Goal: Task Accomplishment & Management: Complete application form

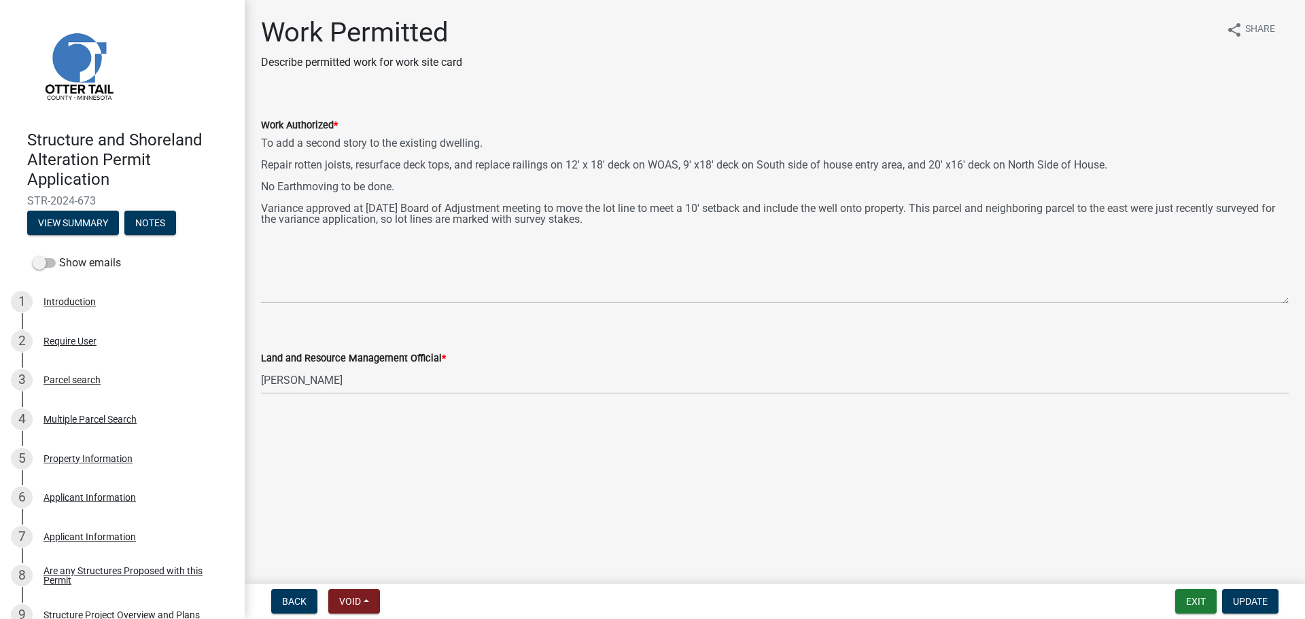
select select "1bc1e483-05bd-4456-8d1d-1de62b367160"
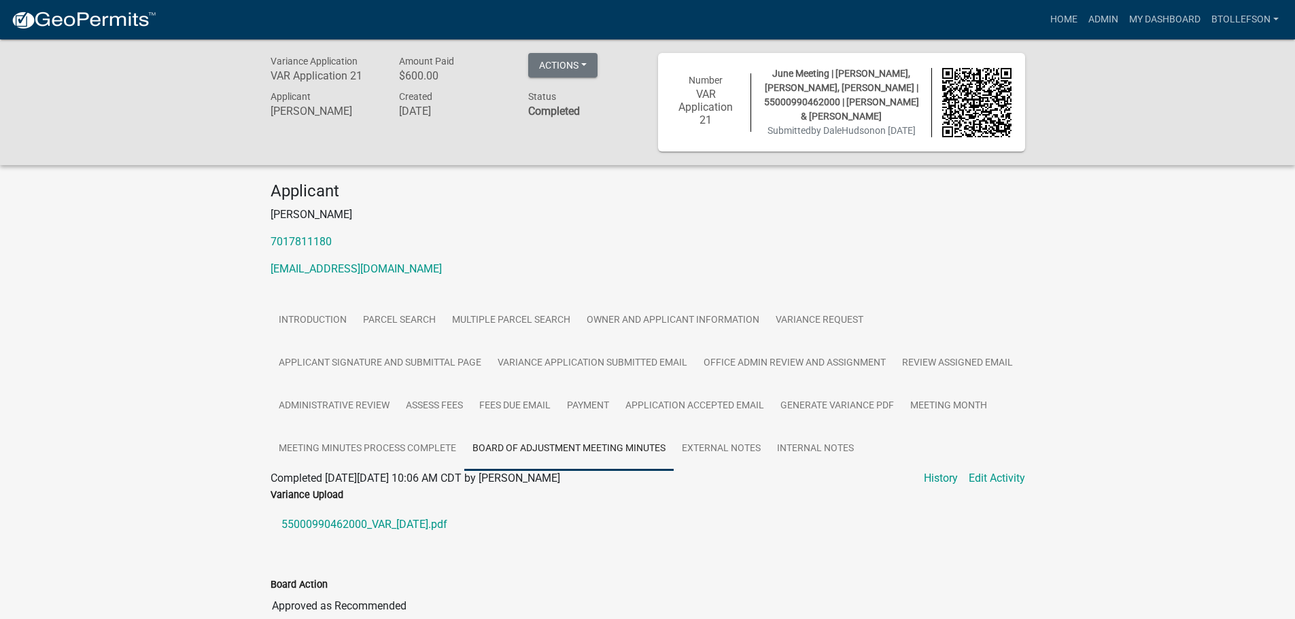
scroll to position [156, 0]
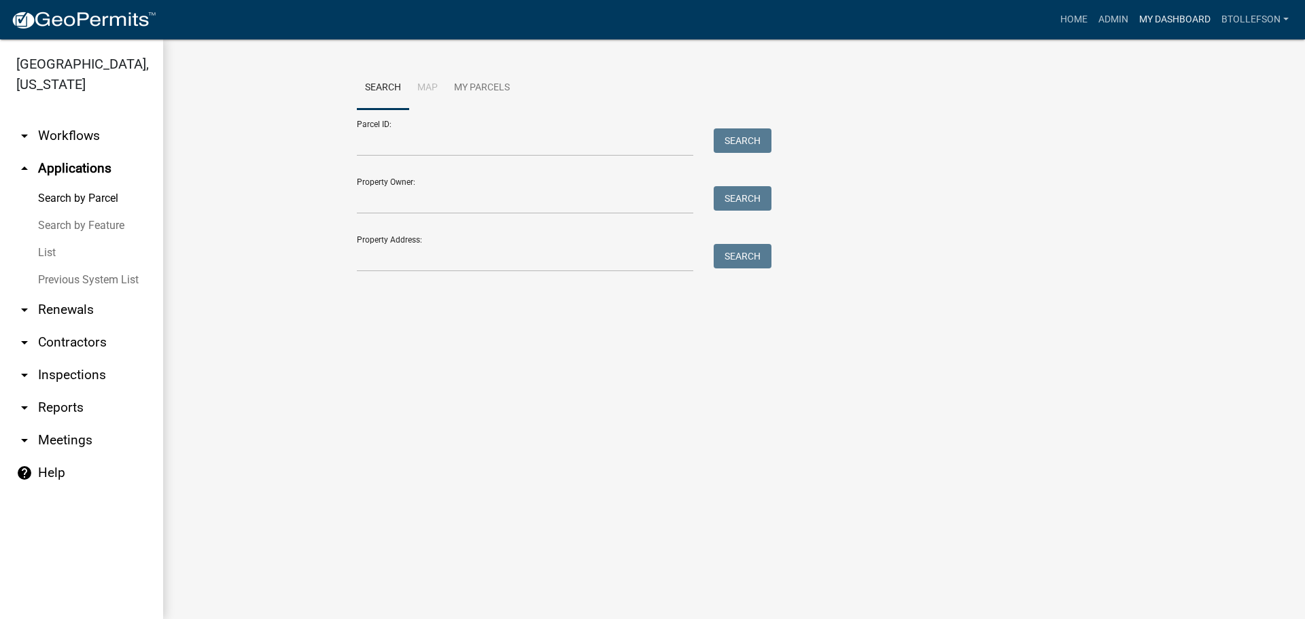
click at [1159, 17] on link "My Dashboard" at bounding box center [1175, 20] width 82 height 26
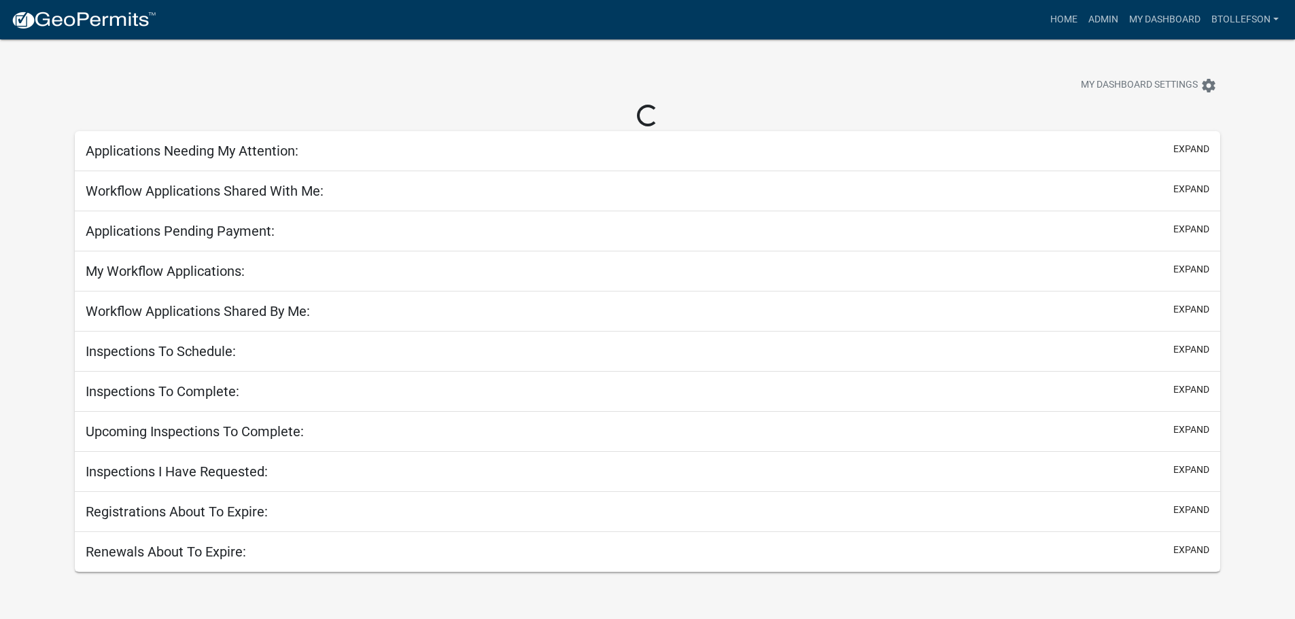
select select "3: 100"
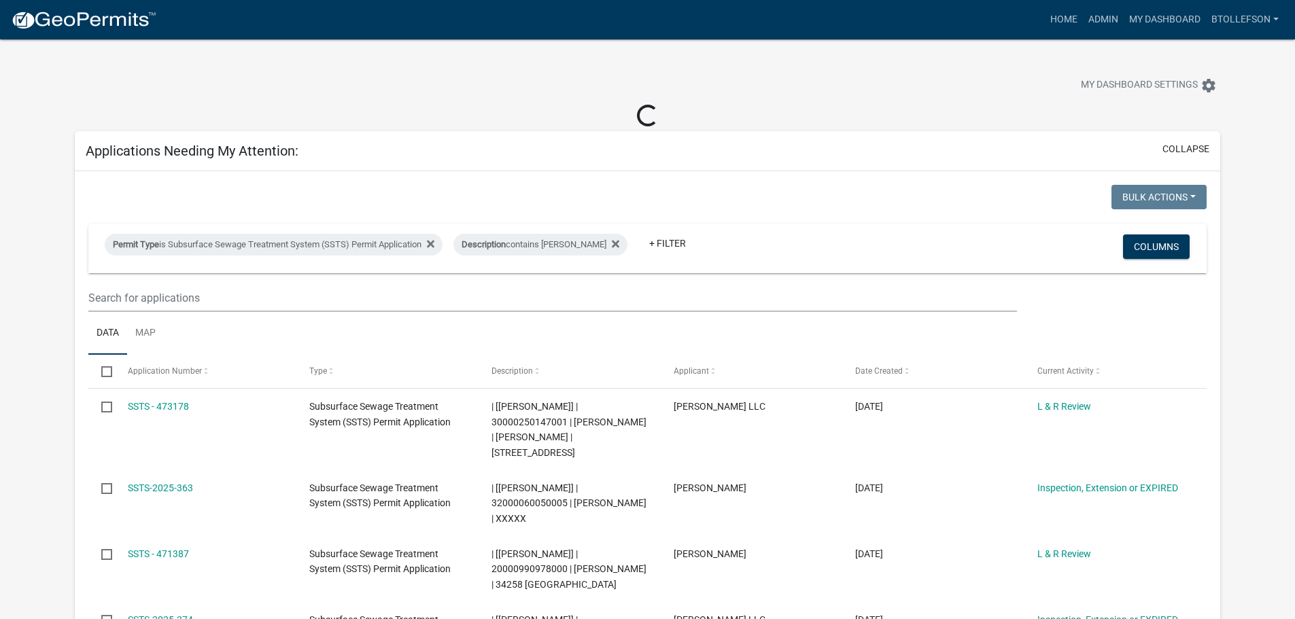
select select "3: 100"
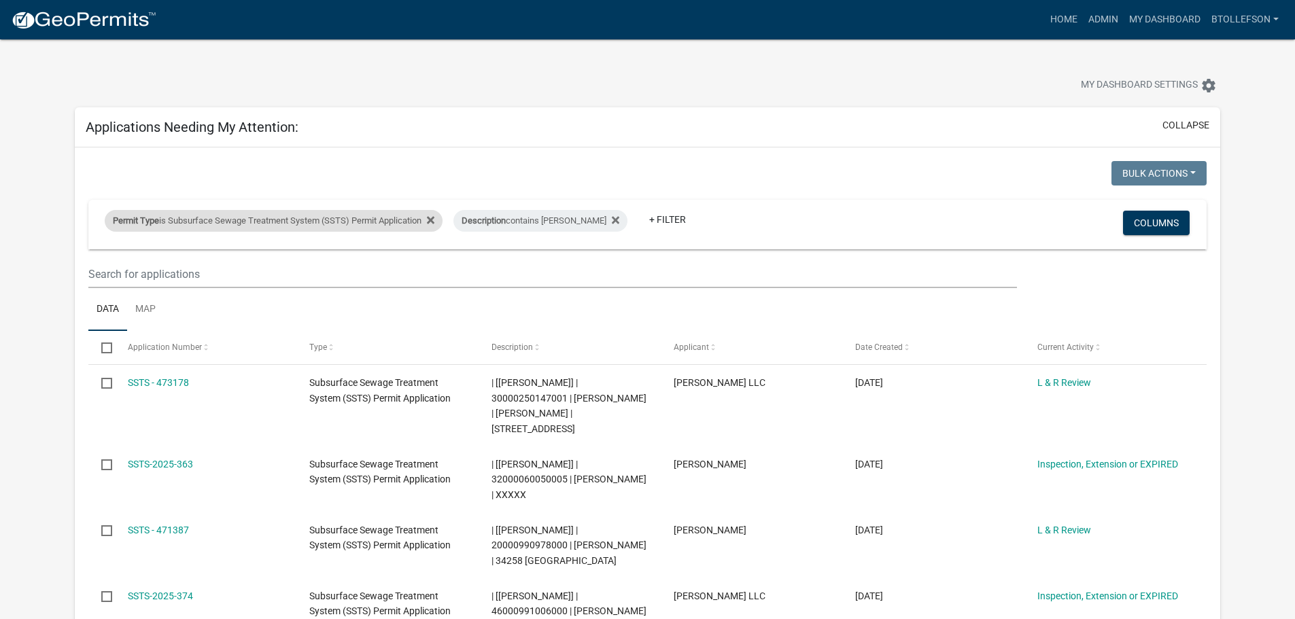
click at [308, 227] on div "Permit Type is Subsurface Sewage Treatment System (SSTS) Permit Application" at bounding box center [274, 221] width 338 height 22
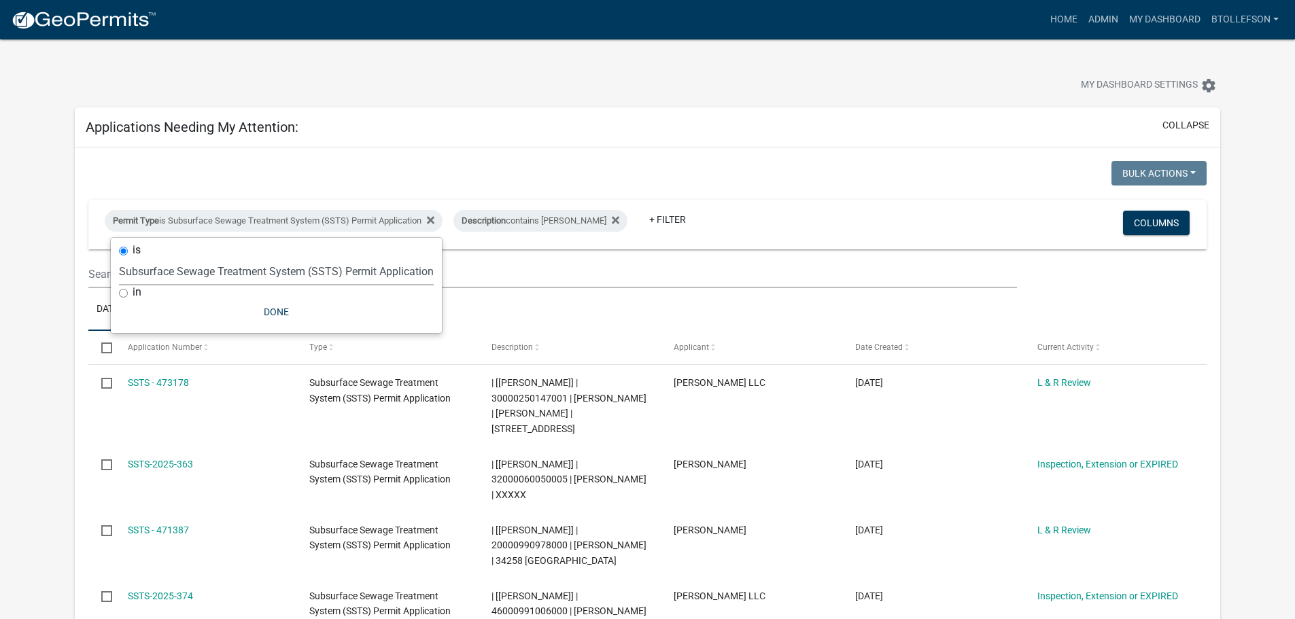
click at [282, 269] on select "Select an option Building Contractor / Excavators (Registration) Building Contr…" at bounding box center [276, 272] width 315 height 28
select select "79d4bf26-a84c-4898-8d16-9ebea2345fb4"
click at [119, 258] on select "Select an option Building Contractor / Excavators (Registration) Building Contr…" at bounding box center [276, 272] width 315 height 28
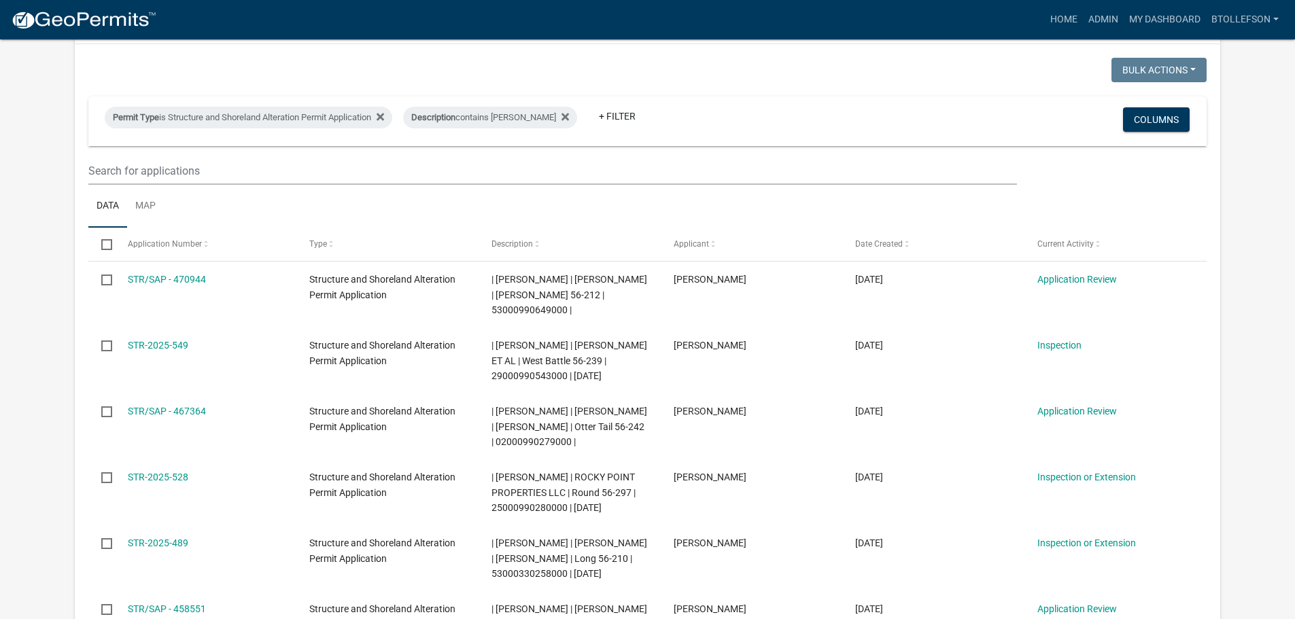
scroll to position [136, 0]
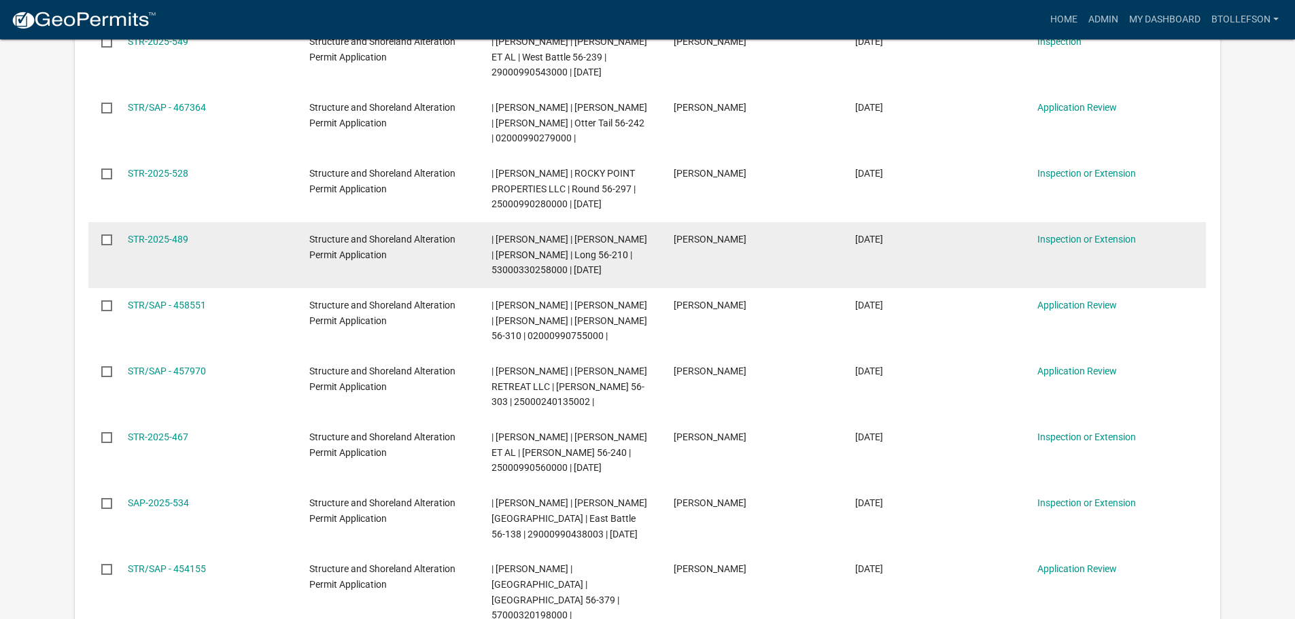
scroll to position [408, 0]
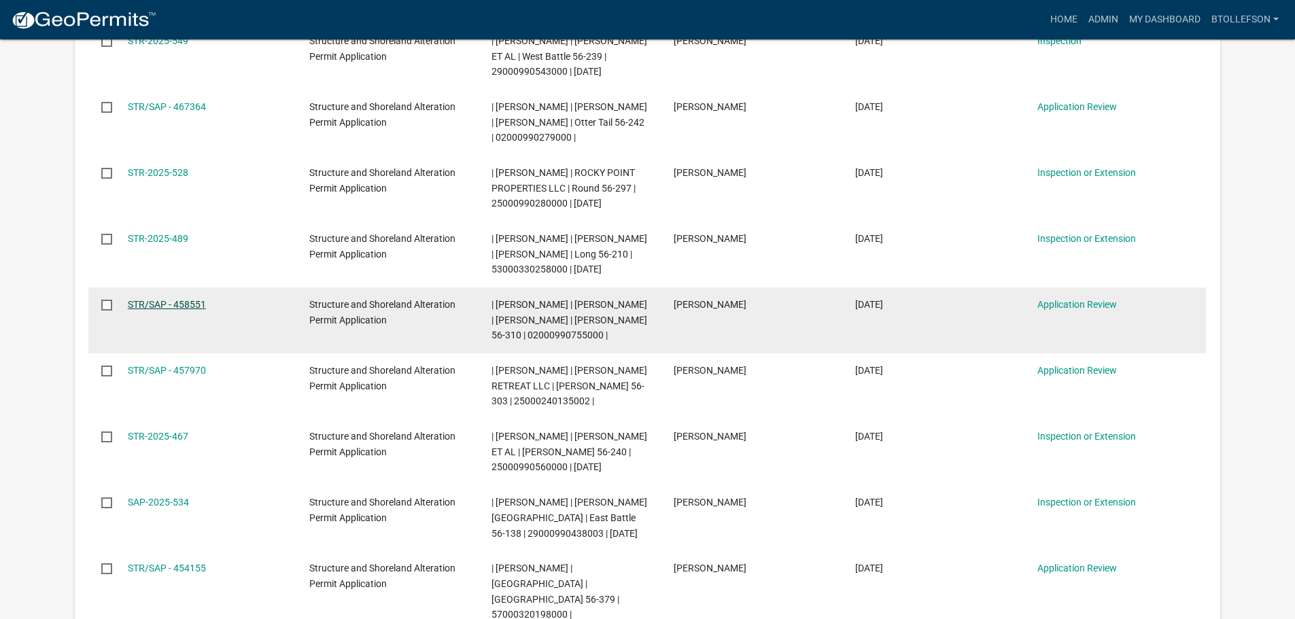
click at [139, 310] on link "STR/SAP - 458551" at bounding box center [167, 304] width 78 height 11
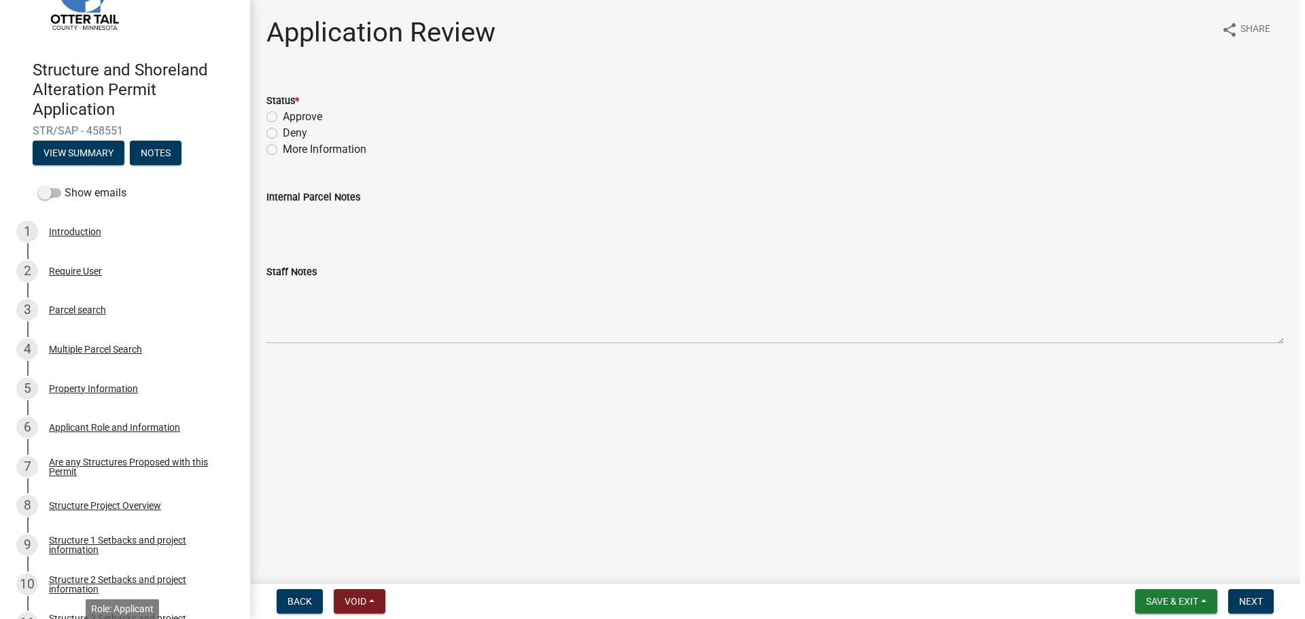
scroll to position [68, 0]
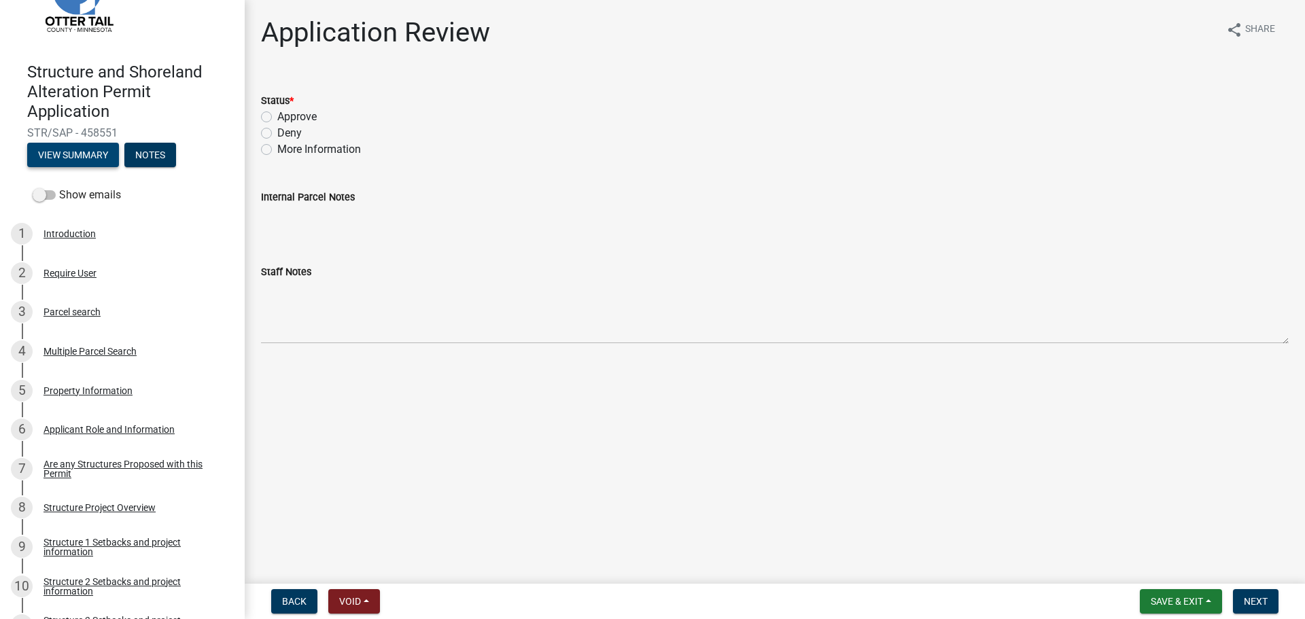
click at [74, 154] on button "View Summary" at bounding box center [73, 155] width 92 height 24
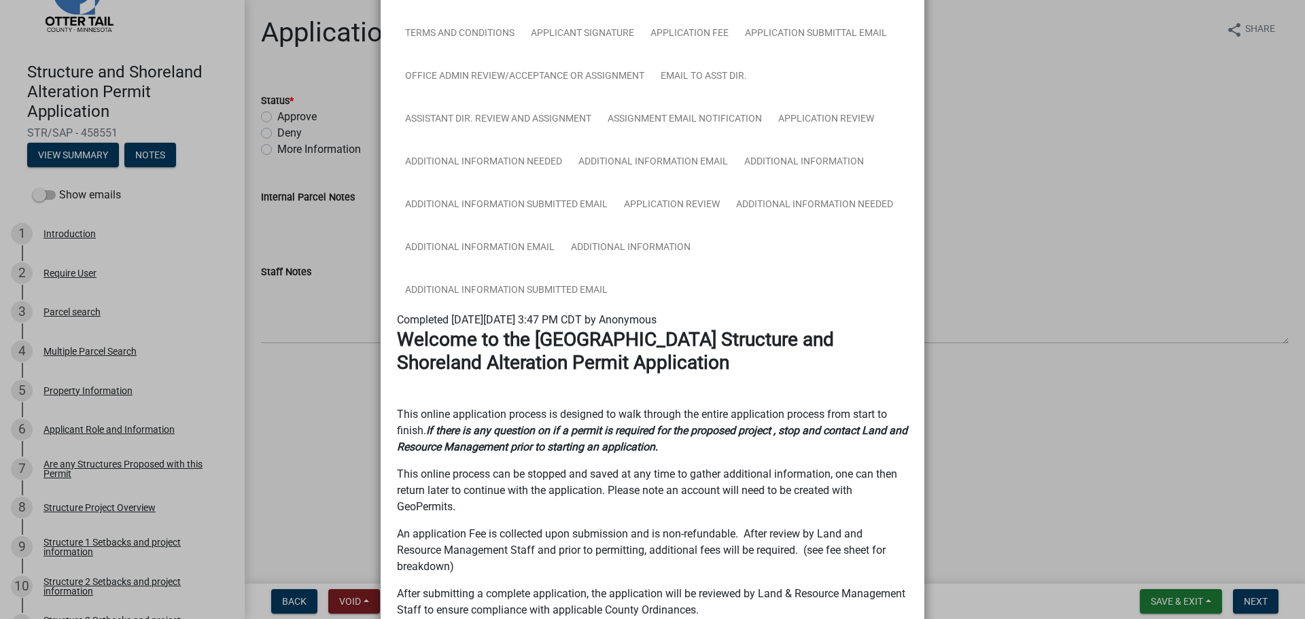
scroll to position [408, 0]
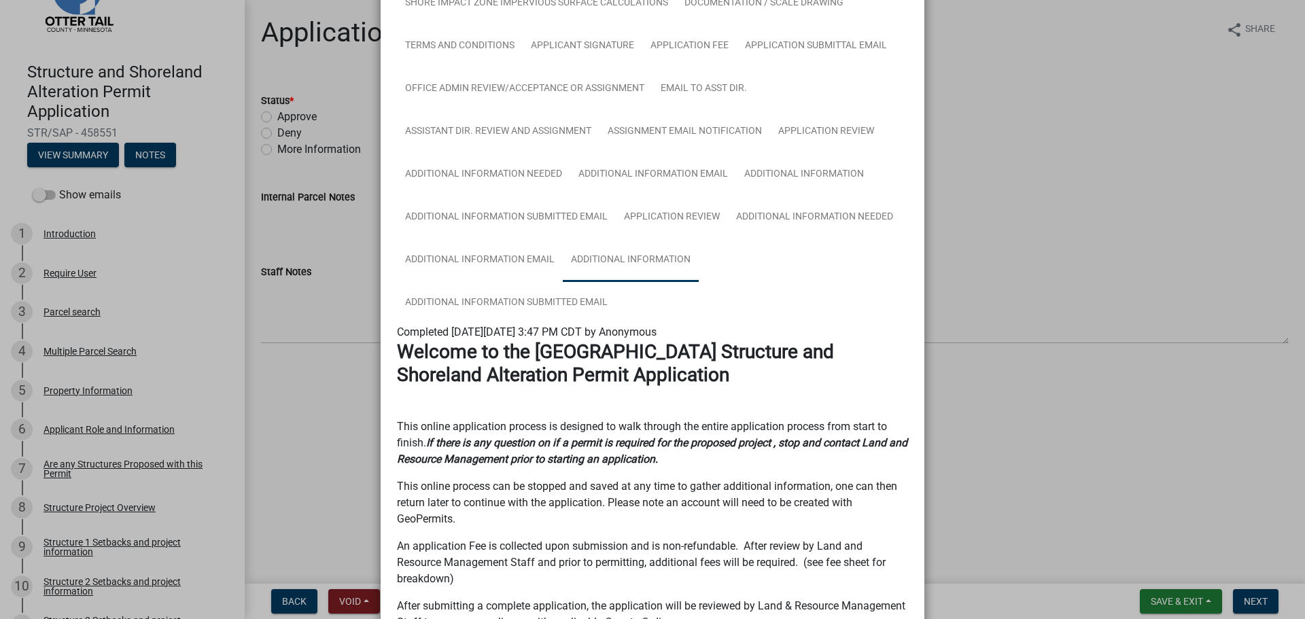
click at [609, 264] on link "Additional Information" at bounding box center [631, 261] width 136 height 44
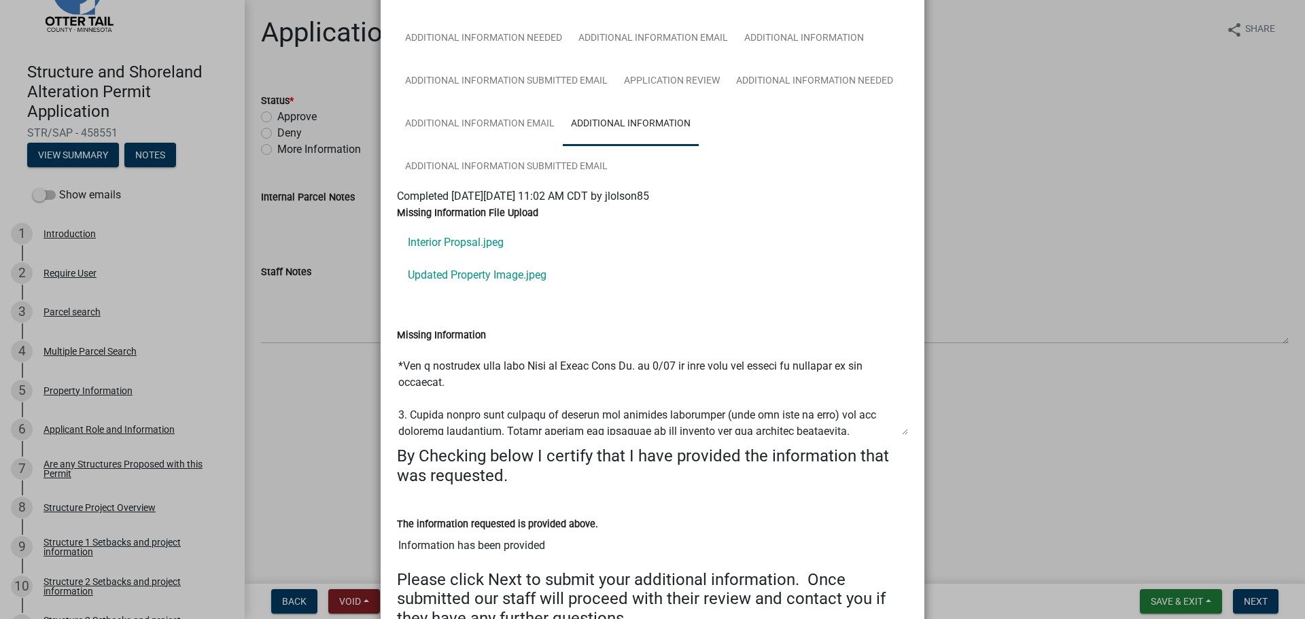
scroll to position [0, 0]
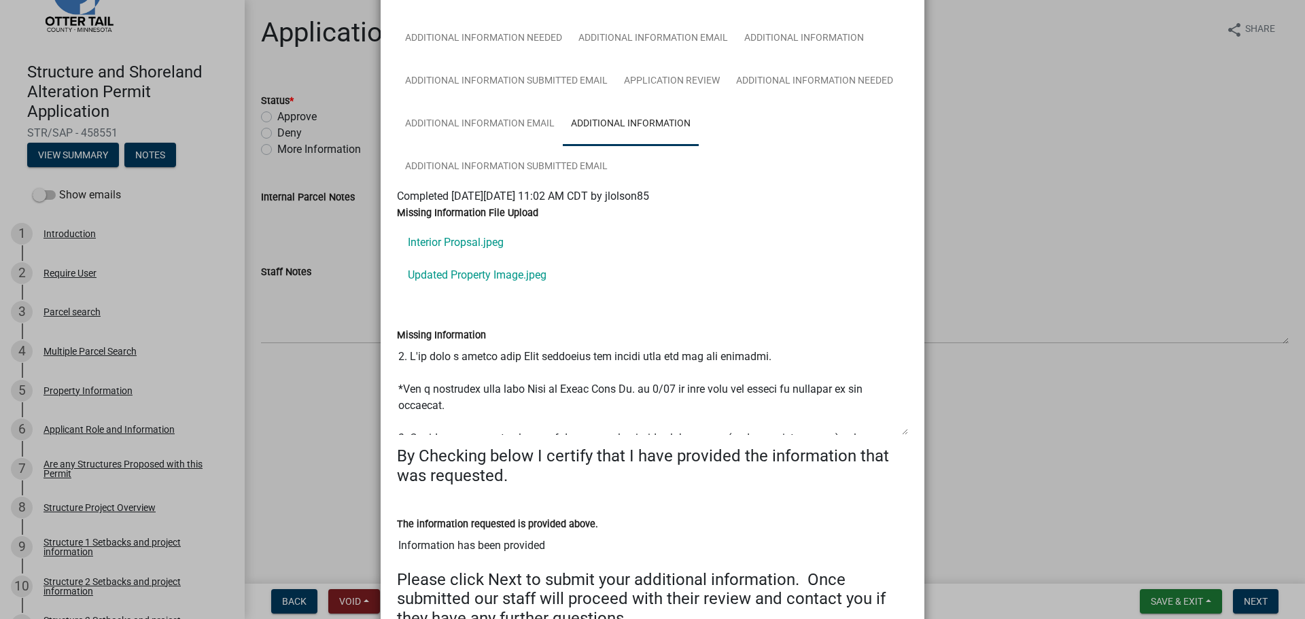
click at [1064, 245] on ngb-modal-window "Summary × Printer Friendly Introduction Parcel search Multiple Parcel Search Pr…" at bounding box center [652, 309] width 1305 height 619
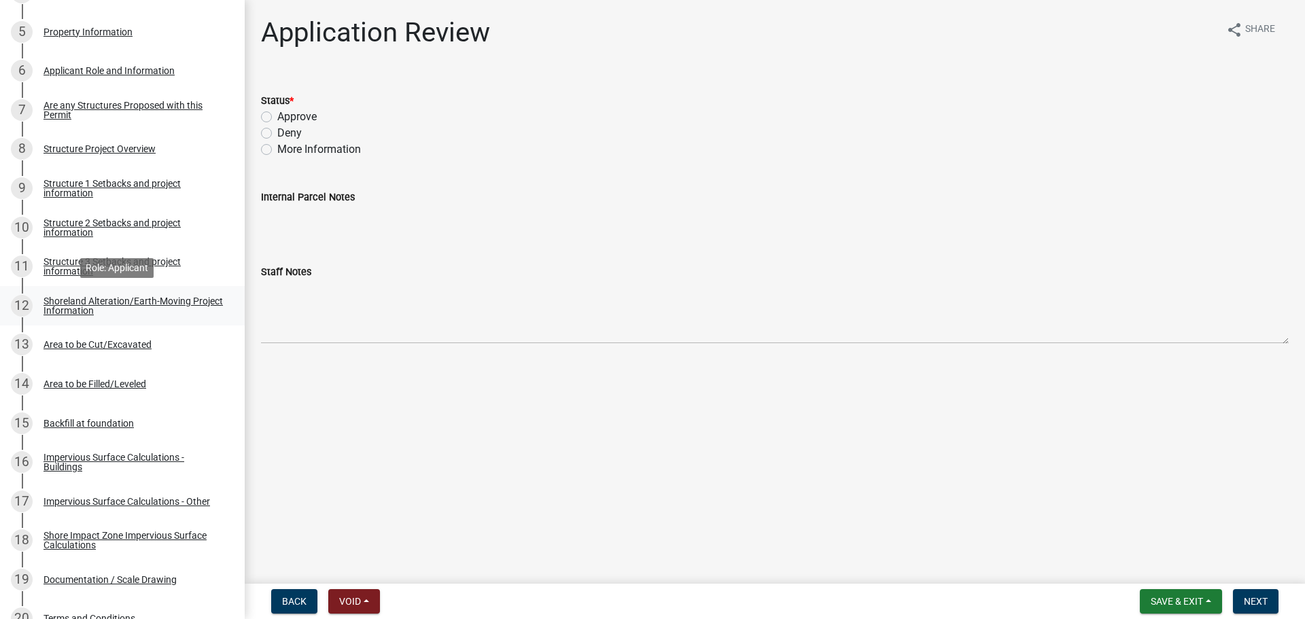
scroll to position [476, 0]
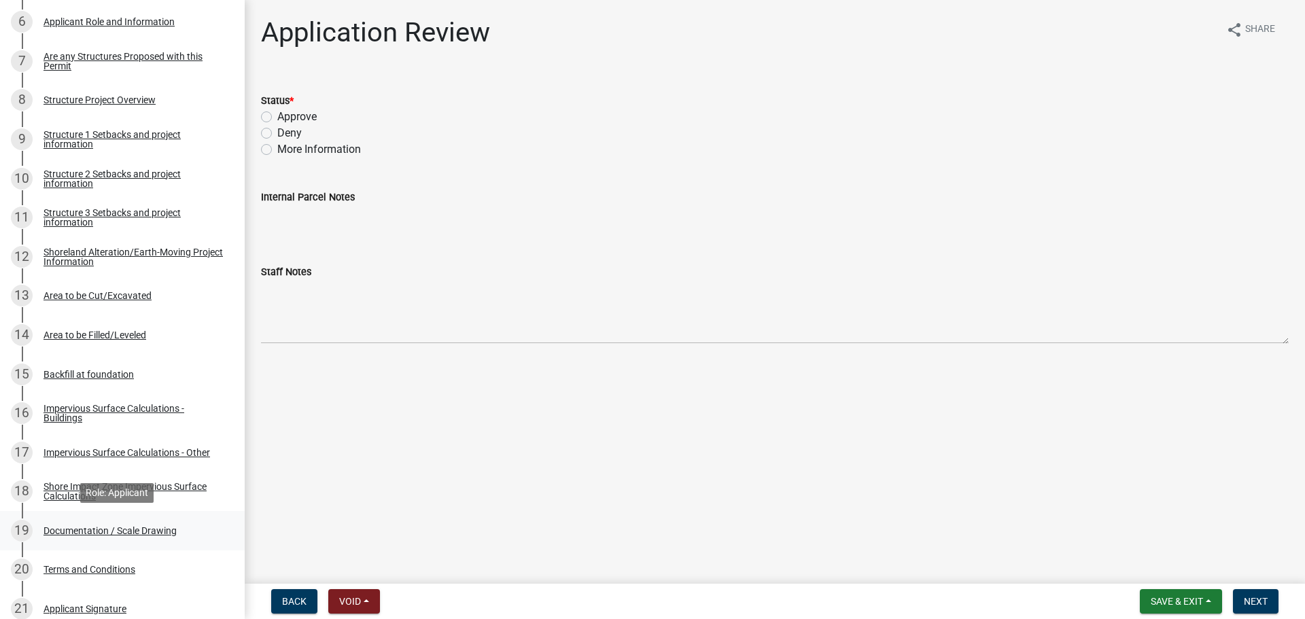
click at [103, 535] on div "Documentation / Scale Drawing" at bounding box center [110, 531] width 133 height 10
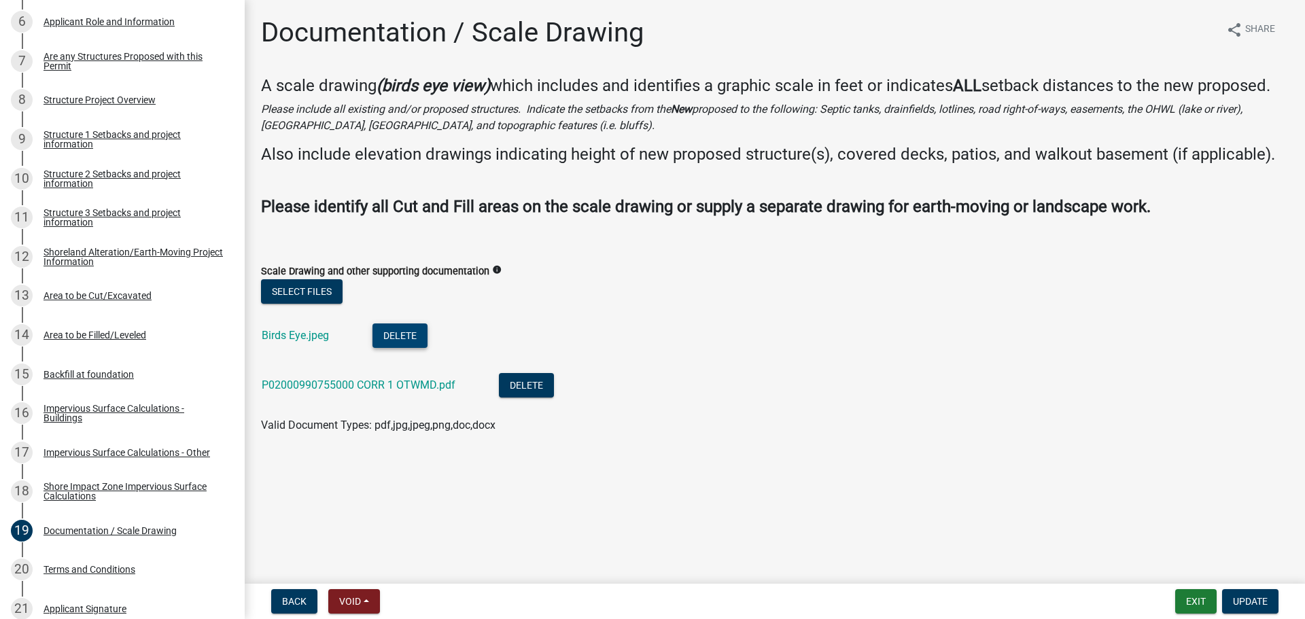
click at [402, 328] on button "Delete" at bounding box center [400, 336] width 55 height 24
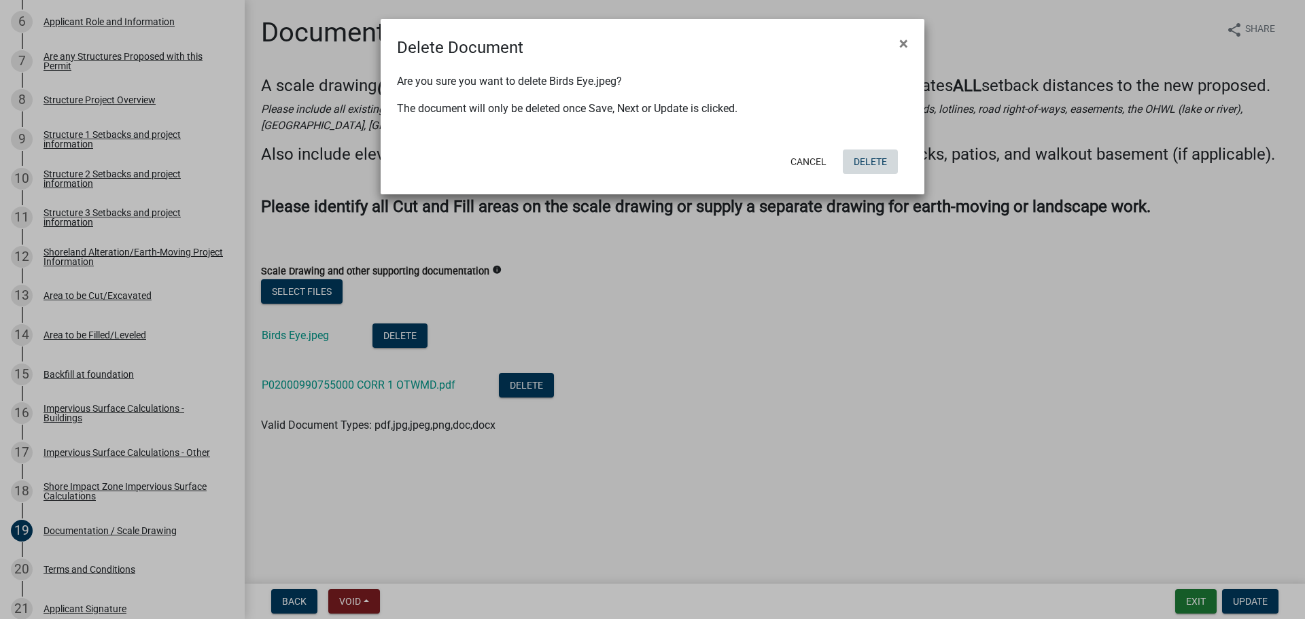
click at [864, 160] on button "Delete" at bounding box center [870, 162] width 55 height 24
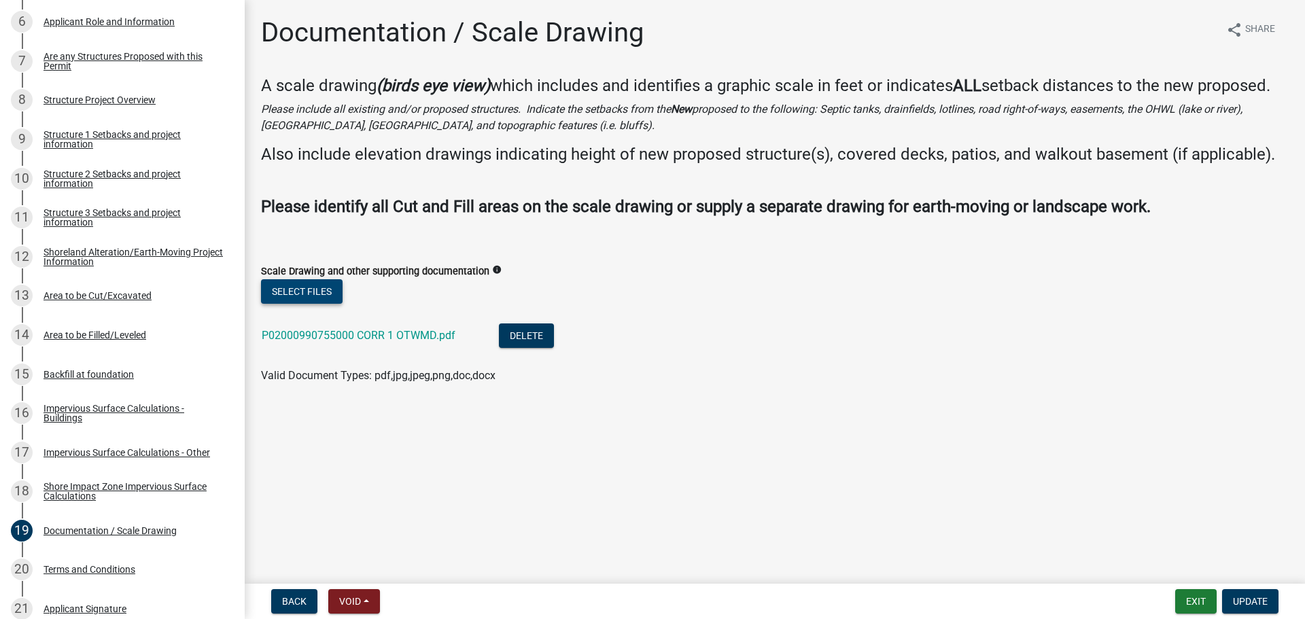
click at [300, 293] on button "Select files" at bounding box center [302, 291] width 82 height 24
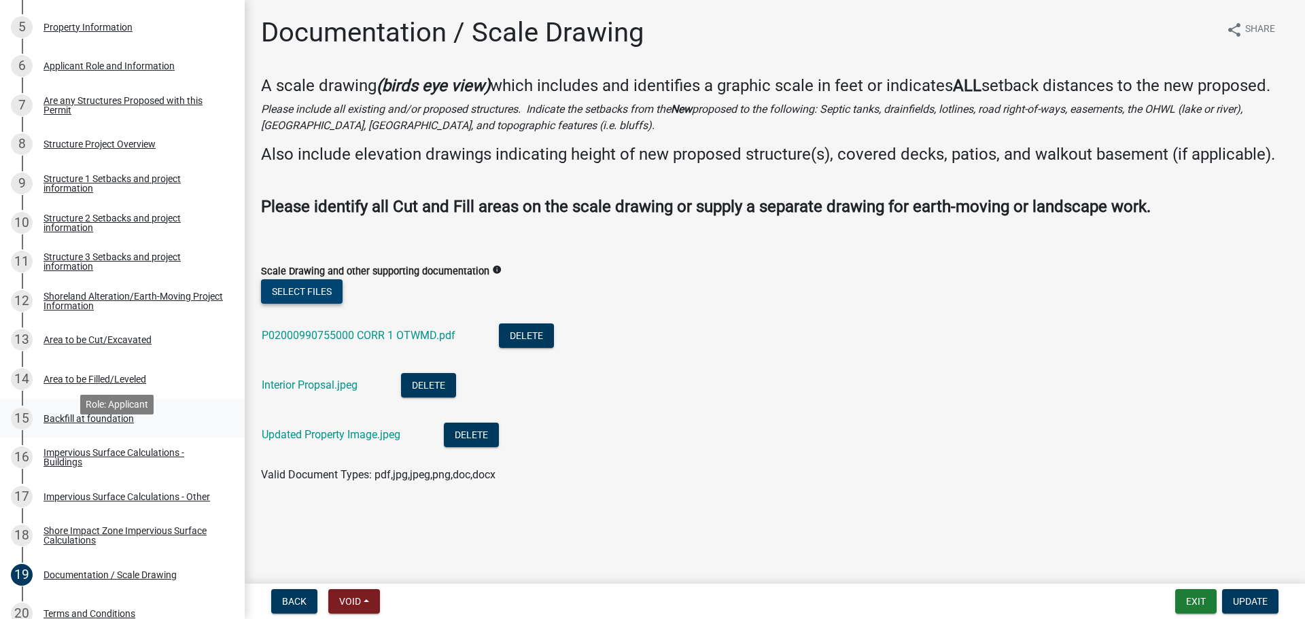
scroll to position [408, 0]
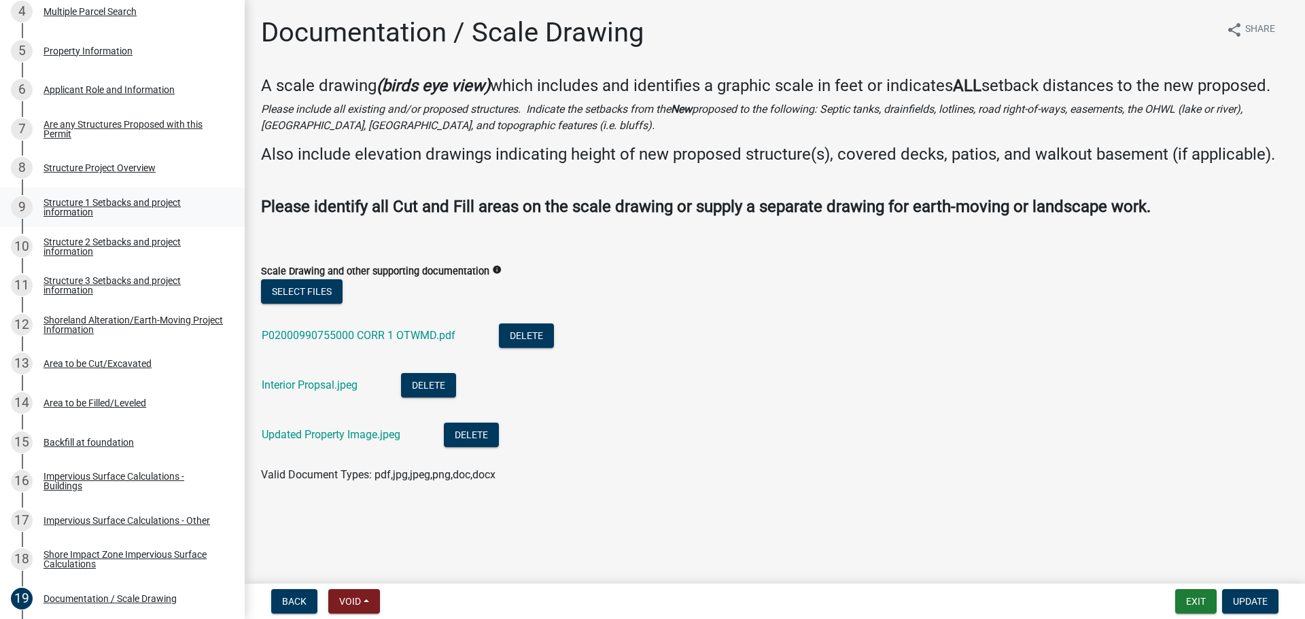
click at [82, 200] on div "Structure 1 Setbacks and project information" at bounding box center [133, 207] width 179 height 19
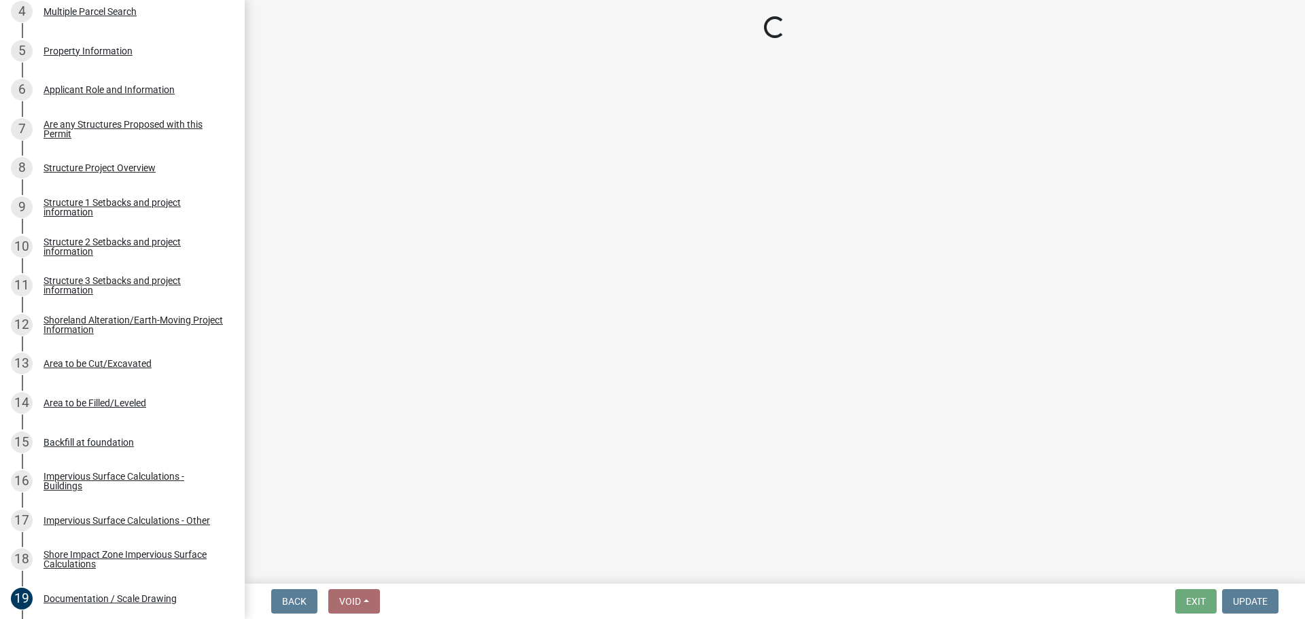
select select "c185e313-3403-4239-bd61-bb563c58a77a"
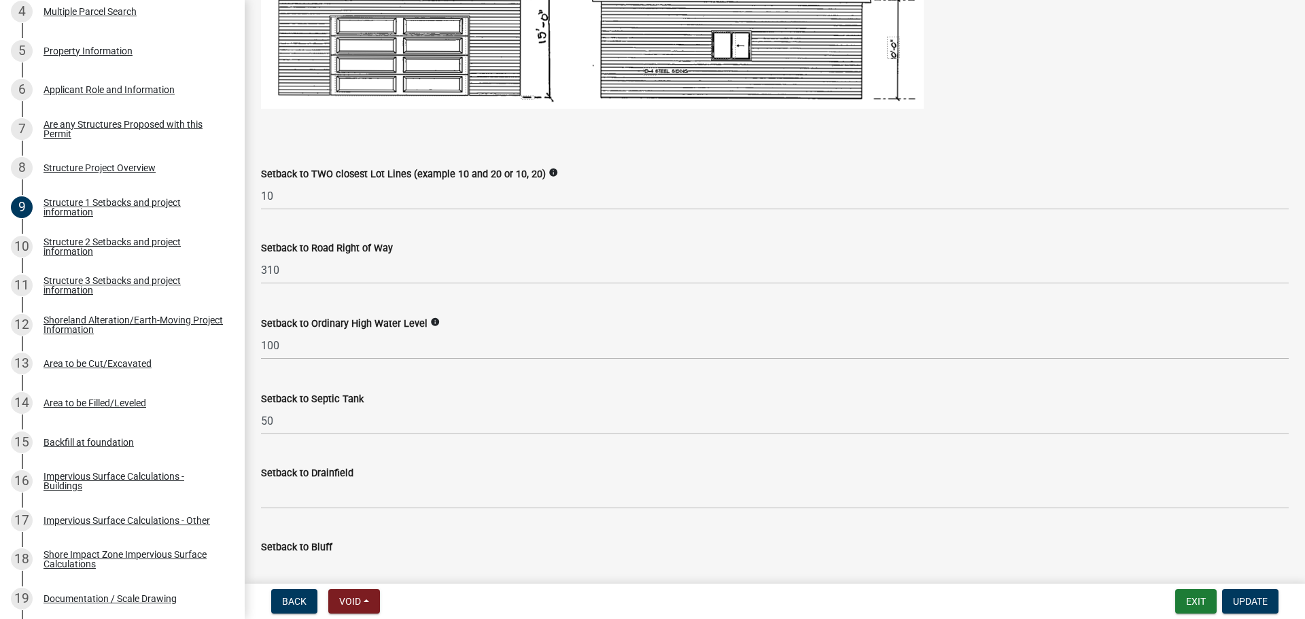
scroll to position [1020, 0]
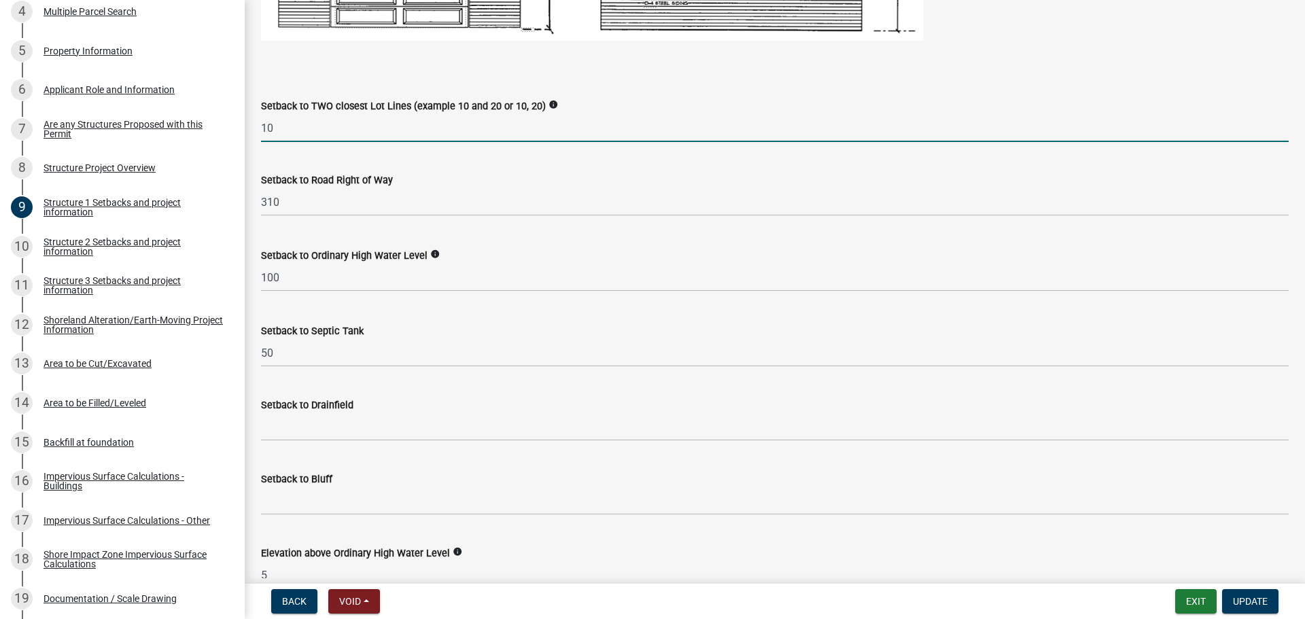
click at [311, 124] on input "10" at bounding box center [775, 128] width 1028 height 28
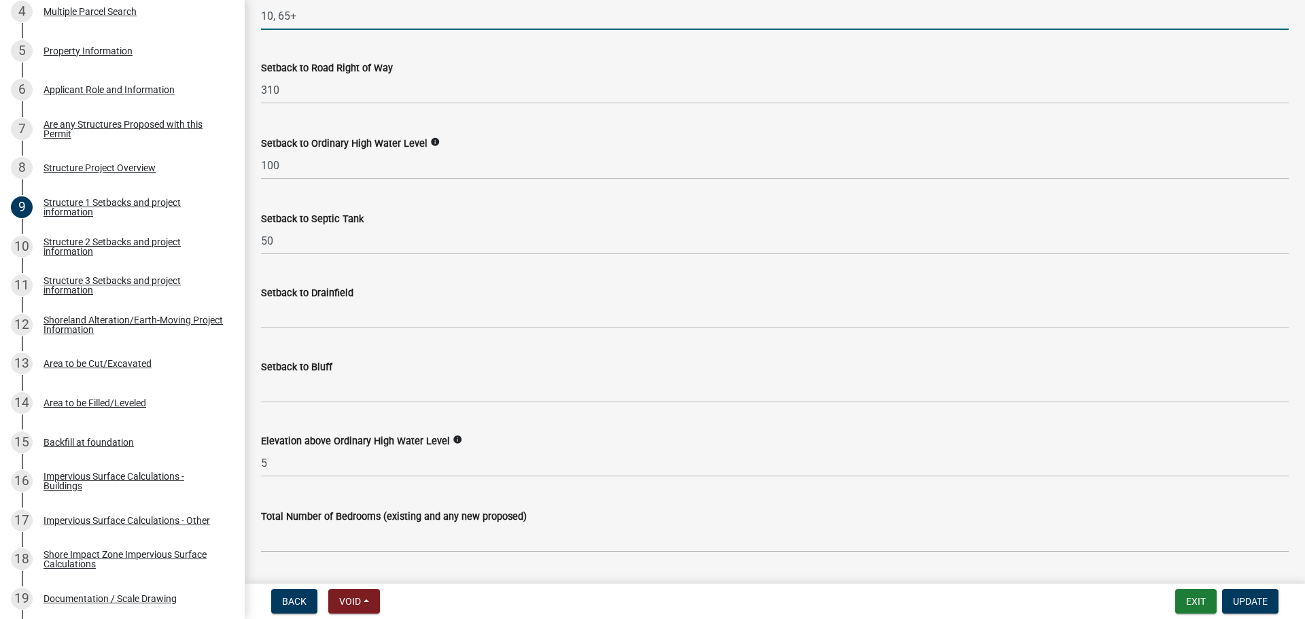
scroll to position [1156, 0]
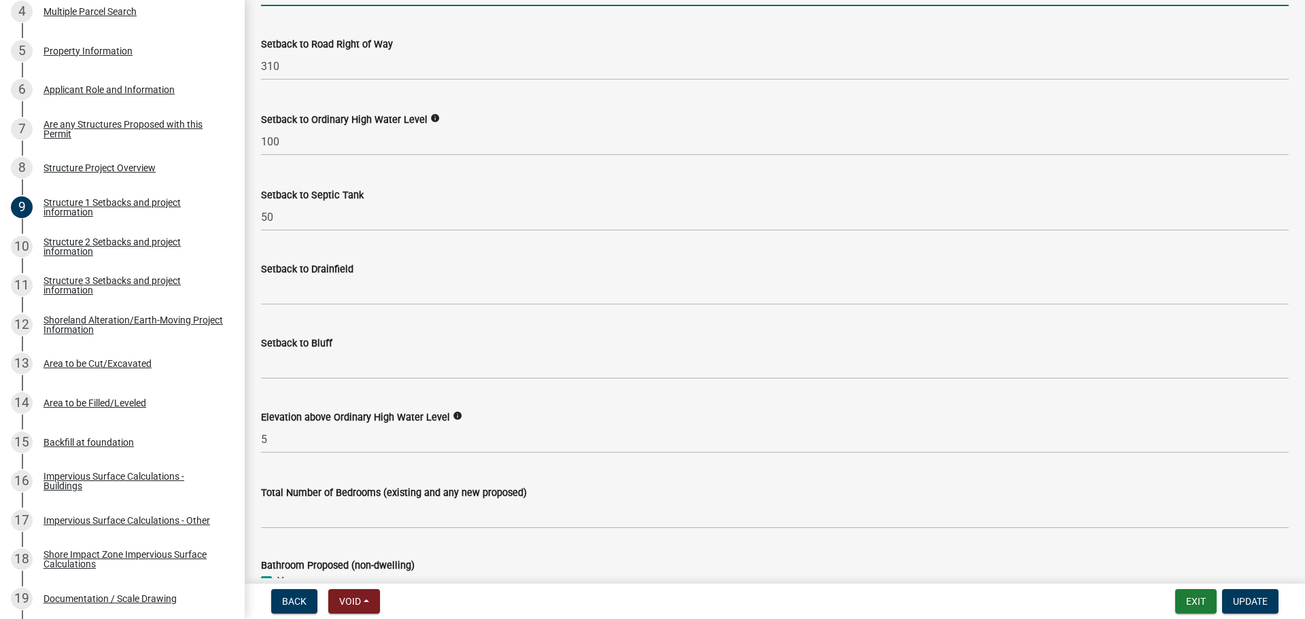
type input "10, 65+"
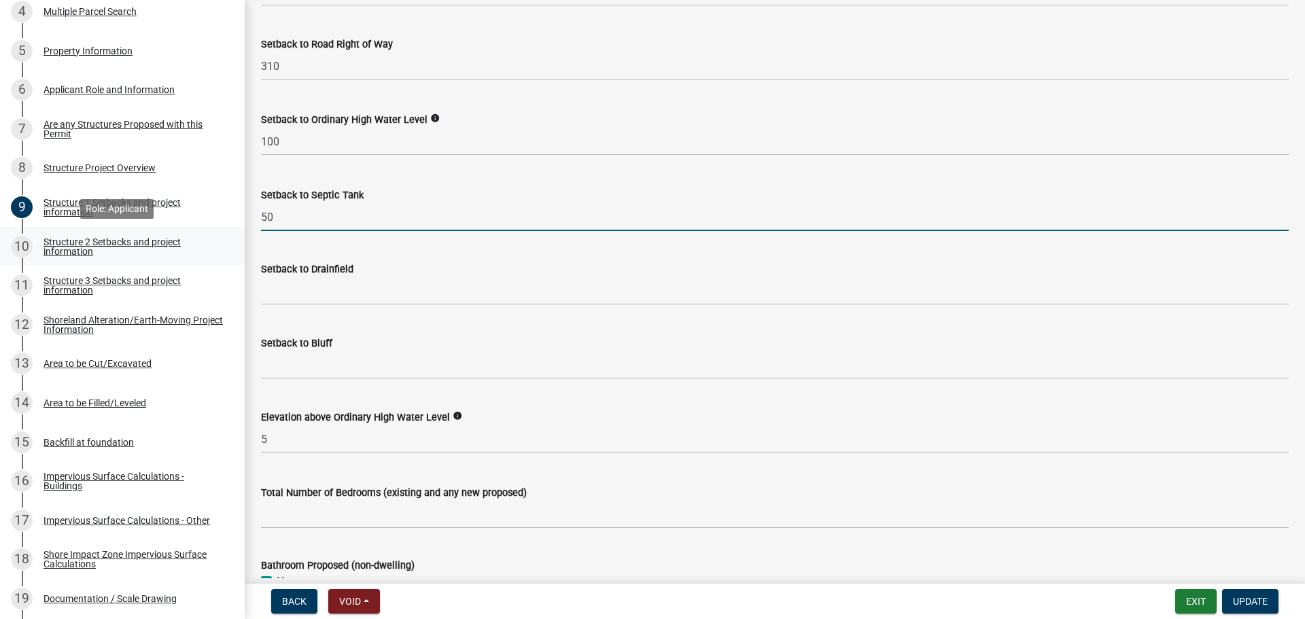
drag, startPoint x: 332, startPoint y: 226, endPoint x: 231, endPoint y: 235, distance: 101.7
click at [231, 235] on div "Structure and Shoreland Alteration Permit Application STR/SAP - 458551 View Sum…" at bounding box center [652, 309] width 1305 height 619
type input "10+"
click at [378, 275] on div "Setback to Drainfield" at bounding box center [775, 269] width 1028 height 16
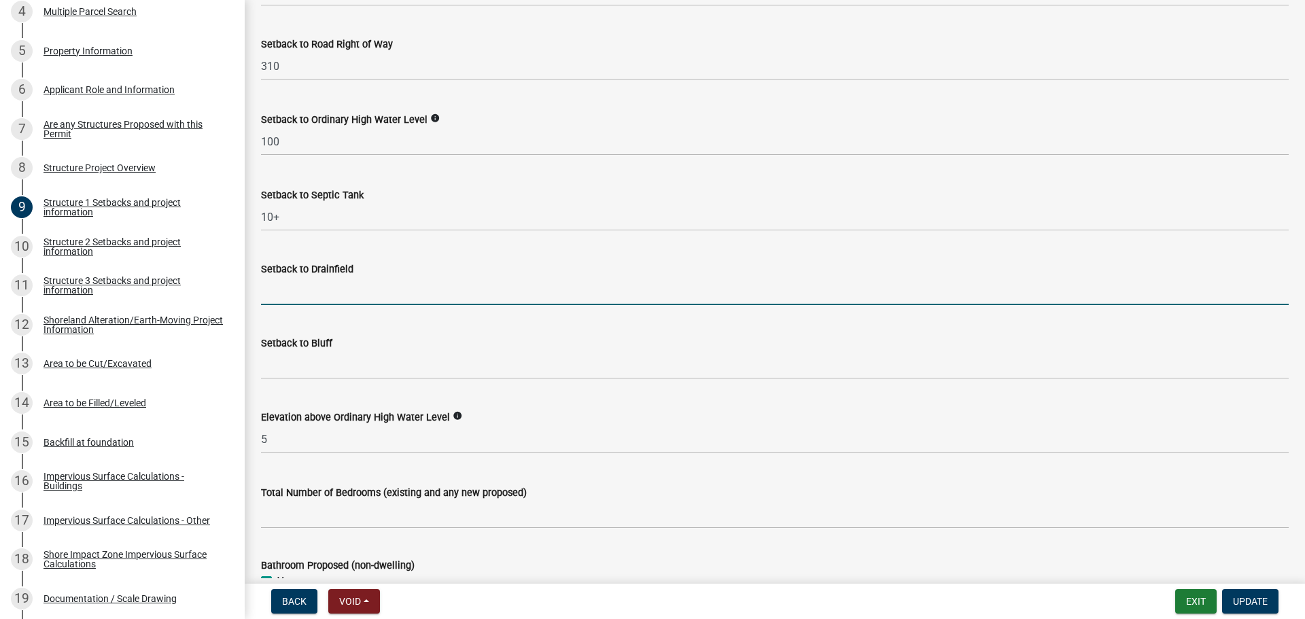
click at [371, 283] on input "Setback to Drainfield" at bounding box center [775, 291] width 1028 height 28
type input "-"
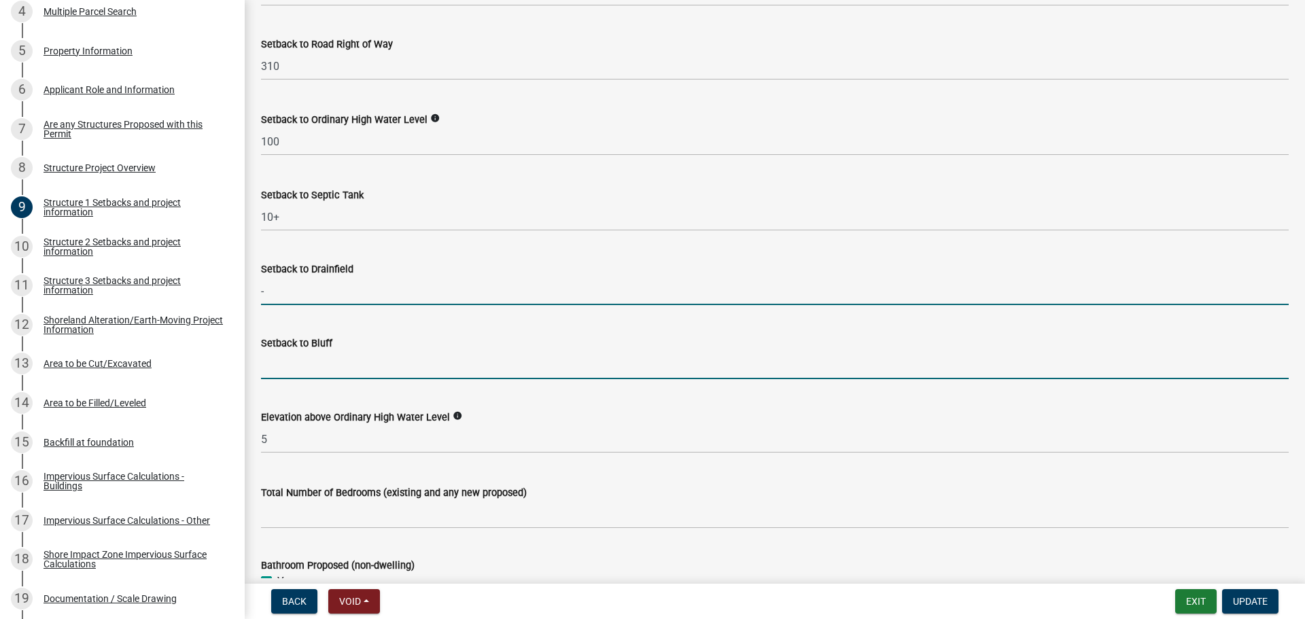
click at [306, 376] on input "Setback to Bluff" at bounding box center [775, 365] width 1028 height 28
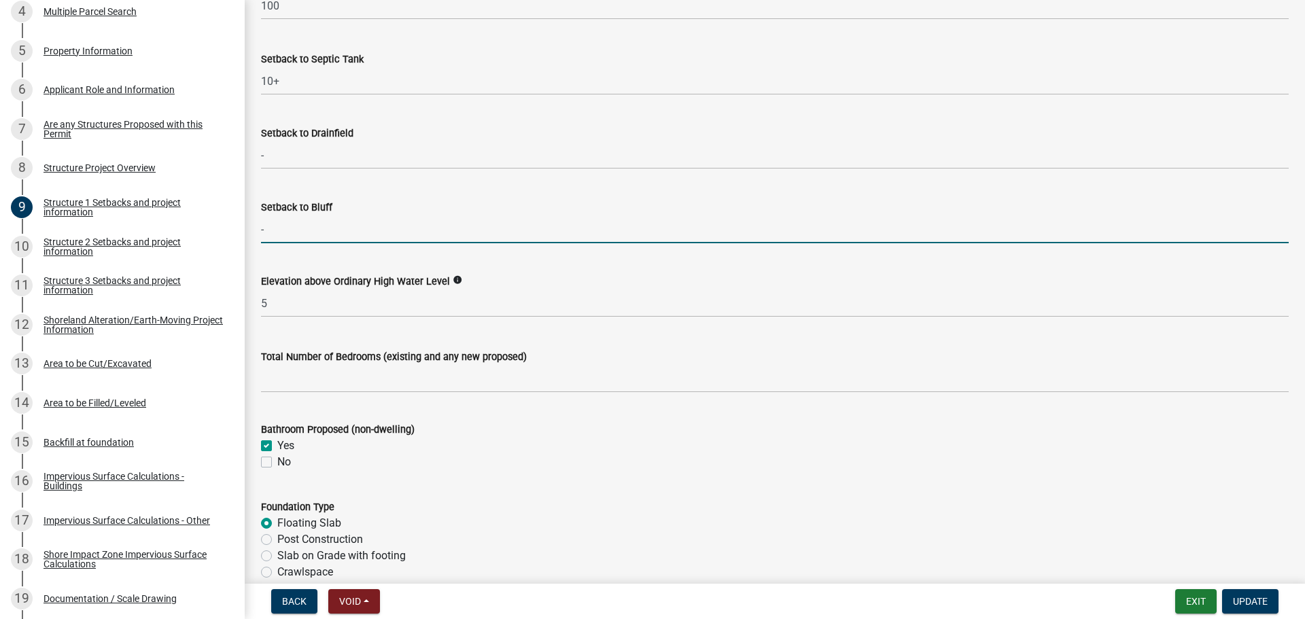
scroll to position [1360, 0]
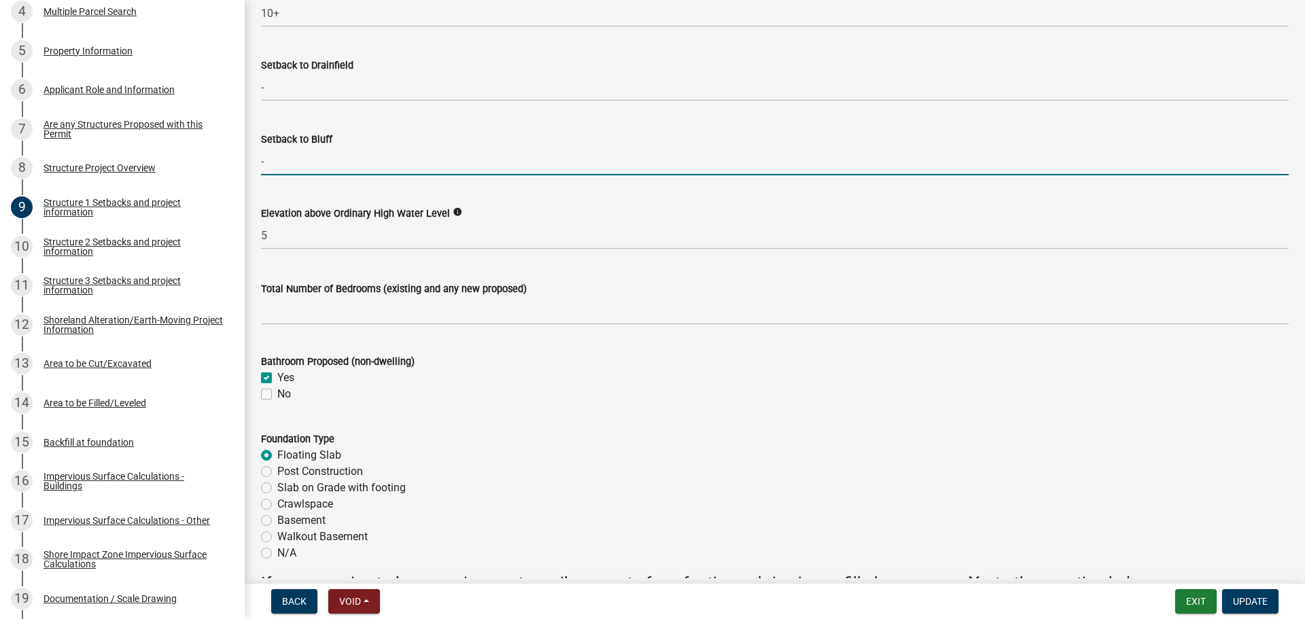
type input "-"
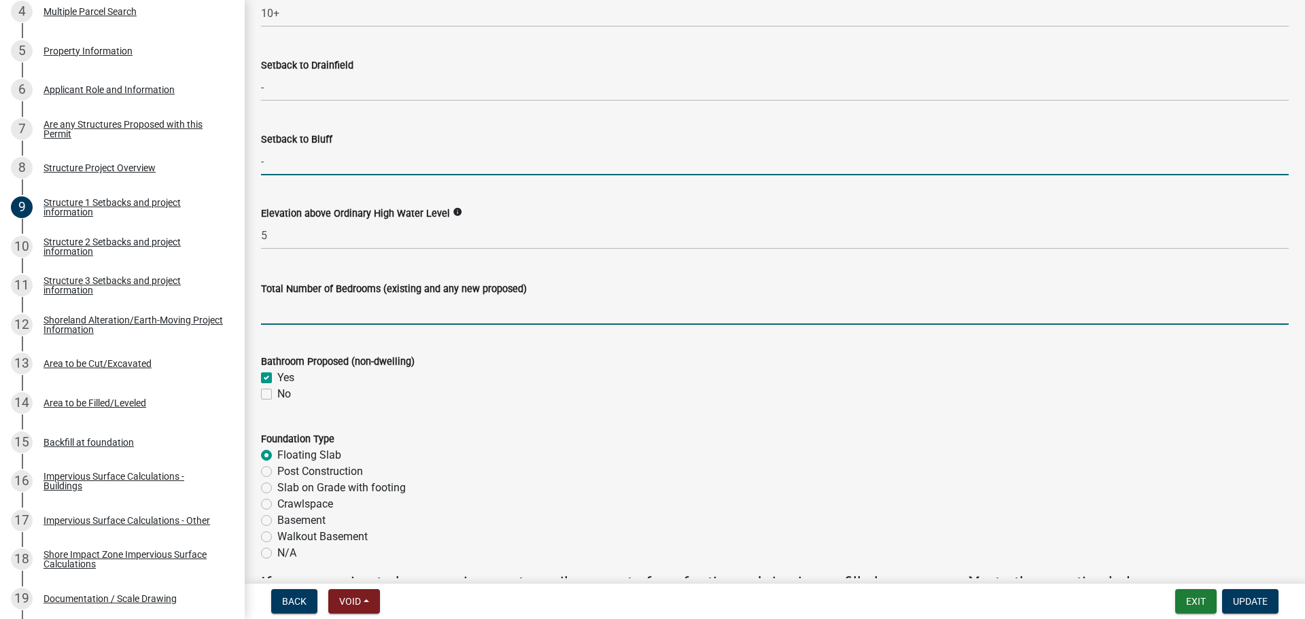
click at [322, 304] on input "text" at bounding box center [775, 311] width 1028 height 28
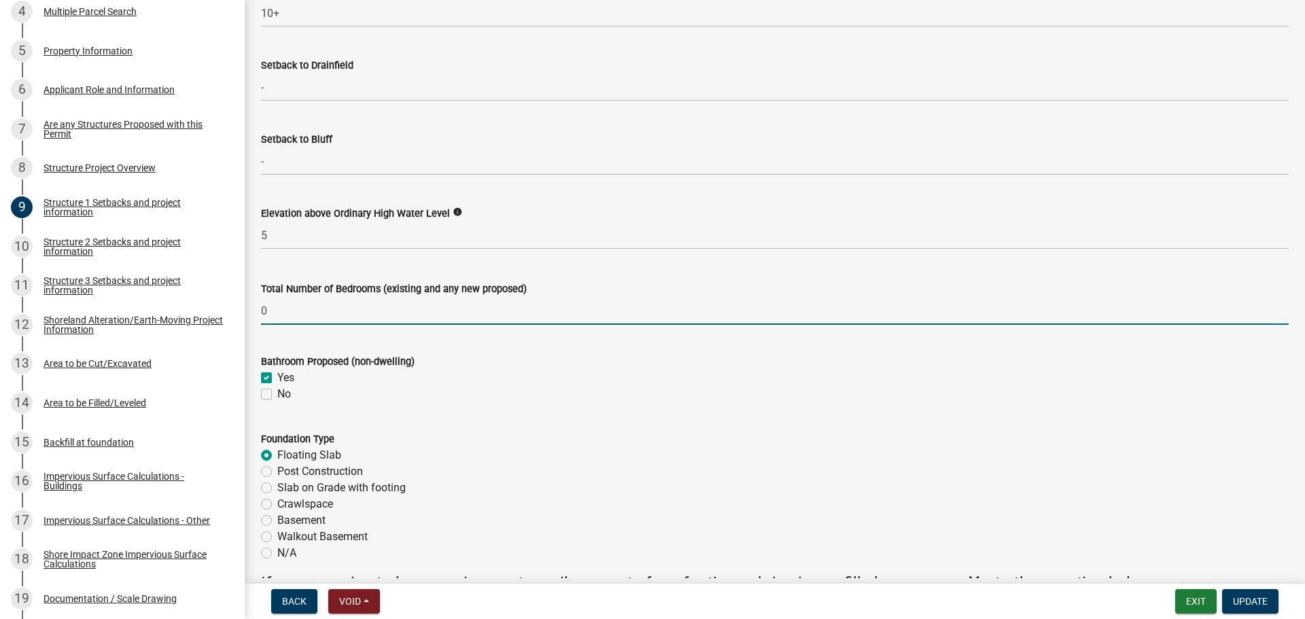
type input "0"
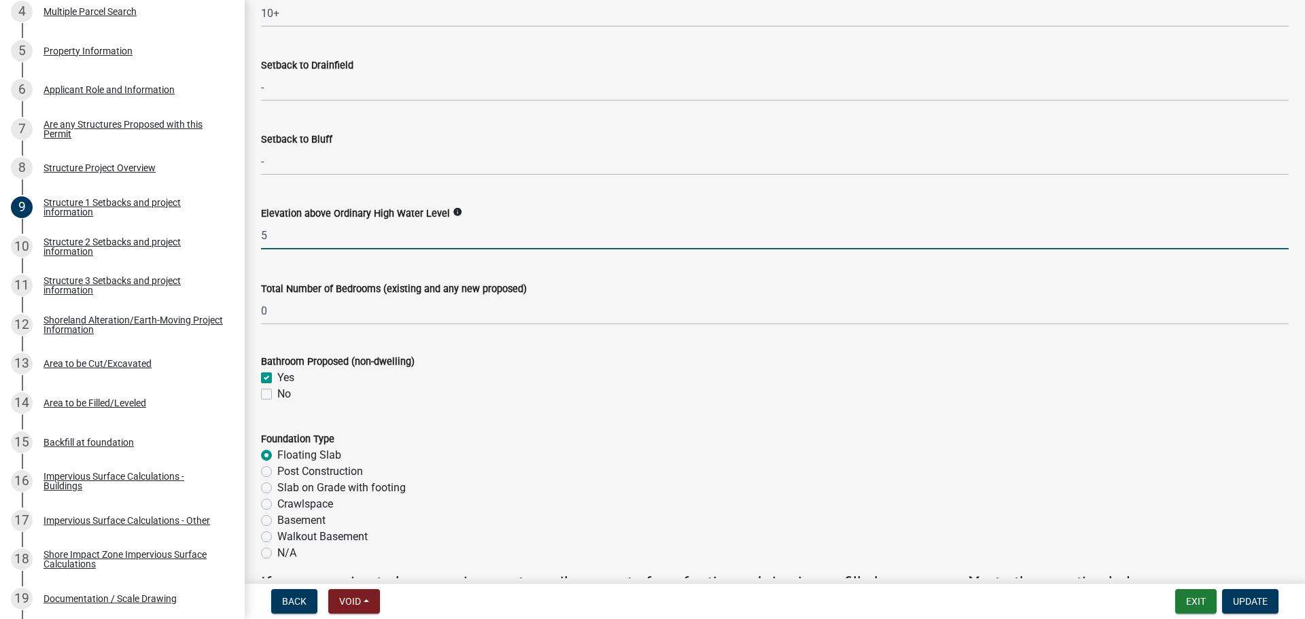
drag, startPoint x: 294, startPoint y: 232, endPoint x: 270, endPoint y: 231, distance: 23.8
click at [270, 231] on input "5" at bounding box center [775, 236] width 1028 height 28
type input "3"
click at [710, 415] on form "Foundation Type Floating Slab Post Construction Slab on Grade with footing Craw…" at bounding box center [775, 488] width 1028 height 147
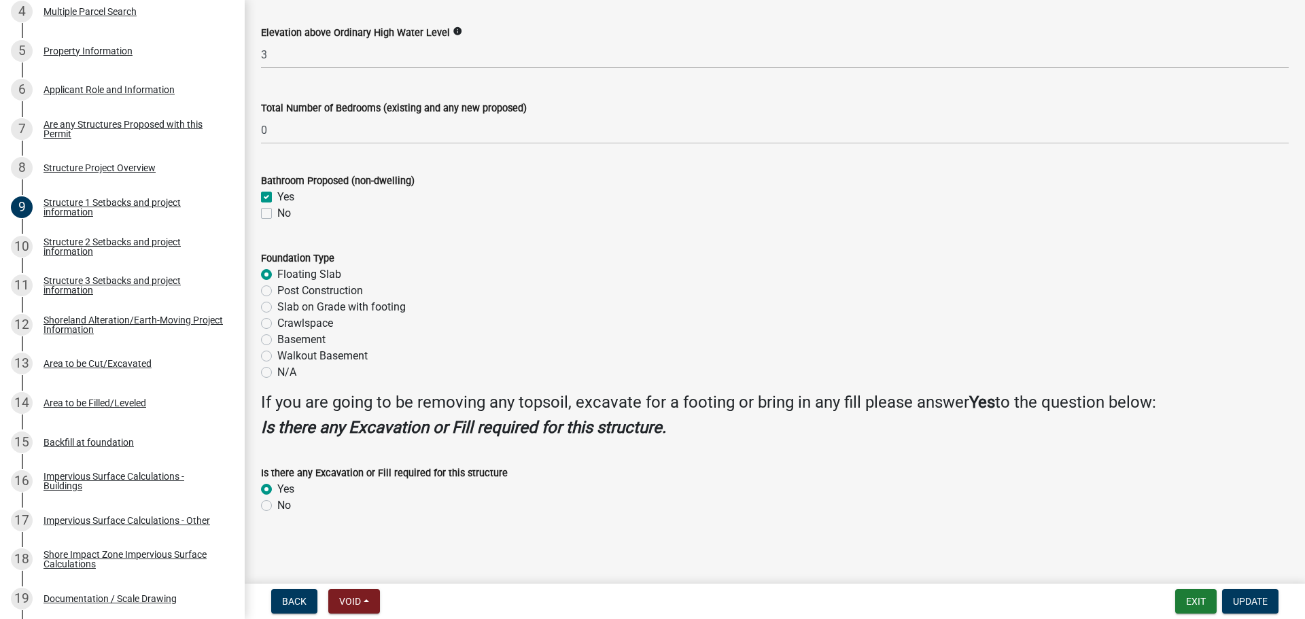
scroll to position [1541, 0]
click at [83, 243] on div "Structure 2 Setbacks and project information" at bounding box center [133, 246] width 179 height 19
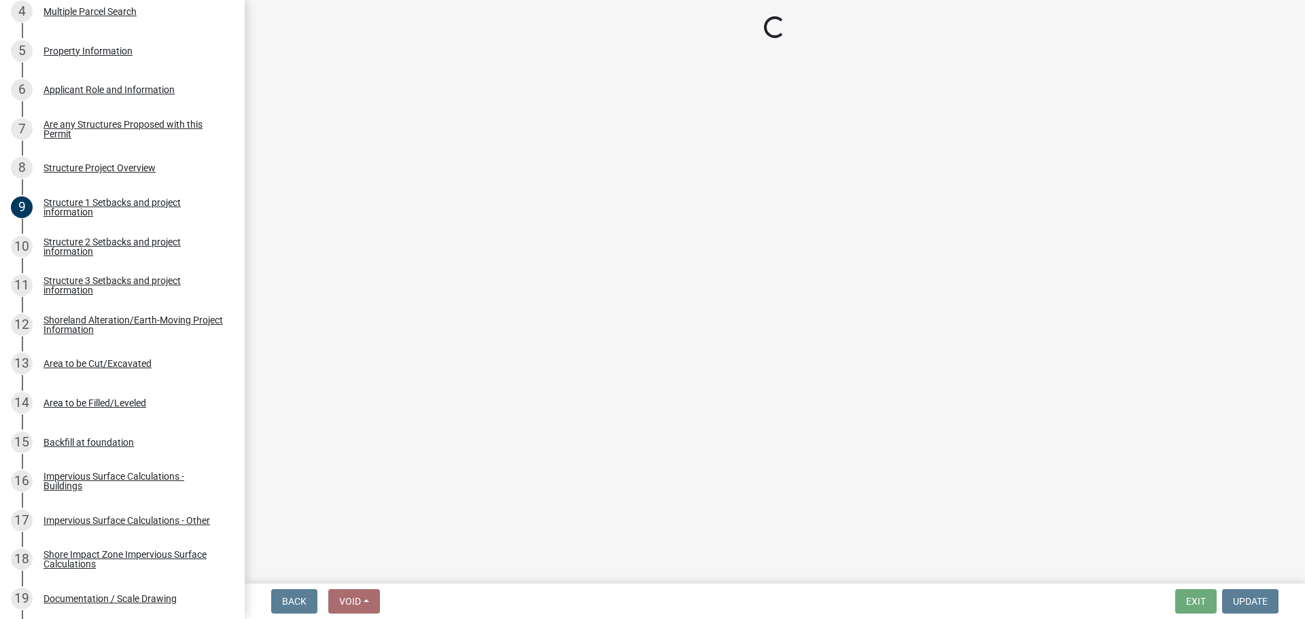
select select "c185e313-3403-4239-bd61-bb563c58a77a"
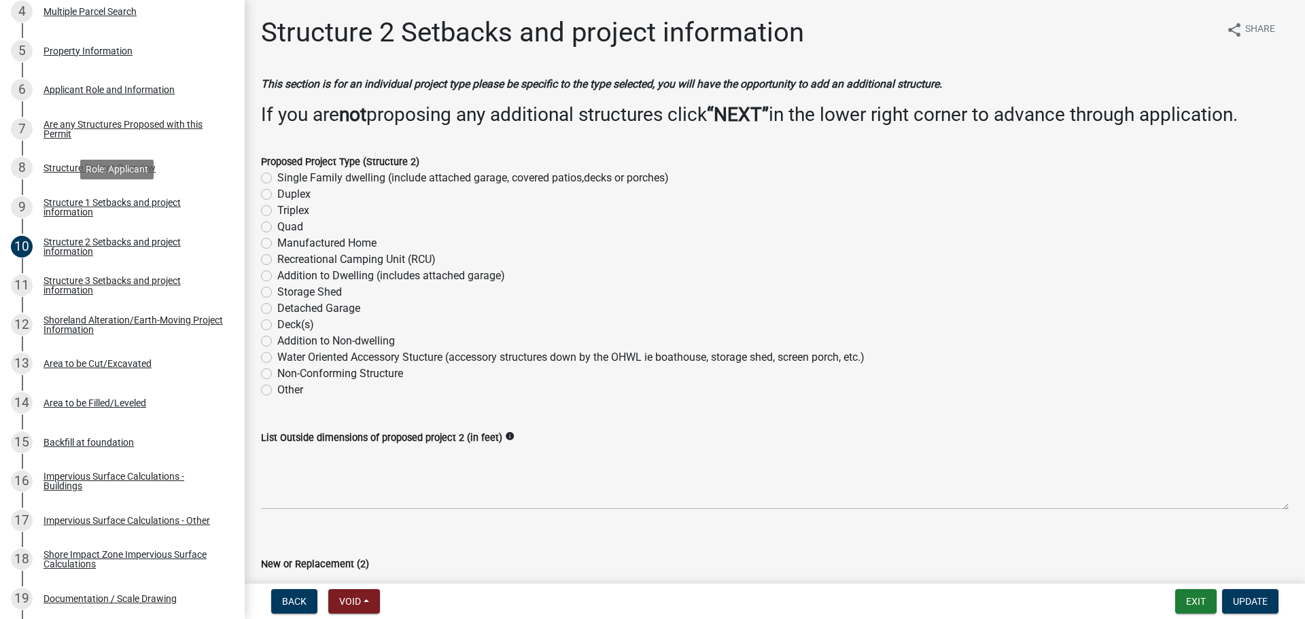
click at [116, 202] on div "Structure 1 Setbacks and project information" at bounding box center [133, 207] width 179 height 19
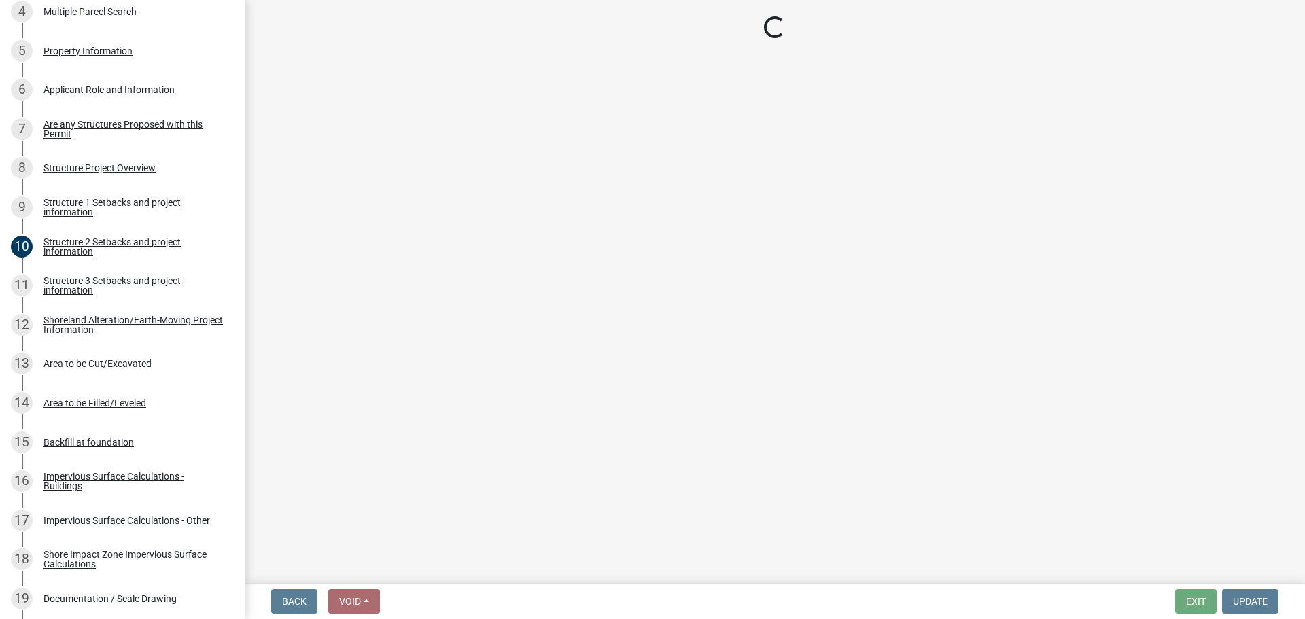
select select "c185e313-3403-4239-bd61-bb563c58a77a"
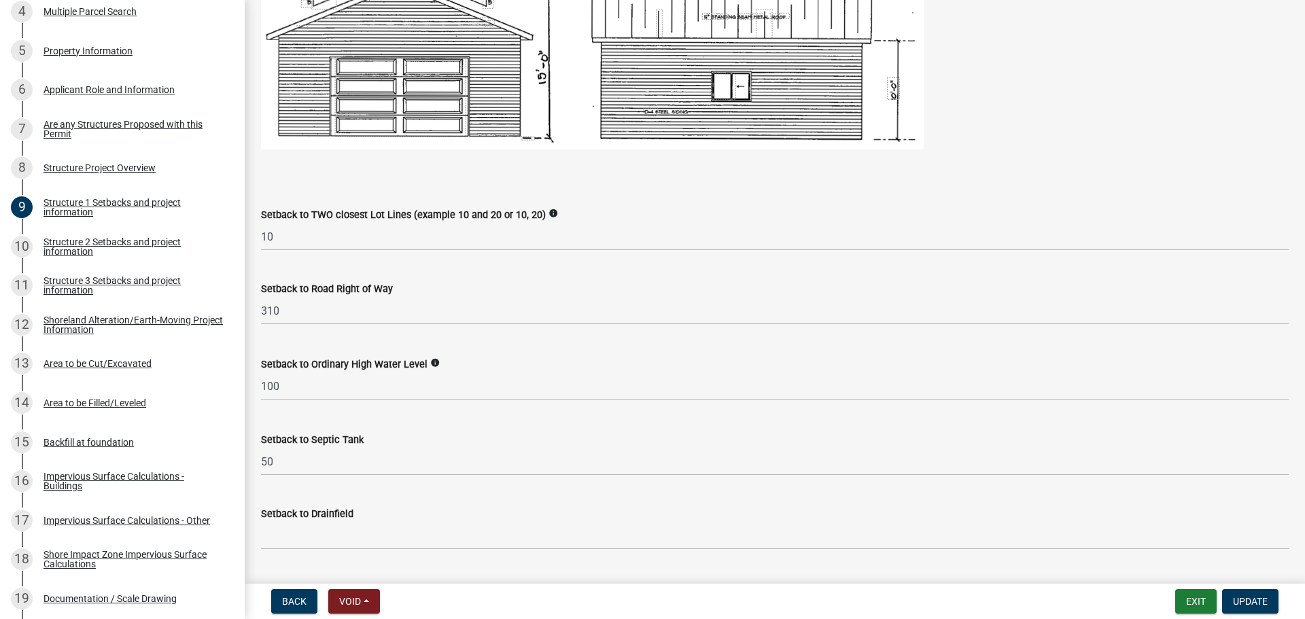
scroll to position [952, 0]
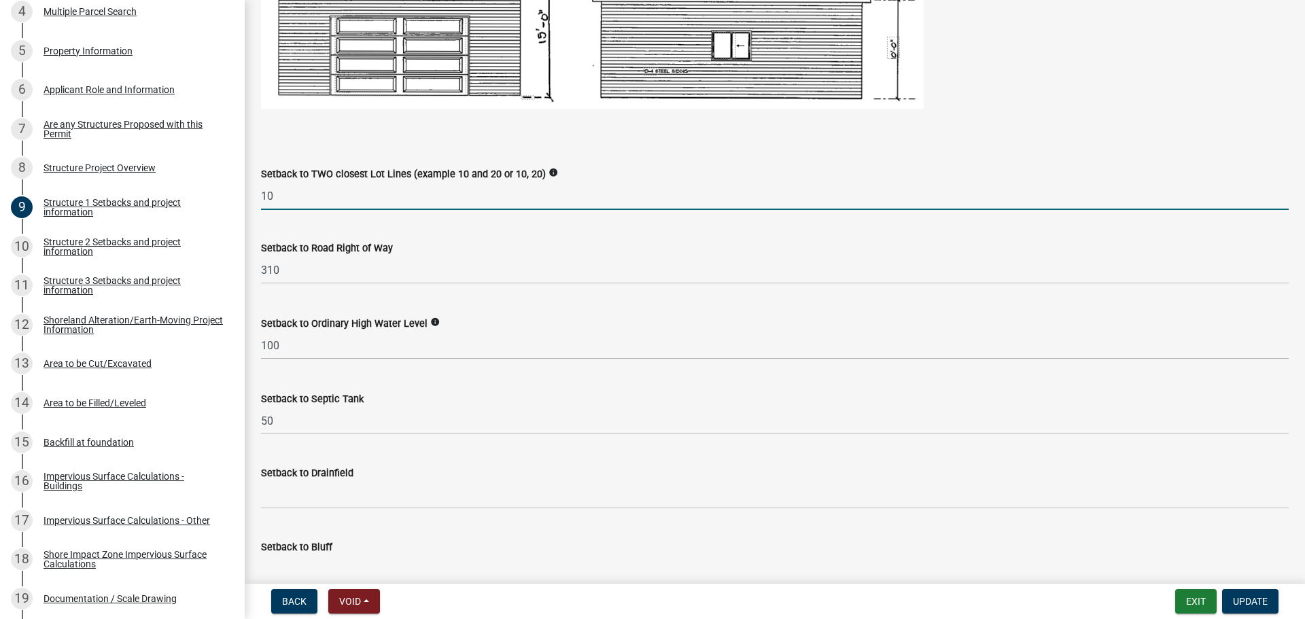
click at [306, 203] on input "10" at bounding box center [775, 196] width 1028 height 28
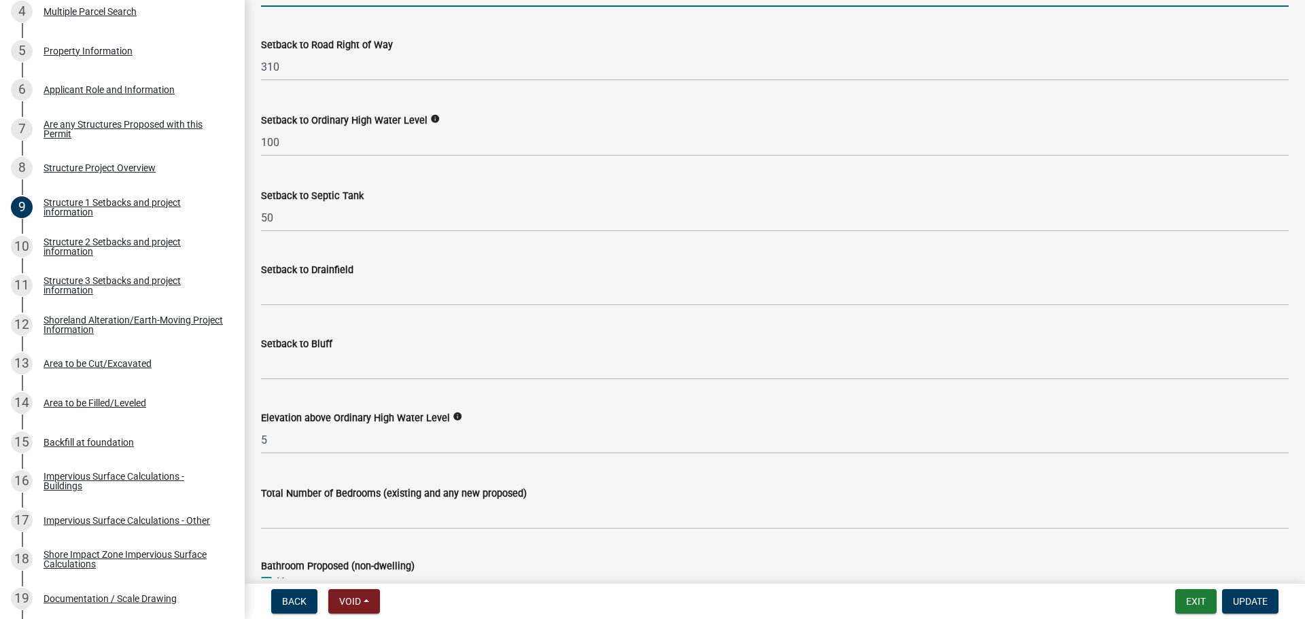
scroll to position [1156, 0]
type input "10, 60+"
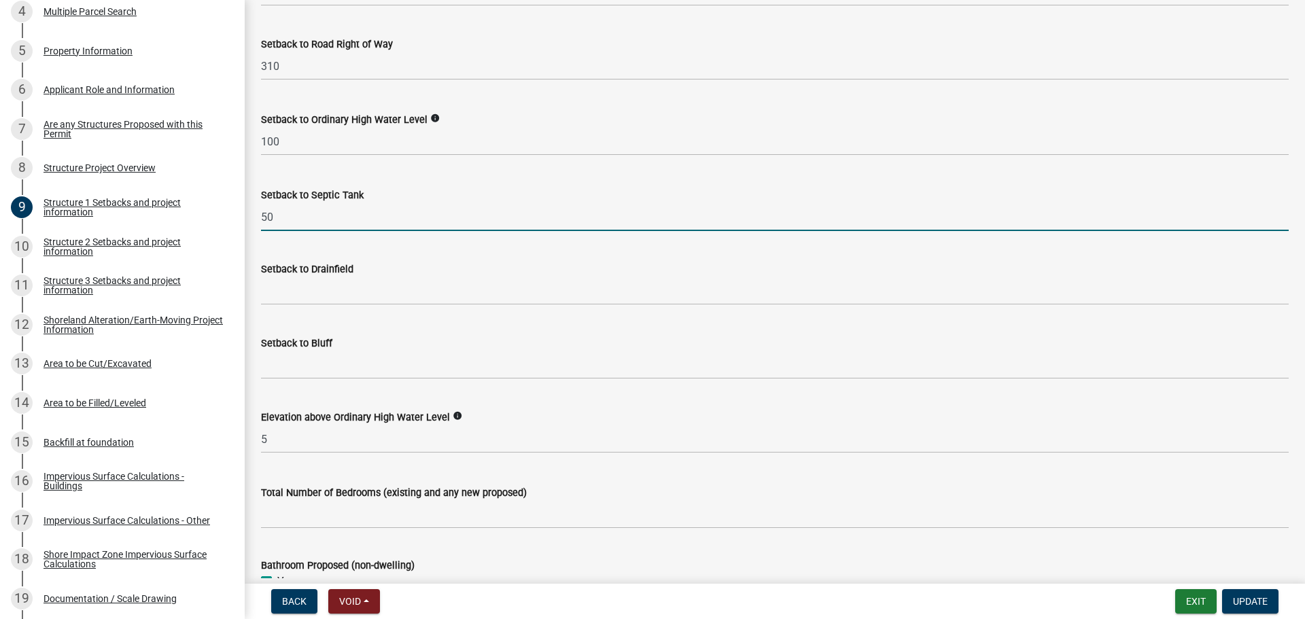
drag, startPoint x: 293, startPoint y: 230, endPoint x: 260, endPoint y: 205, distance: 40.8
click at [252, 212] on div "Setback to Septic Tank 50" at bounding box center [775, 199] width 1048 height 63
type input "10+"
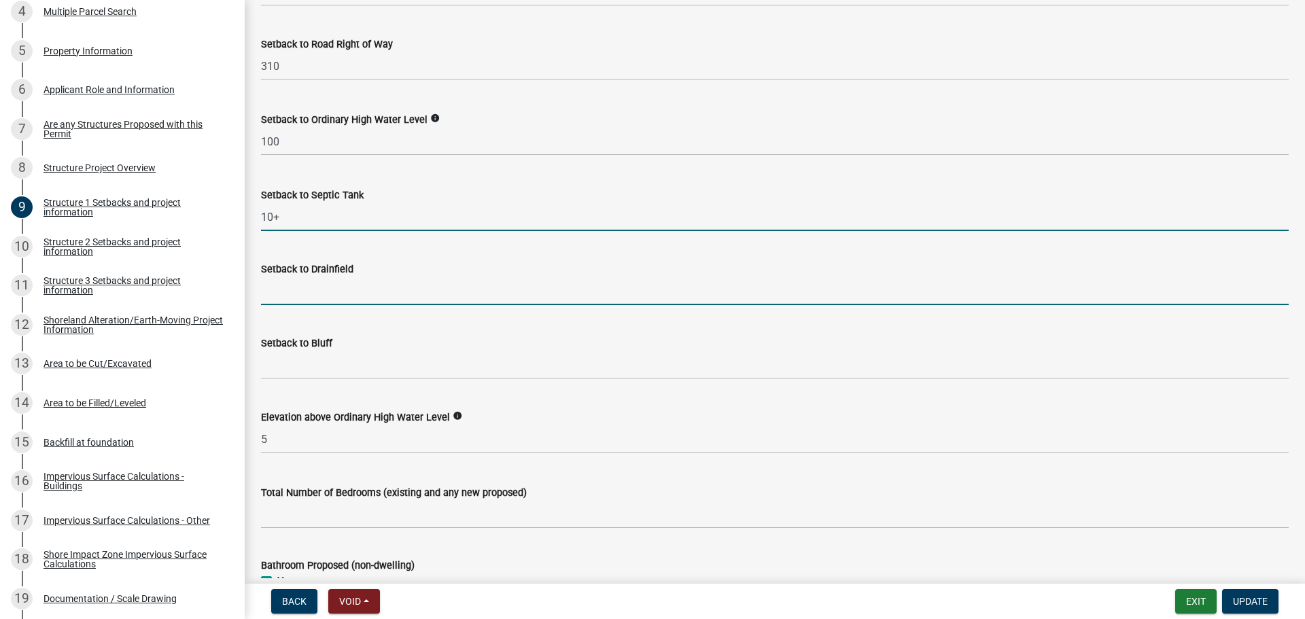
click at [315, 290] on input "Setback to Drainfield" at bounding box center [775, 291] width 1028 height 28
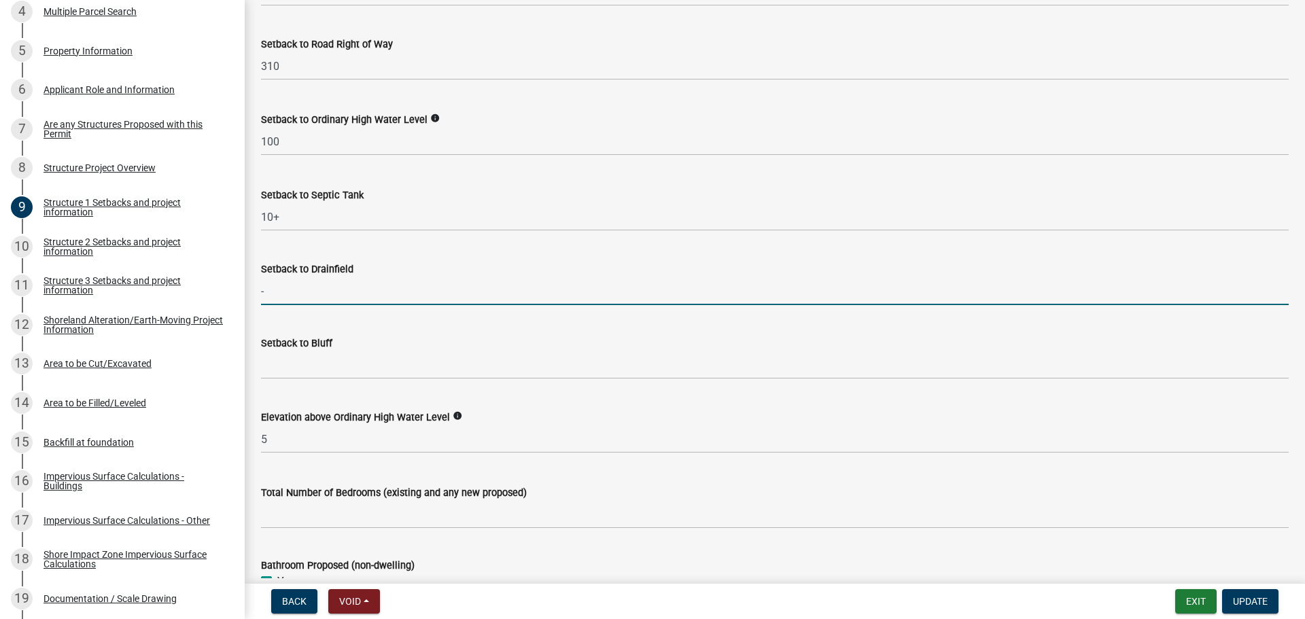
type input "-"
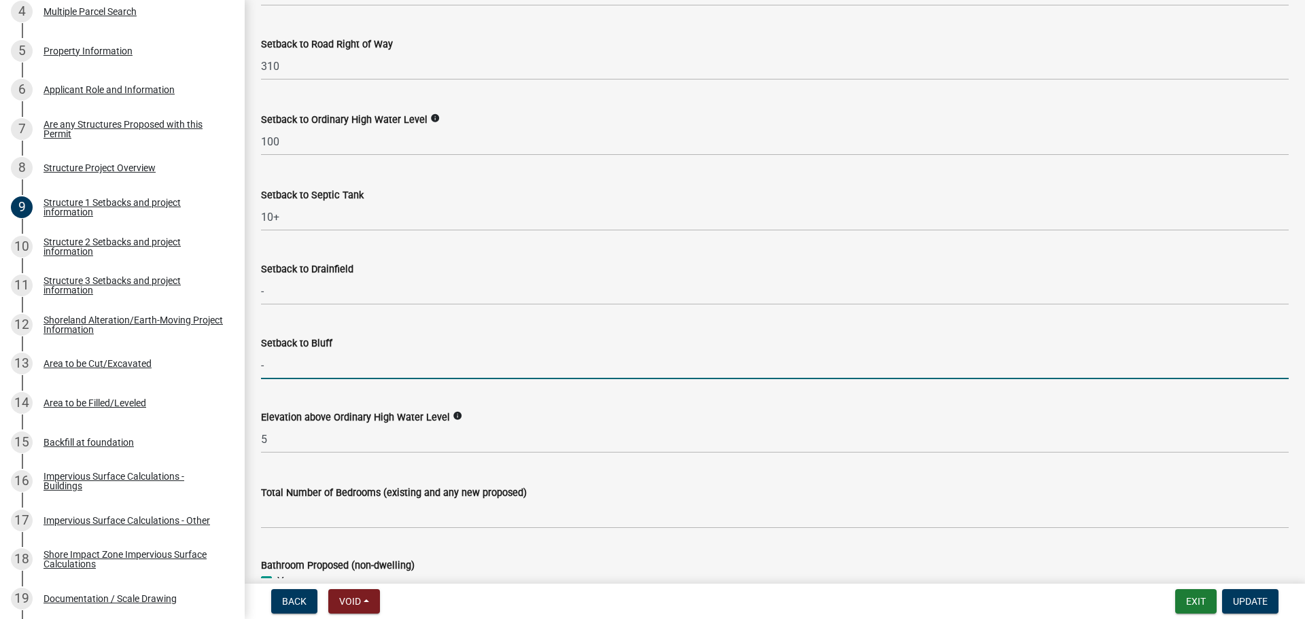
type input "-"
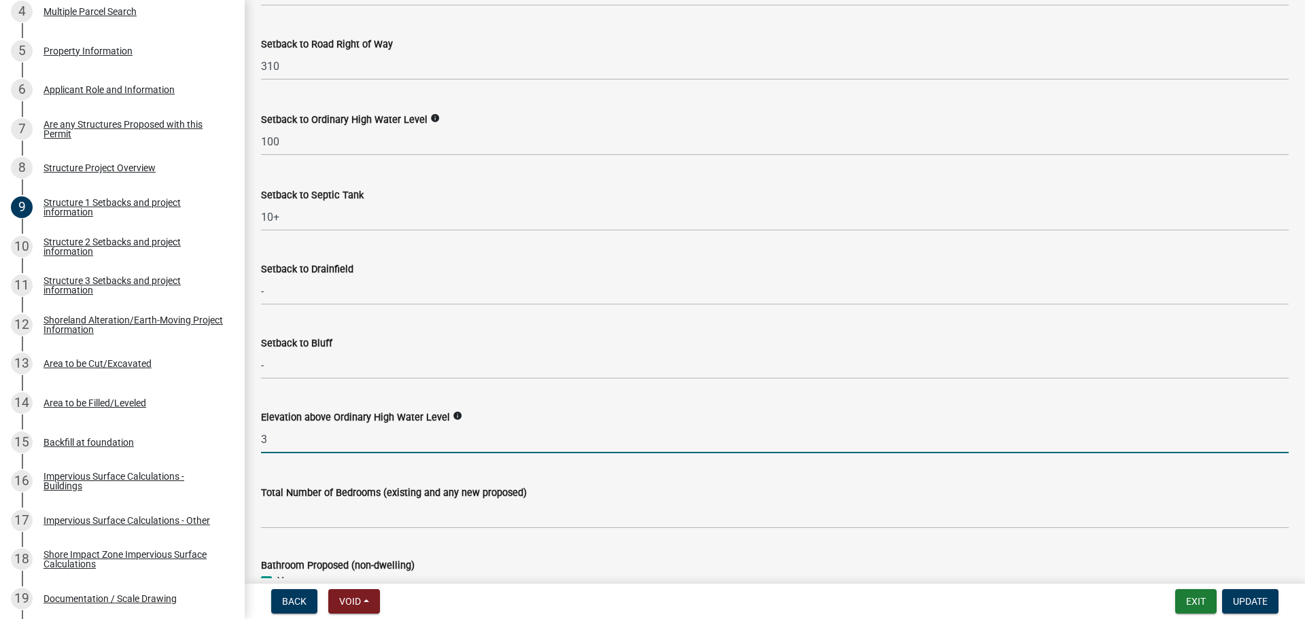
type input "3"
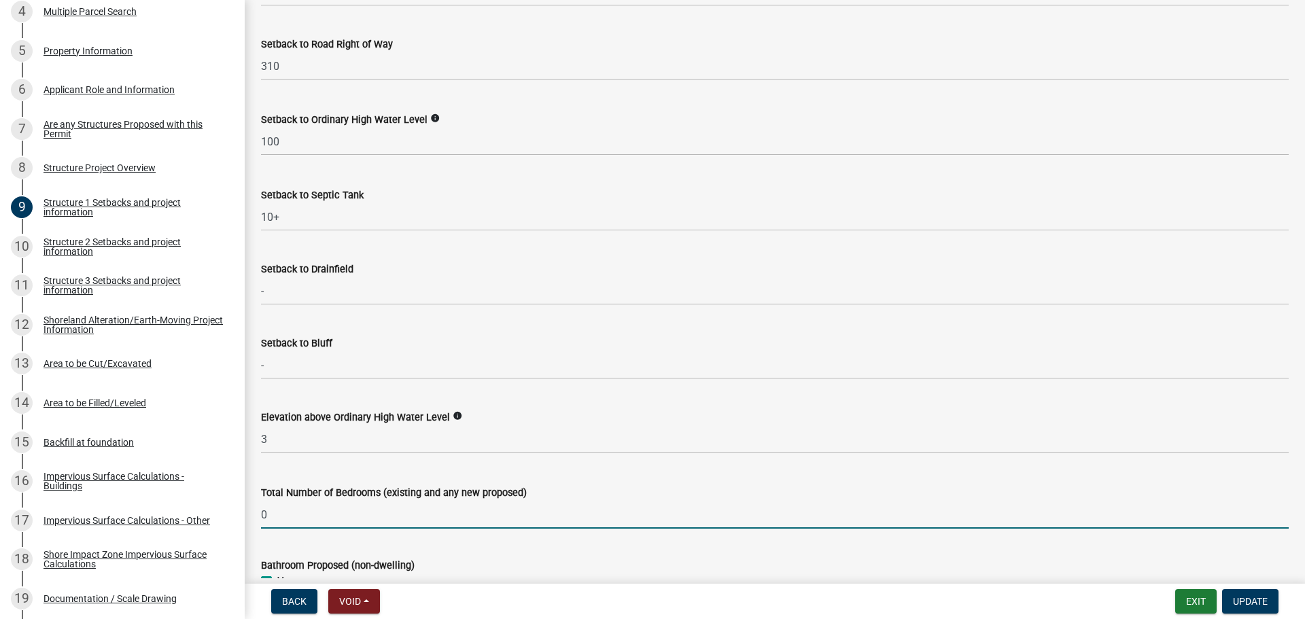
type input "0"
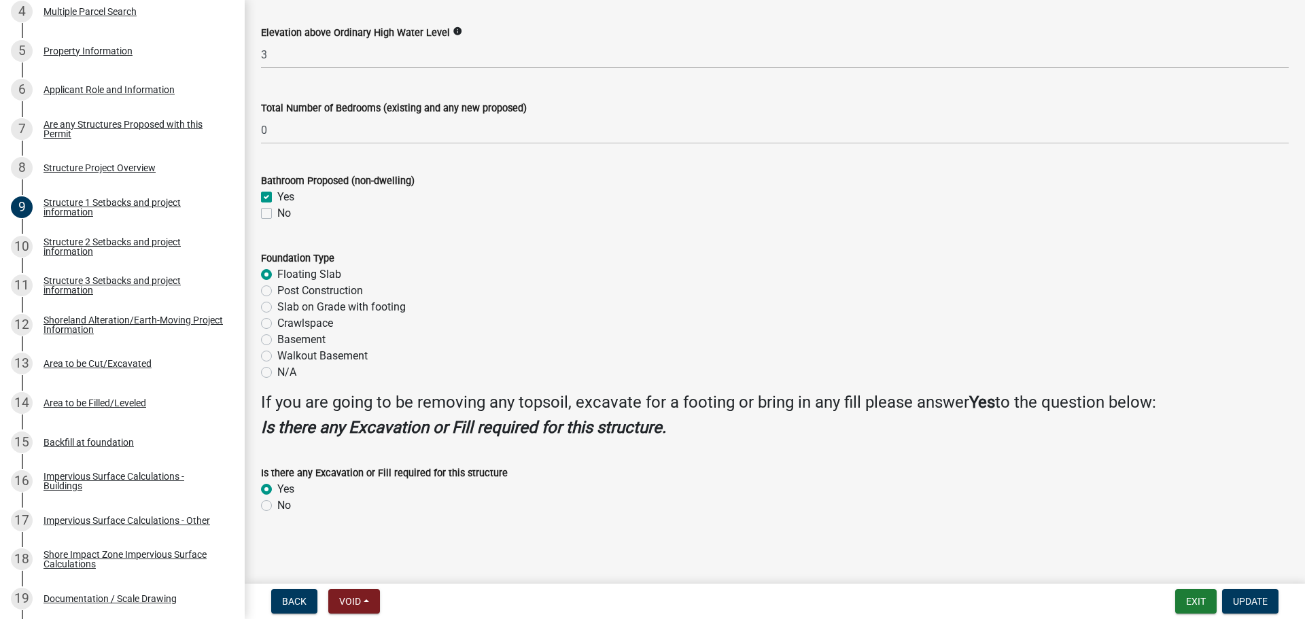
scroll to position [1541, 0]
click at [1243, 598] on span "Update" at bounding box center [1250, 601] width 35 height 11
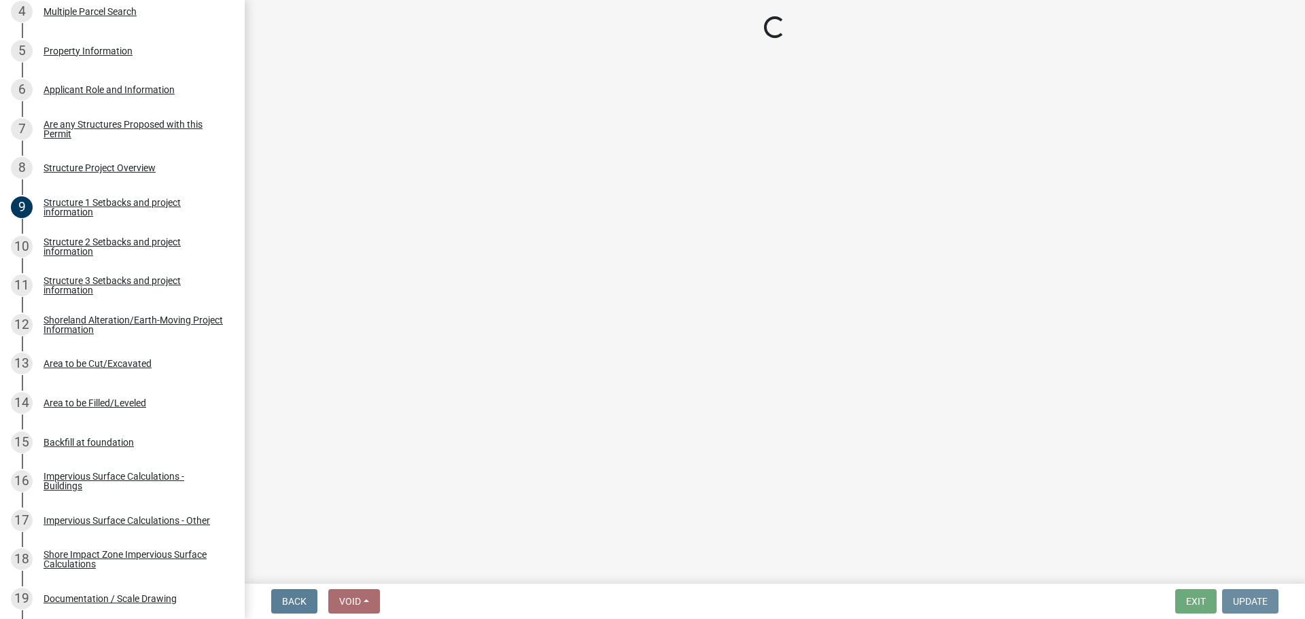
scroll to position [0, 0]
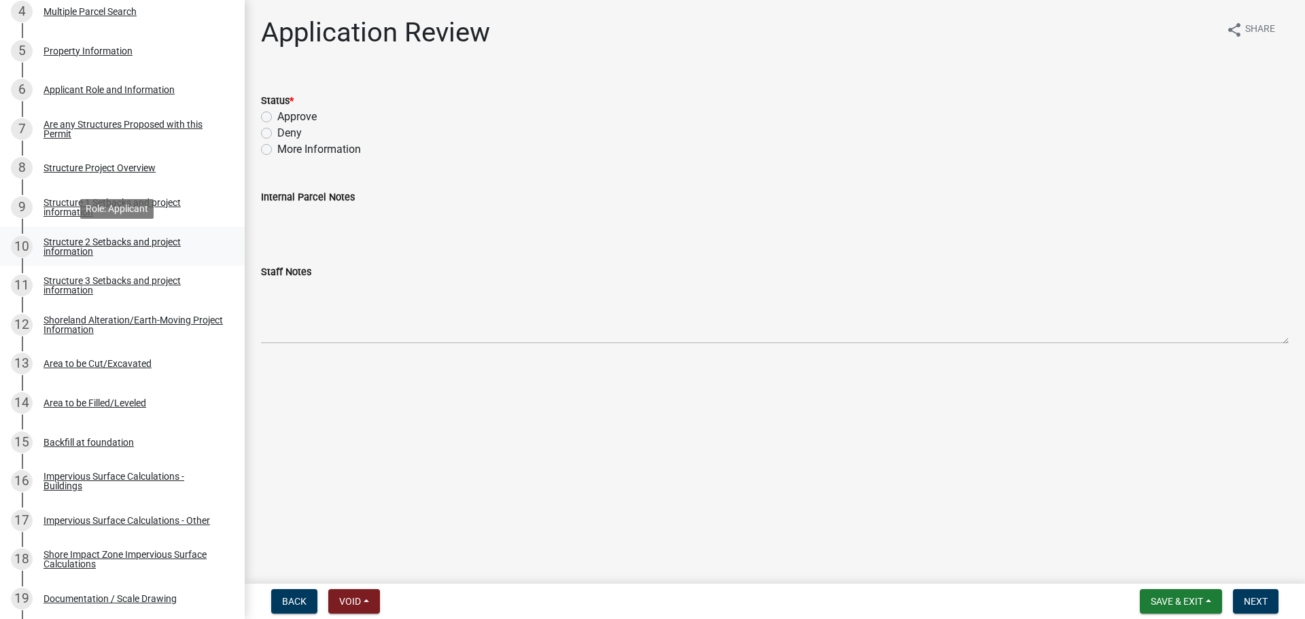
click at [107, 246] on div "Structure 2 Setbacks and project information" at bounding box center [133, 246] width 179 height 19
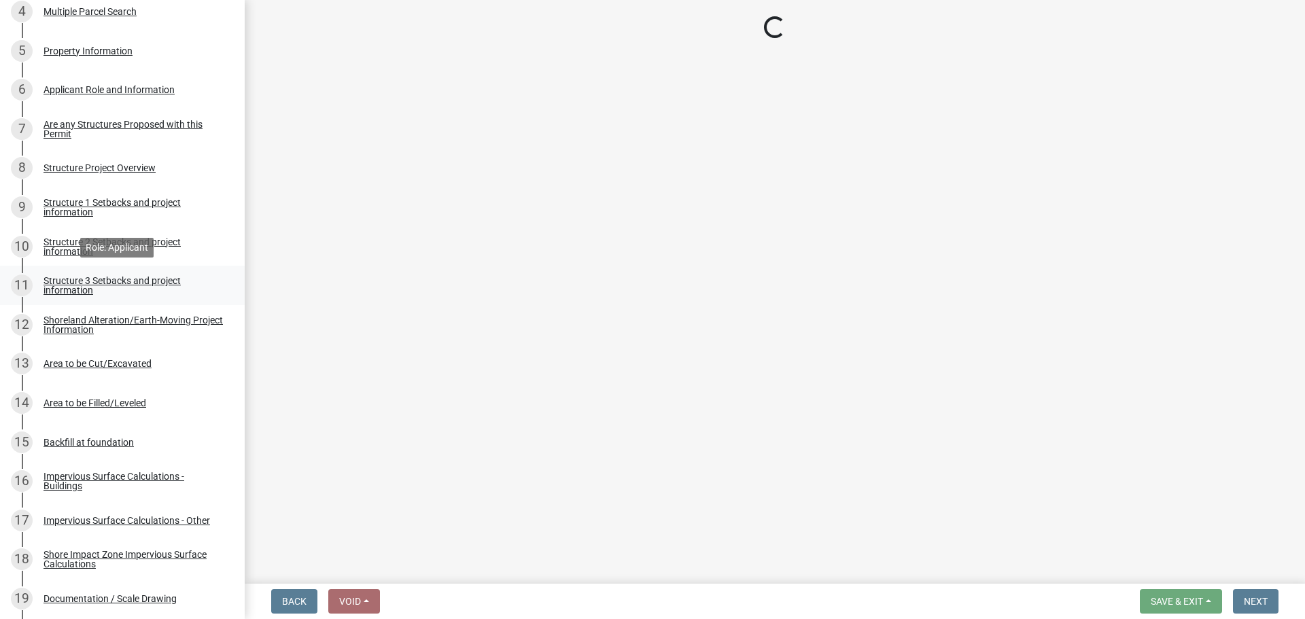
select select "c185e313-3403-4239-bd61-bb563c58a77a"
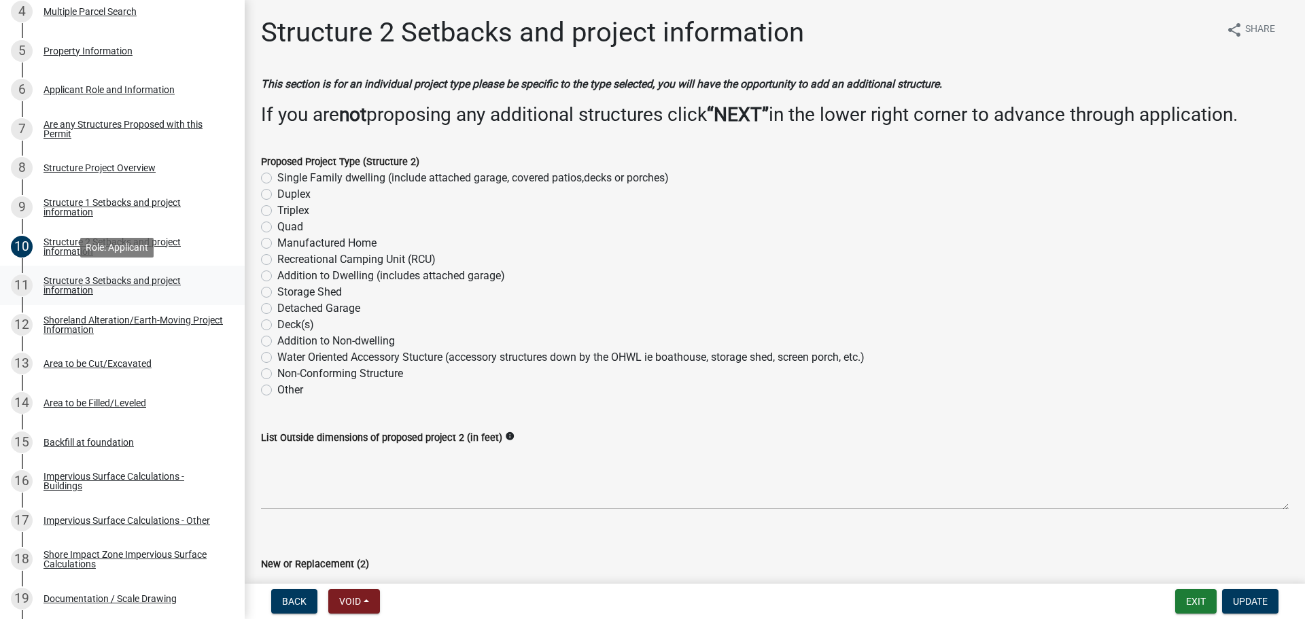
click at [71, 291] on div "Structure 3 Setbacks and project information" at bounding box center [133, 285] width 179 height 19
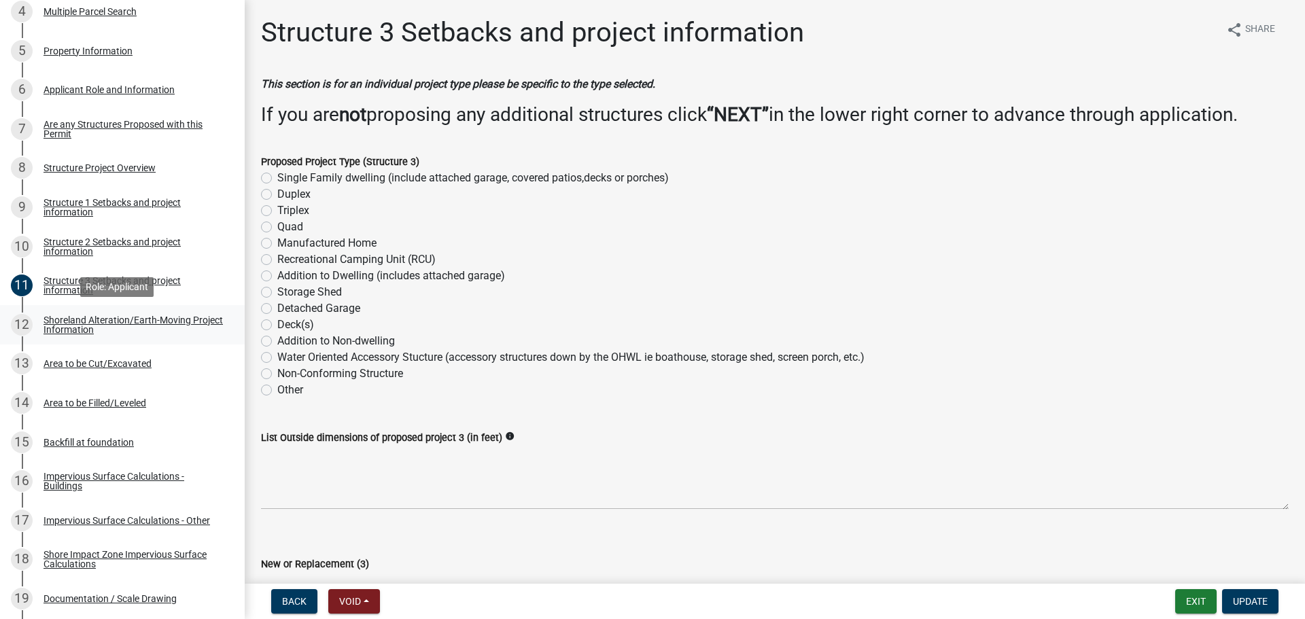
click at [89, 324] on div "Shoreland Alteration/Earth-Moving Project Information" at bounding box center [133, 324] width 179 height 19
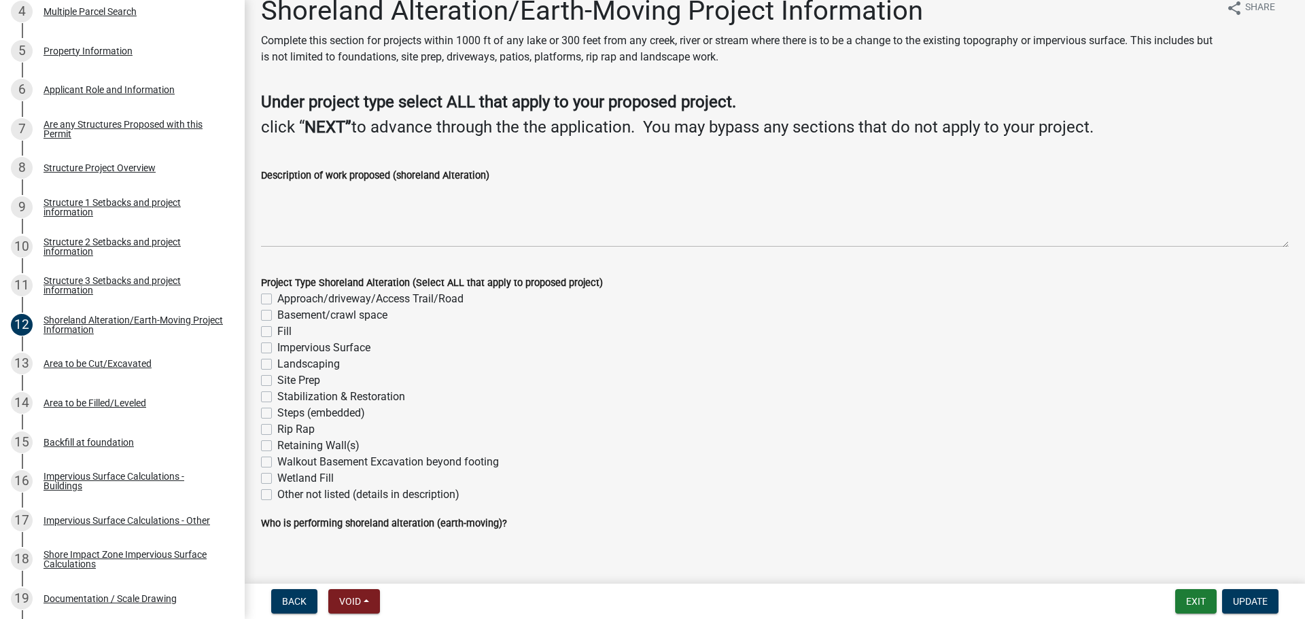
scroll to position [39, 0]
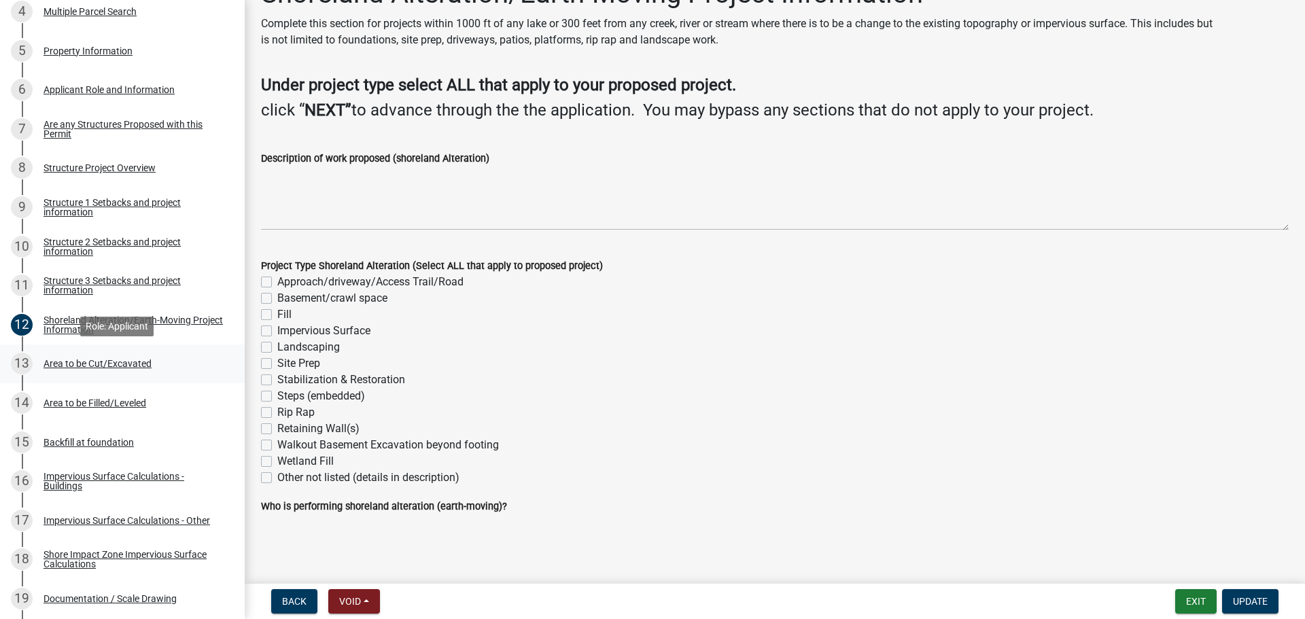
click at [120, 366] on div "Area to be Cut/Excavated" at bounding box center [98, 364] width 108 height 10
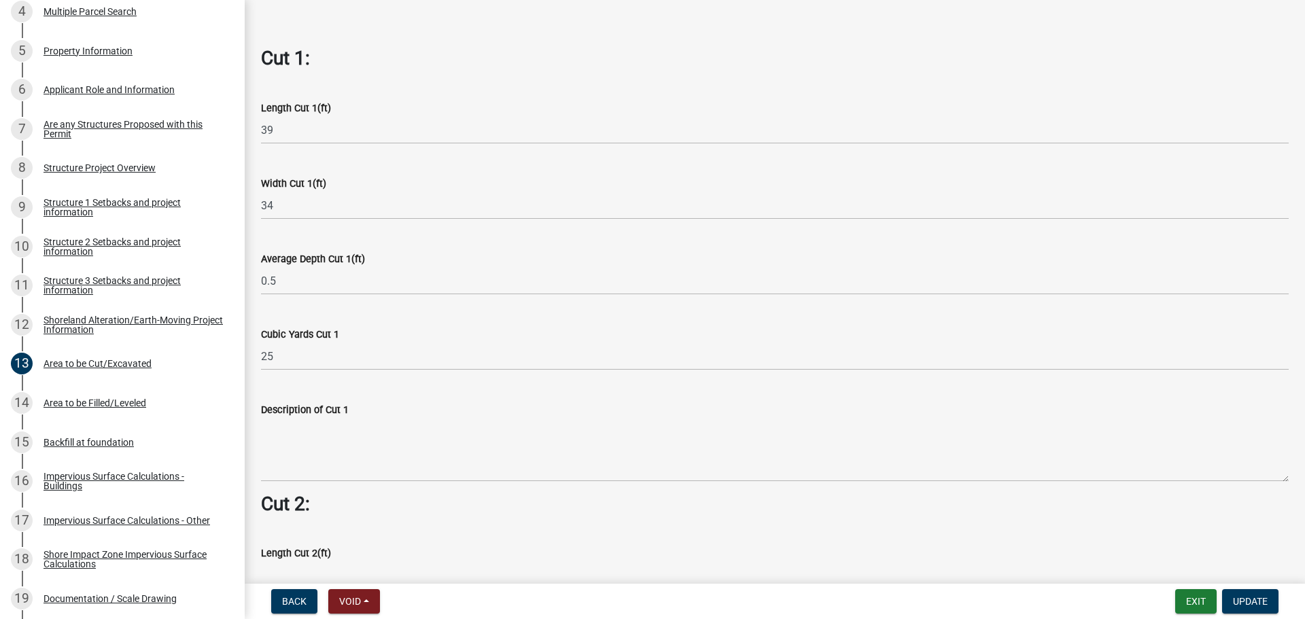
scroll to position [884, 0]
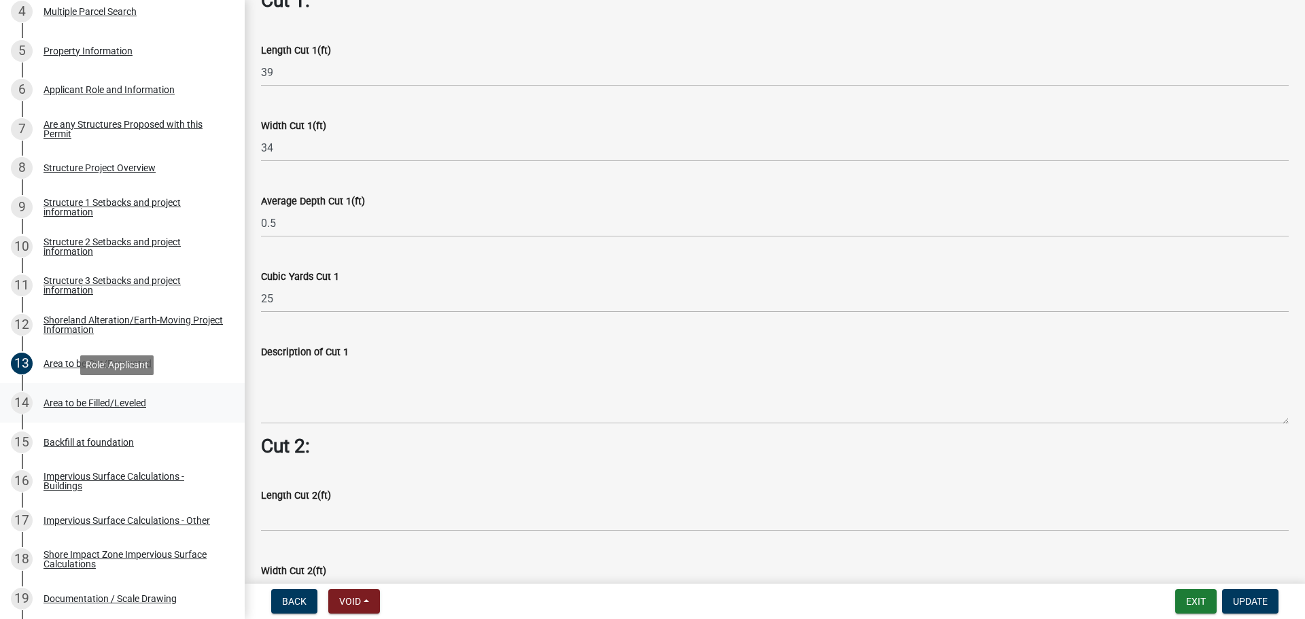
click at [139, 401] on div "Area to be Filled/Leveled" at bounding box center [95, 403] width 103 height 10
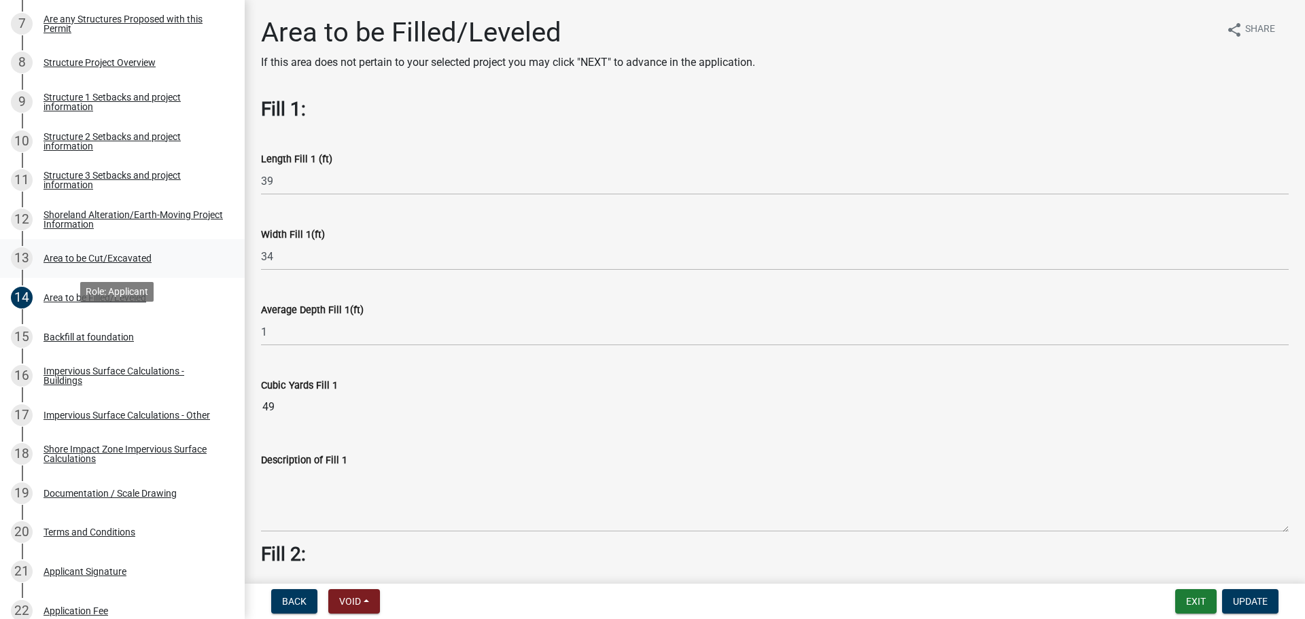
scroll to position [544, 0]
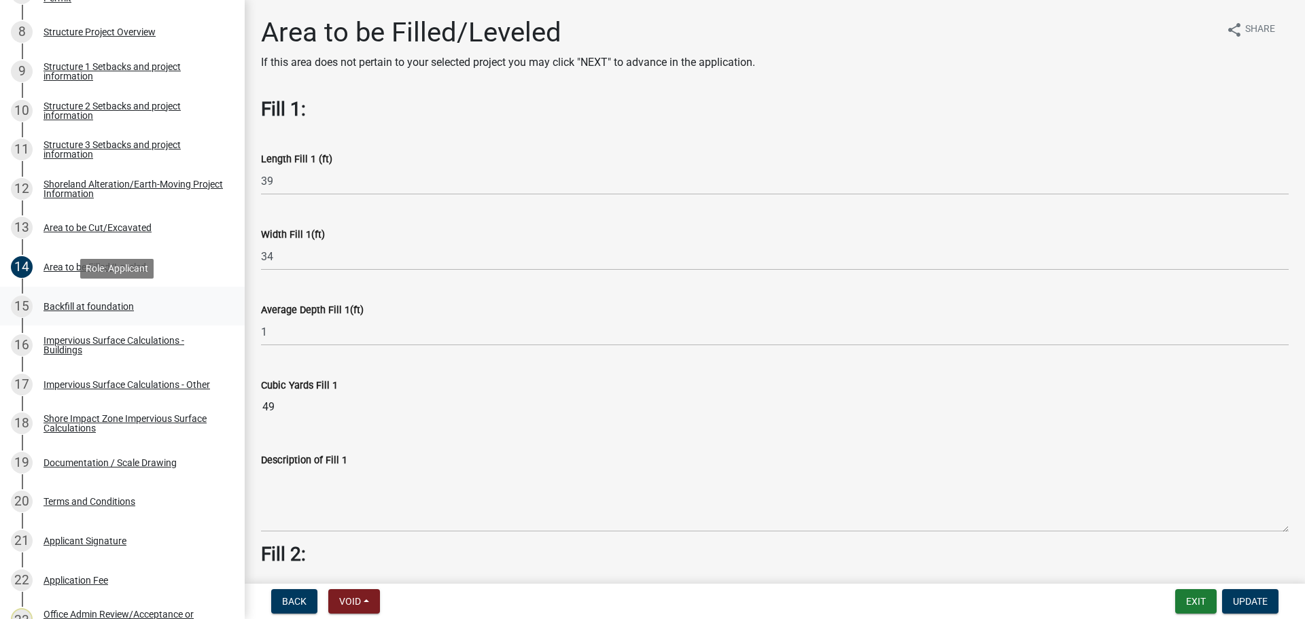
click at [87, 306] on div "Backfill at foundation" at bounding box center [89, 307] width 90 height 10
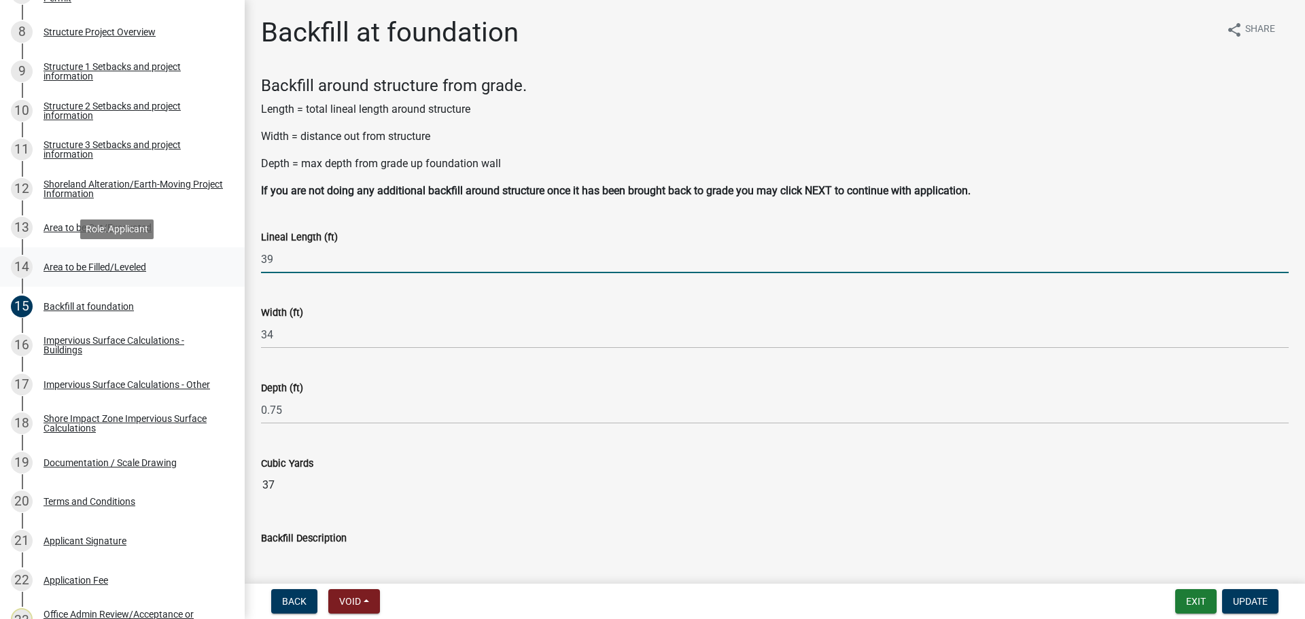
drag, startPoint x: 362, startPoint y: 267, endPoint x: 167, endPoint y: 275, distance: 195.3
click at [164, 273] on div "Structure and Shoreland Alteration Permit Application STR/SAP - 458551 View Sum…" at bounding box center [652, 309] width 1305 height 619
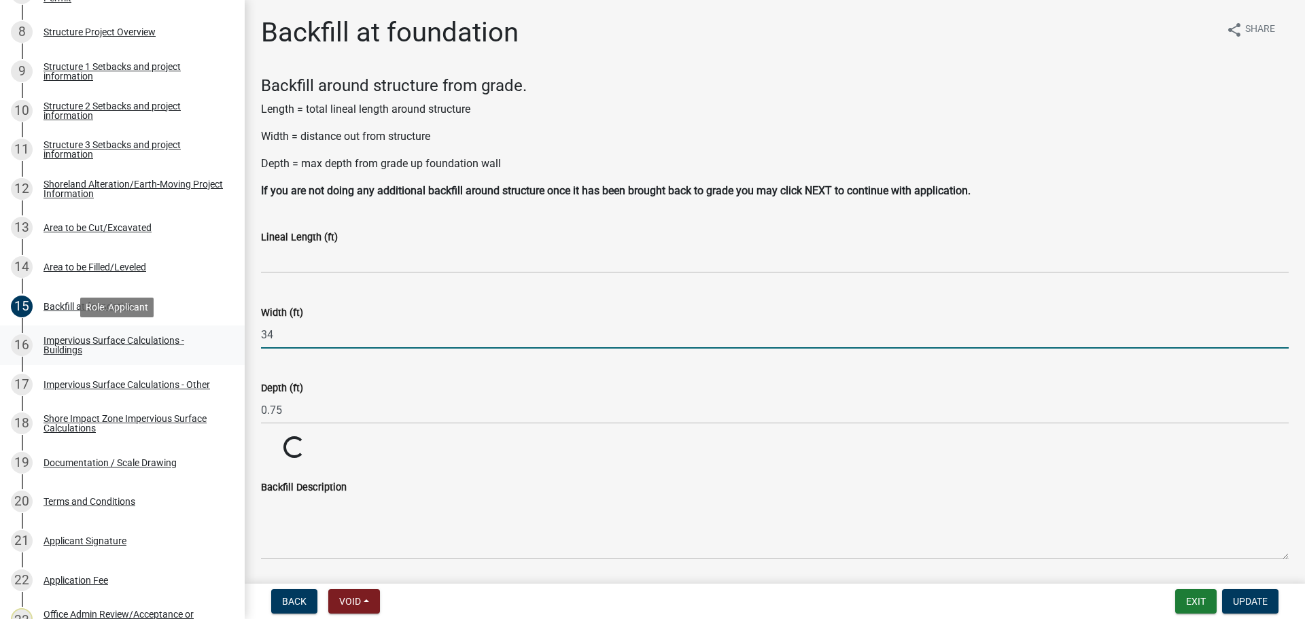
drag, startPoint x: 293, startPoint y: 337, endPoint x: 211, endPoint y: 327, distance: 82.9
click at [211, 327] on div "Structure and Shoreland Alteration Permit Application STR/SAP - 458551 View Sum…" at bounding box center [652, 309] width 1305 height 619
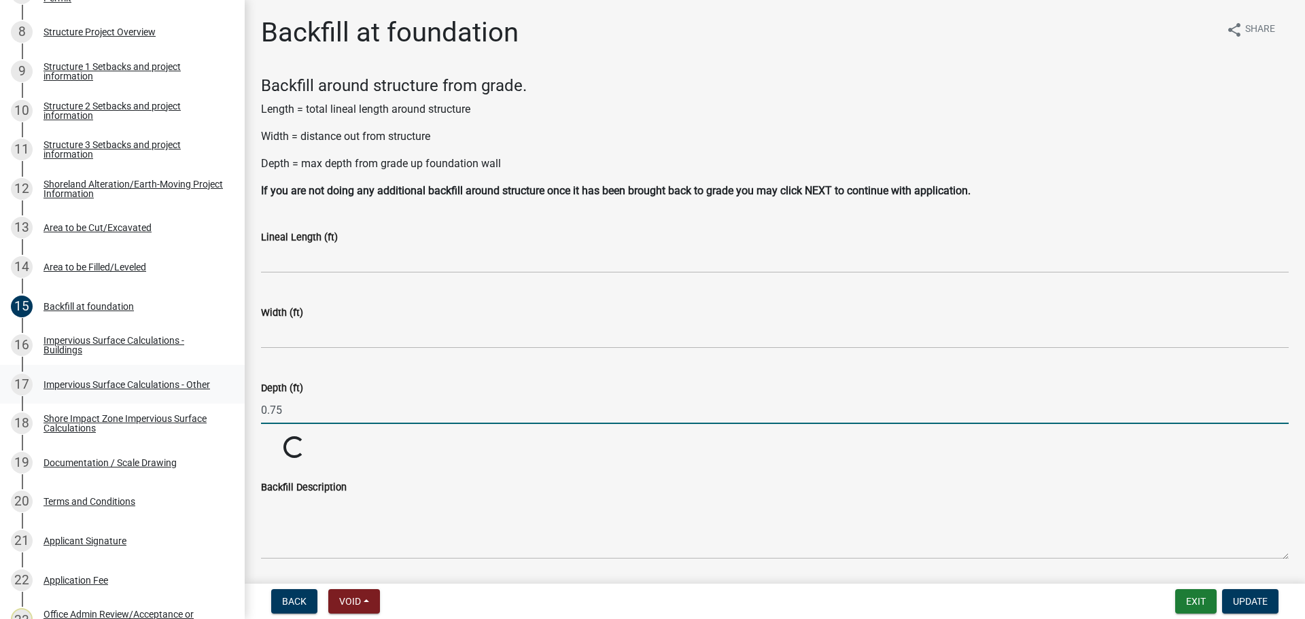
drag, startPoint x: 299, startPoint y: 405, endPoint x: 228, endPoint y: 393, distance: 71.8
click at [228, 394] on div "Structure and Shoreland Alteration Permit Application STR/SAP - 458551 View Sum…" at bounding box center [652, 309] width 1305 height 619
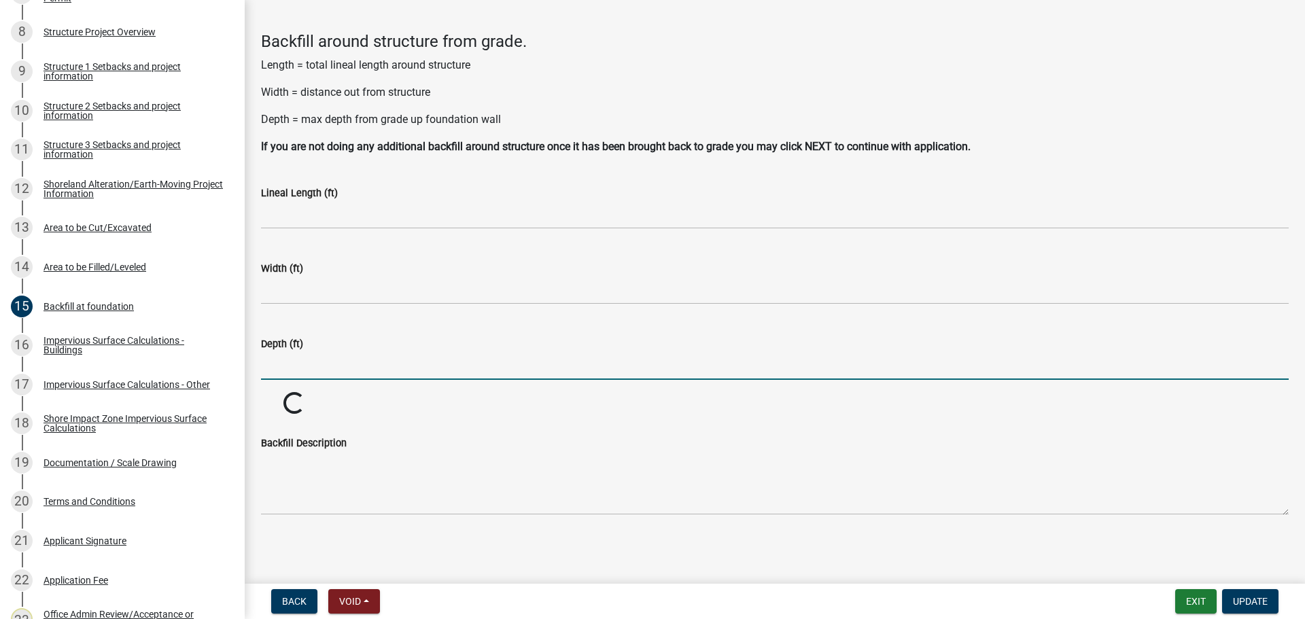
scroll to position [45, 0]
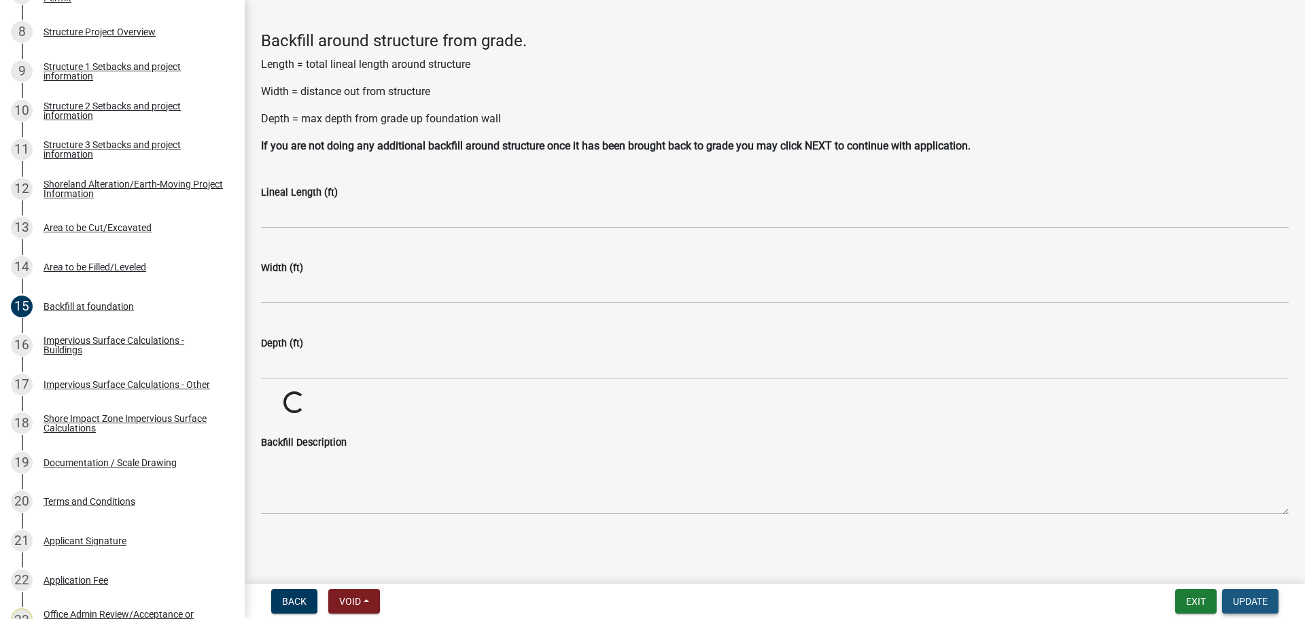
click at [1257, 597] on span "Update" at bounding box center [1250, 601] width 35 height 11
click at [54, 346] on div "Impervious Surface Calculations - Buildings" at bounding box center [133, 345] width 179 height 19
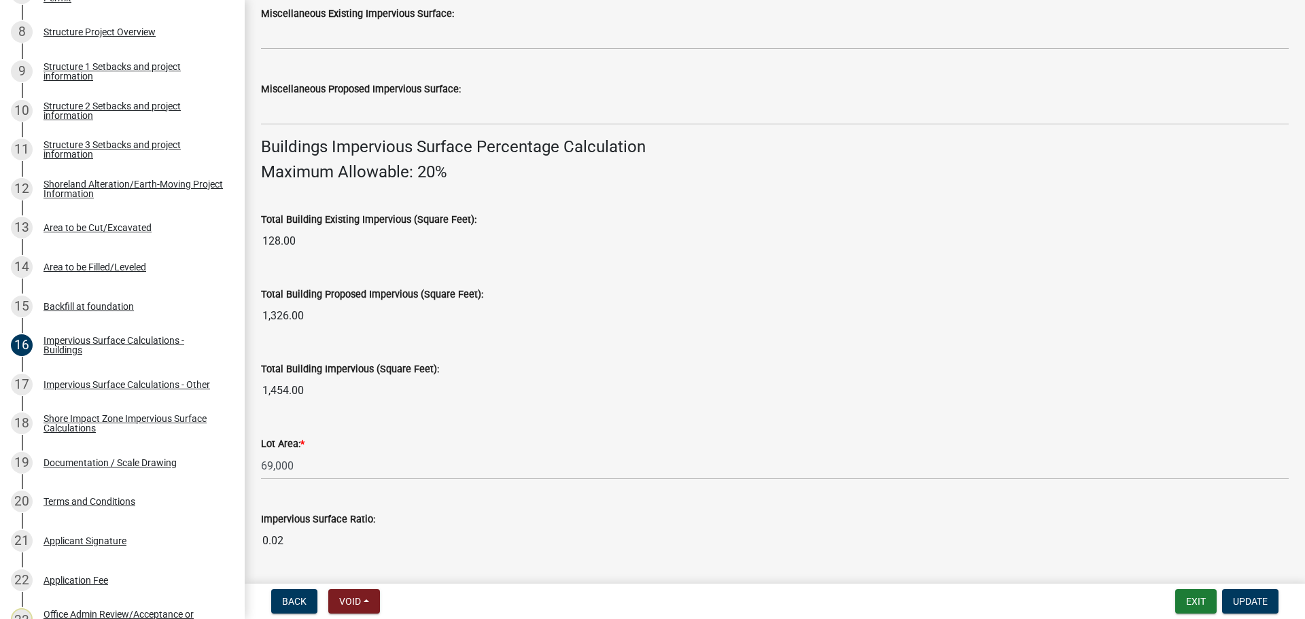
scroll to position [884, 0]
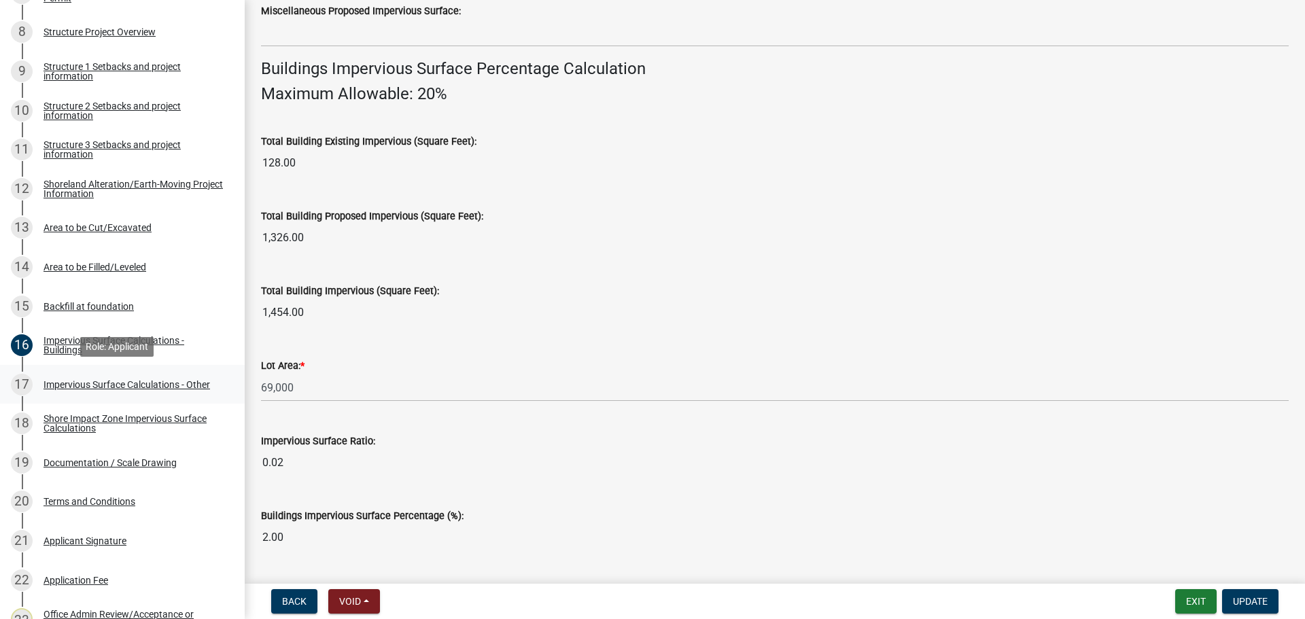
click at [96, 387] on div "Impervious Surface Calculations - Other" at bounding box center [127, 385] width 167 height 10
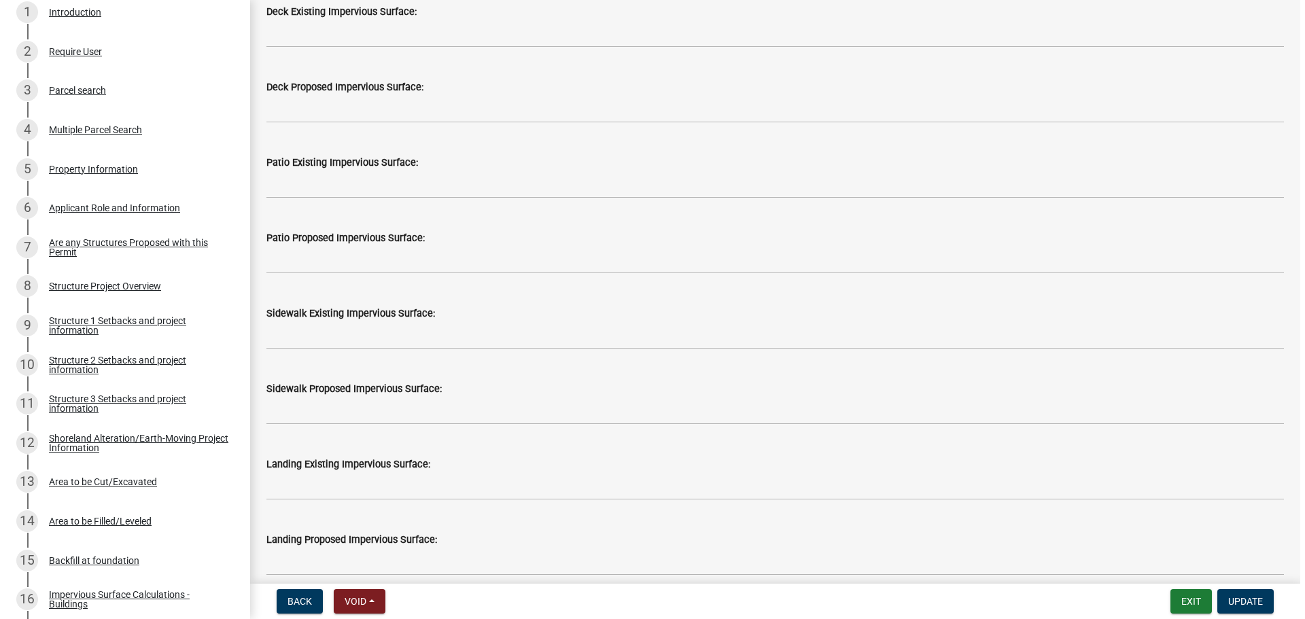
scroll to position [206, 0]
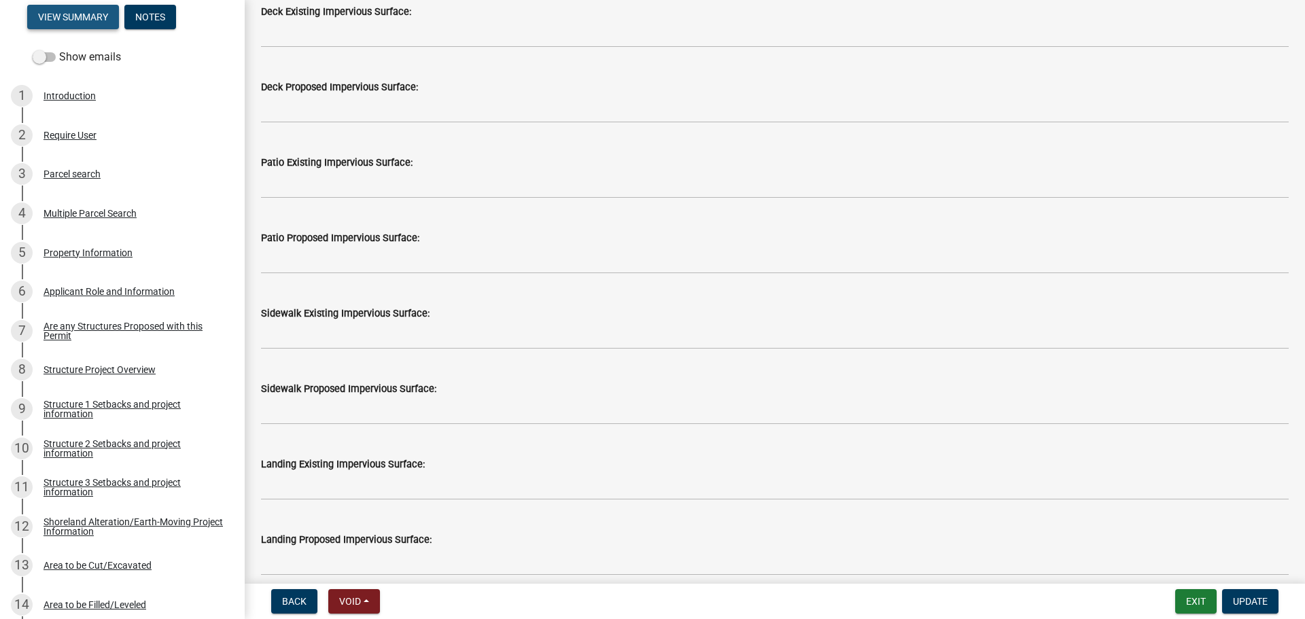
click at [50, 24] on button "View Summary" at bounding box center [73, 17] width 92 height 24
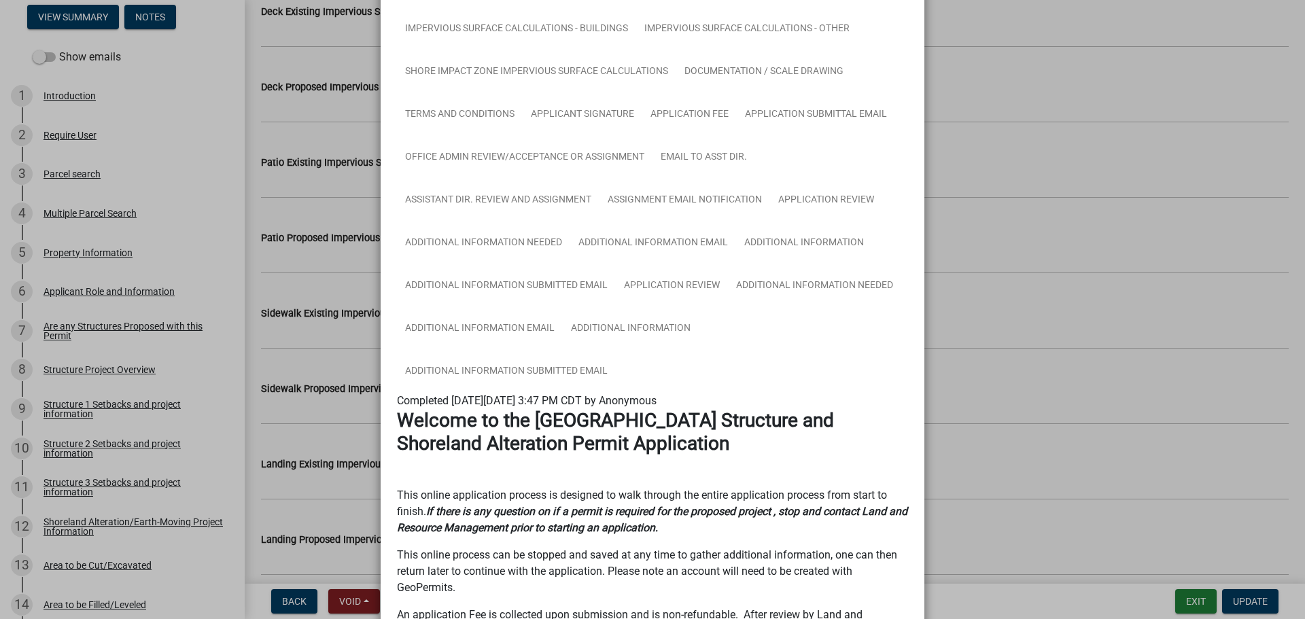
scroll to position [544, 0]
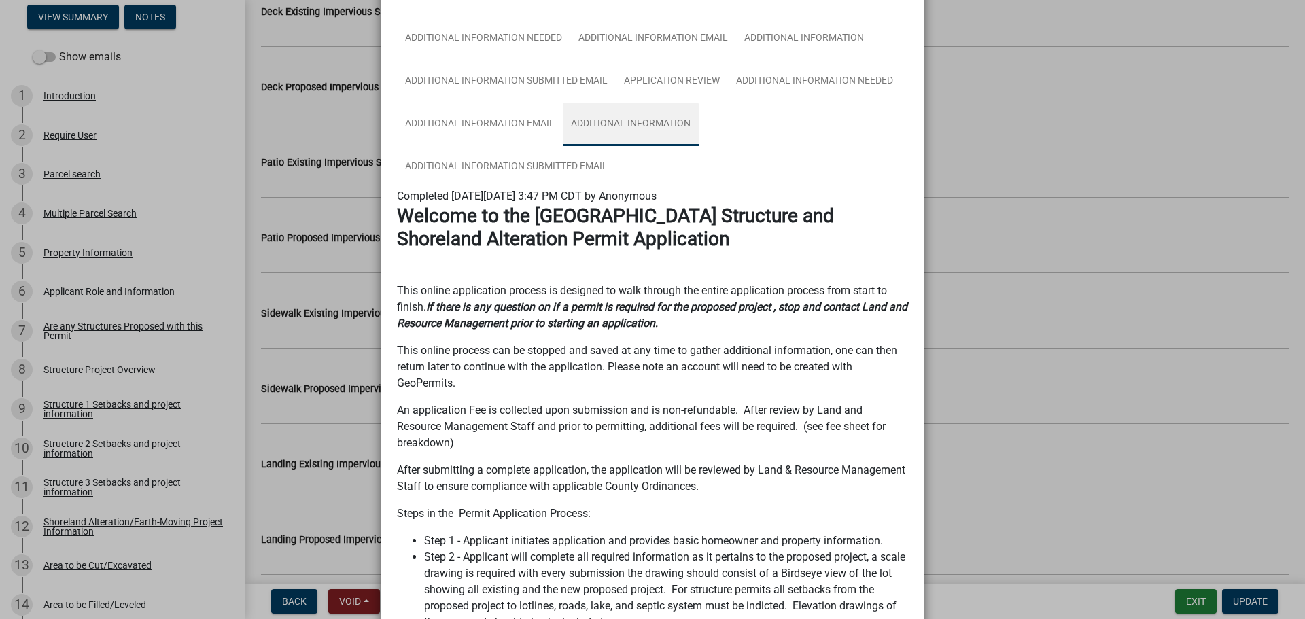
click at [632, 116] on link "Additional Information" at bounding box center [631, 125] width 136 height 44
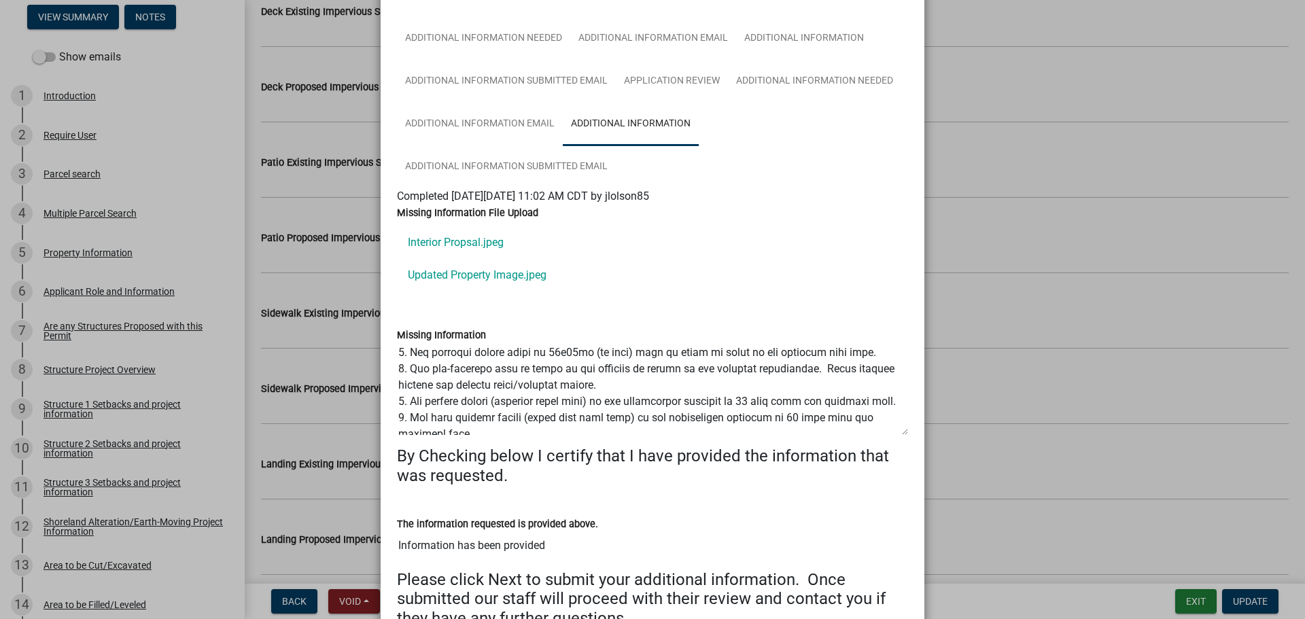
scroll to position [136, 0]
click at [1037, 283] on ngb-modal-window "Summary × Printer Friendly Introduction Parcel search Multiple Parcel Search Pr…" at bounding box center [652, 309] width 1305 height 619
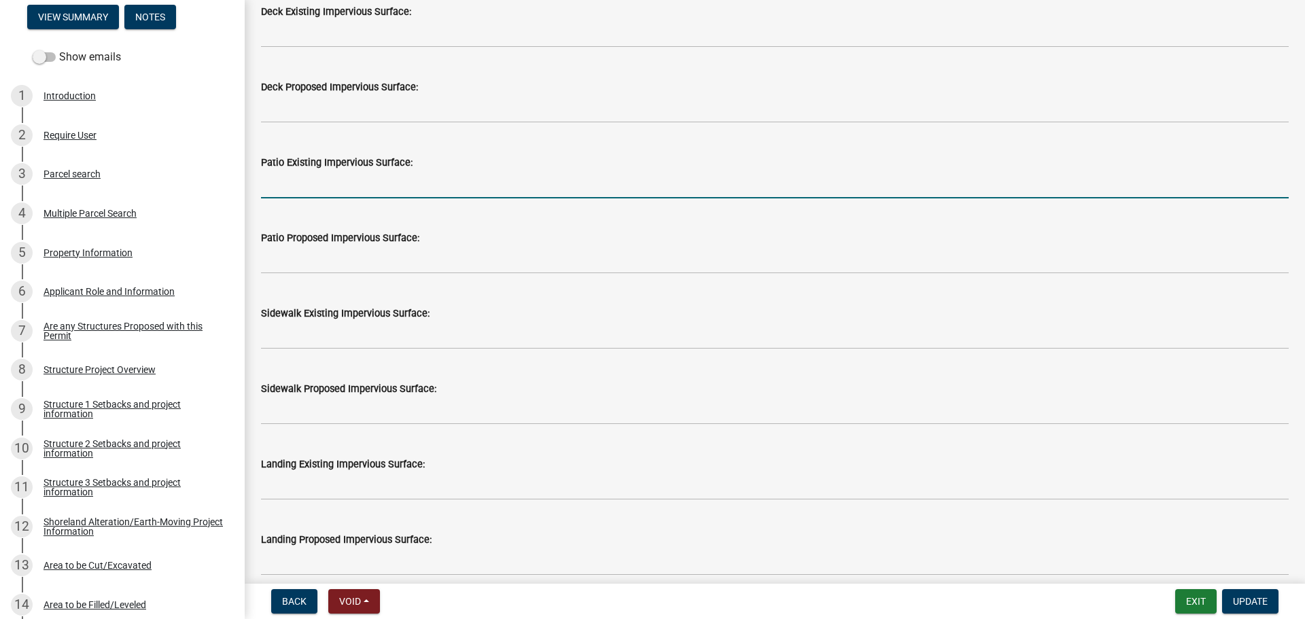
click at [315, 176] on input "text" at bounding box center [775, 185] width 1028 height 28
type input "110"
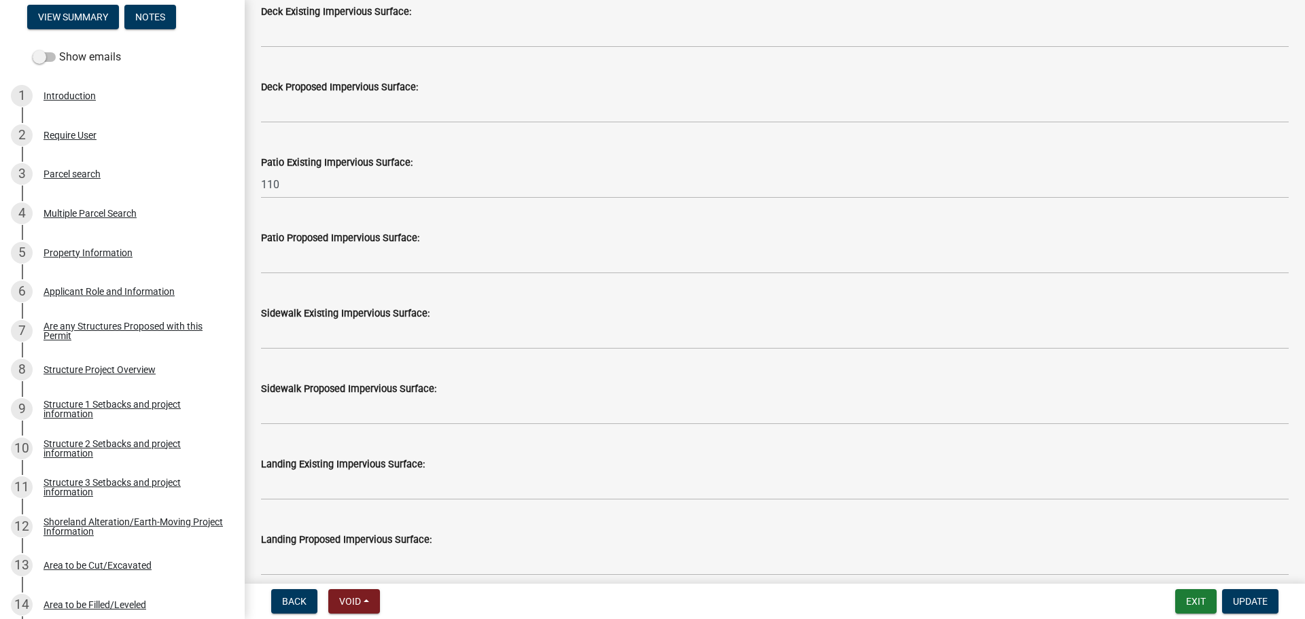
click at [661, 390] on div "Sidewalk Proposed Impervious Surface:" at bounding box center [775, 389] width 1028 height 16
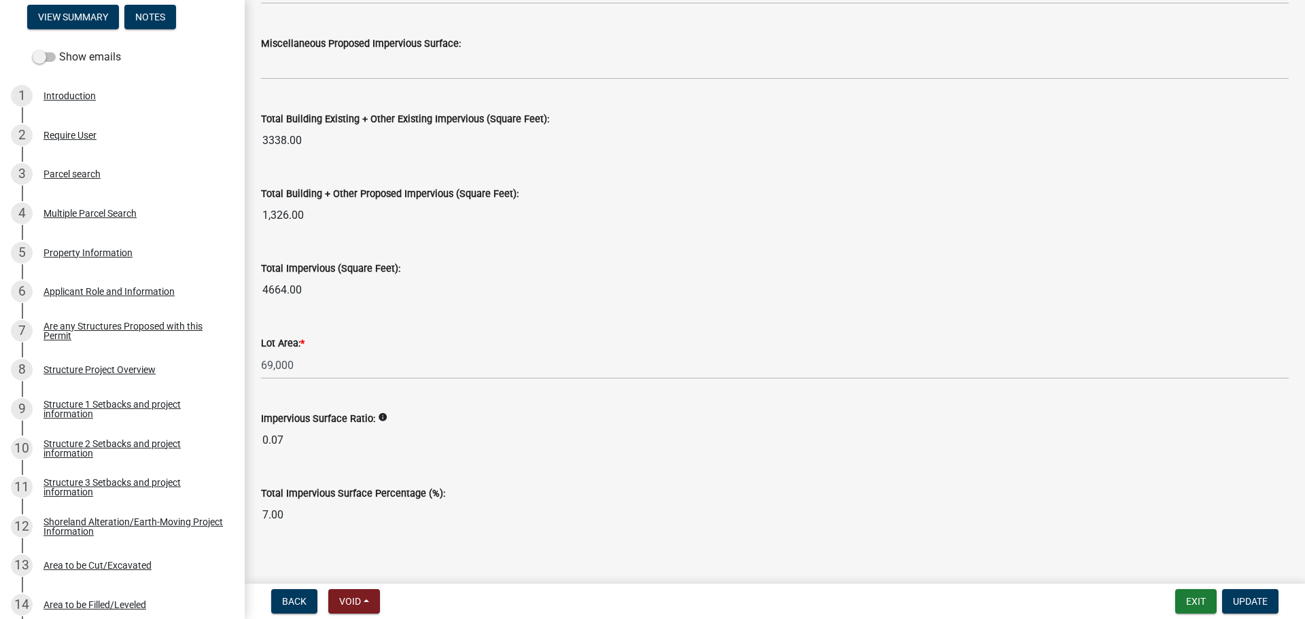
scroll to position [1470, 0]
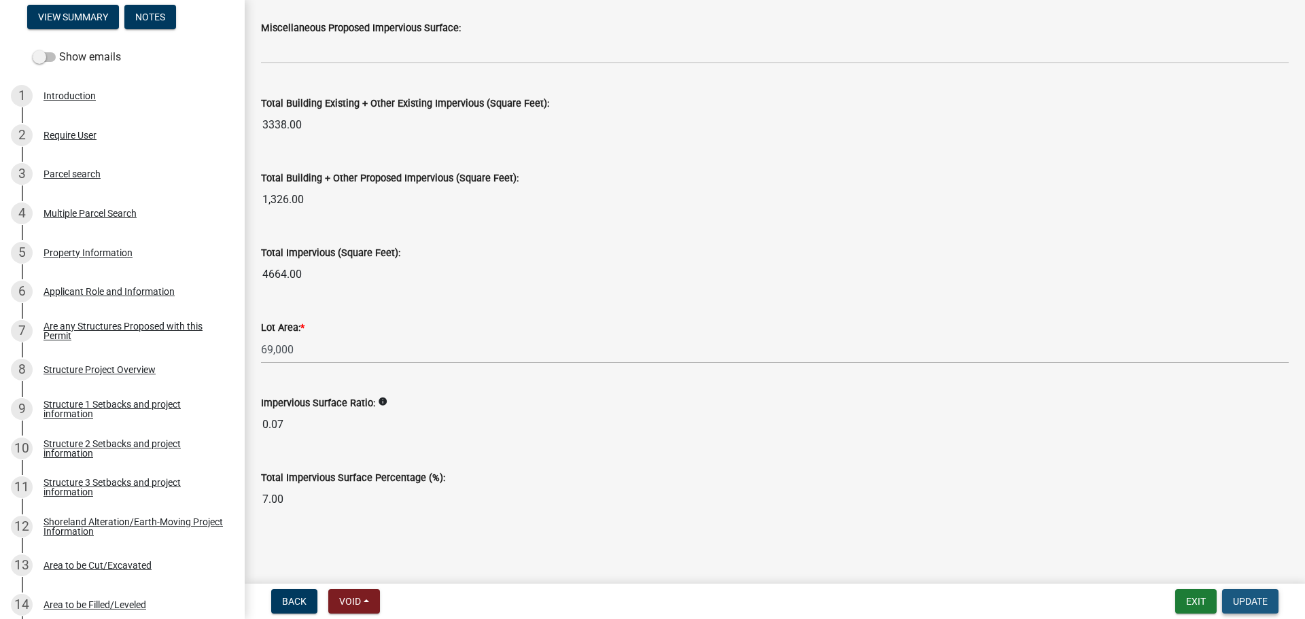
click at [1274, 602] on button "Update" at bounding box center [1250, 601] width 56 height 24
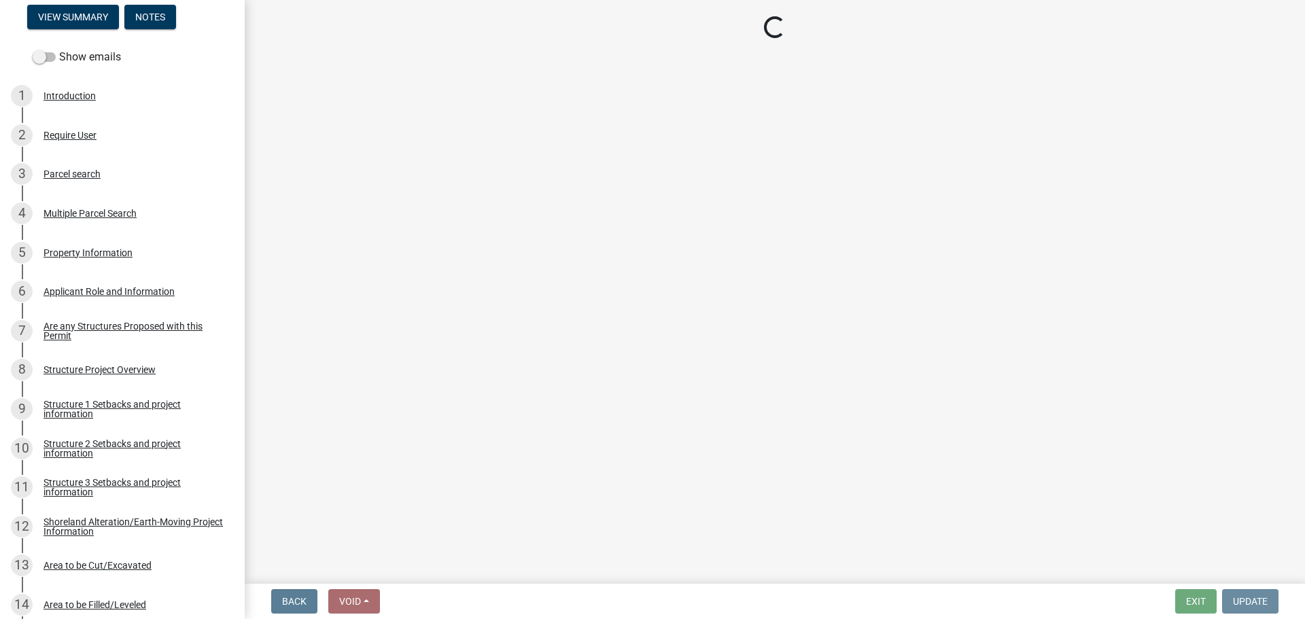
scroll to position [0, 0]
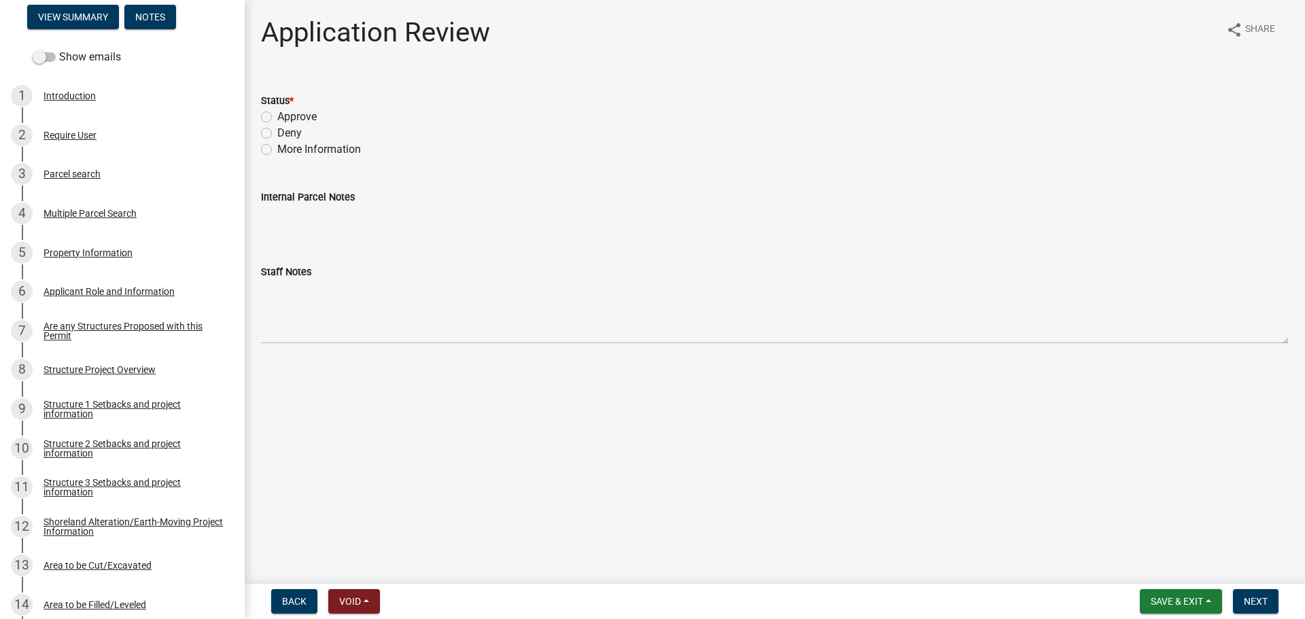
click at [277, 122] on label "Approve" at bounding box center [296, 117] width 39 height 16
click at [277, 118] on input "Approve" at bounding box center [281, 113] width 9 height 9
radio input "true"
click at [1262, 612] on button "Next" at bounding box center [1256, 601] width 46 height 24
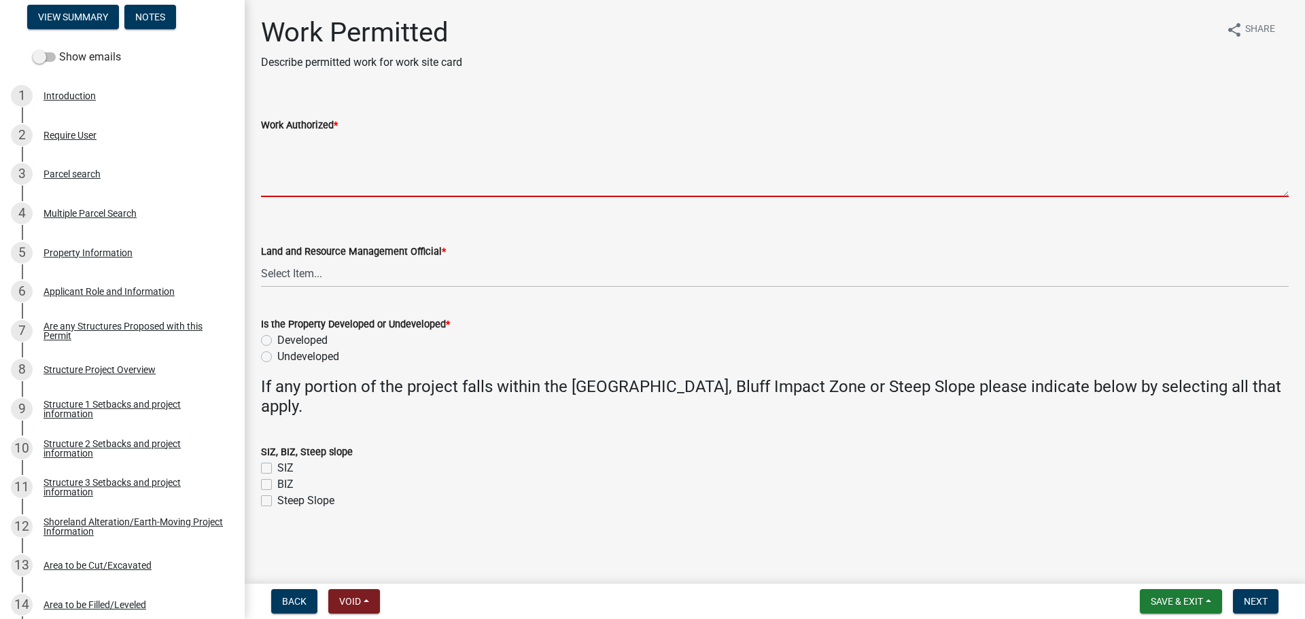
click at [298, 171] on textarea "Work Authorized *" at bounding box center [775, 165] width 1028 height 64
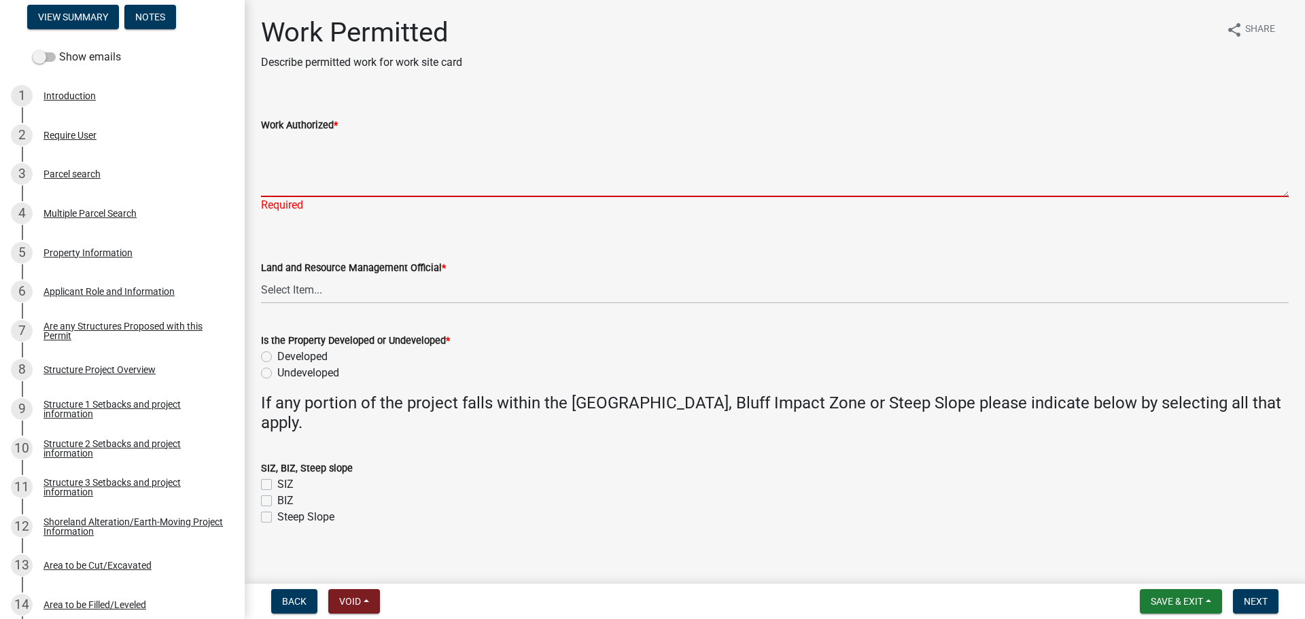
click at [441, 163] on textarea "Work Authorized *" at bounding box center [775, 165] width 1028 height 64
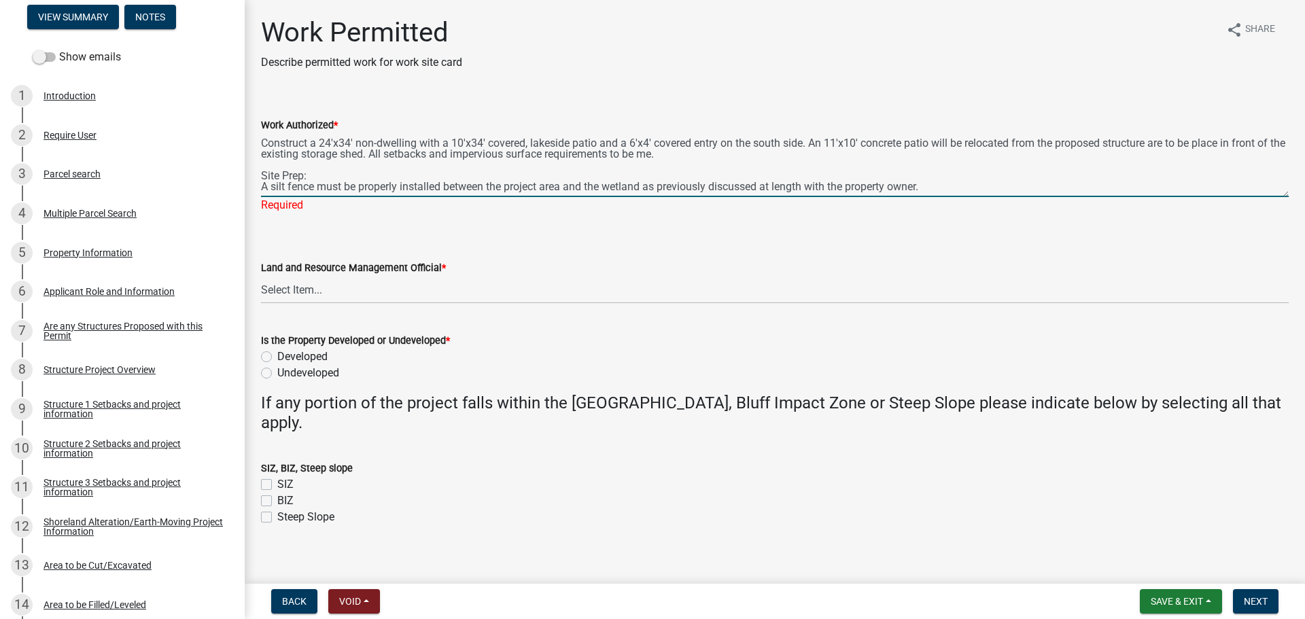
scroll to position [18, 0]
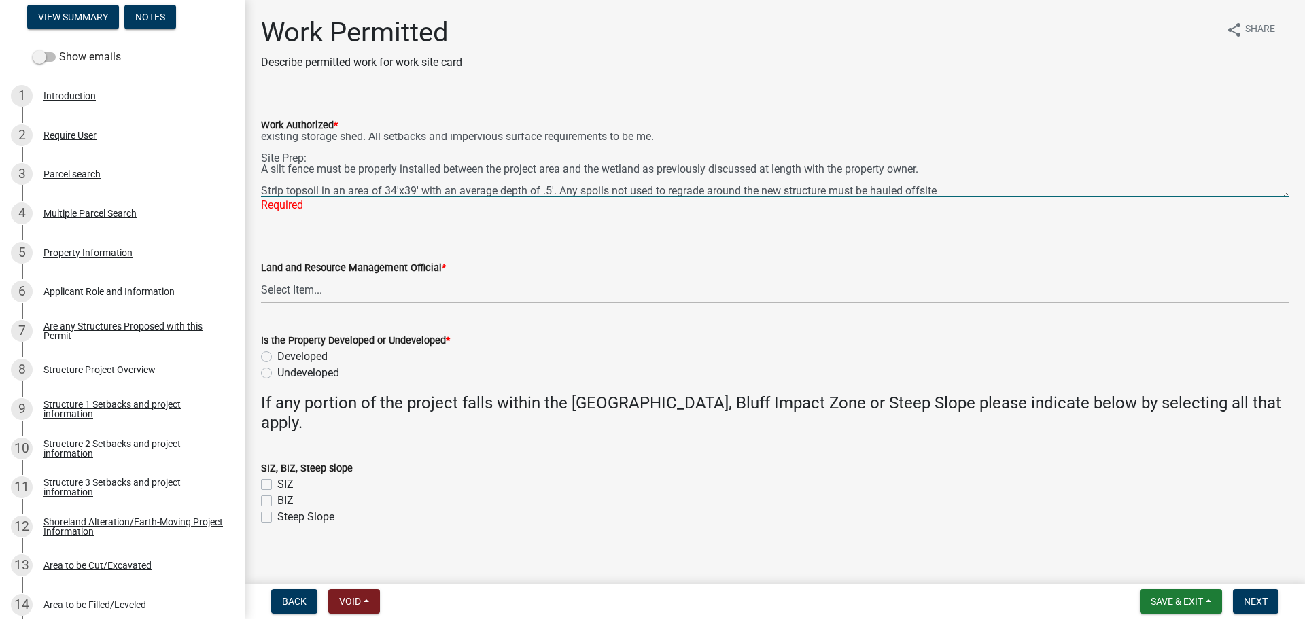
click at [260, 169] on div "Work Authorized * Construct a 24'x34' non-dwelling with a 10'x34' covered, lake…" at bounding box center [775, 156] width 1048 height 116
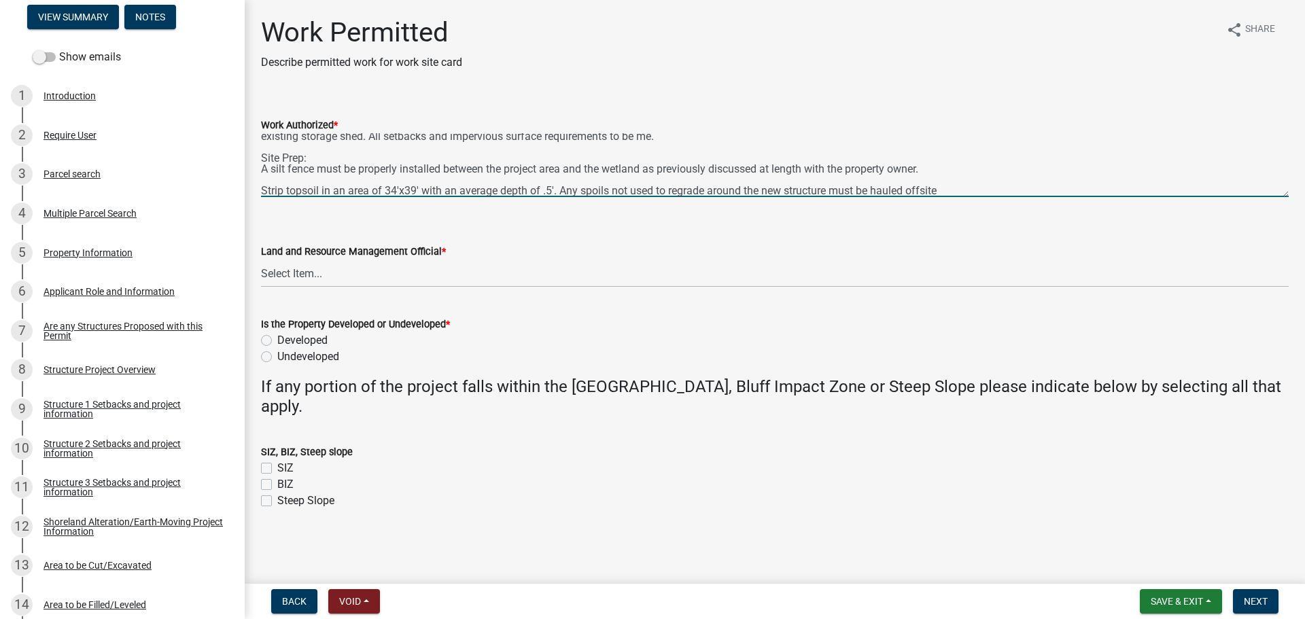
click at [263, 167] on textarea "Construct a 24'x34' non-dwelling with a 10'x34' covered, lakeside patio and a 6…" at bounding box center [775, 165] width 1028 height 64
click at [948, 164] on textarea "Construct a 24'x34' non-dwelling with a 10'x34' covered, lakeside patio and a 6…" at bounding box center [775, 165] width 1028 height 64
click at [961, 188] on textarea "Construct a 24'x34' non-dwelling with a 10'x34' covered, lakeside patio and a 6…" at bounding box center [775, 165] width 1028 height 64
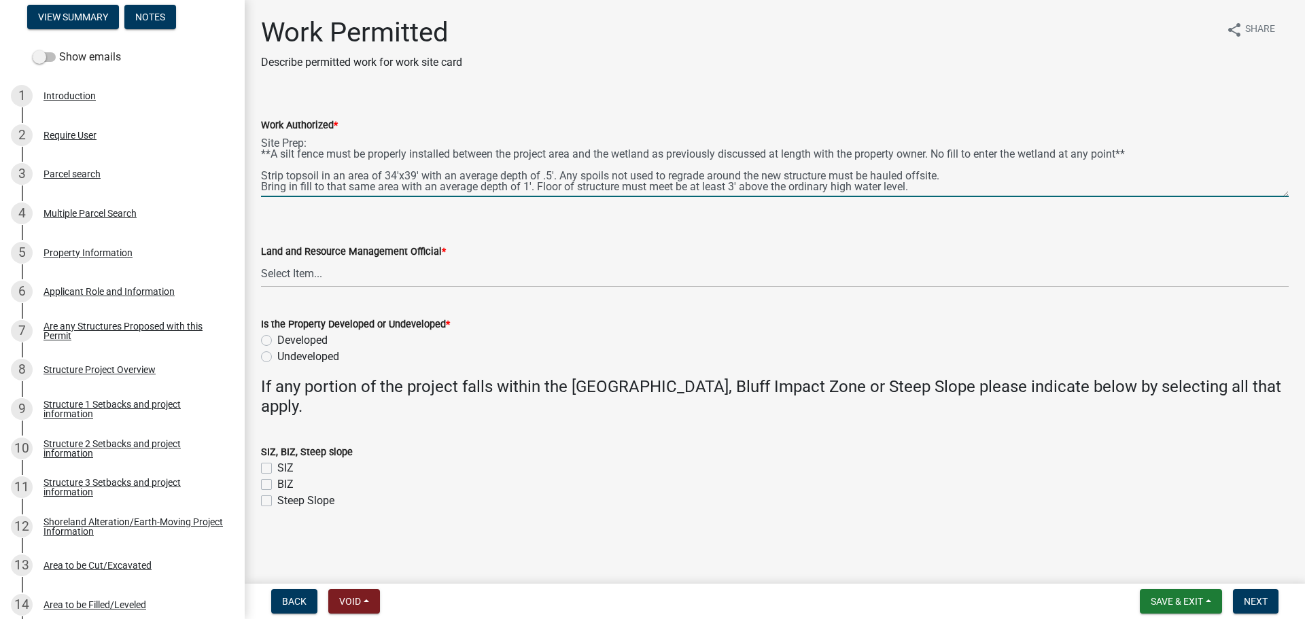
scroll to position [50, 0]
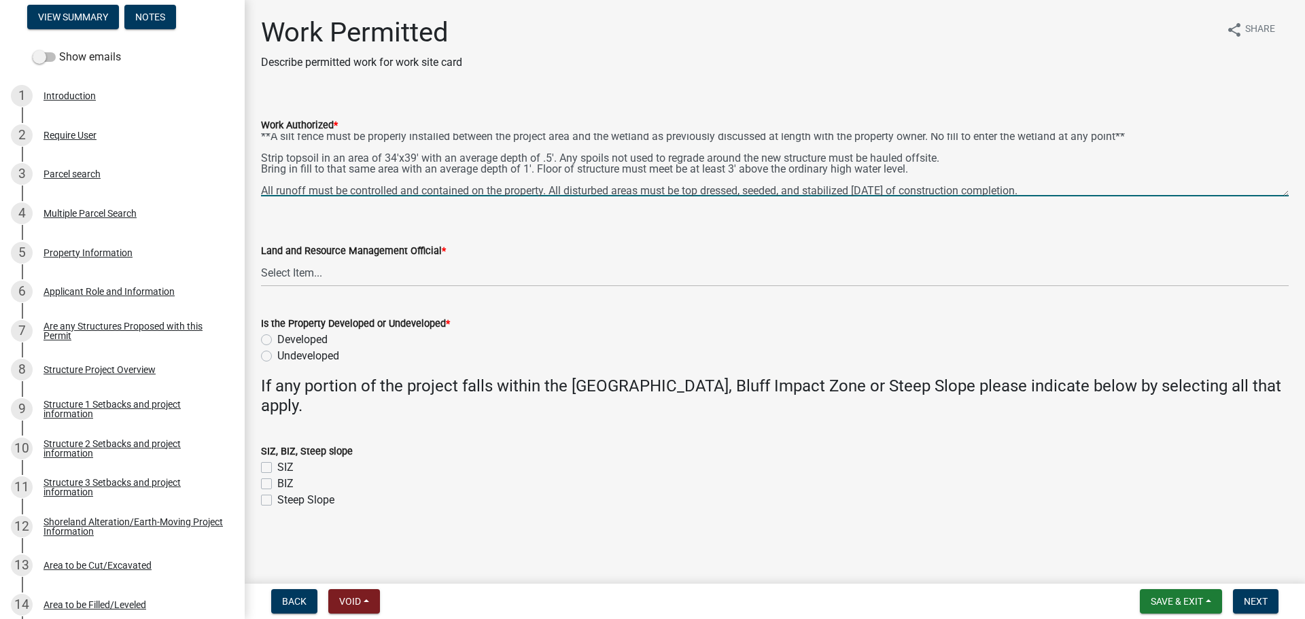
click at [1288, 190] on textarea "Construct a 24'x34' non-dwelling with a 10'x34' covered, lakeside patio and a 6…" at bounding box center [775, 164] width 1028 height 63
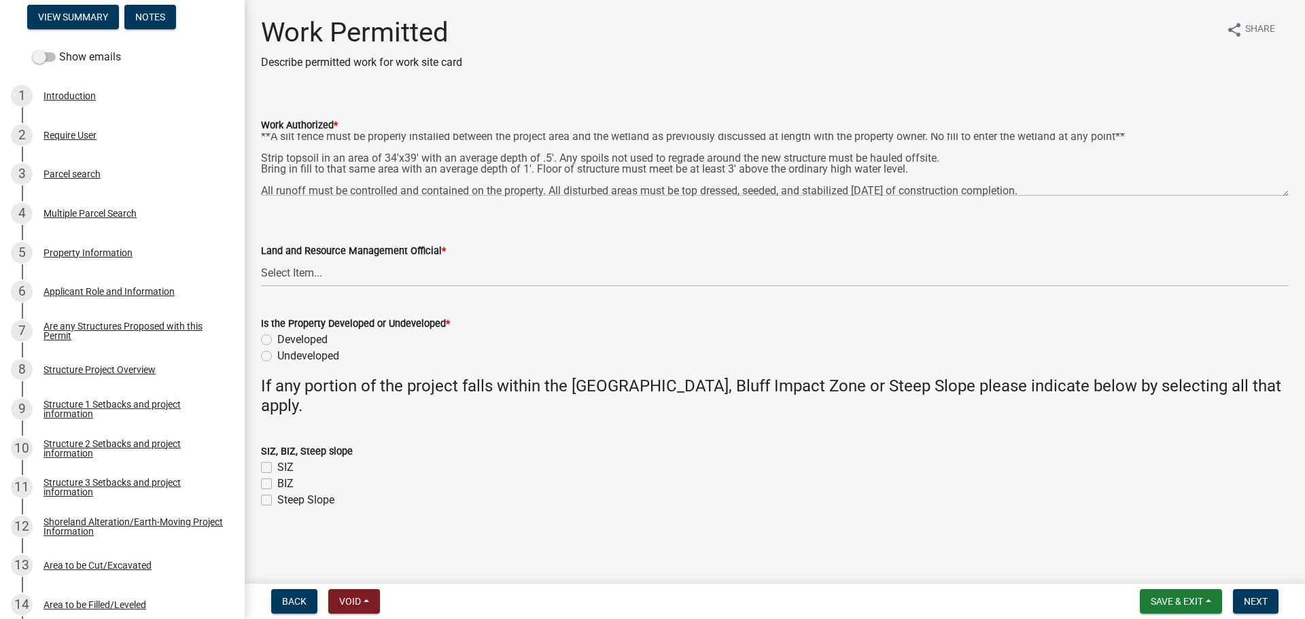
click at [1288, 196] on wm-data-entity-input "Work Authorized * Construct a 24'x34' non-dwelling with a 10'x34' covered, lake…" at bounding box center [775, 152] width 1028 height 109
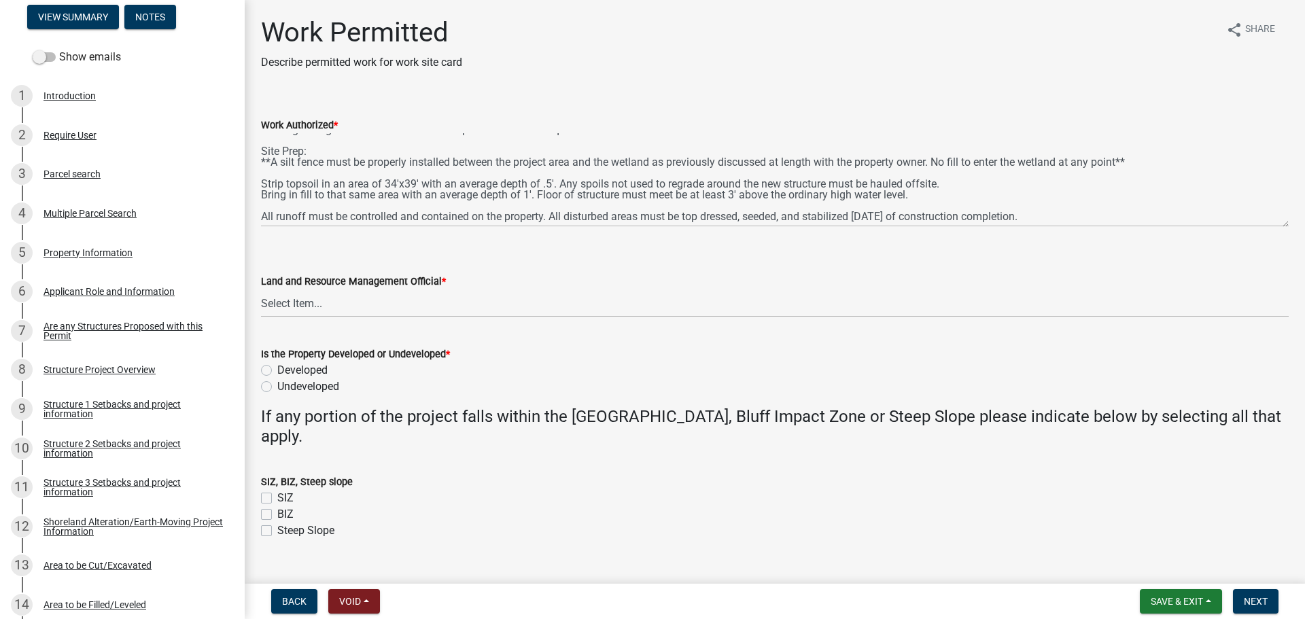
scroll to position [0, 0]
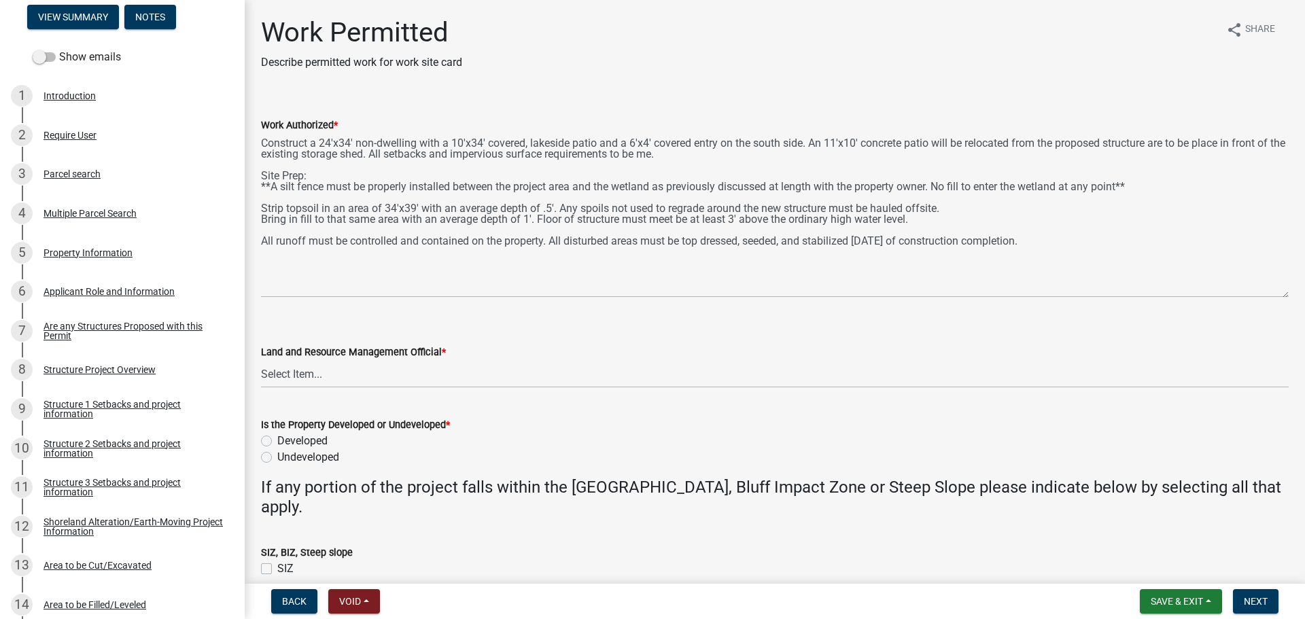
drag, startPoint x: 1284, startPoint y: 192, endPoint x: 1262, endPoint y: 312, distance: 121.7
click at [1252, 294] on textarea "Construct a 24'x34' non-dwelling with a 10'x34' covered, lakeside patio and a 6…" at bounding box center [775, 215] width 1028 height 165
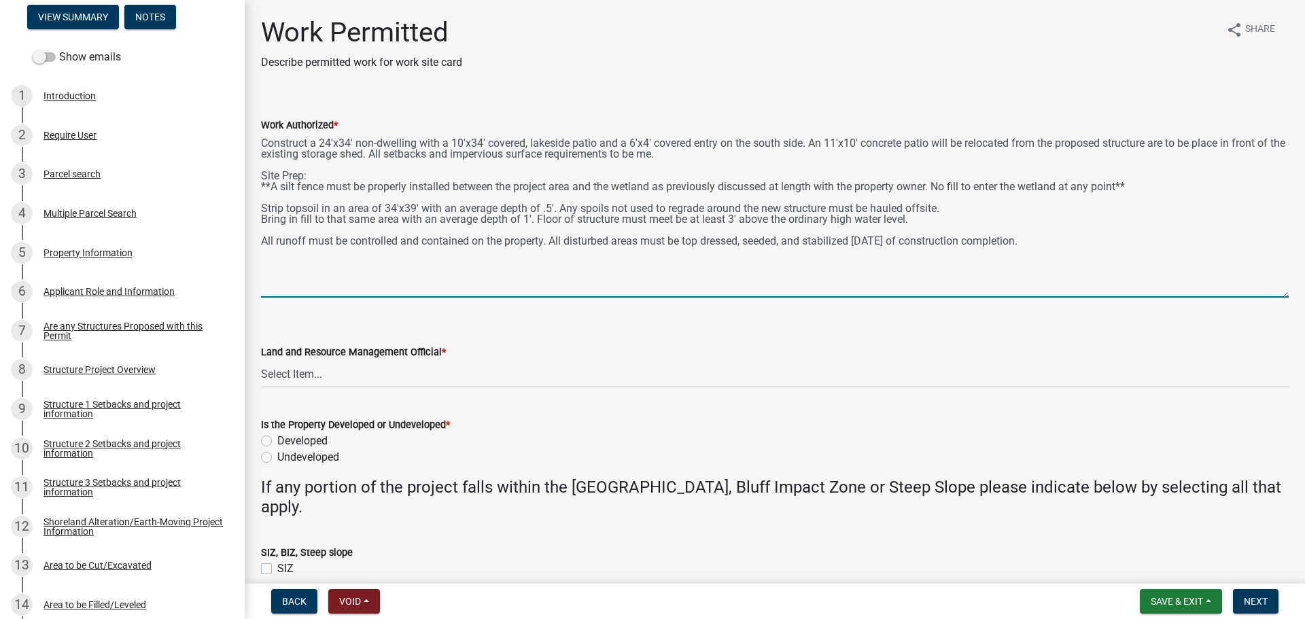
click at [1170, 146] on textarea "Construct a 24'x34' non-dwelling with a 10'x34' covered, lakeside patio and a 6…" at bounding box center [775, 215] width 1028 height 165
click at [1230, 143] on textarea "Construct a 24'x34' non-dwelling with a 10'x34' covered, lakeside patio and a 6…" at bounding box center [775, 215] width 1028 height 165
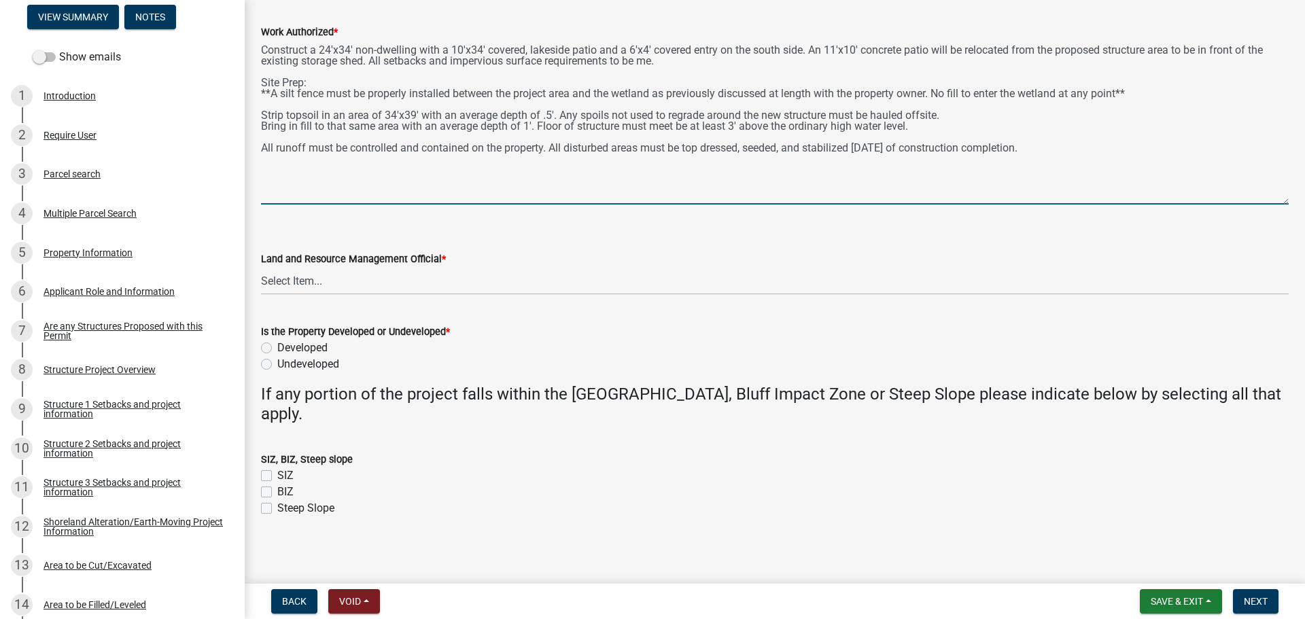
scroll to position [97, 0]
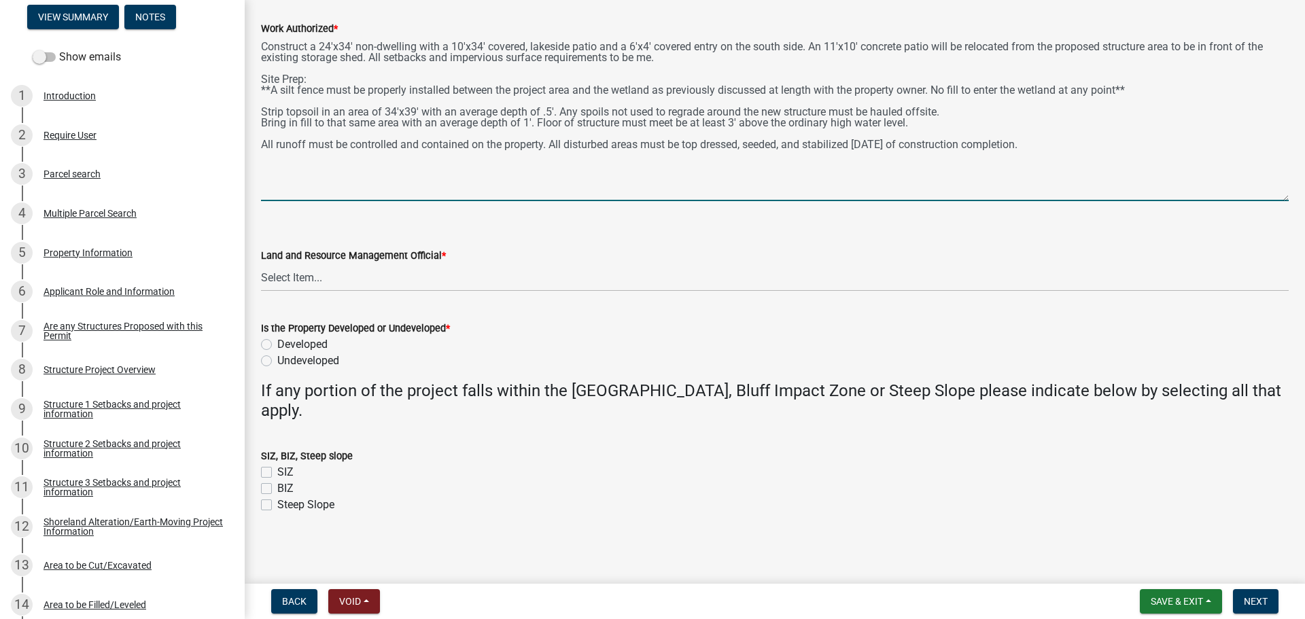
type textarea "Construct a 24'x34' non-dwelling with a 10'x34' covered, lakeside patio and a 6…"
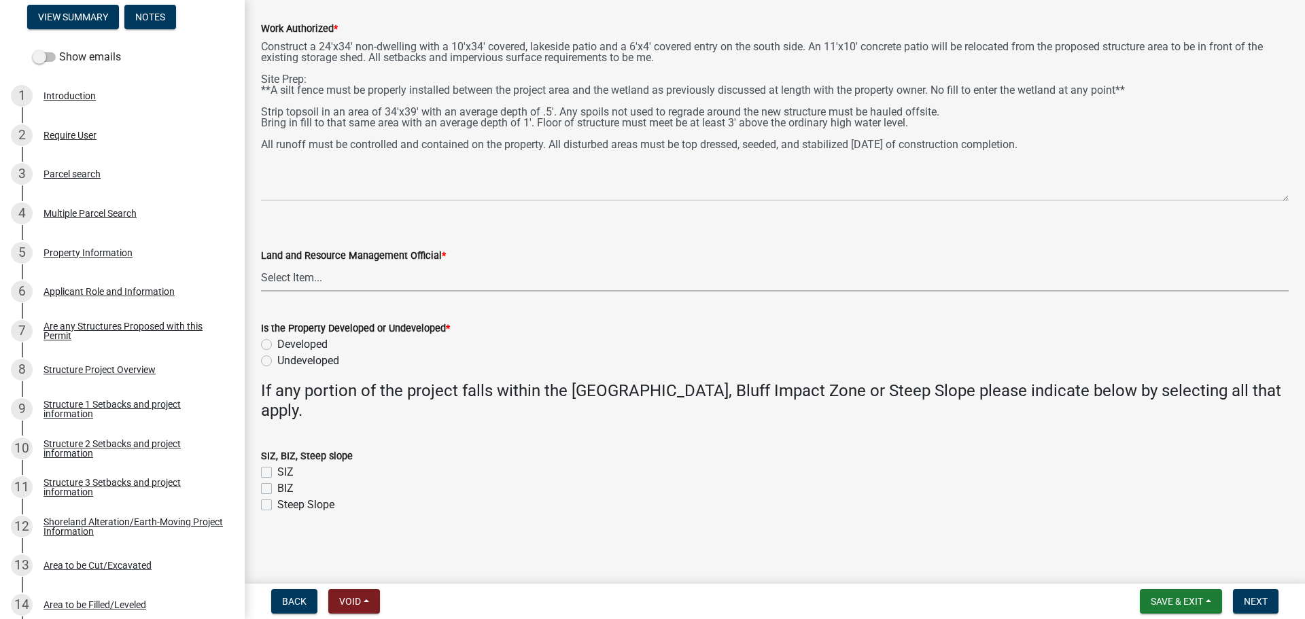
click at [326, 281] on select "Select Item... [PERSON_NAME] [PERSON_NAME] [PERSON_NAME] [PERSON_NAME] [PERSON_…" at bounding box center [775, 278] width 1028 height 28
click at [261, 264] on select "Select Item... [PERSON_NAME] [PERSON_NAME] [PERSON_NAME] [PERSON_NAME] [PERSON_…" at bounding box center [775, 278] width 1028 height 28
select select "55b171dc-ec57-498b-8d80-4b55e0b91b84"
click at [277, 345] on label "Developed" at bounding box center [302, 345] width 50 height 16
click at [277, 345] on input "Developed" at bounding box center [281, 341] width 9 height 9
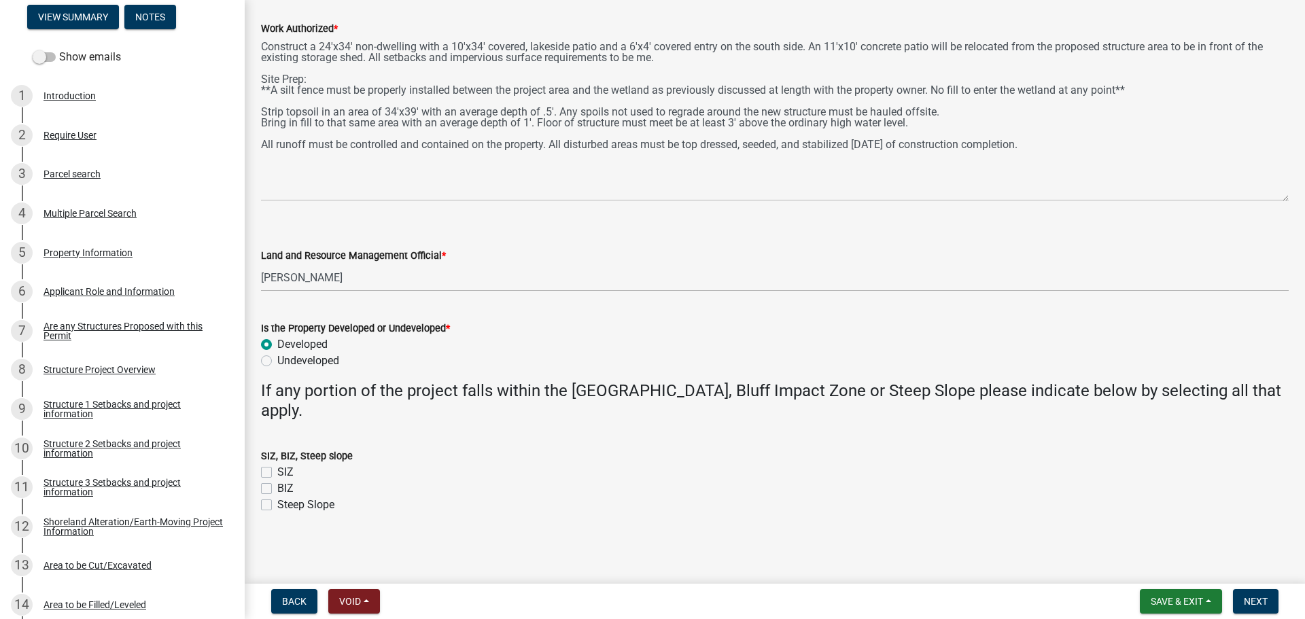
radio input "true"
click at [1265, 606] on span "Next" at bounding box center [1256, 601] width 24 height 11
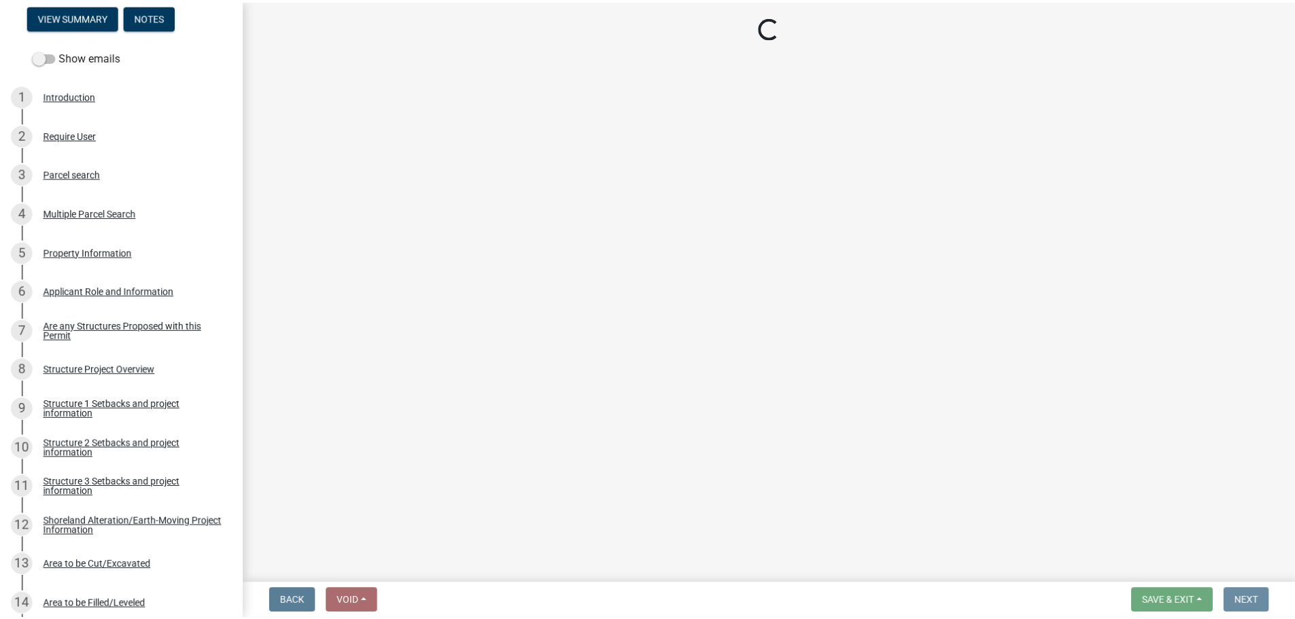
scroll to position [0, 0]
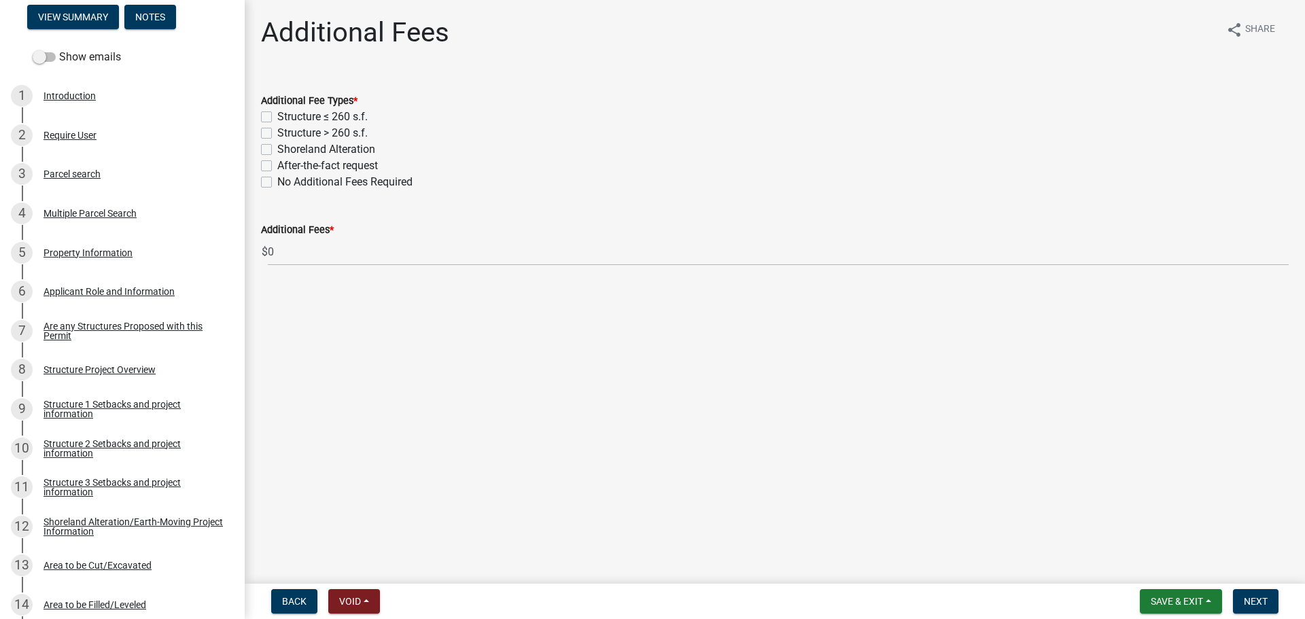
click at [277, 132] on label "Structure > 260 s.f." at bounding box center [322, 133] width 90 height 16
click at [277, 132] on input "Structure > 260 s.f." at bounding box center [281, 129] width 9 height 9
checkbox input "true"
checkbox input "false"
checkbox input "true"
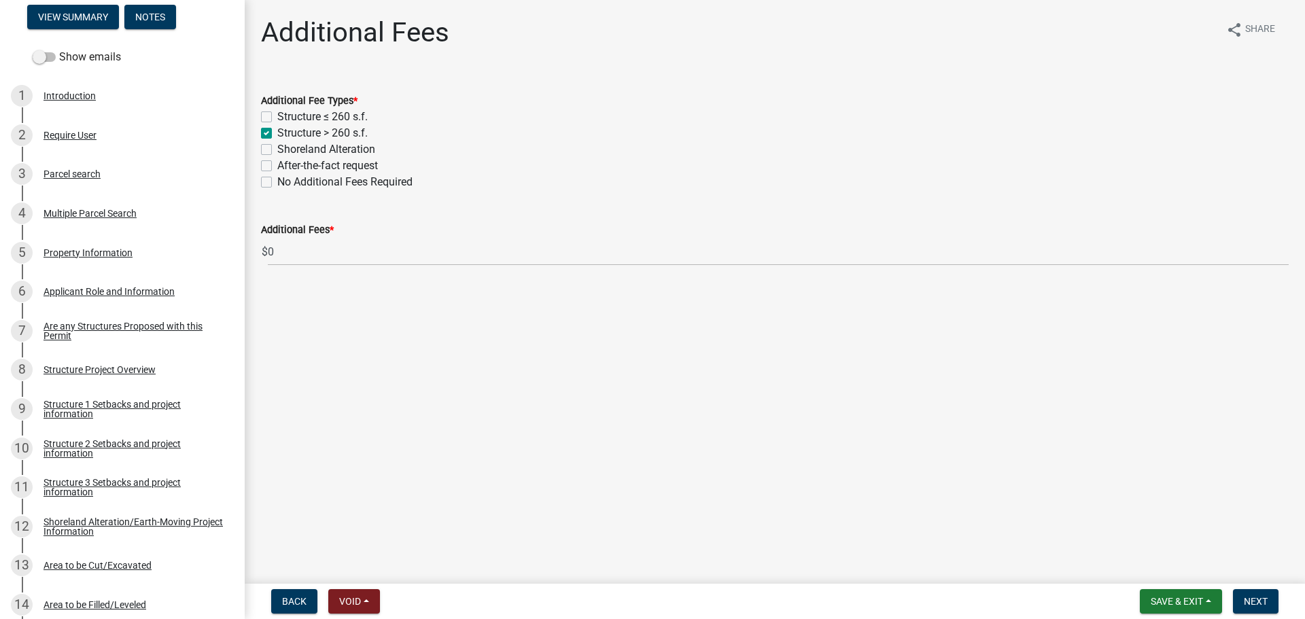
checkbox input "false"
click at [277, 154] on label "Shoreland Alteration" at bounding box center [326, 149] width 98 height 16
click at [277, 150] on input "Shoreland Alteration" at bounding box center [281, 145] width 9 height 9
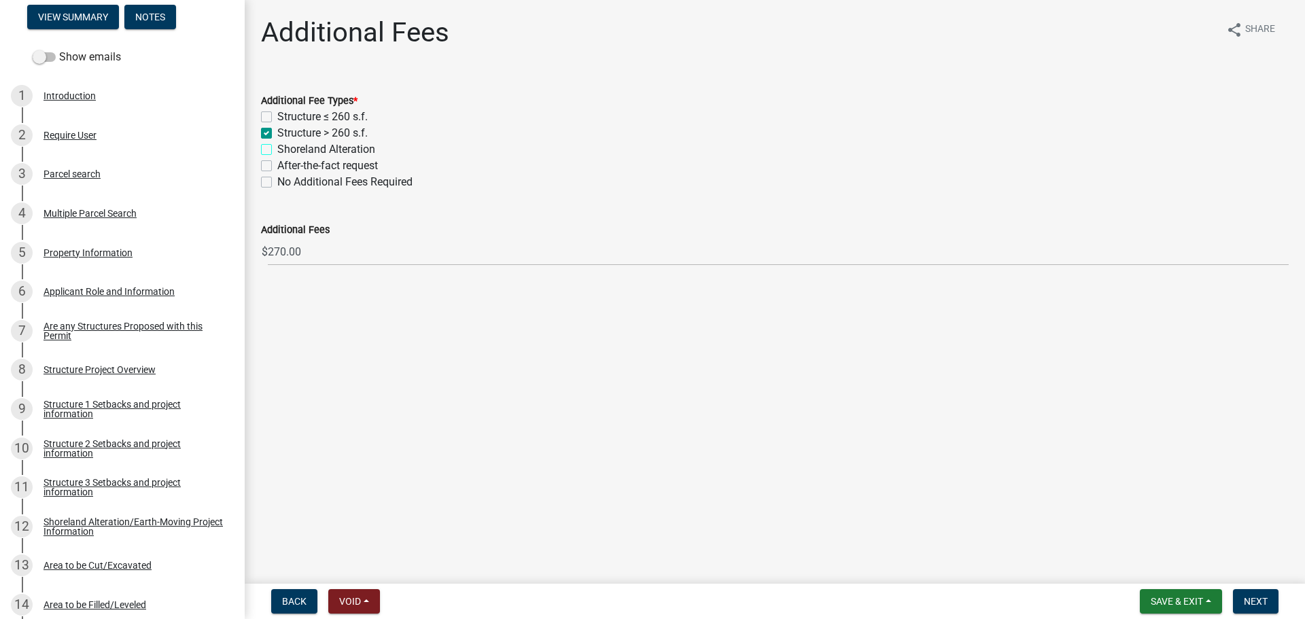
checkbox input "true"
checkbox input "false"
checkbox input "true"
checkbox input "false"
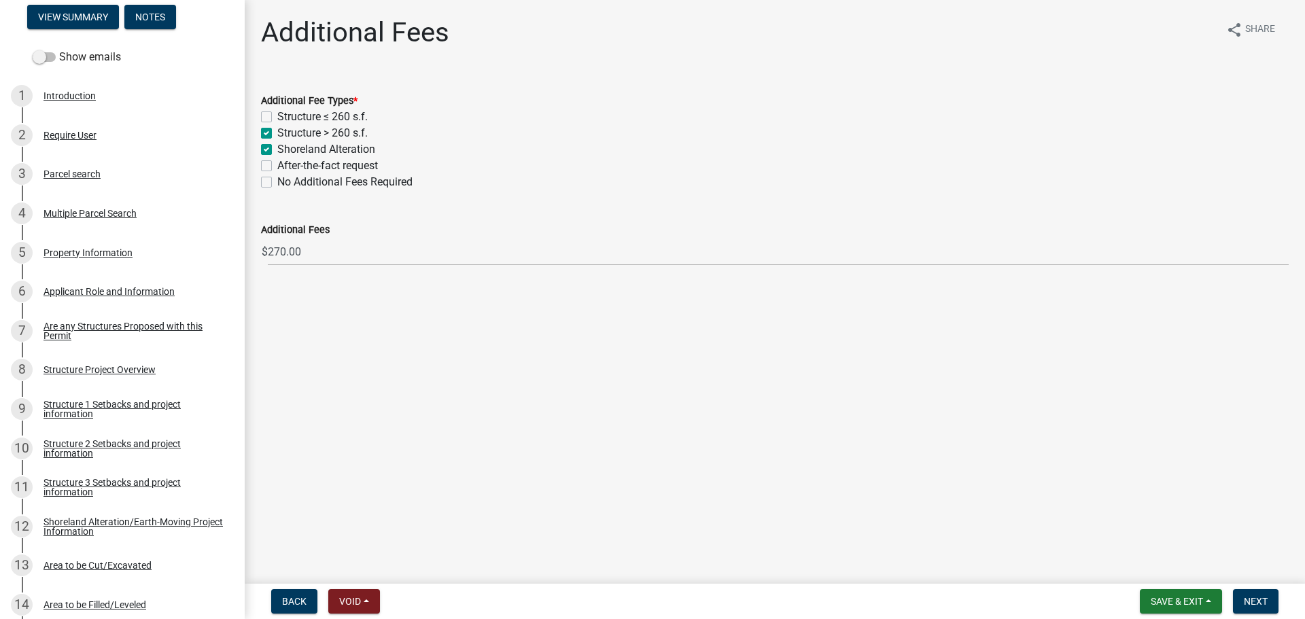
checkbox input "false"
click at [1246, 597] on span "Next" at bounding box center [1256, 601] width 24 height 11
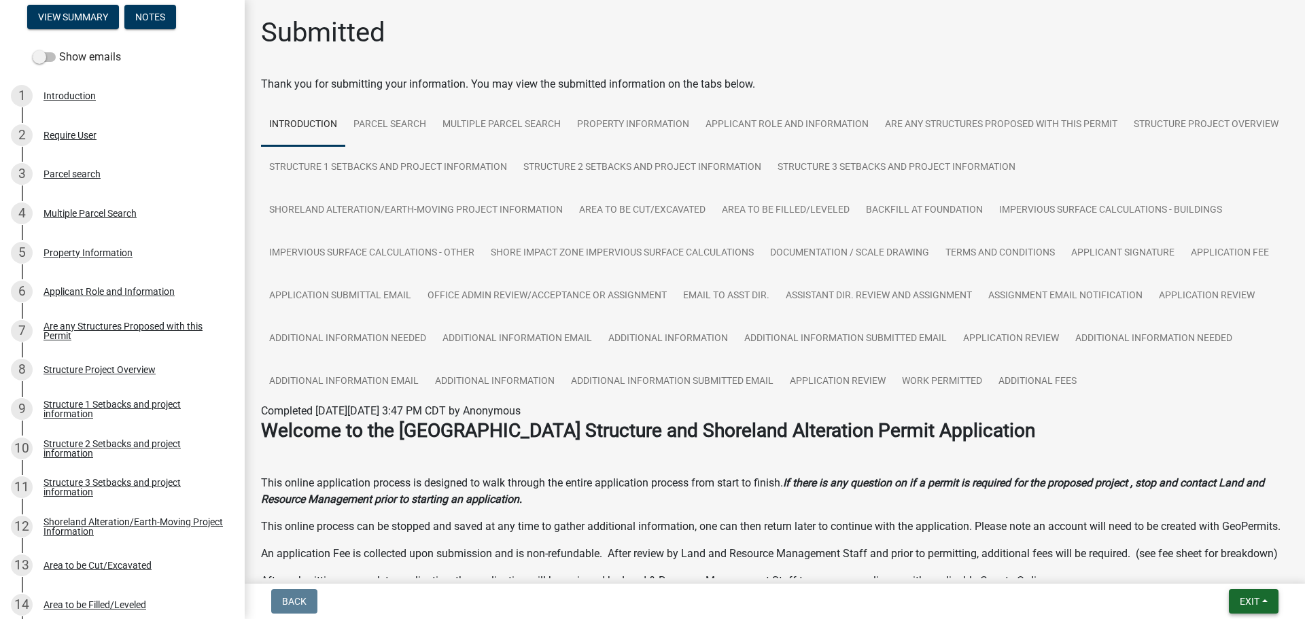
click at [1250, 607] on span "Exit" at bounding box center [1250, 601] width 20 height 11
click at [1229, 570] on button "Save & Exit" at bounding box center [1224, 566] width 109 height 33
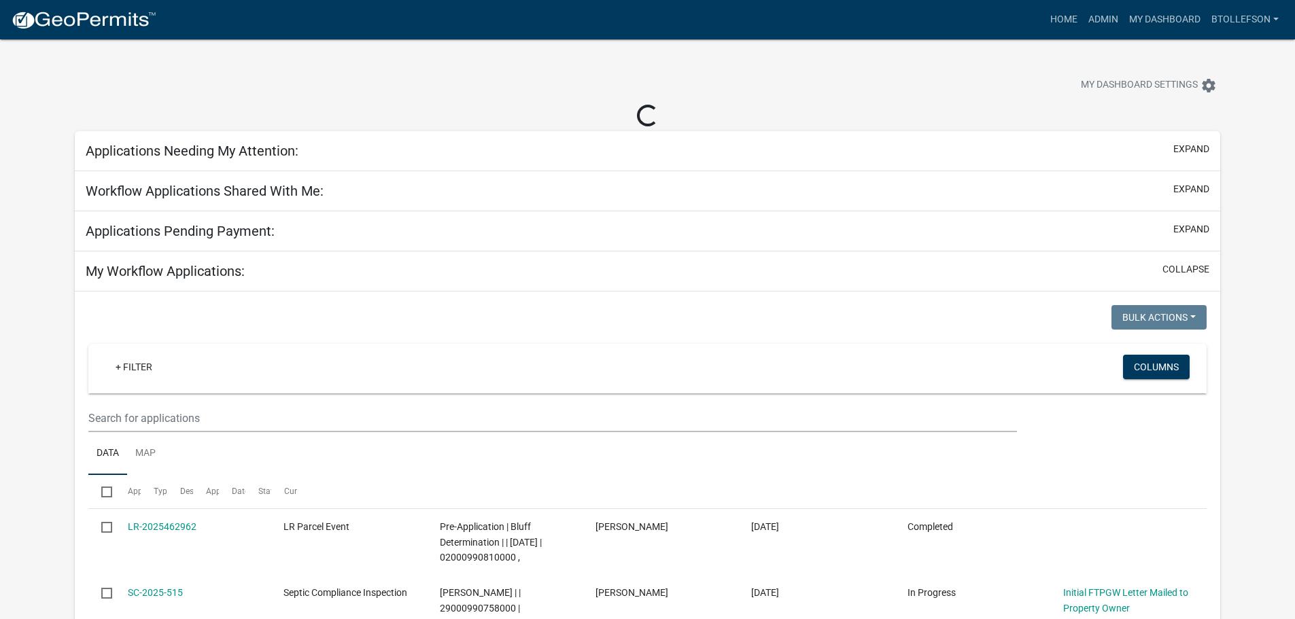
select select "3: 100"
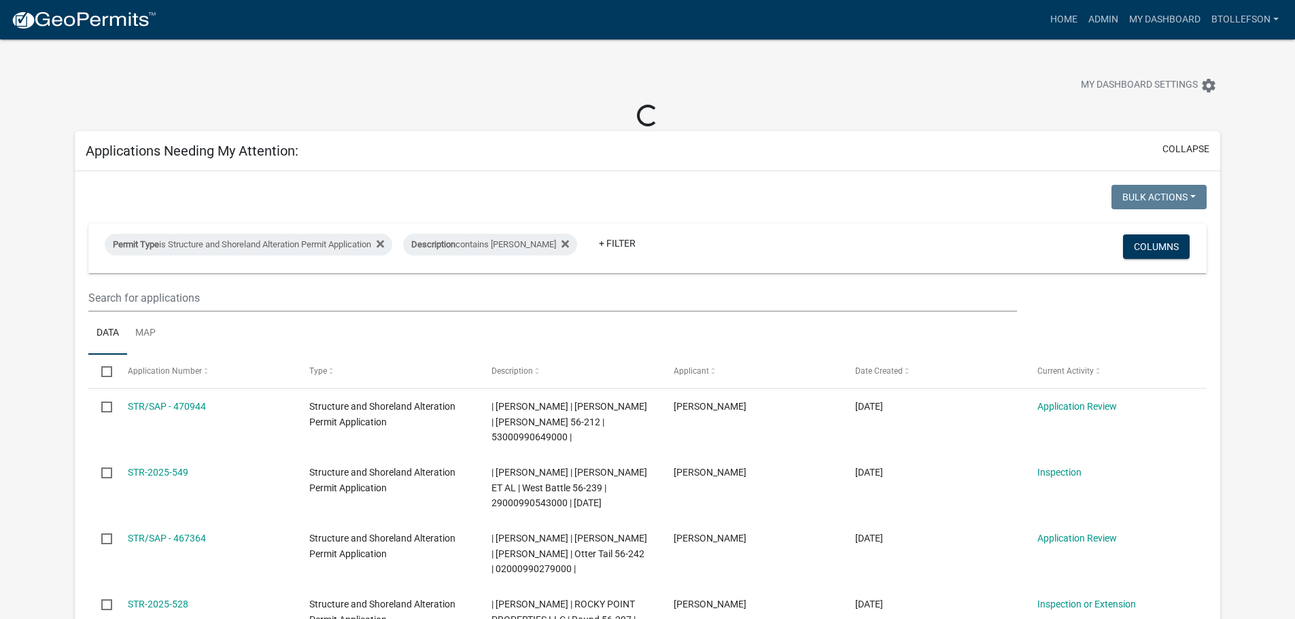
select select "3: 100"
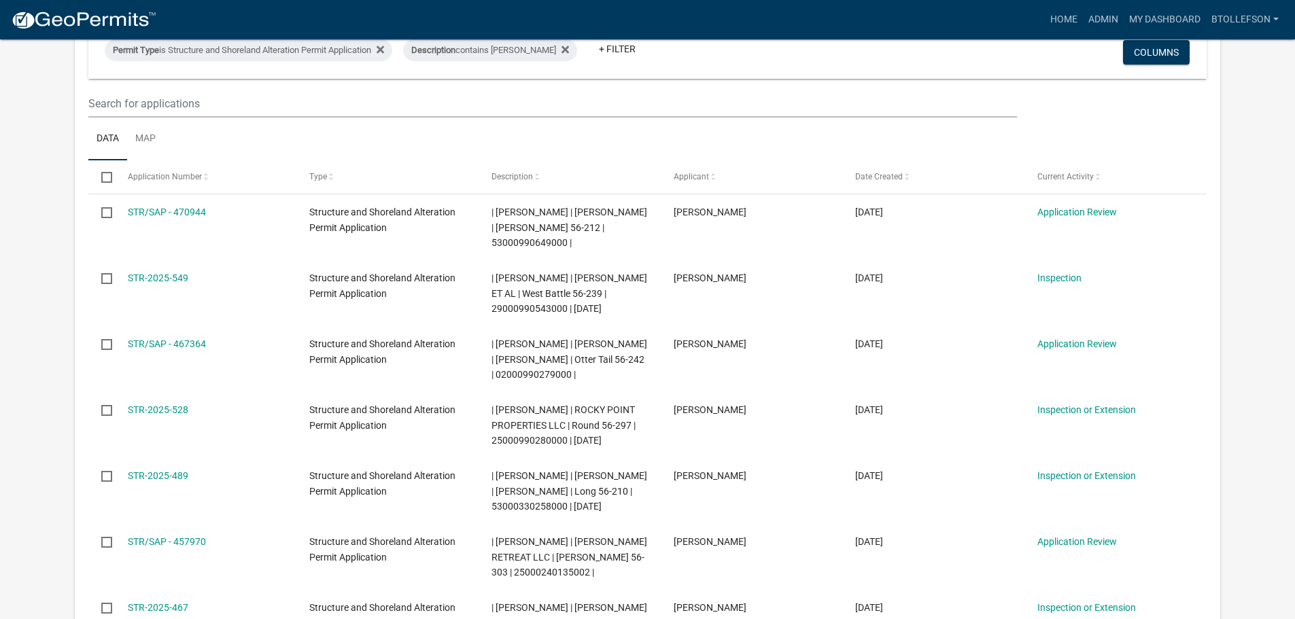
scroll to position [204, 0]
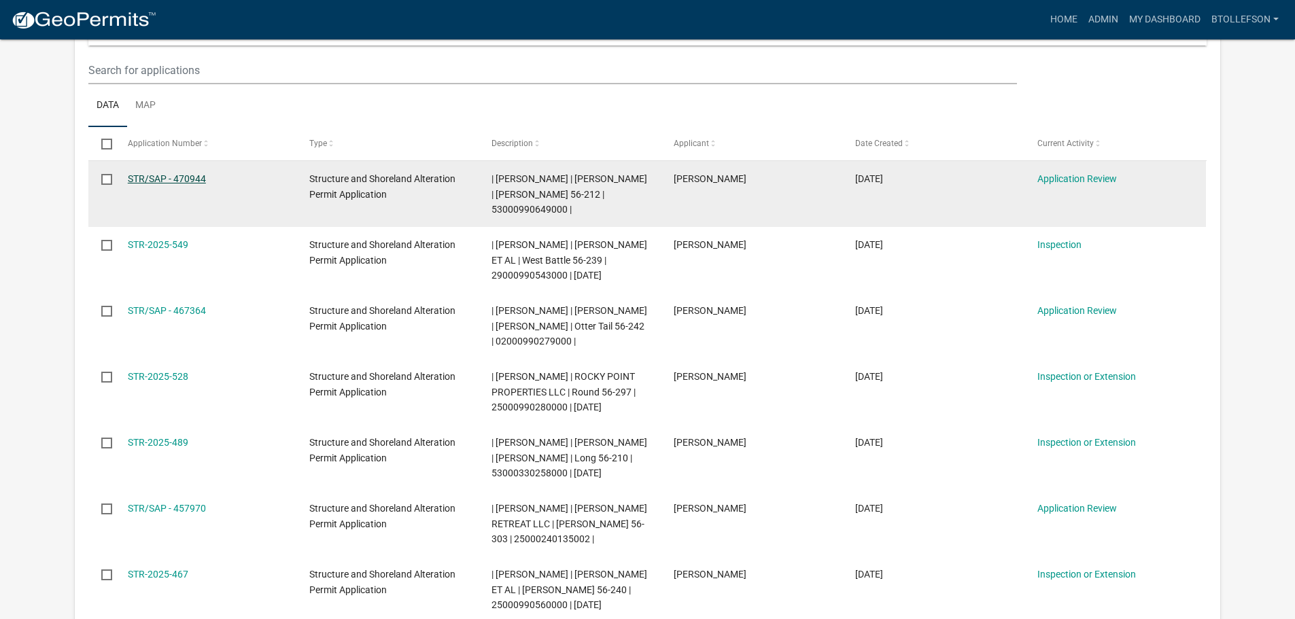
click at [195, 177] on link "STR/SAP - 470944" at bounding box center [167, 178] width 78 height 11
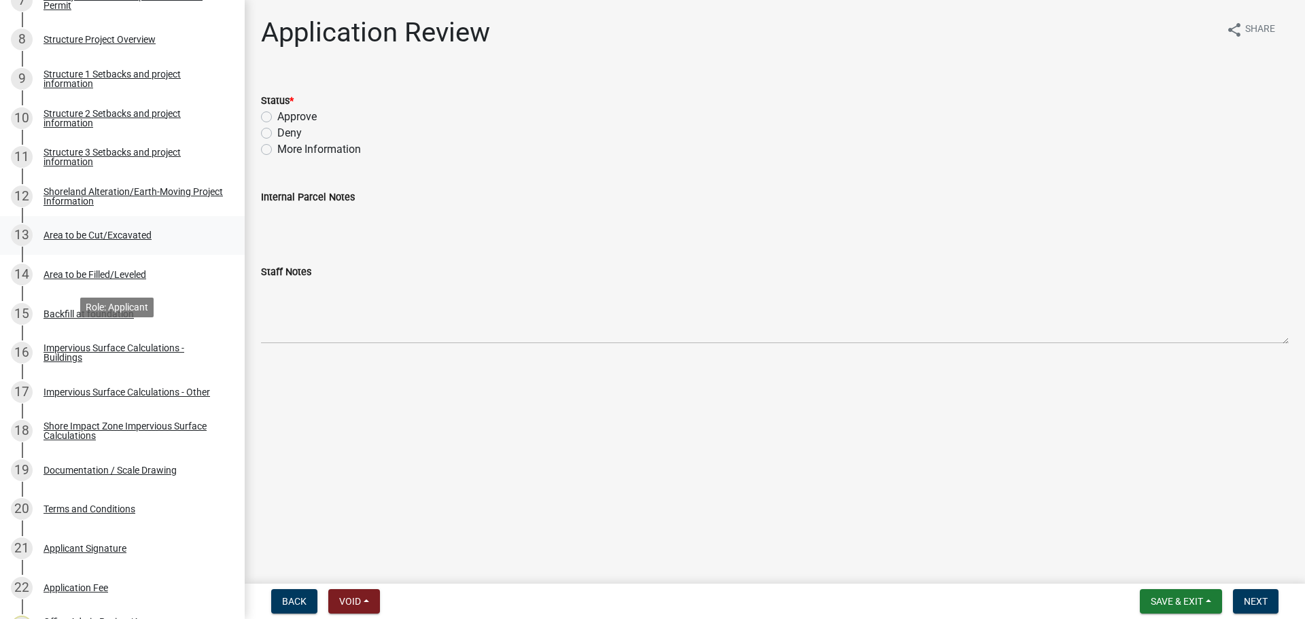
scroll to position [544, 0]
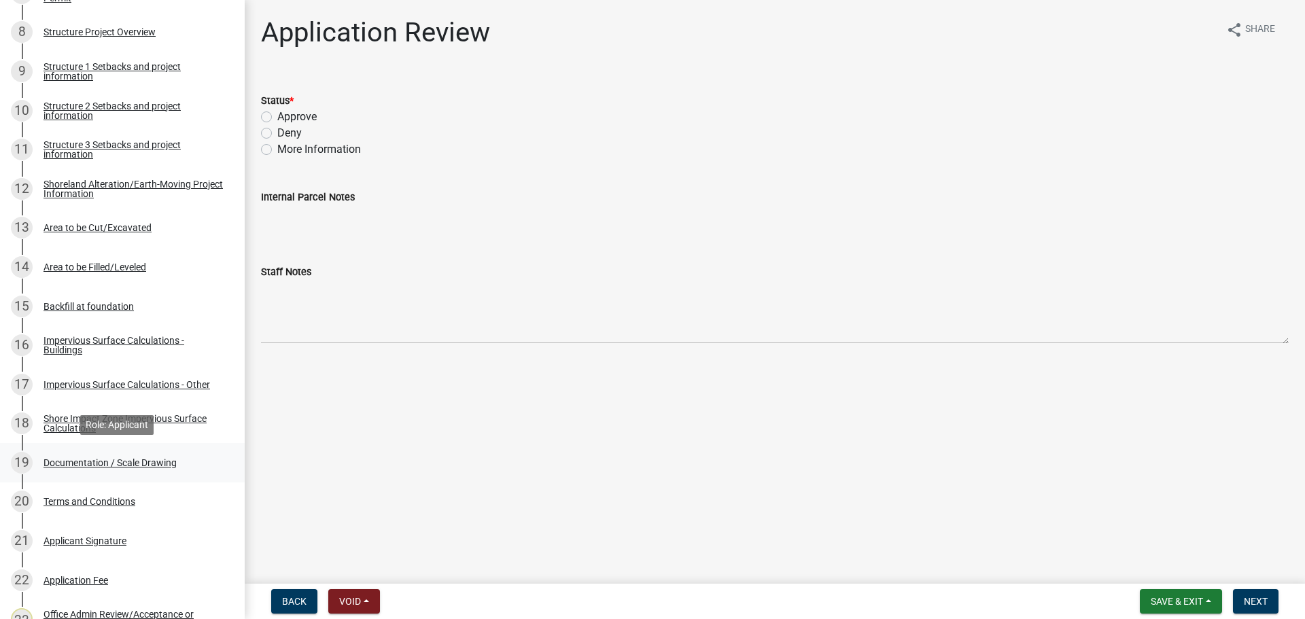
click at [80, 468] on div "Documentation / Scale Drawing" at bounding box center [110, 463] width 133 height 10
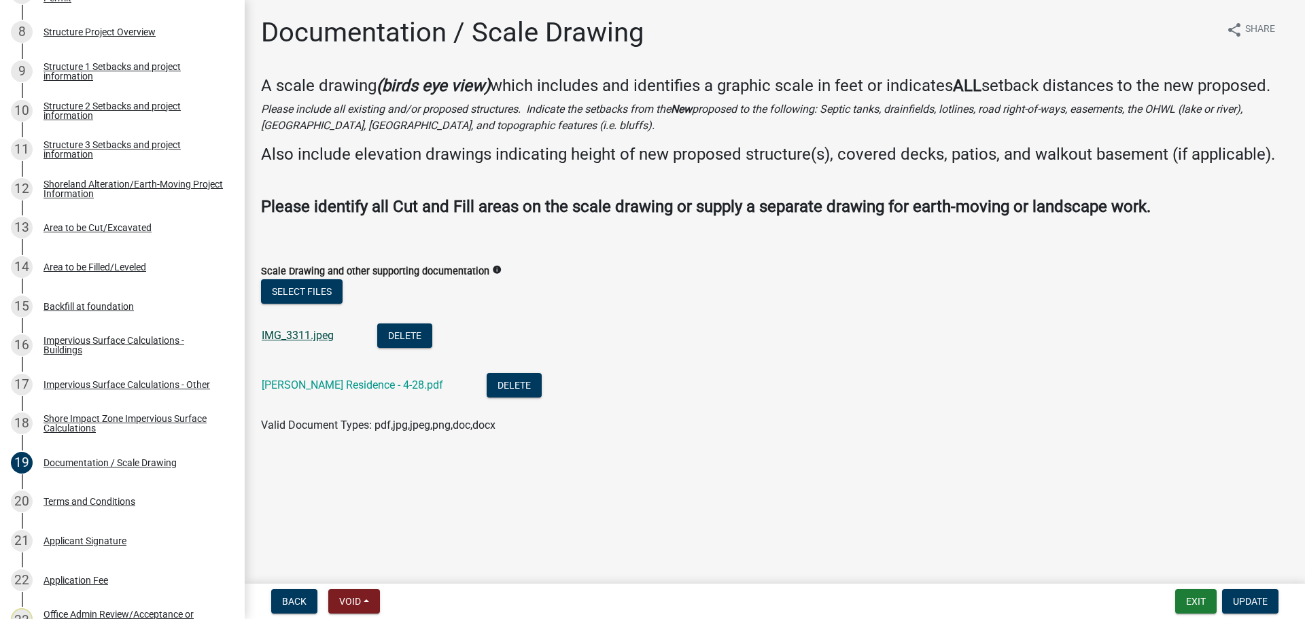
click at [289, 334] on link "IMG_3311.jpeg" at bounding box center [298, 335] width 72 height 13
click at [332, 386] on link "[PERSON_NAME] Residence - 4-28.pdf" at bounding box center [353, 385] width 182 height 13
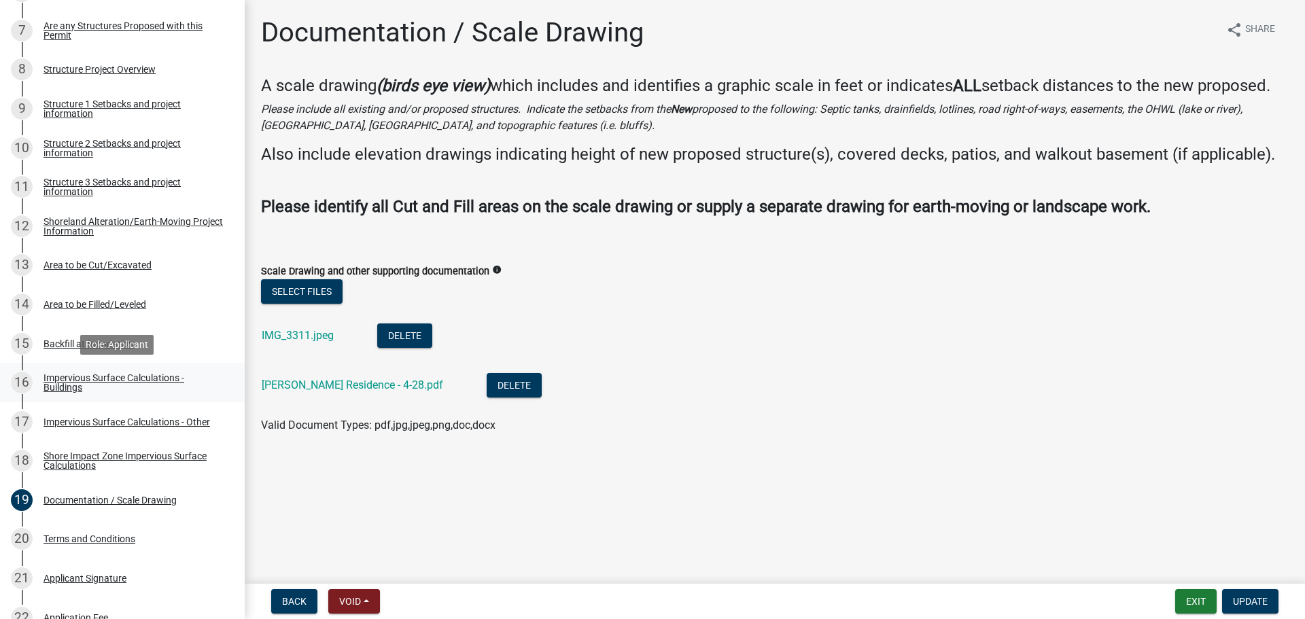
scroll to position [408, 0]
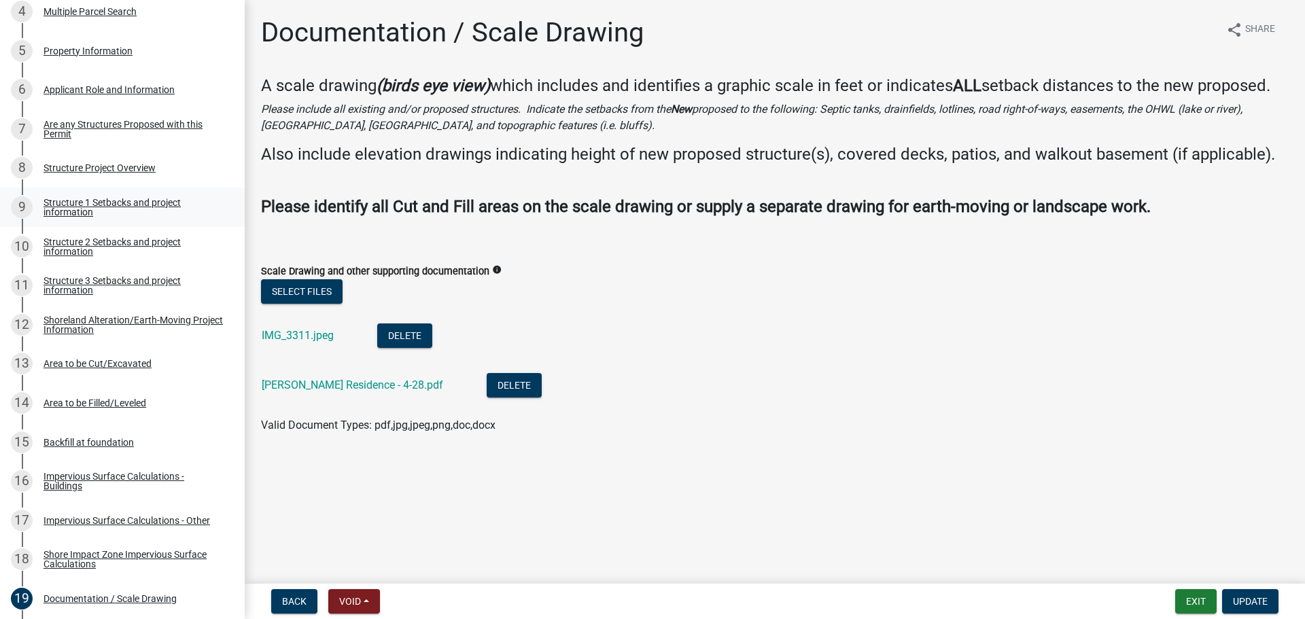
click at [81, 193] on link "9 Structure 1 Setbacks and project information" at bounding box center [122, 207] width 245 height 39
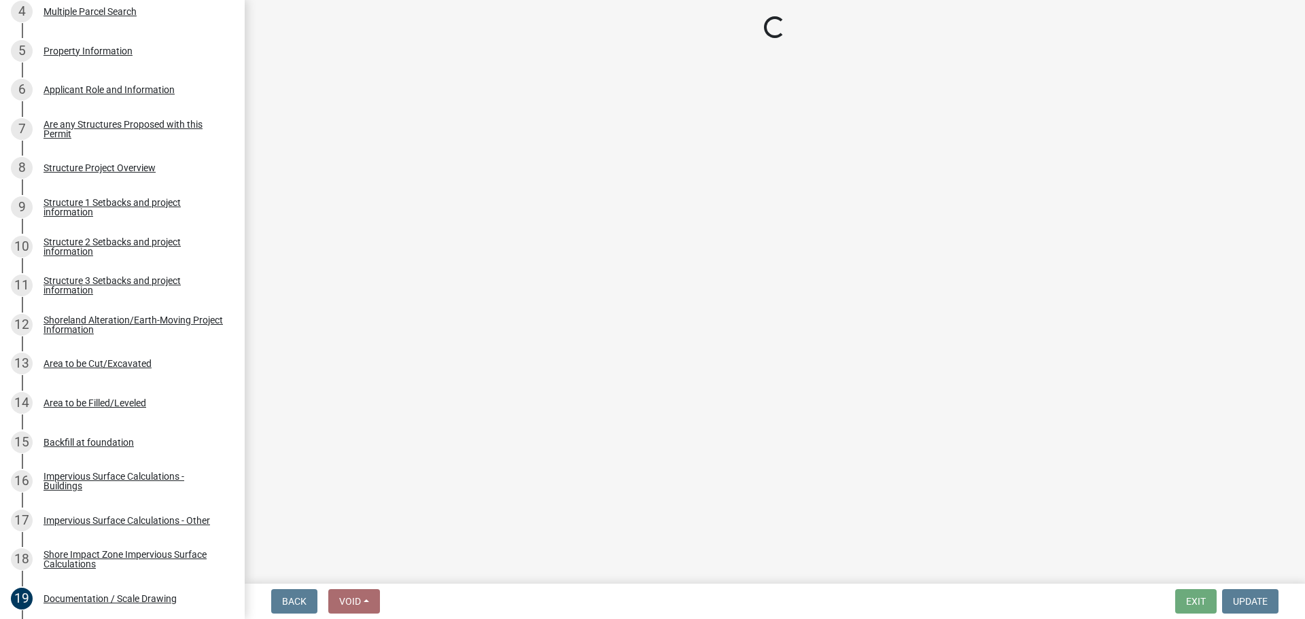
select select "c185e313-3403-4239-bd61-bb563c58a77a"
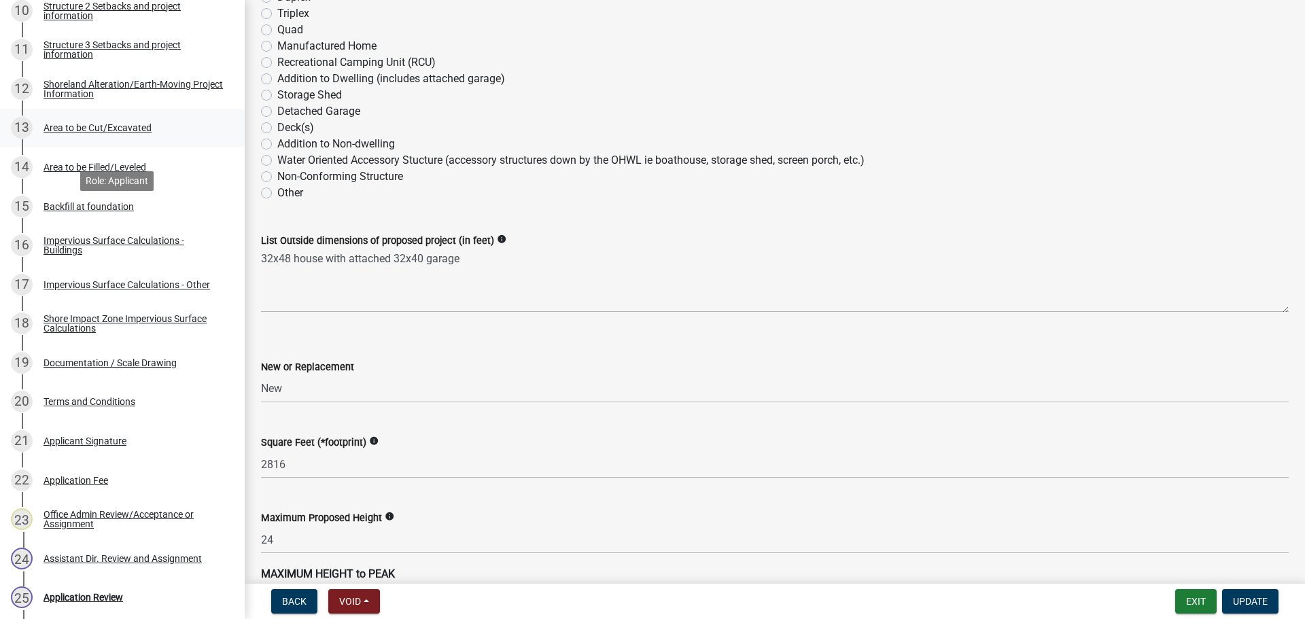
scroll to position [680, 0]
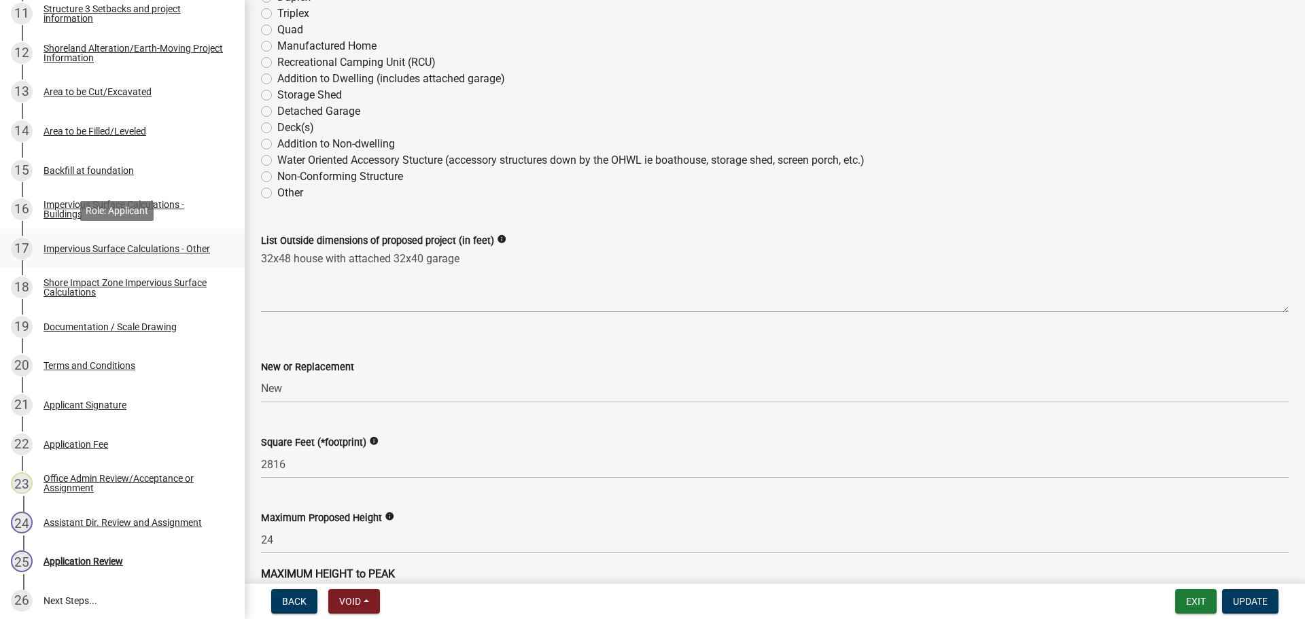
click at [94, 252] on div "Impervious Surface Calculations - Other" at bounding box center [127, 249] width 167 height 10
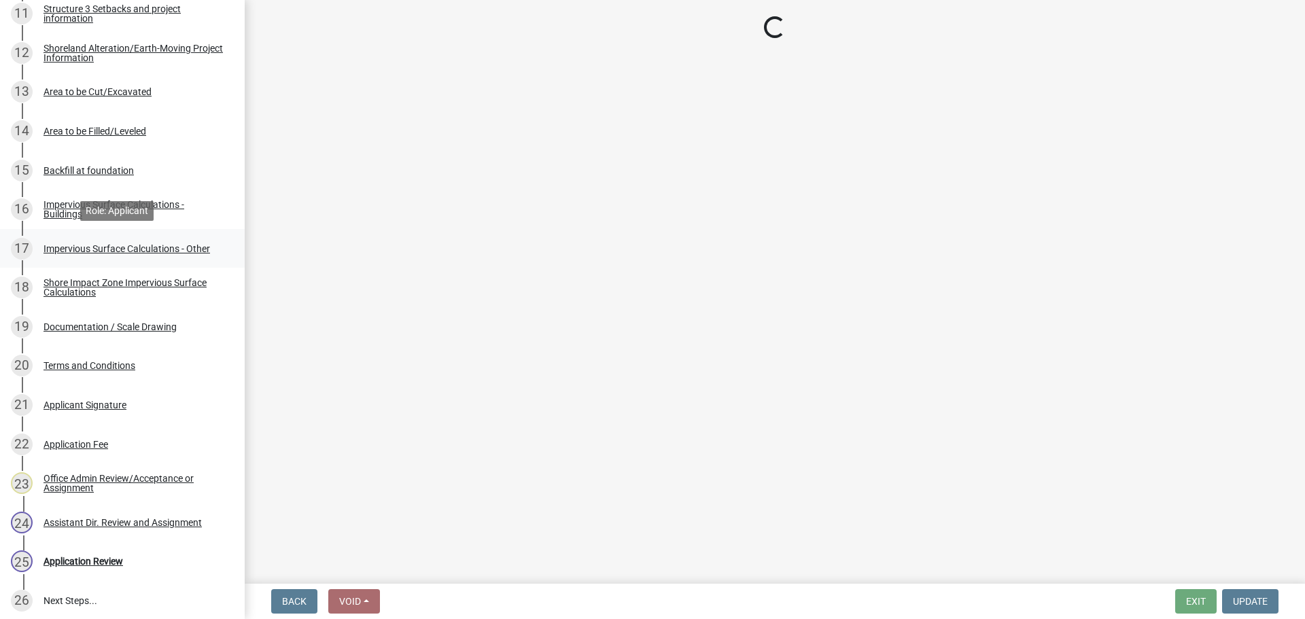
scroll to position [0, 0]
click at [69, 213] on div "Impervious Surface Calculations - Buildings" at bounding box center [133, 209] width 179 height 19
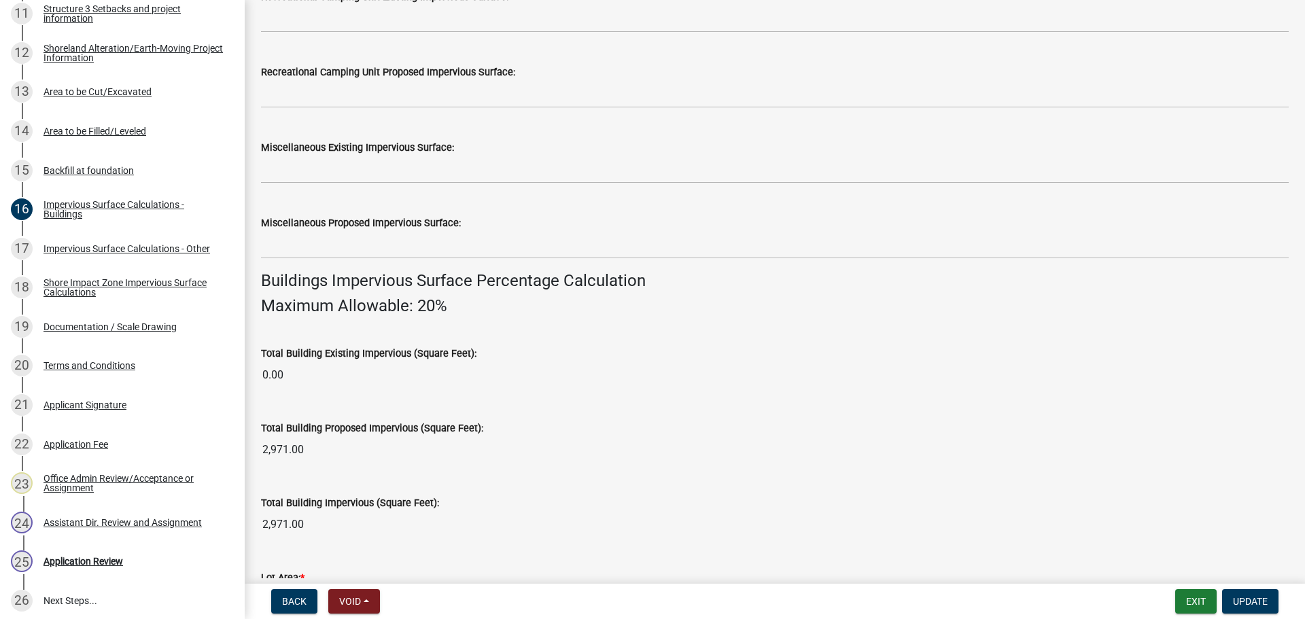
scroll to position [680, 0]
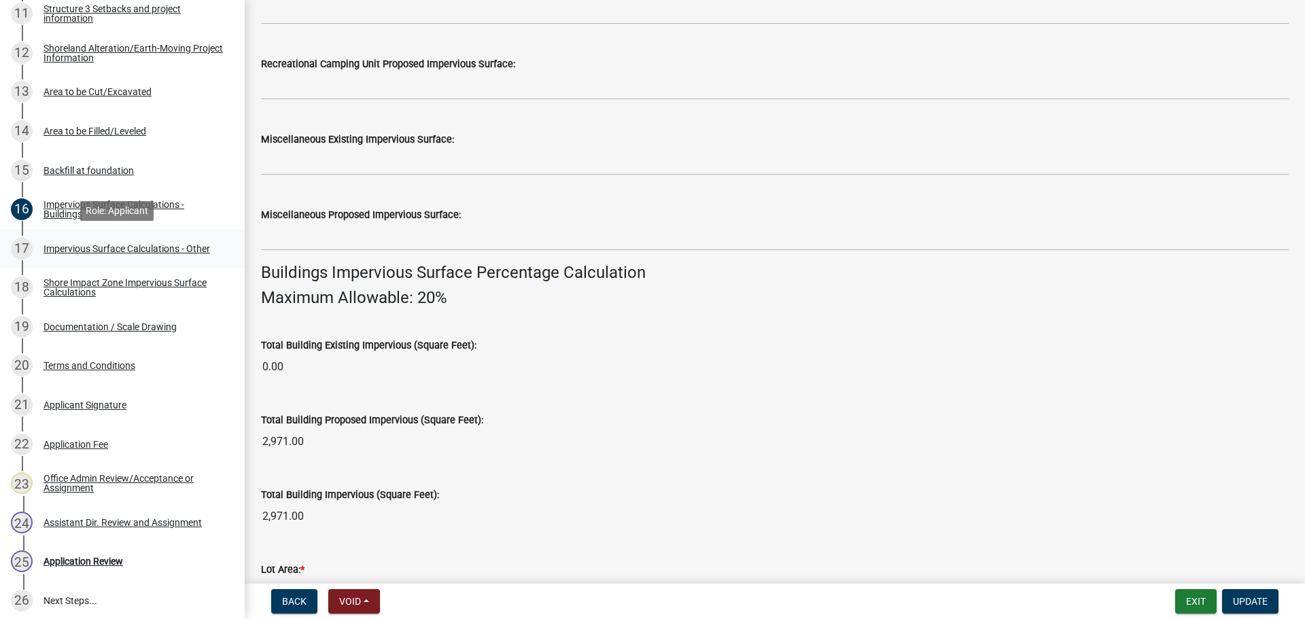
click at [136, 245] on div "Impervious Surface Calculations - Other" at bounding box center [127, 249] width 167 height 10
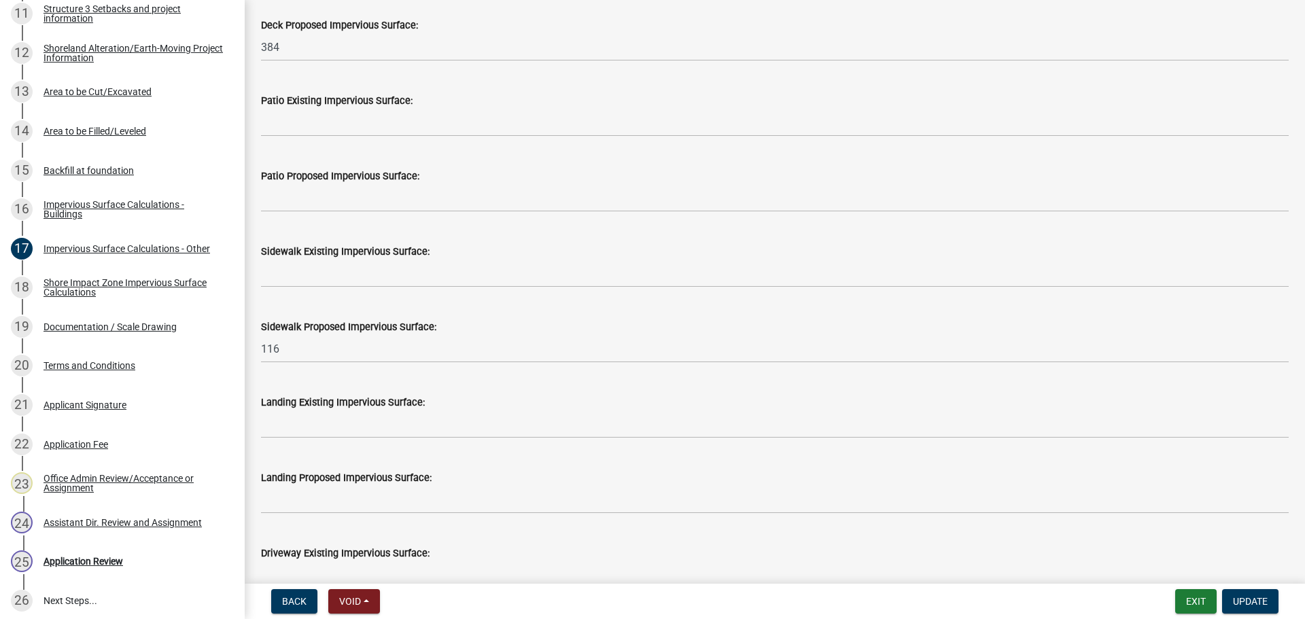
scroll to position [247, 0]
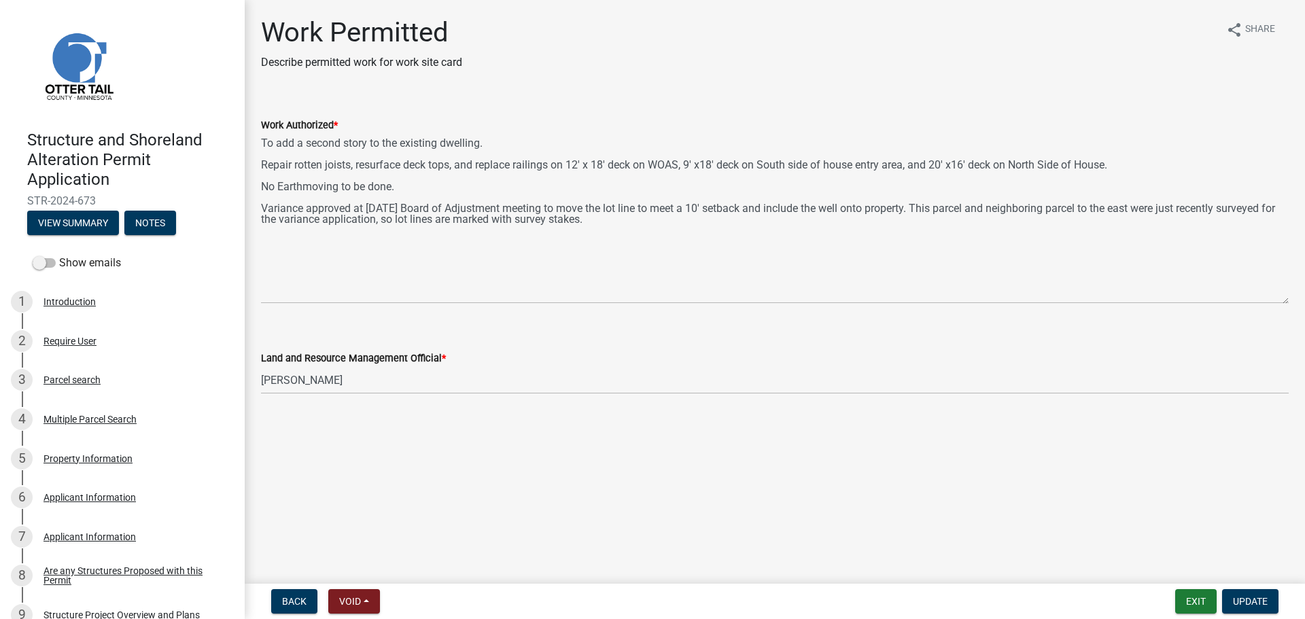
select select "1bc1e483-05bd-4456-8d1d-1de62b367160"
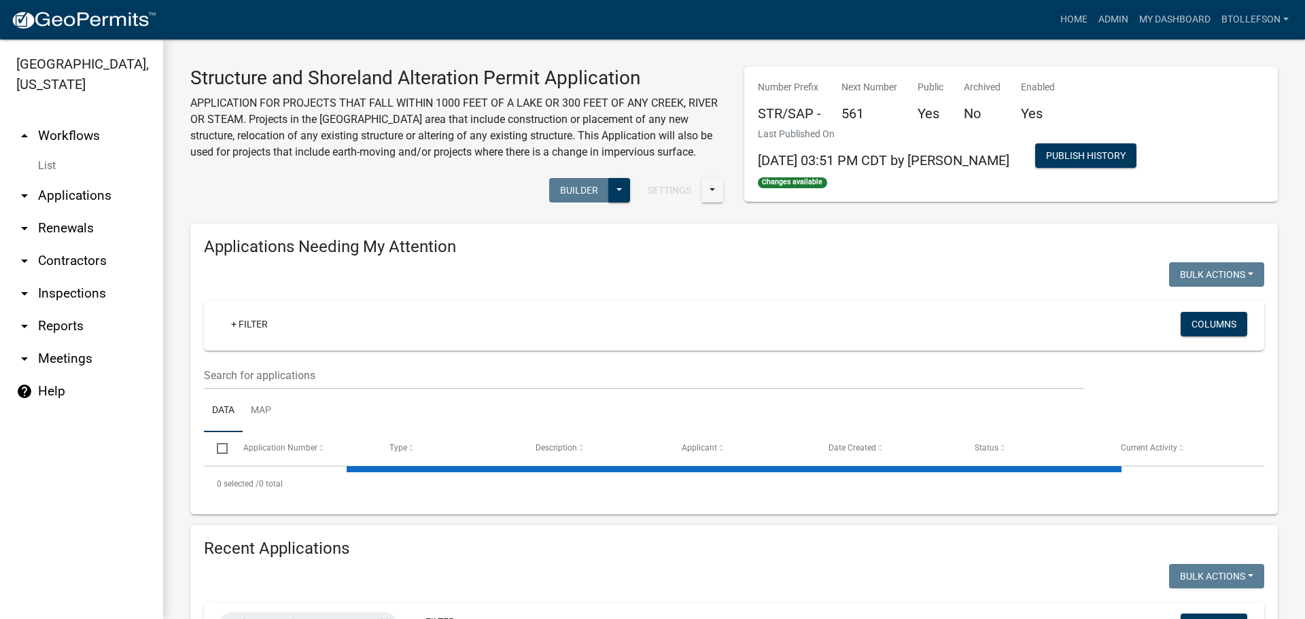
select select "3: 100"
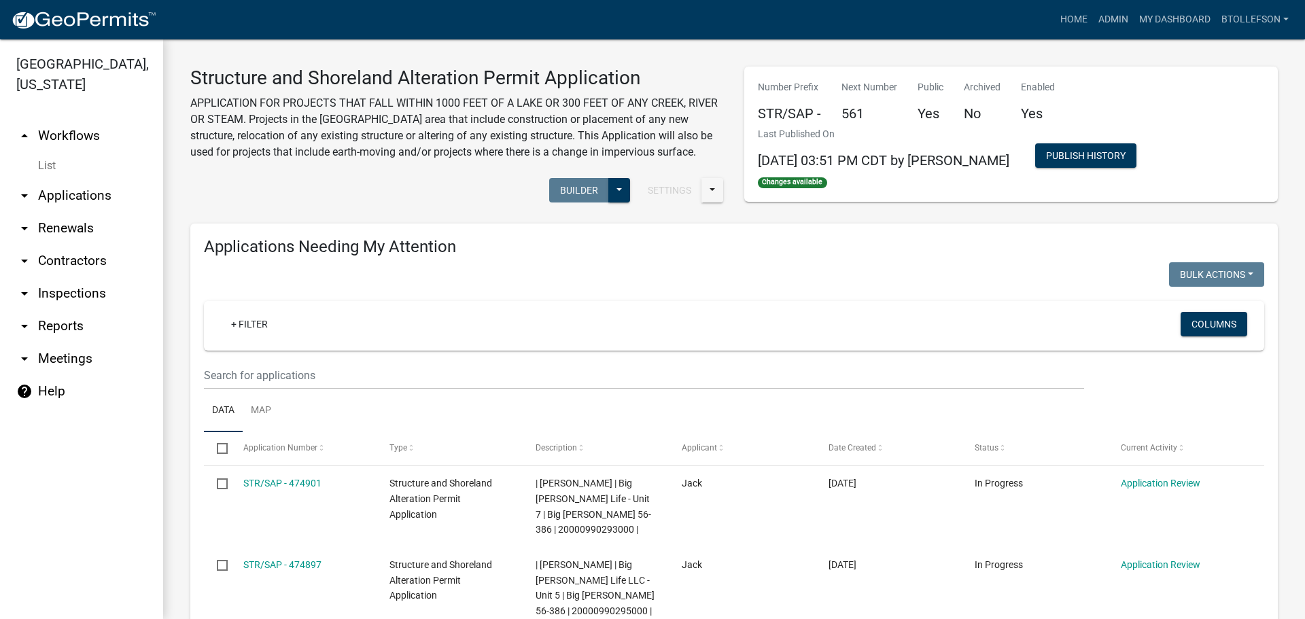
click at [52, 203] on link "arrow_drop_down Applications" at bounding box center [81, 195] width 163 height 33
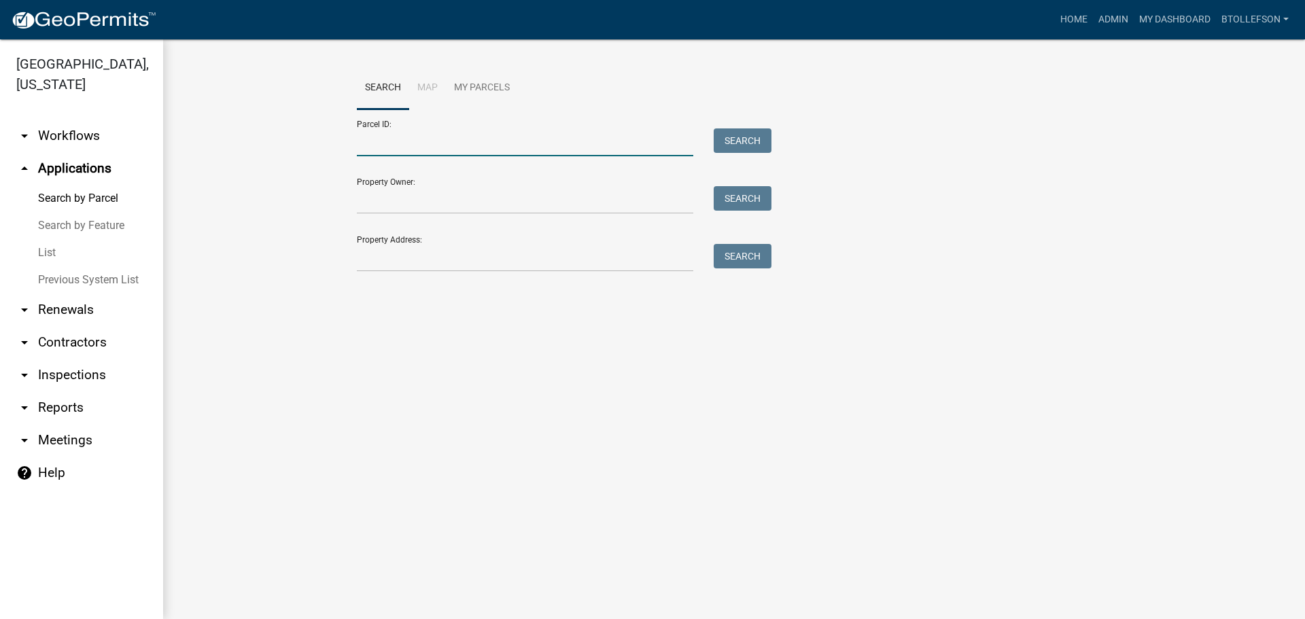
click at [381, 145] on input "Parcel ID:" at bounding box center [525, 142] width 337 height 28
paste input "25000180103024"
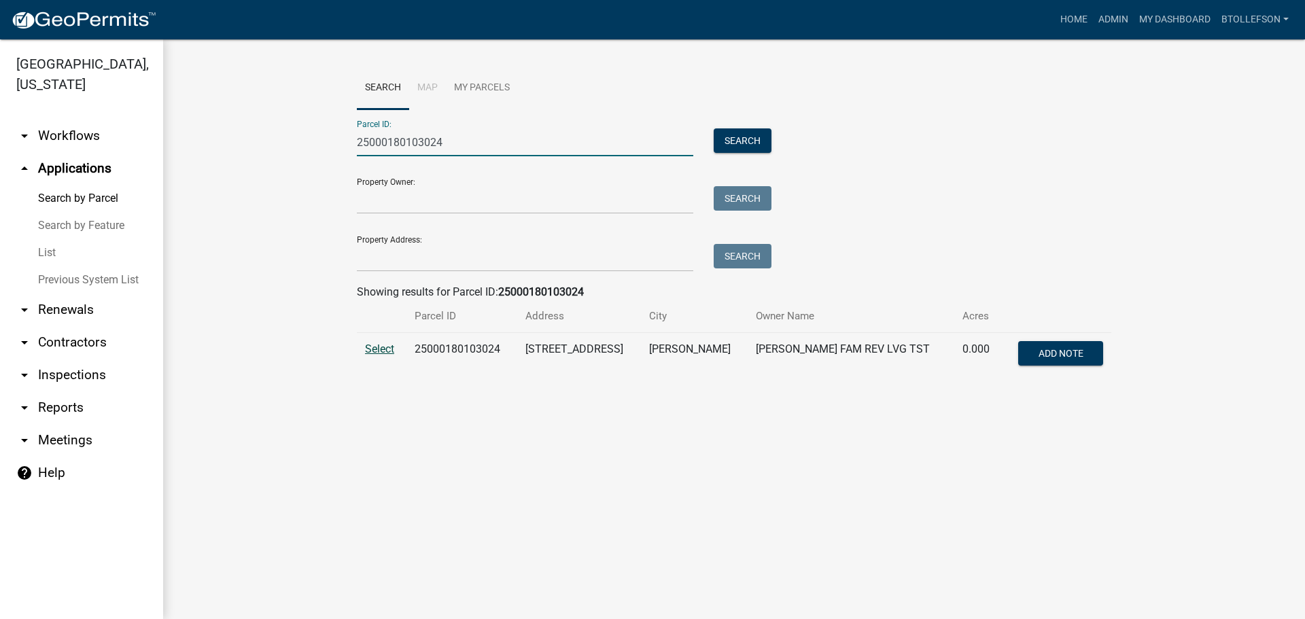
type input "25000180103024"
click at [378, 349] on span "Select" at bounding box center [379, 349] width 29 height 13
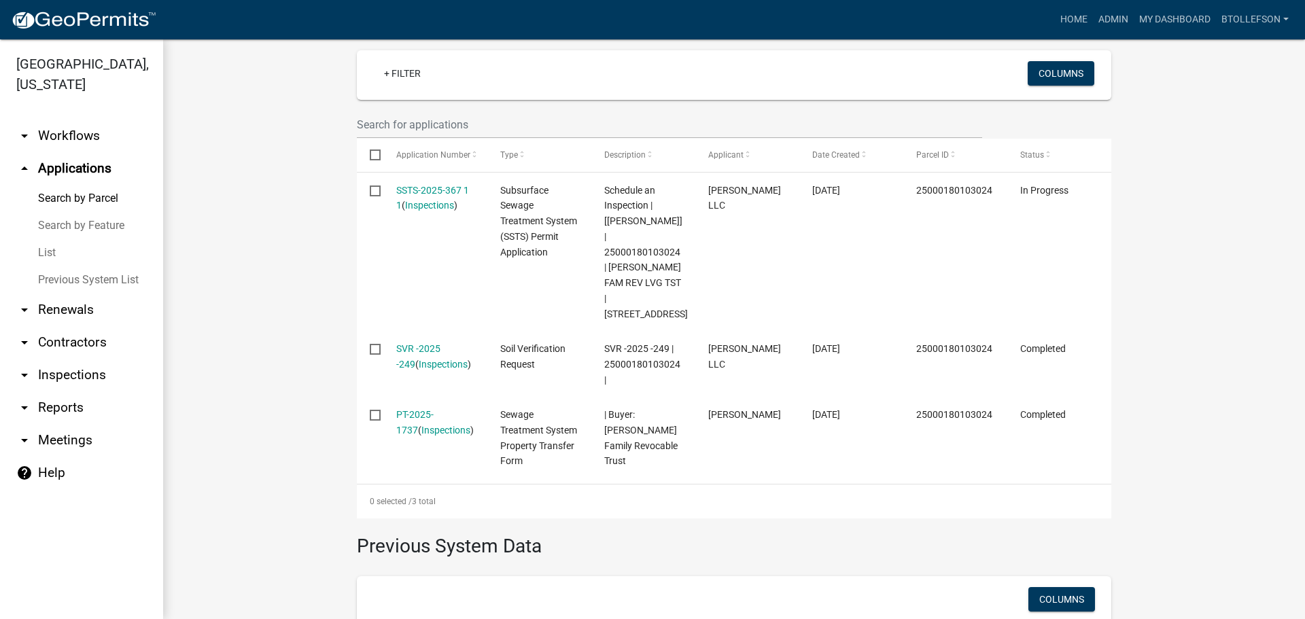
scroll to position [445, 0]
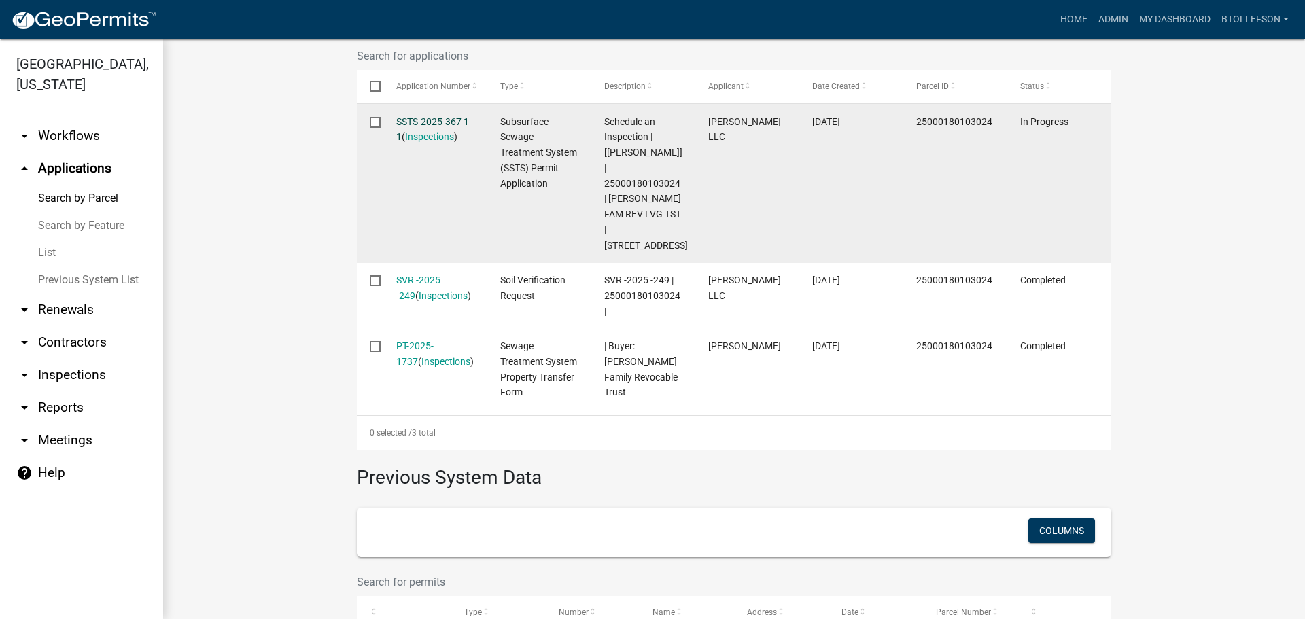
click at [426, 122] on link "SSTS-2025-367 1 1" at bounding box center [432, 129] width 73 height 27
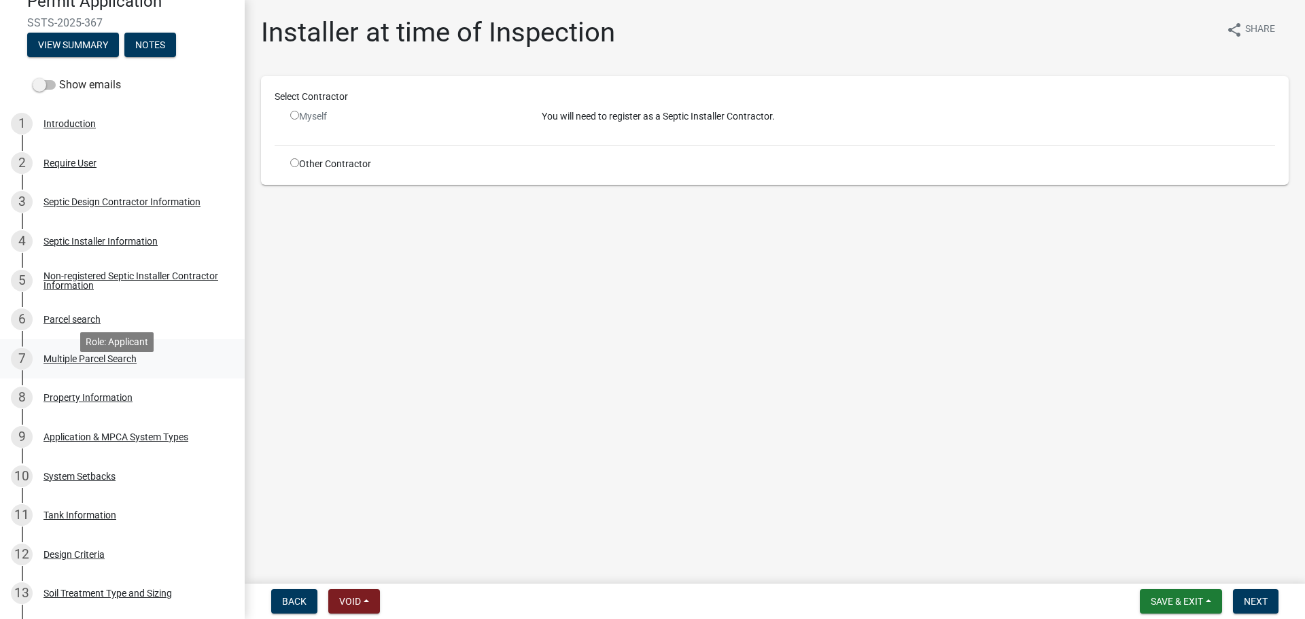
scroll to position [204, 0]
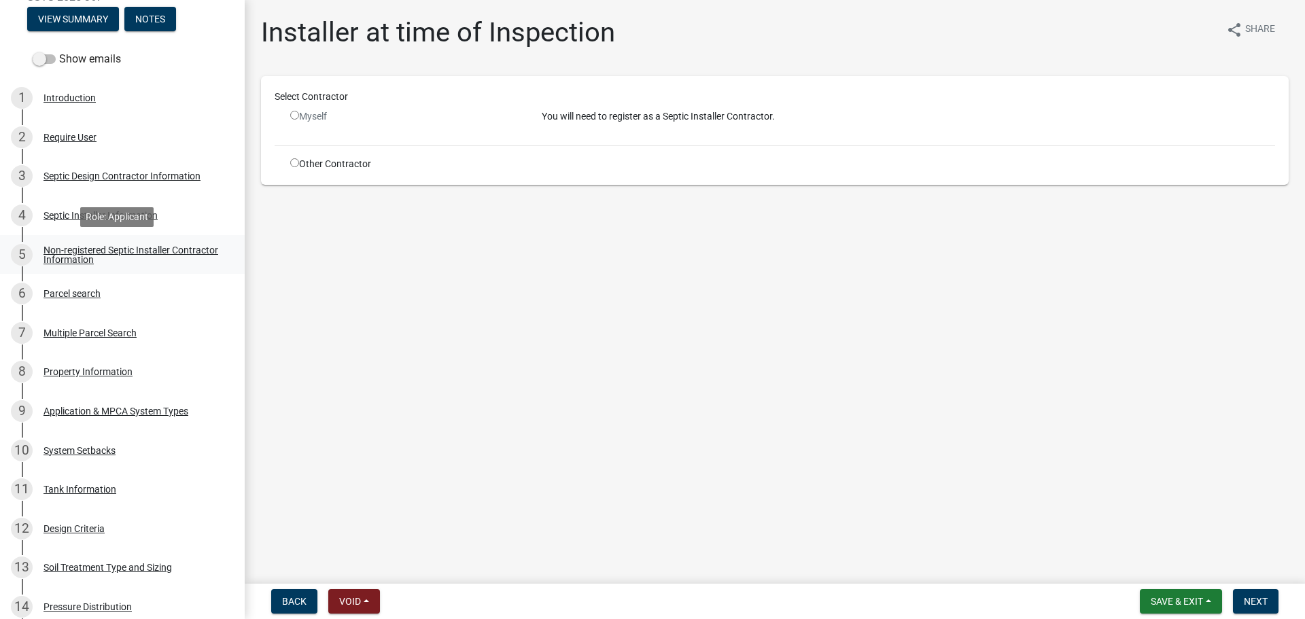
click at [147, 261] on div "Non-registered Septic Installer Contractor Information" at bounding box center [133, 254] width 179 height 19
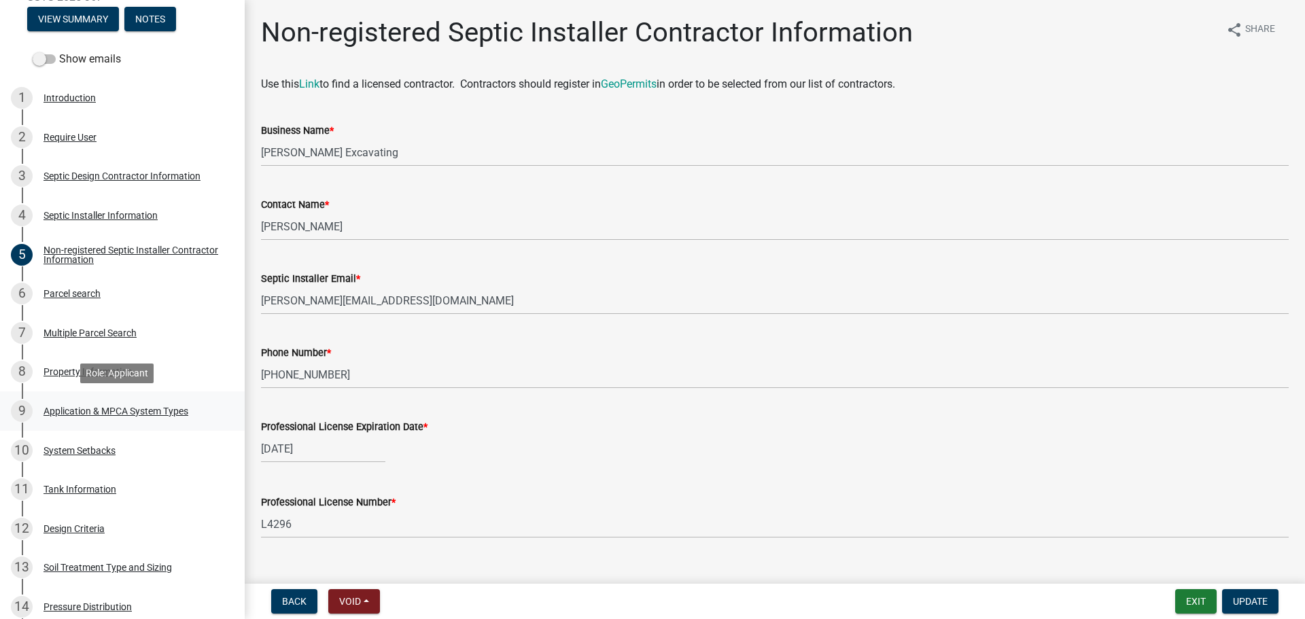
click at [92, 421] on div "9 Application & MPCA System Types" at bounding box center [117, 411] width 212 height 22
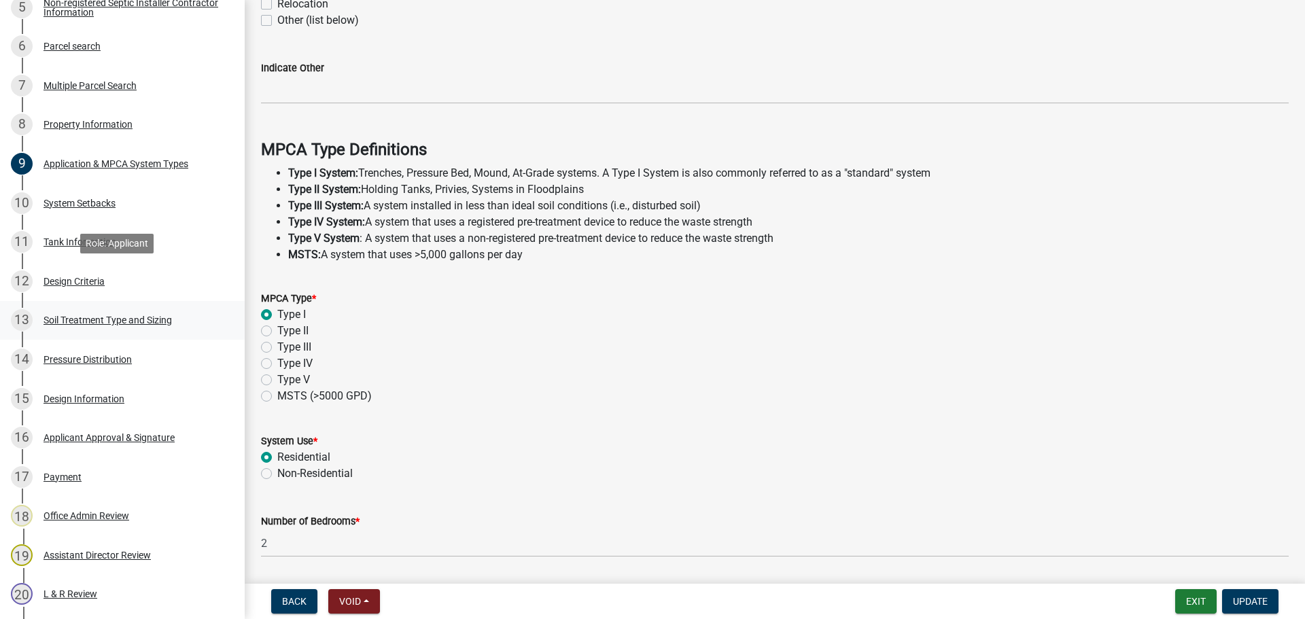
scroll to position [476, 0]
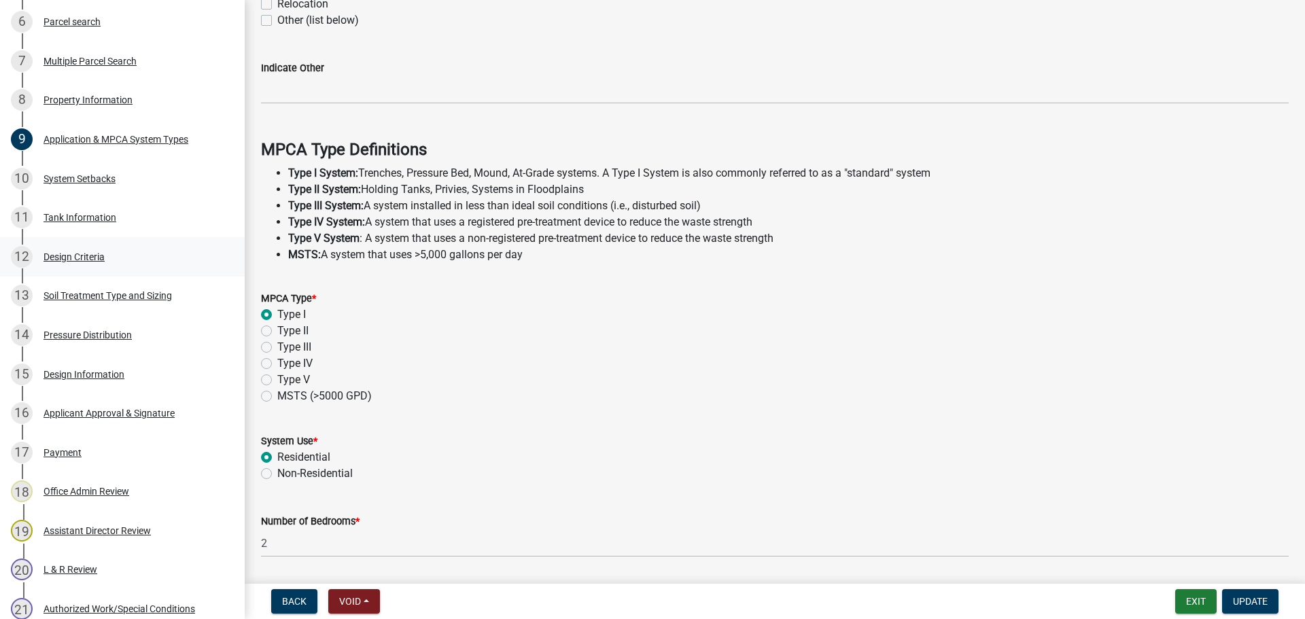
click at [62, 247] on div "12 Design Criteria" at bounding box center [117, 257] width 212 height 22
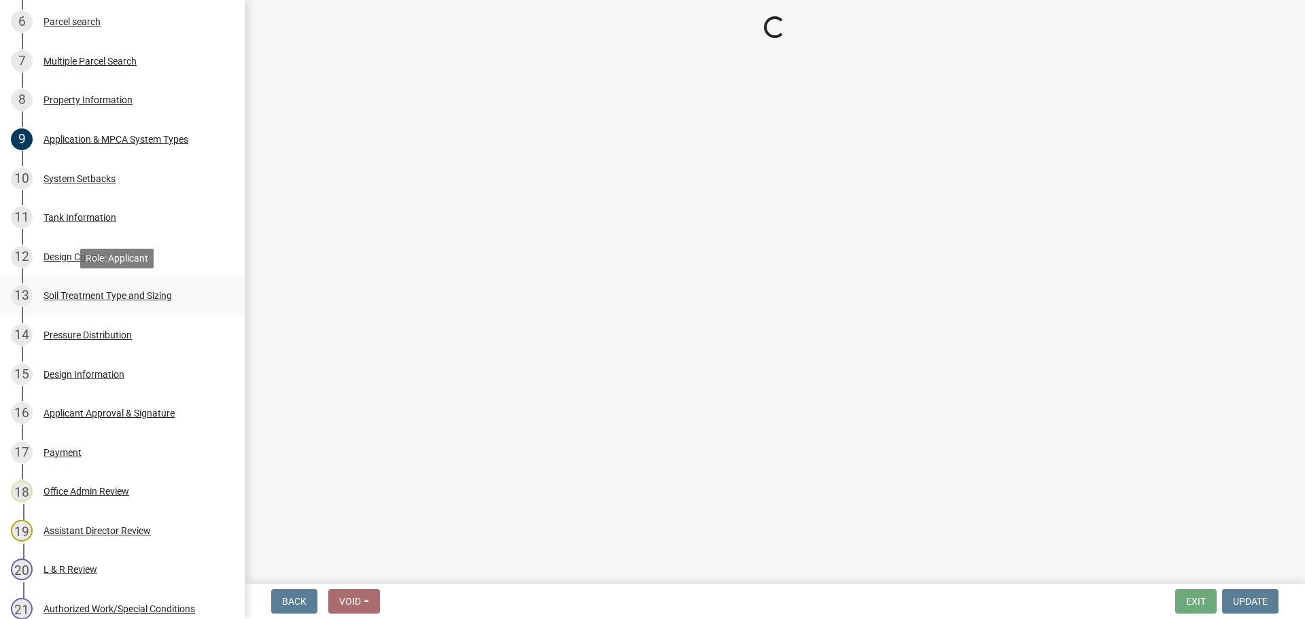
select select "161dc003-2926-44f5-9717-bc9d566eecc1"
select select "3153871a-0646-45c0-8d36-98762e1aaded"
select select "643267e1-855b-462d-a385-c521968adb40"
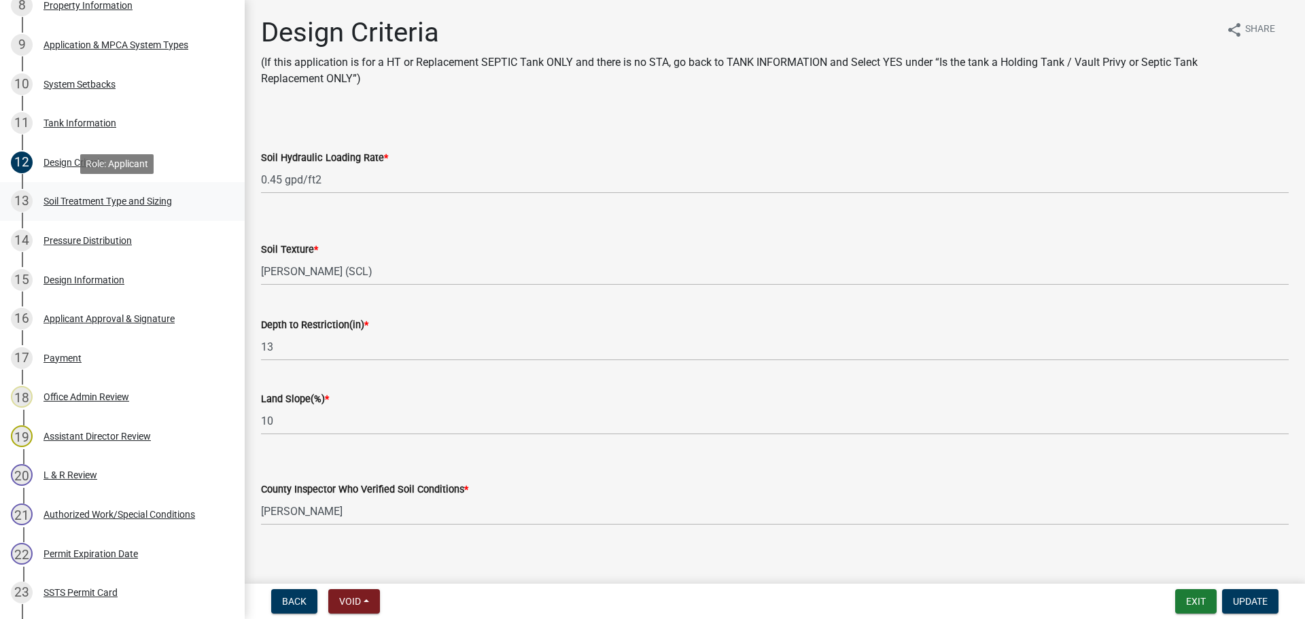
scroll to position [612, 0]
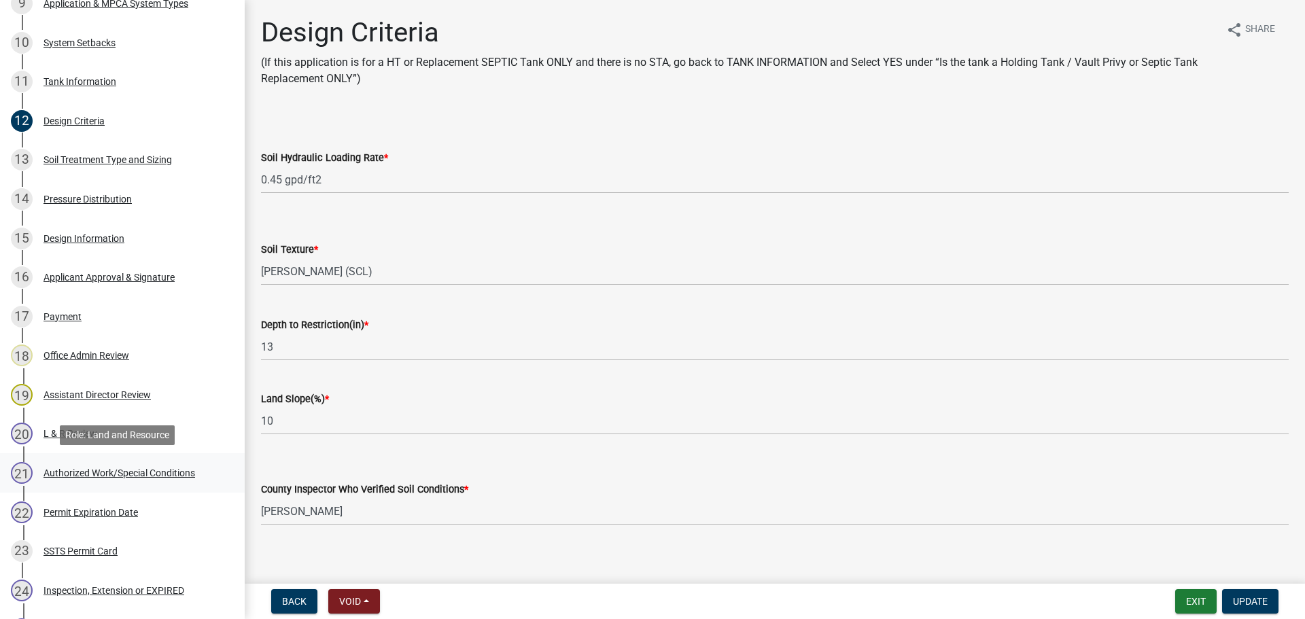
click at [128, 468] on div "Authorized Work/Special Conditions" at bounding box center [120, 473] width 152 height 10
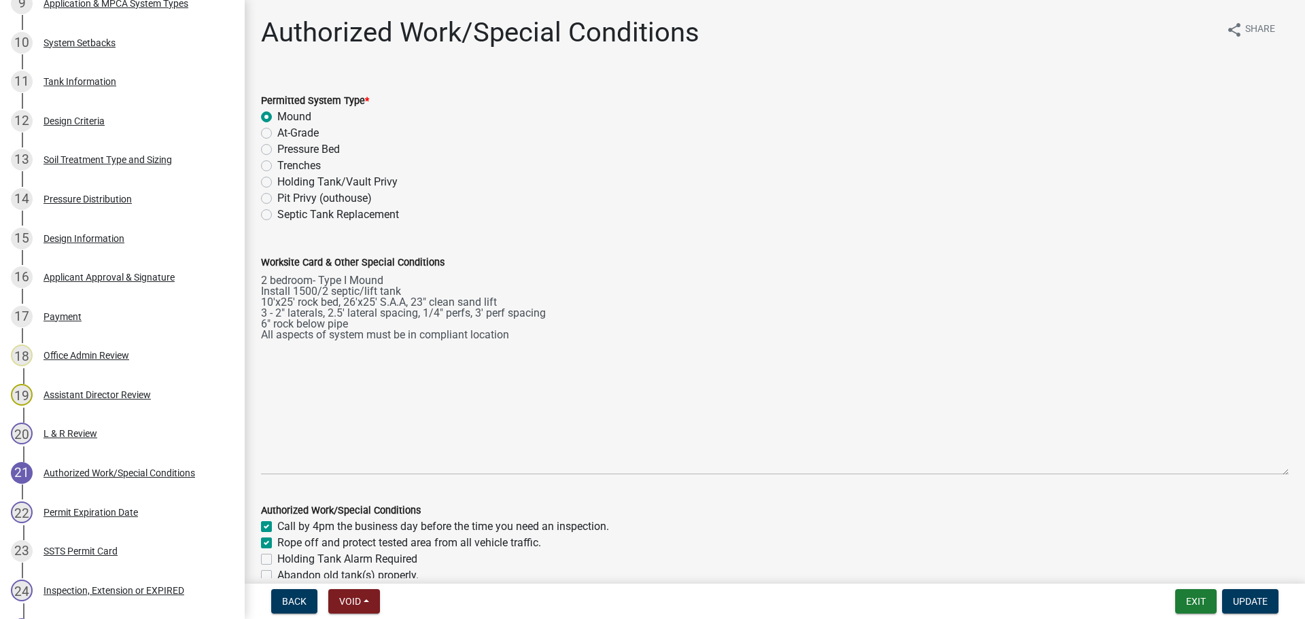
drag, startPoint x: 1273, startPoint y: 329, endPoint x: 1307, endPoint y: 470, distance: 144.8
click at [1305, 470] on html "Internet Explorer does NOT work with GeoPermits. Get a new browser for more sec…" at bounding box center [652, 309] width 1305 height 619
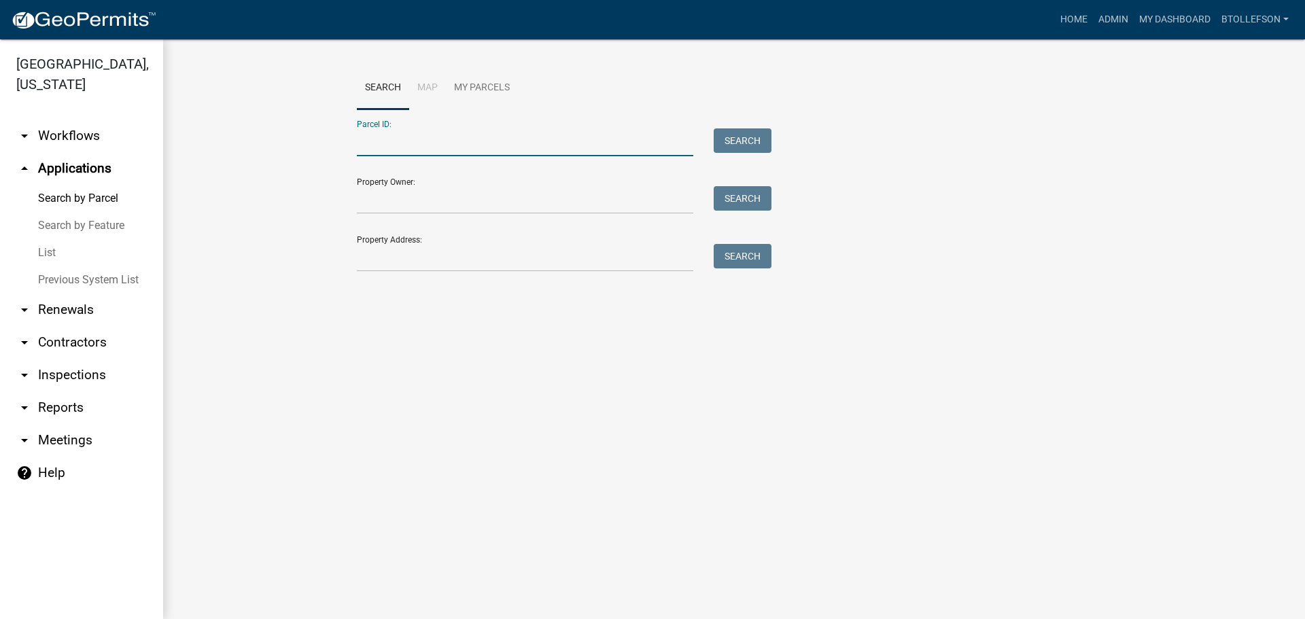
click at [574, 144] on input "Parcel ID:" at bounding box center [525, 142] width 337 height 28
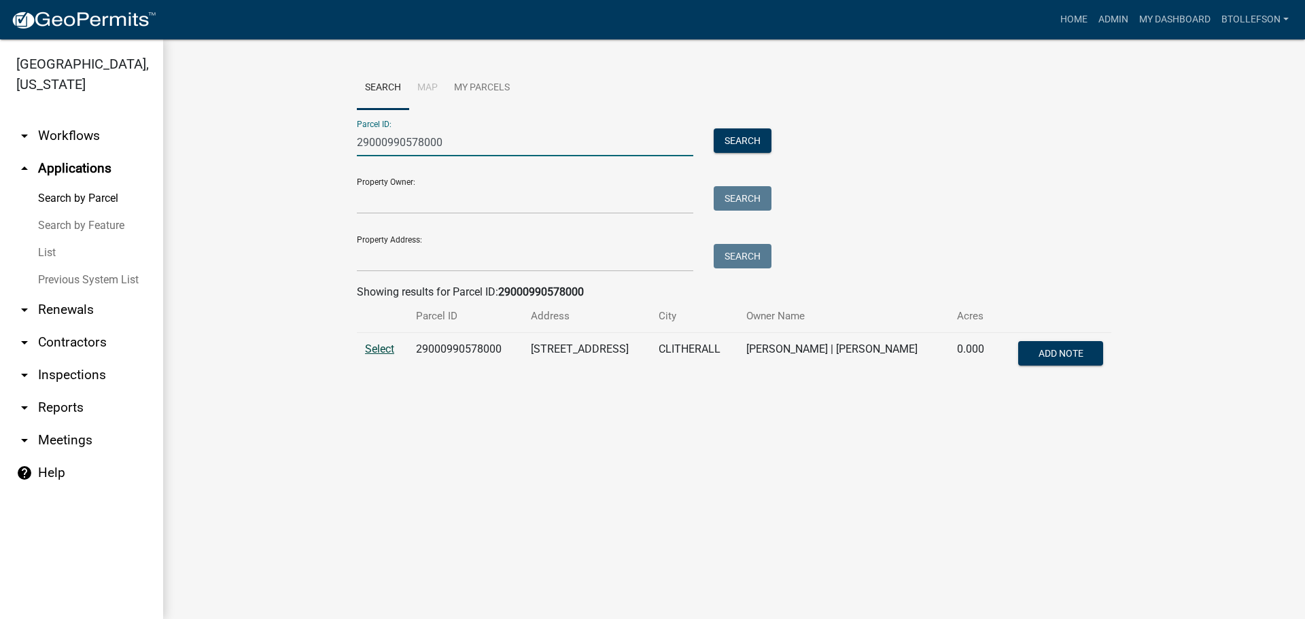
type input "29000990578000"
click at [378, 349] on span "Select" at bounding box center [379, 349] width 29 height 13
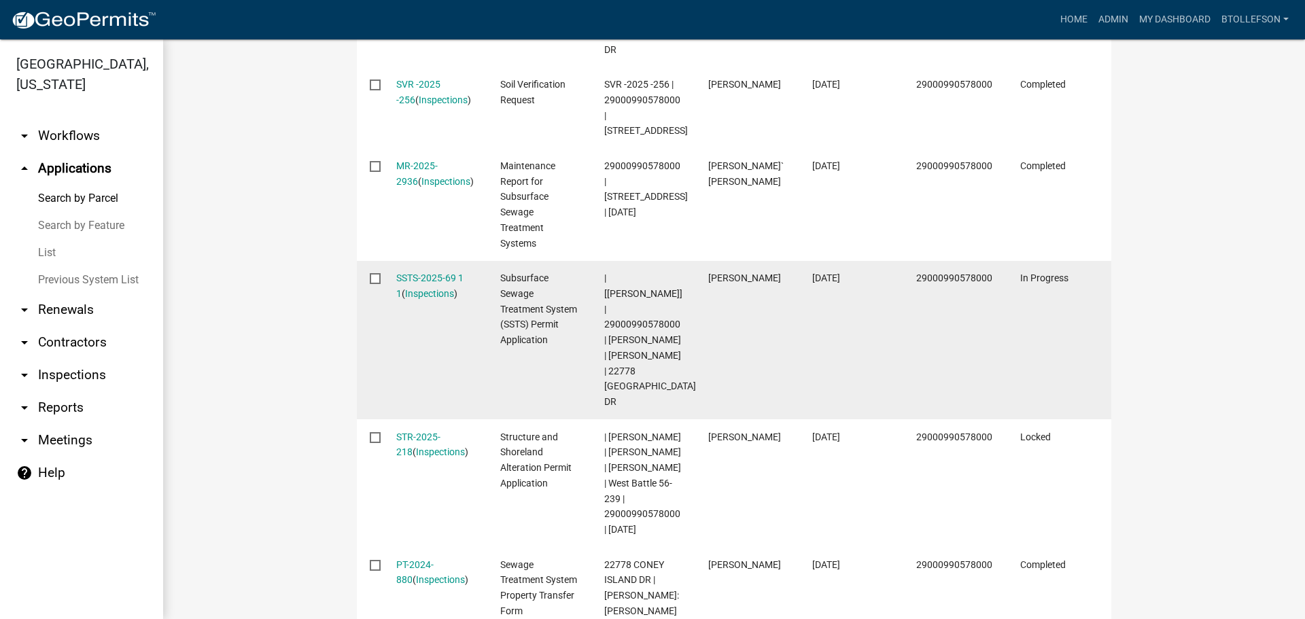
scroll to position [680, 0]
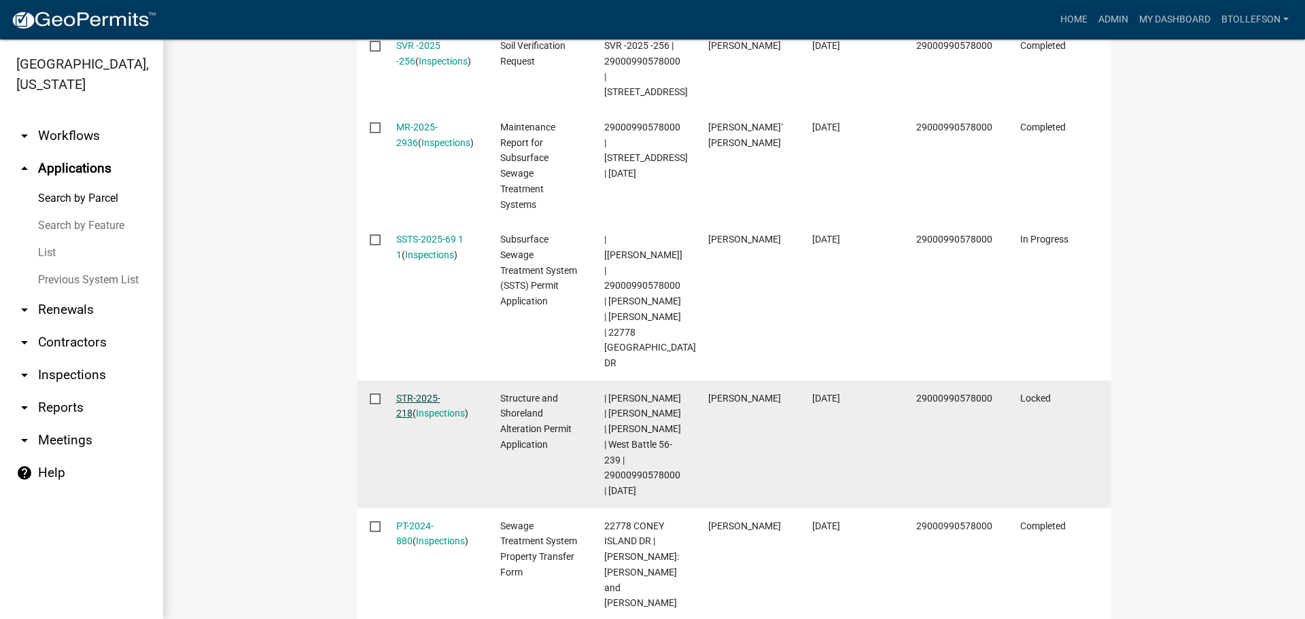
click at [402, 393] on link "STR-2025-218" at bounding box center [418, 406] width 44 height 27
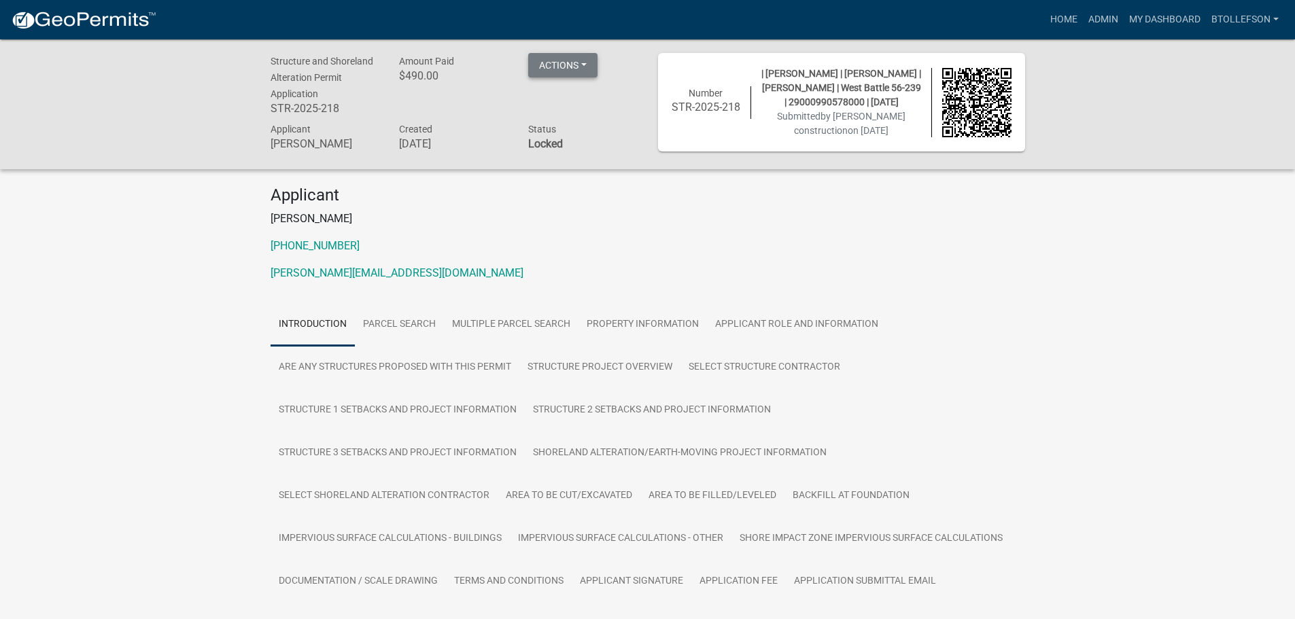
click at [550, 61] on button "Actions" at bounding box center [562, 65] width 69 height 24
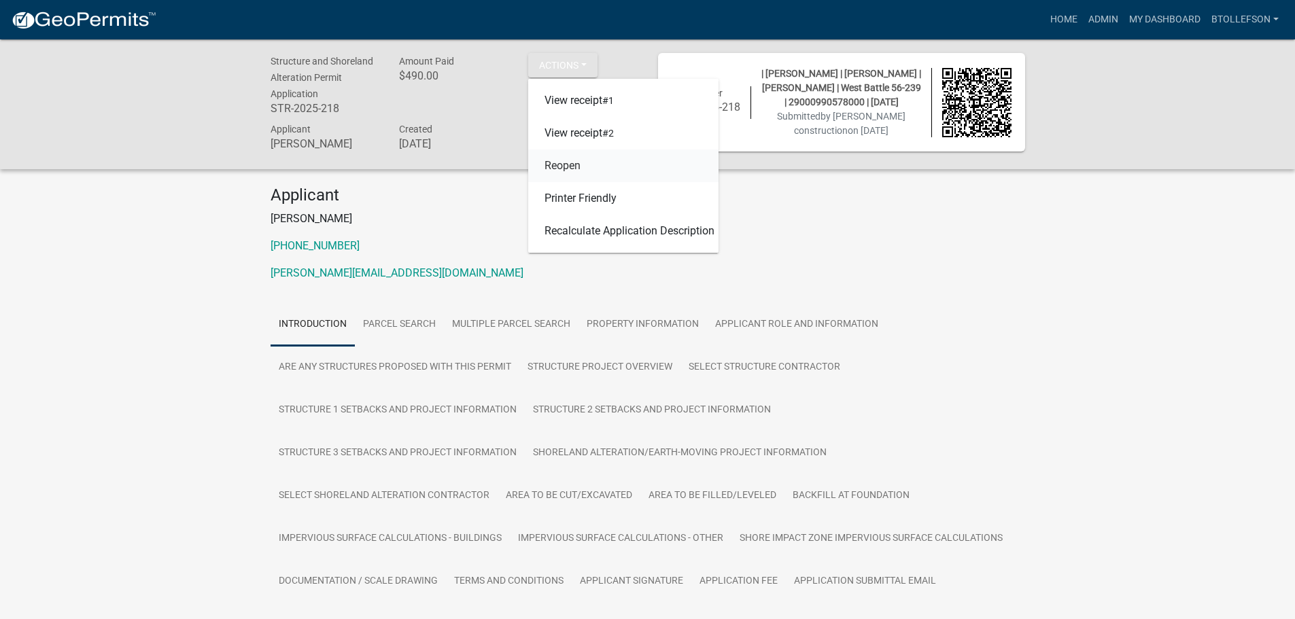
click at [563, 174] on link "Reopen" at bounding box center [623, 166] width 190 height 33
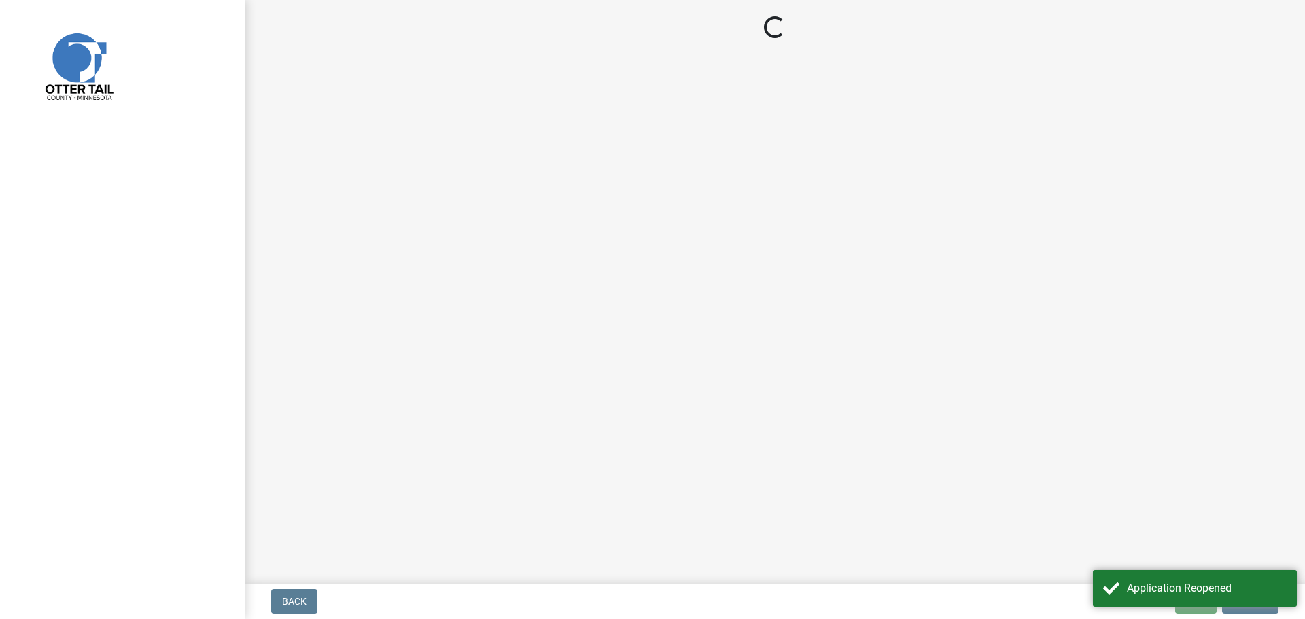
select select "710d5f49-2663-4e73-9718-d0c4e189f5ed"
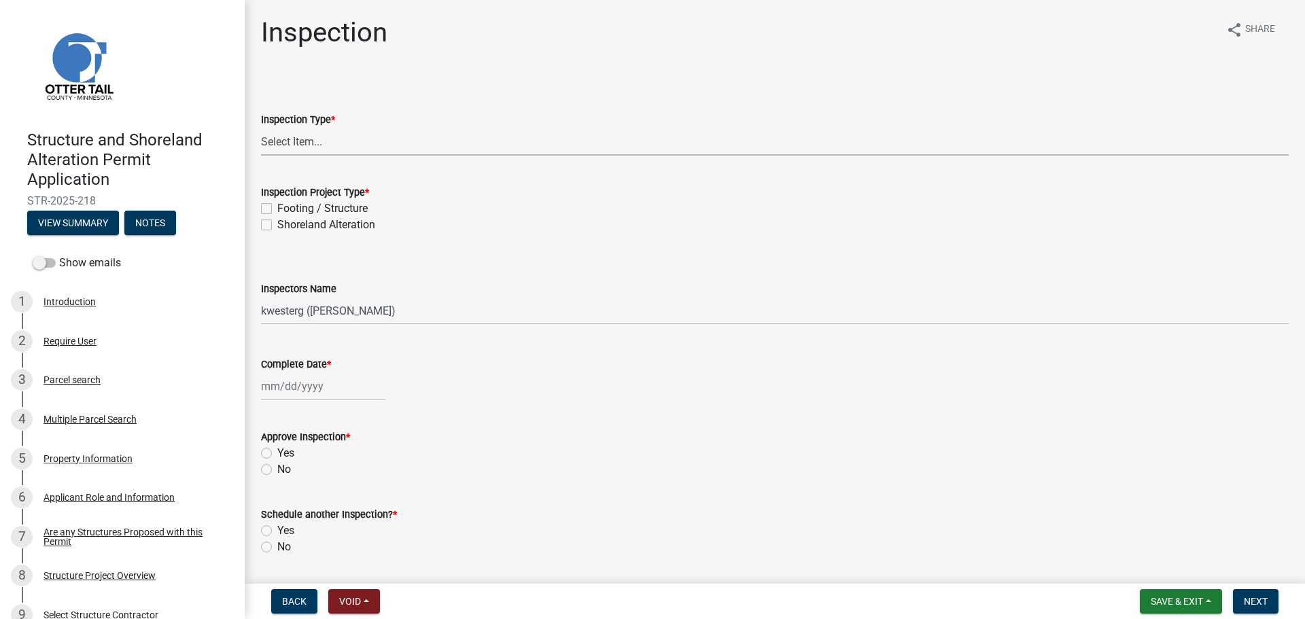
click at [290, 143] on select "Select Item... Inspection Complete Partial Inspection Inspected Not Built" at bounding box center [775, 142] width 1028 height 28
click at [261, 128] on select "Select Item... Inspection Complete Partial Inspection Inspected Not Built" at bounding box center [775, 142] width 1028 height 28
select select "409c2f88-eb3f-474f-aeae-54c427f2203e"
click at [277, 213] on label "Footing / Structure" at bounding box center [322, 209] width 90 height 16
click at [277, 209] on input "Footing / Structure" at bounding box center [281, 205] width 9 height 9
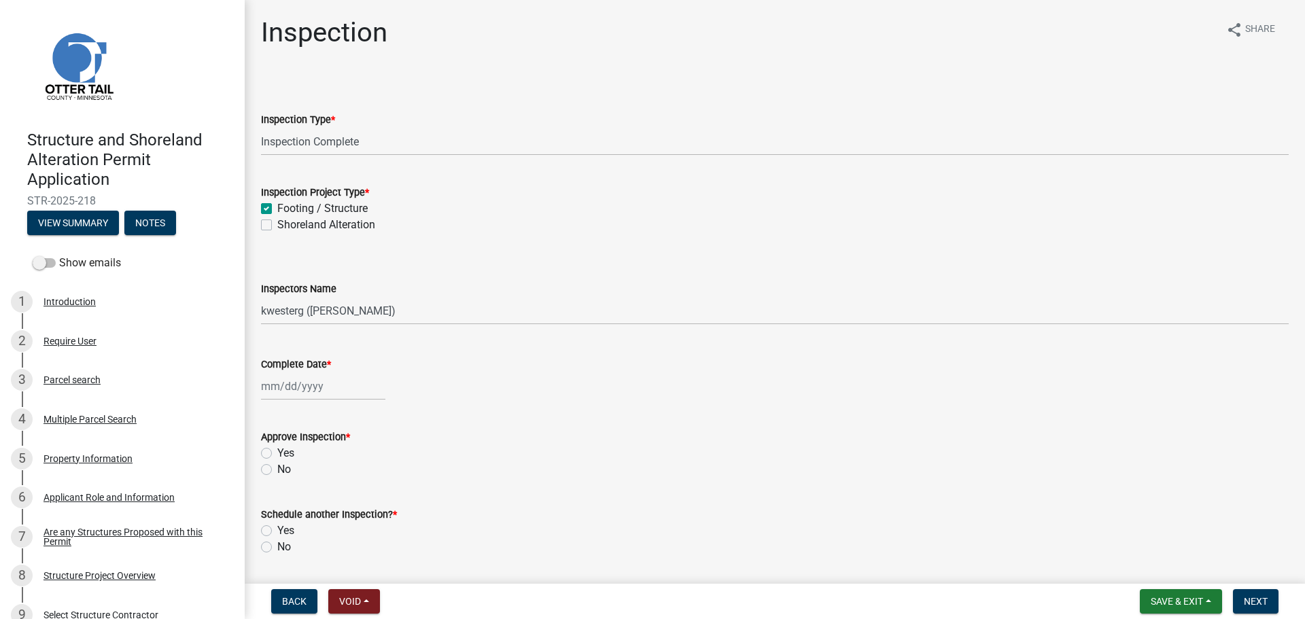
checkbox input "true"
checkbox input "false"
click at [364, 309] on select "Select Item... cwleclair (Chris LeClair) btollefson (Brittany Tollefson) abusko…" at bounding box center [775, 311] width 1028 height 28
select select "facec742-7e79-4c33-8241-13e023664843"
click at [261, 297] on select "Select Item... cwleclair (Chris LeClair) btollefson (Brittany Tollefson) abusko…" at bounding box center [775, 311] width 1028 height 28
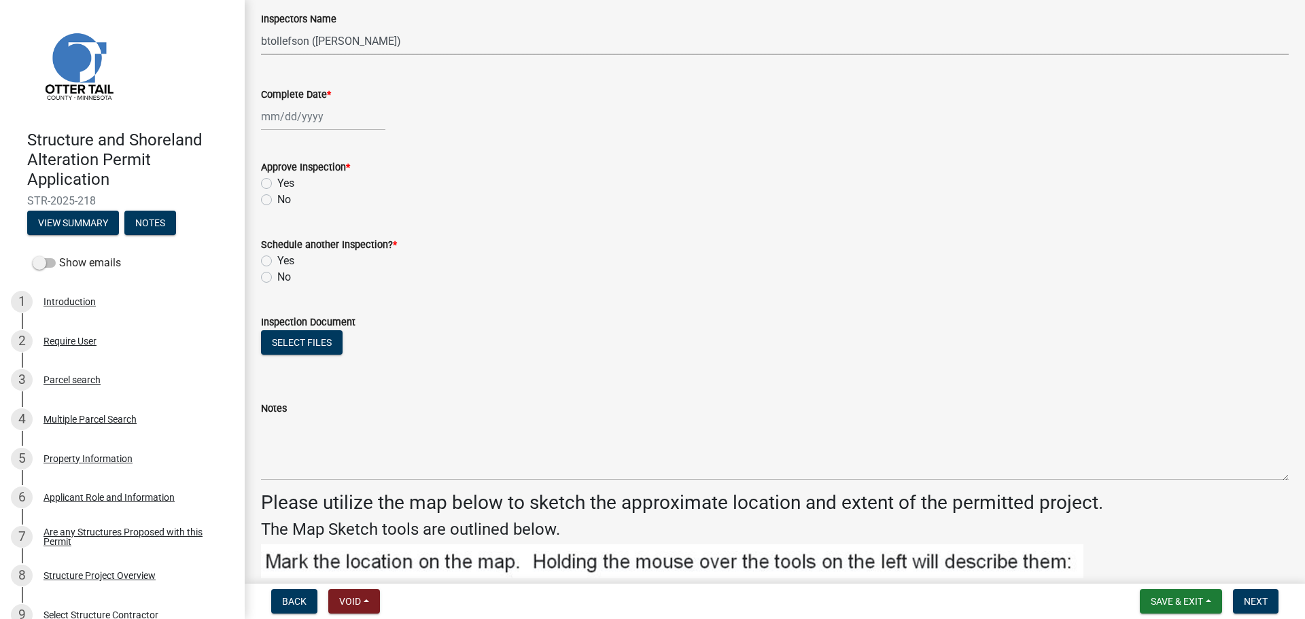
scroll to position [272, 0]
click at [330, 111] on div at bounding box center [323, 115] width 124 height 28
select select "9"
select select "2025"
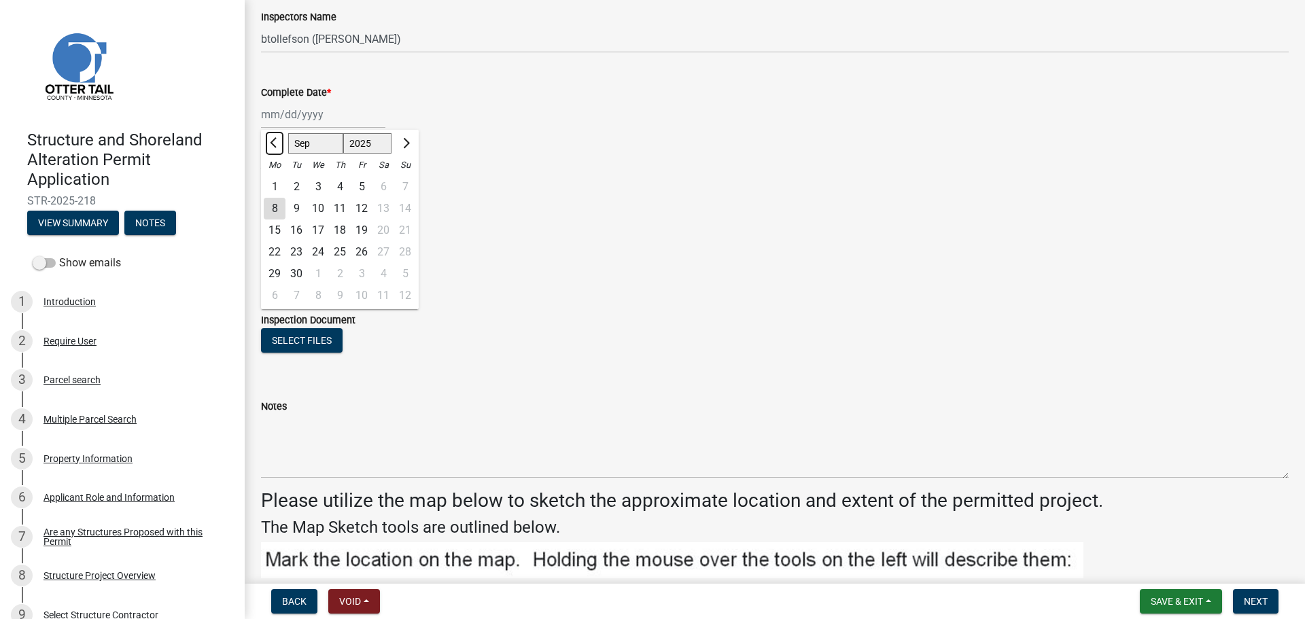
click at [271, 141] on span "Previous month" at bounding box center [275, 143] width 10 height 10
select select "7"
click at [365, 225] on div "18" at bounding box center [362, 231] width 22 height 22
type input "07/18/2025"
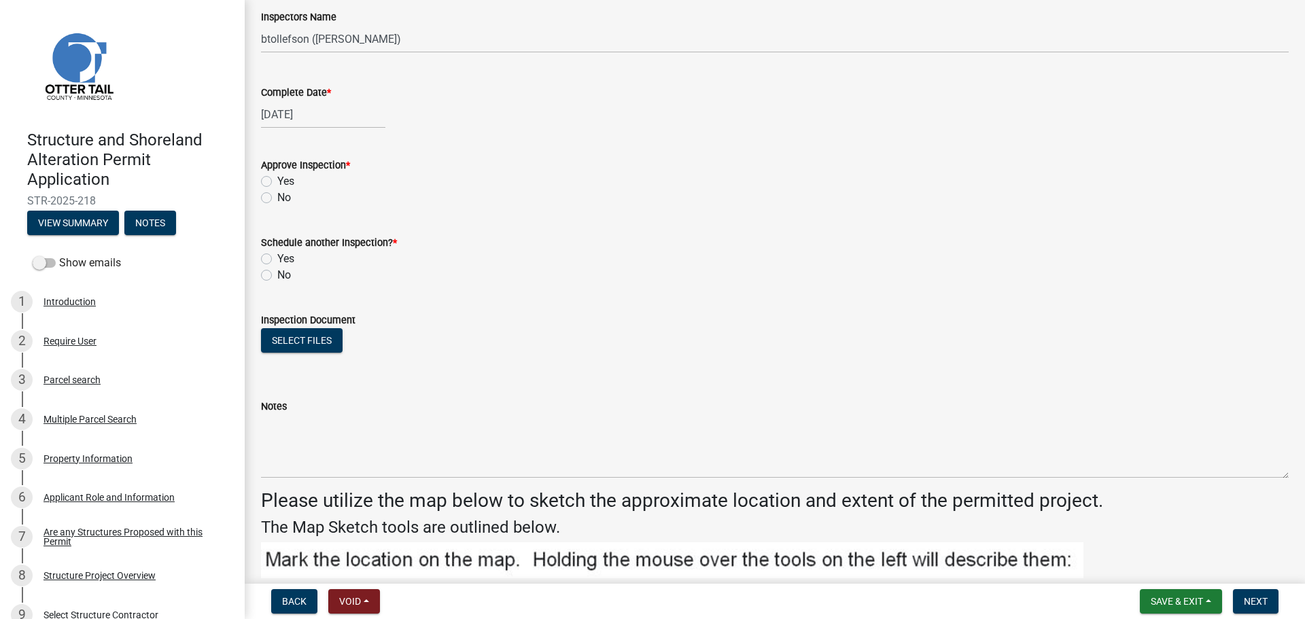
click at [277, 179] on label "Yes" at bounding box center [285, 181] width 17 height 16
click at [277, 179] on input "Yes" at bounding box center [281, 177] width 9 height 9
radio input "true"
click at [277, 275] on label "No" at bounding box center [284, 275] width 14 height 16
click at [277, 275] on input "No" at bounding box center [281, 271] width 9 height 9
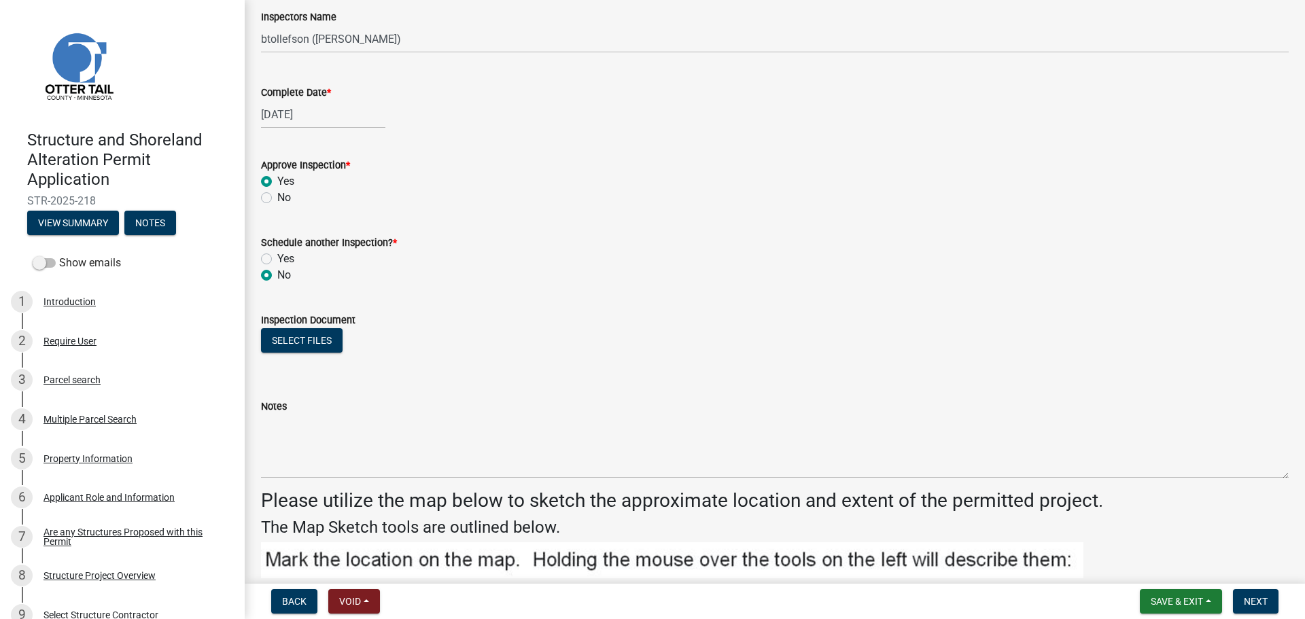
radio input "true"
click at [310, 337] on button "Select files" at bounding box center [302, 340] width 82 height 24
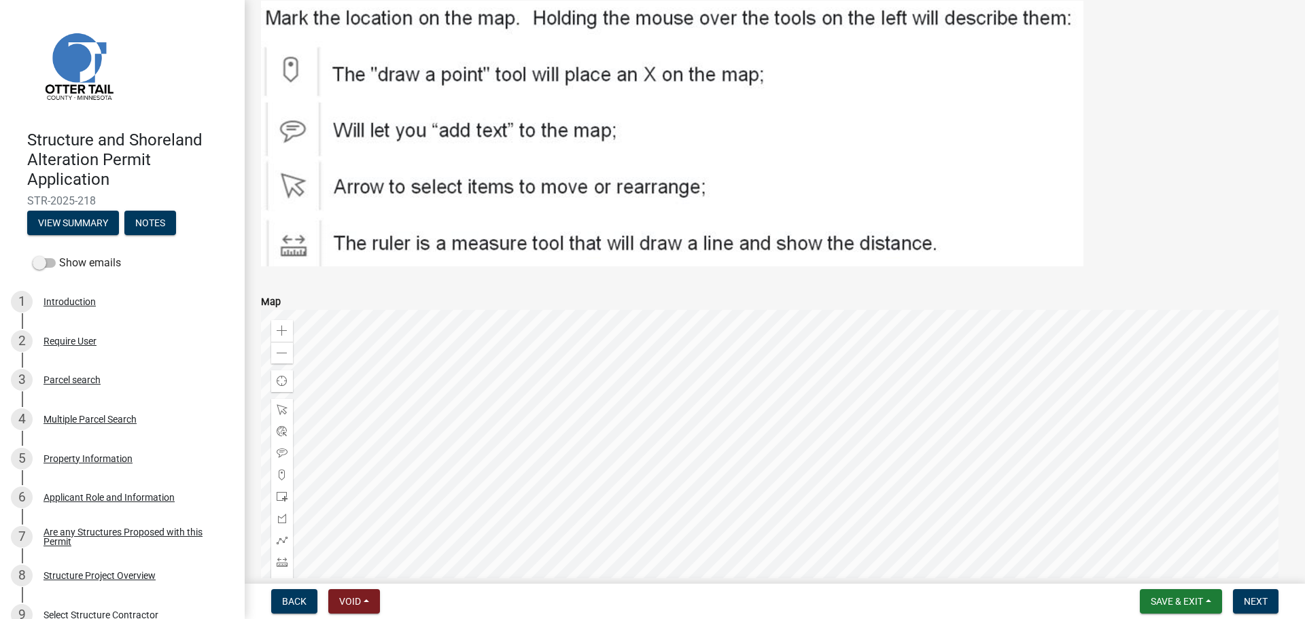
scroll to position [884, 0]
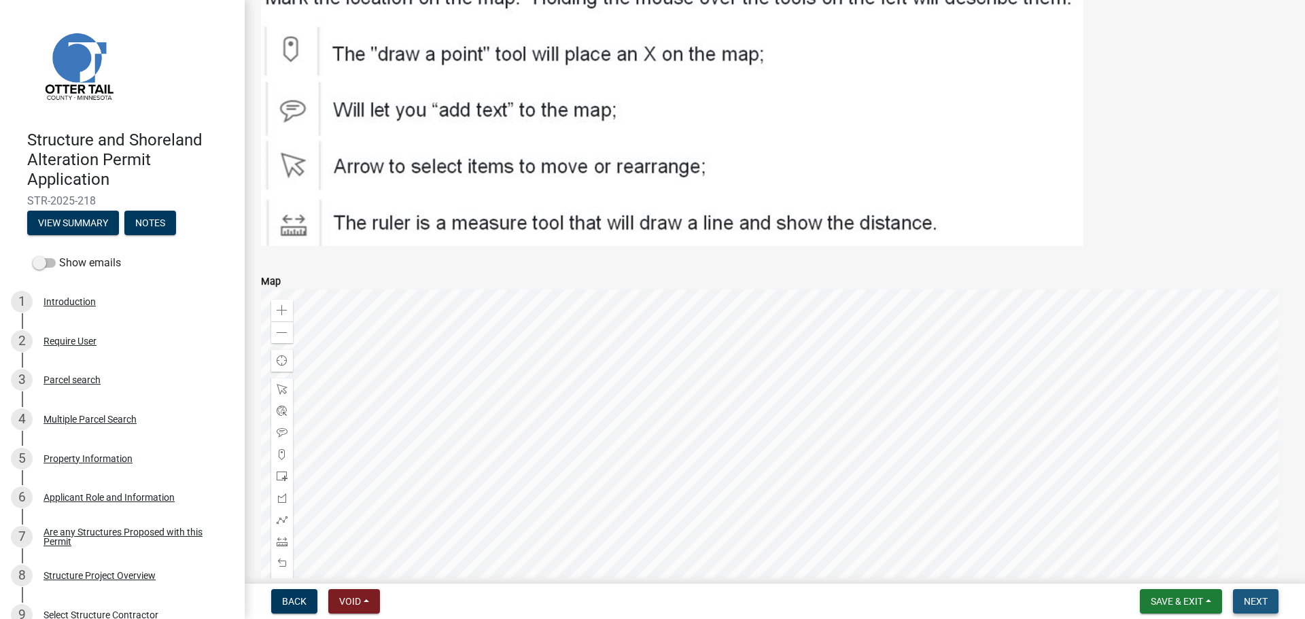
click at [1243, 601] on button "Next" at bounding box center [1256, 601] width 46 height 24
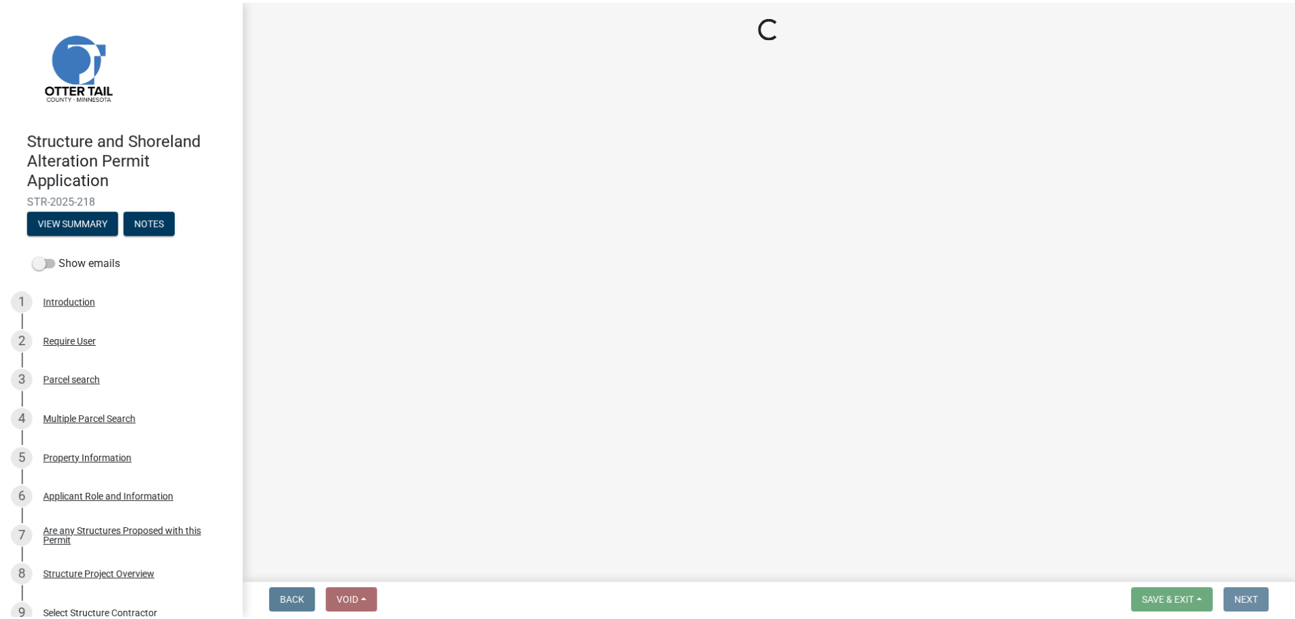
scroll to position [0, 0]
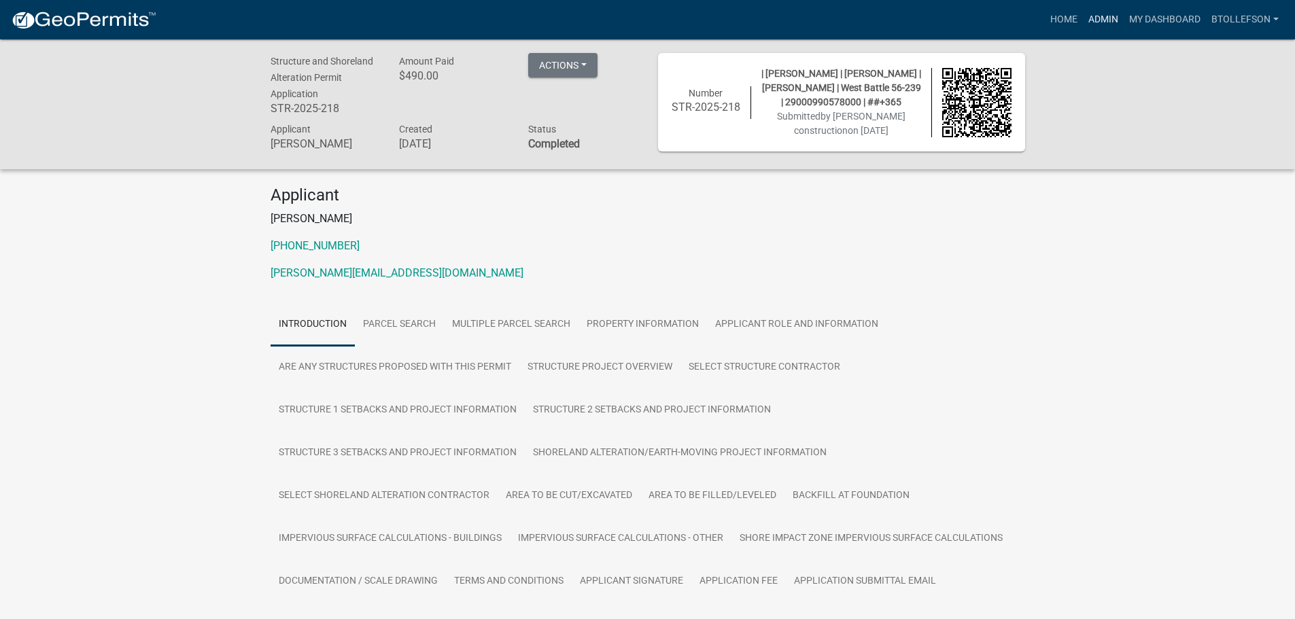
click at [1099, 20] on link "Admin" at bounding box center [1103, 20] width 41 height 26
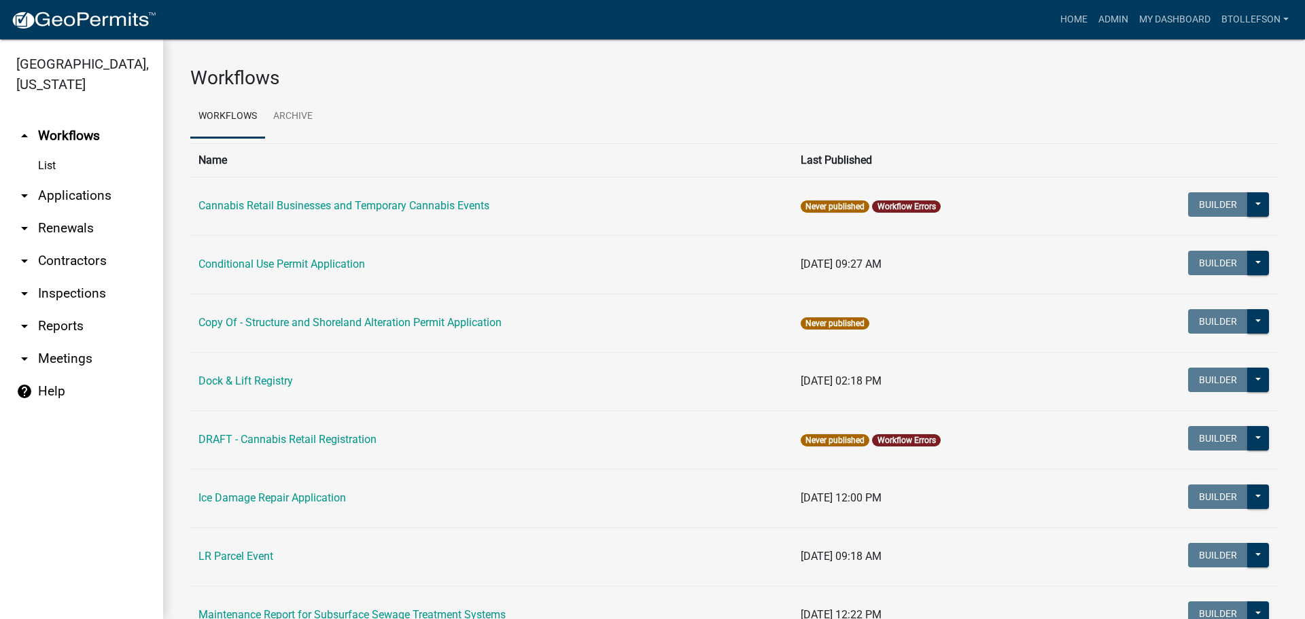
click at [61, 192] on link "arrow_drop_down Applications" at bounding box center [81, 195] width 163 height 33
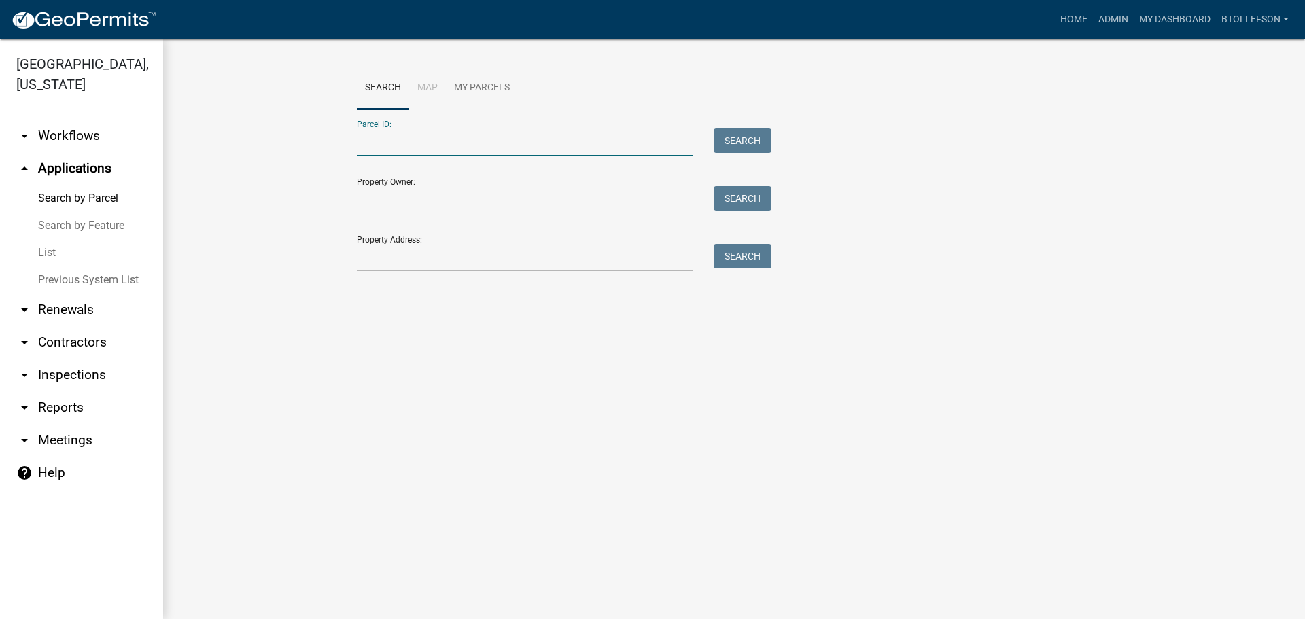
click at [452, 147] on input "Parcel ID:" at bounding box center [525, 142] width 337 height 28
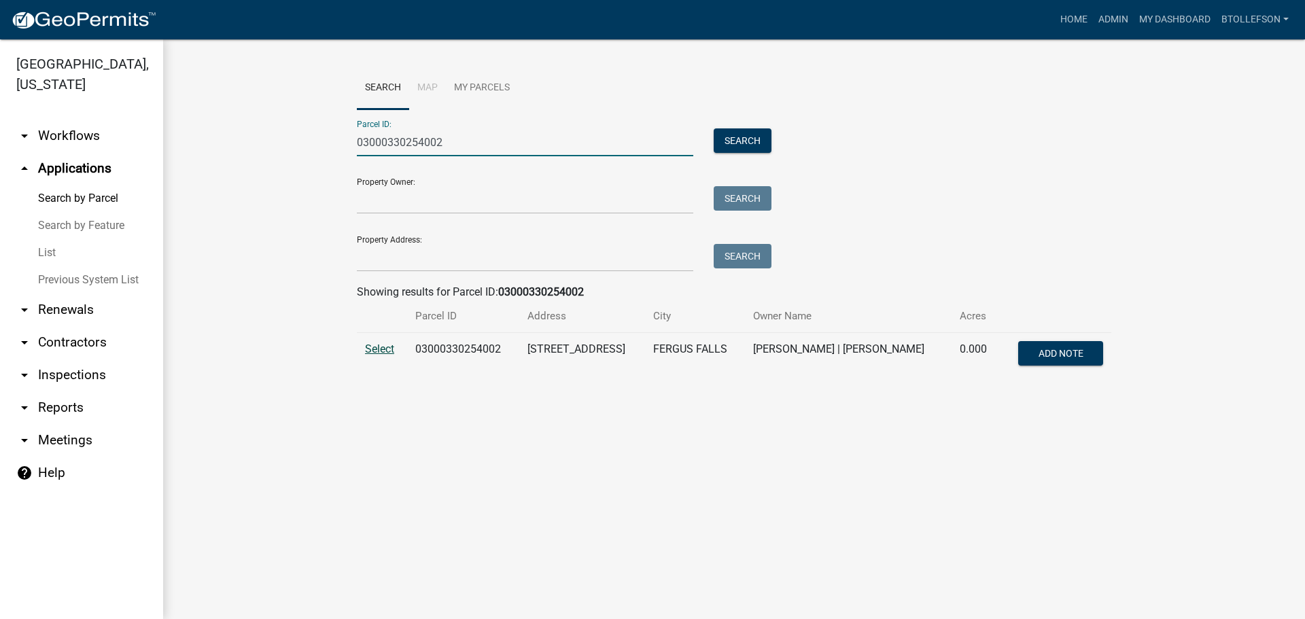
type input "03000330254002"
click at [386, 353] on span "Select" at bounding box center [379, 349] width 29 height 13
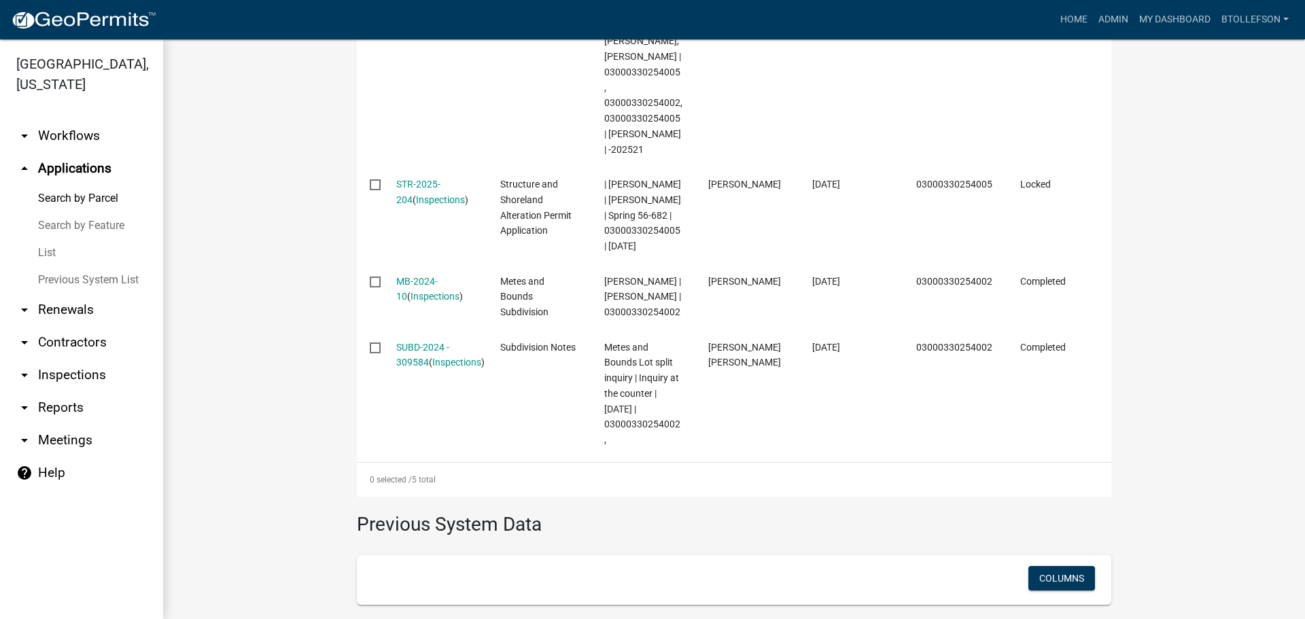
scroll to position [683, 0]
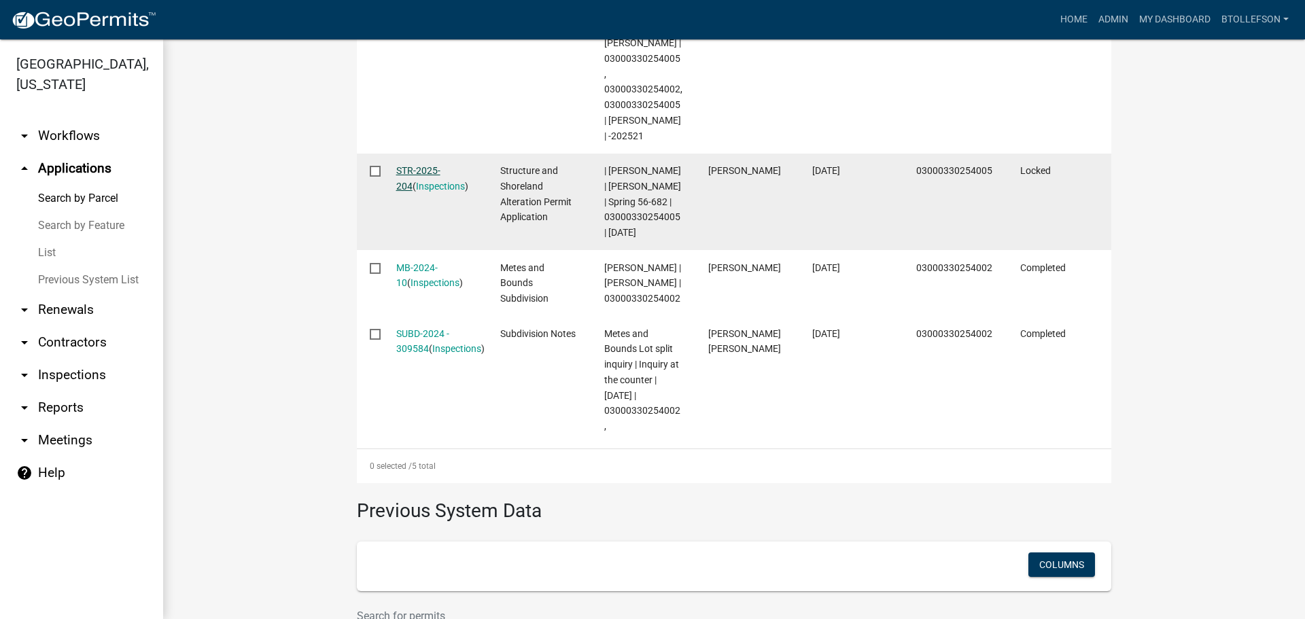
click at [428, 175] on link "STR-2025-204" at bounding box center [418, 178] width 44 height 27
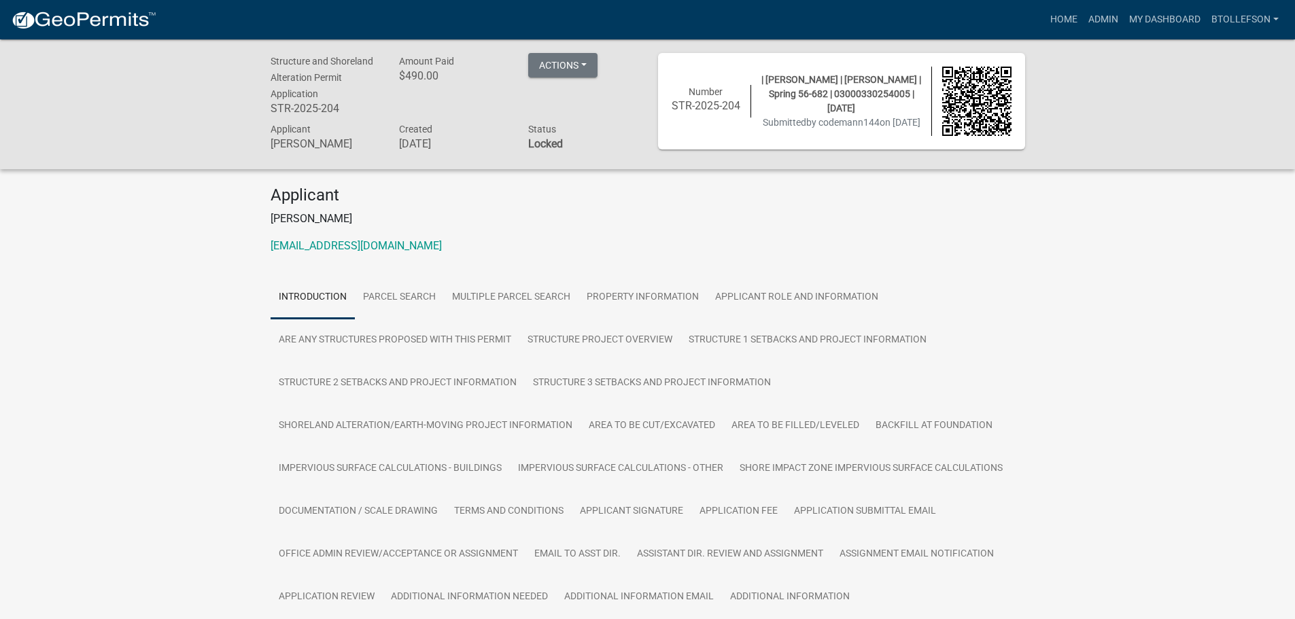
click at [555, 50] on div "Structure and Shoreland Alteration Permit Application STR-2025-204 Amount Paid …" at bounding box center [647, 103] width 1295 height 129
click at [557, 56] on button "Actions" at bounding box center [562, 65] width 69 height 24
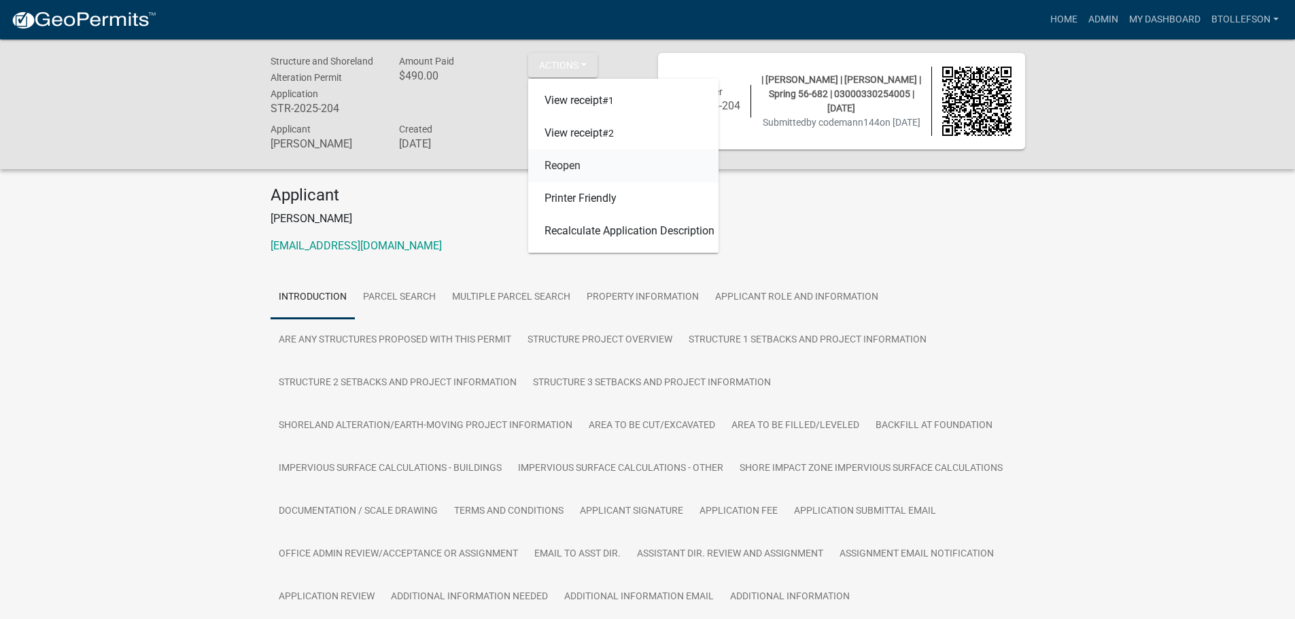
click at [559, 171] on link "Reopen" at bounding box center [623, 166] width 190 height 33
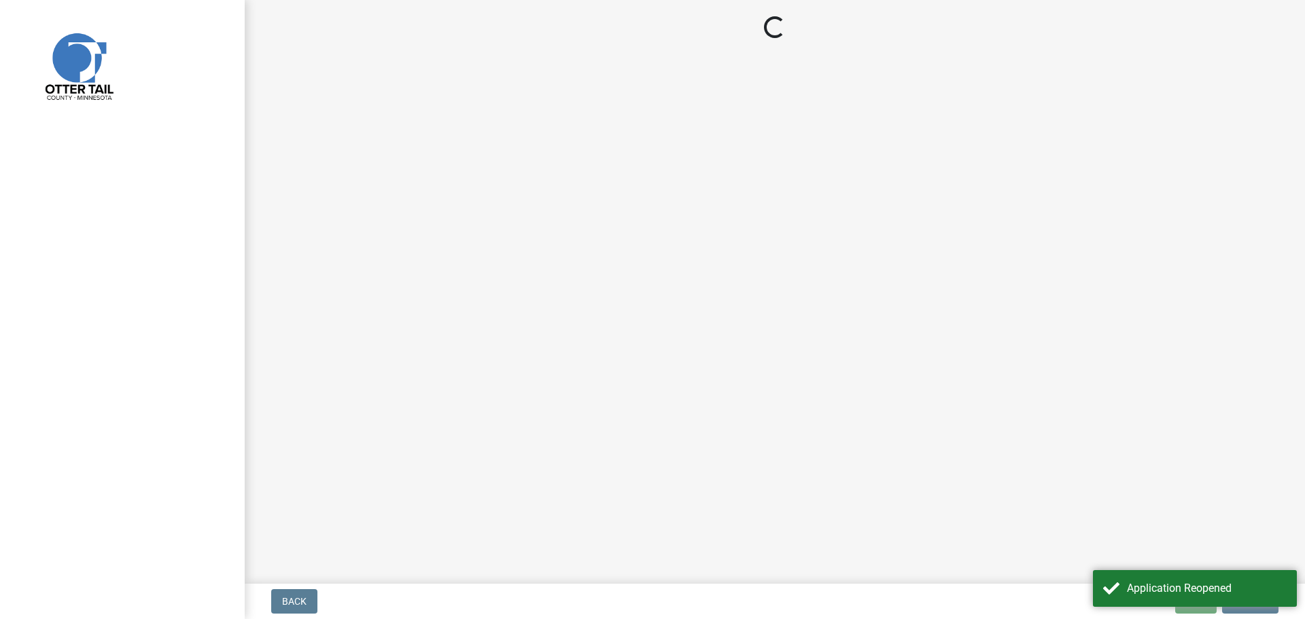
select select "710d5f49-2663-4e73-9718-d0c4e189f5ed"
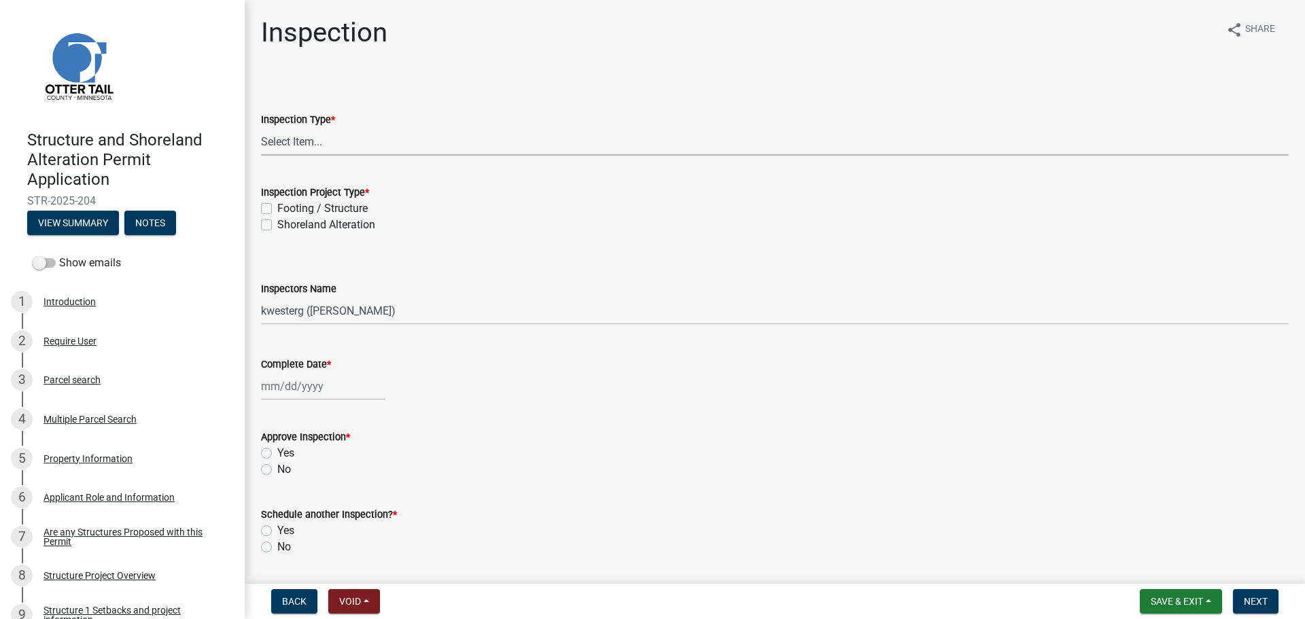
click at [278, 145] on select "Select Item... Inspection Complete Partial Inspection Inspected Not Built" at bounding box center [775, 142] width 1028 height 28
click at [565, 299] on form "Inspectors Name Select Item... cwleclair (Chris LeClair) btollefson (Brittany T…" at bounding box center [775, 294] width 1028 height 61
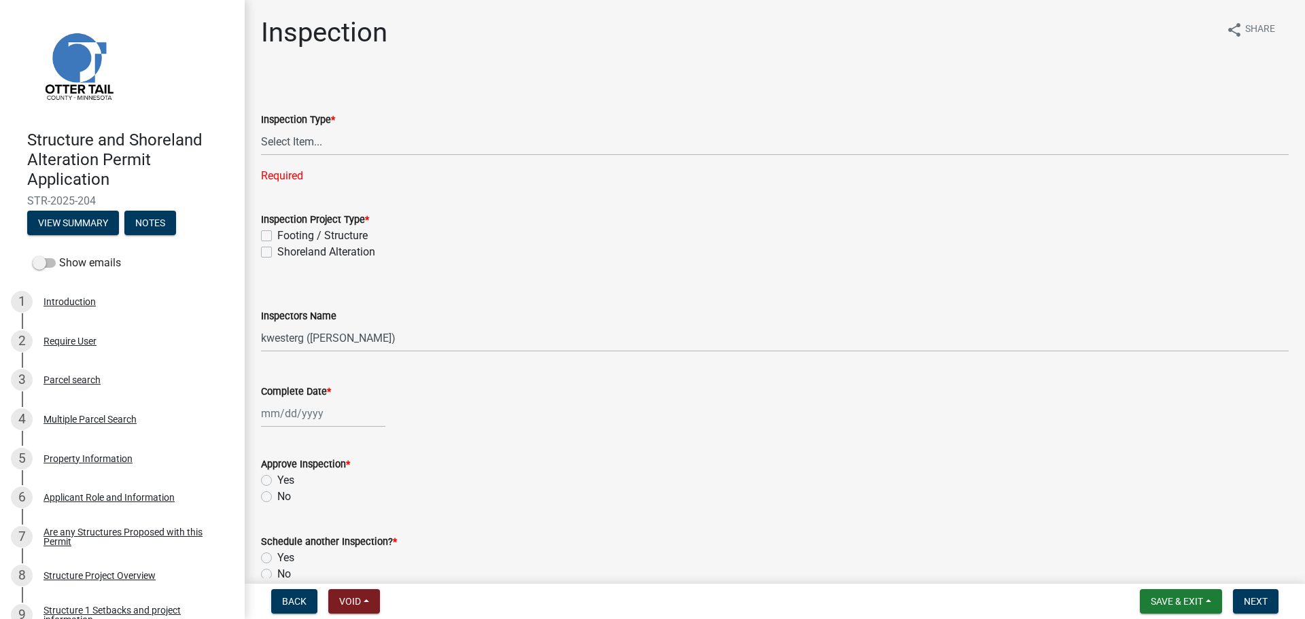
click at [499, 496] on div "No" at bounding box center [775, 497] width 1028 height 16
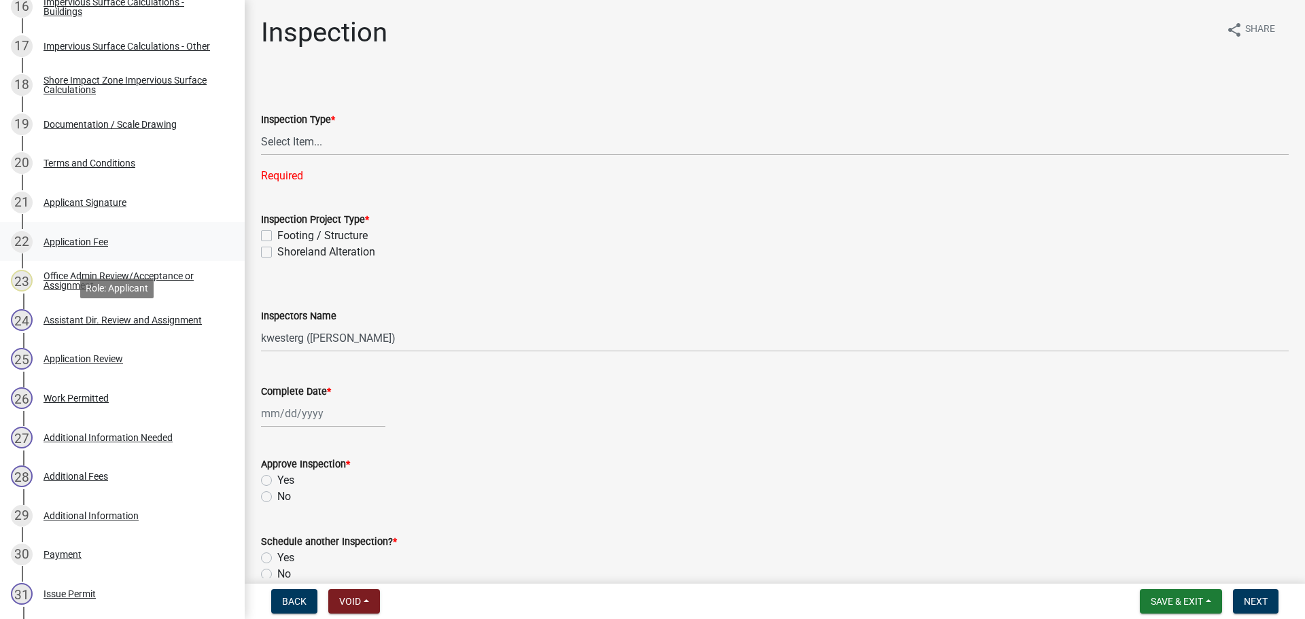
scroll to position [884, 0]
click at [98, 388] on div "26 Work Permitted" at bounding box center [117, 397] width 212 height 22
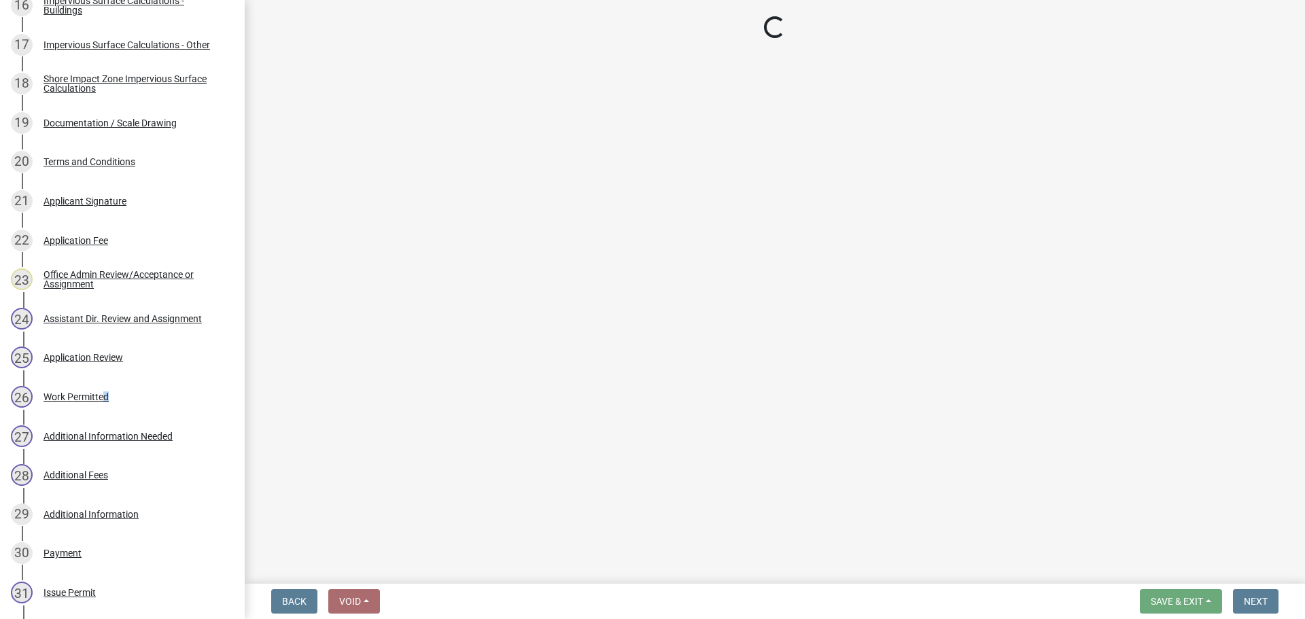
select select "69146fed-25bb-40d9-97dd-c077af564f55"
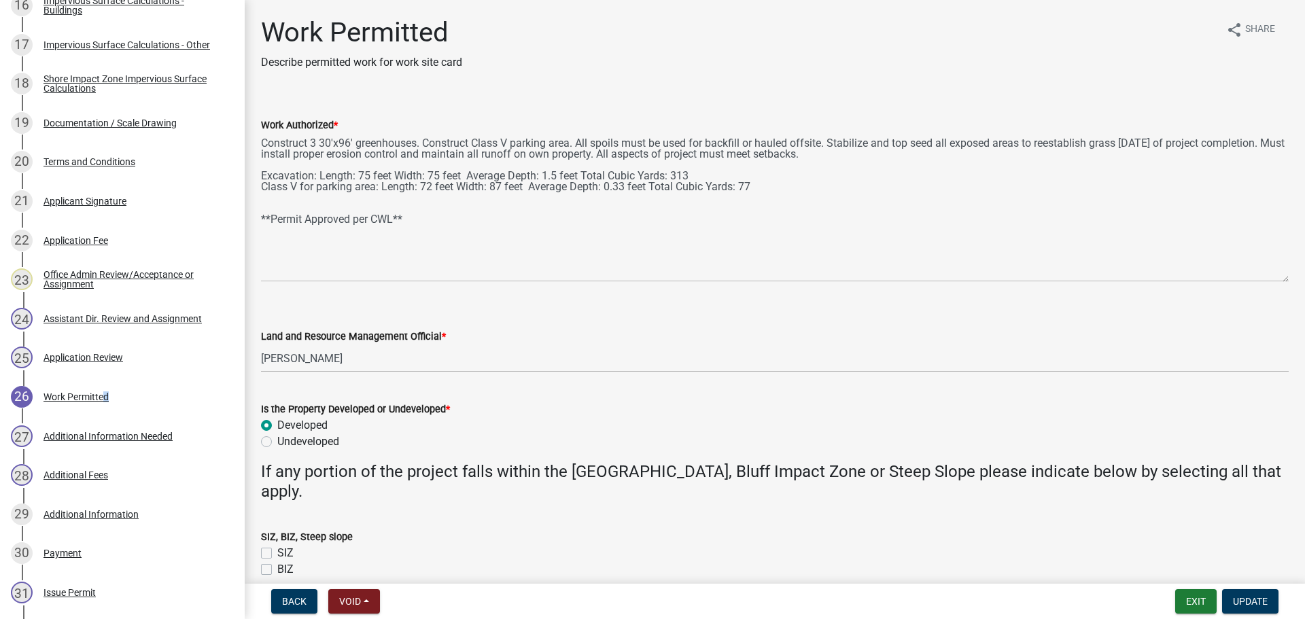
drag, startPoint x: 1286, startPoint y: 195, endPoint x: 1324, endPoint y: 280, distance: 93.1
click at [1305, 280] on html "Internet Explorer does NOT work with GeoPermits. Get a new browser for more sec…" at bounding box center [652, 309] width 1305 height 619
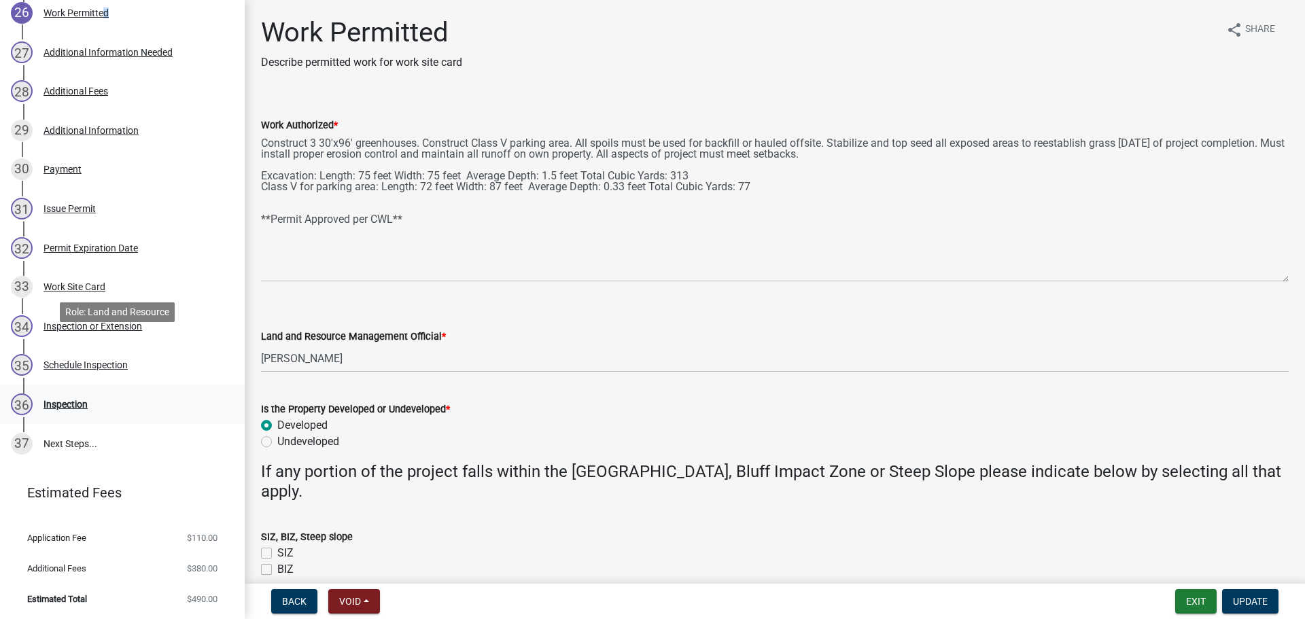
scroll to position [1269, 0]
click at [92, 410] on div "36 Inspection" at bounding box center [117, 404] width 212 height 22
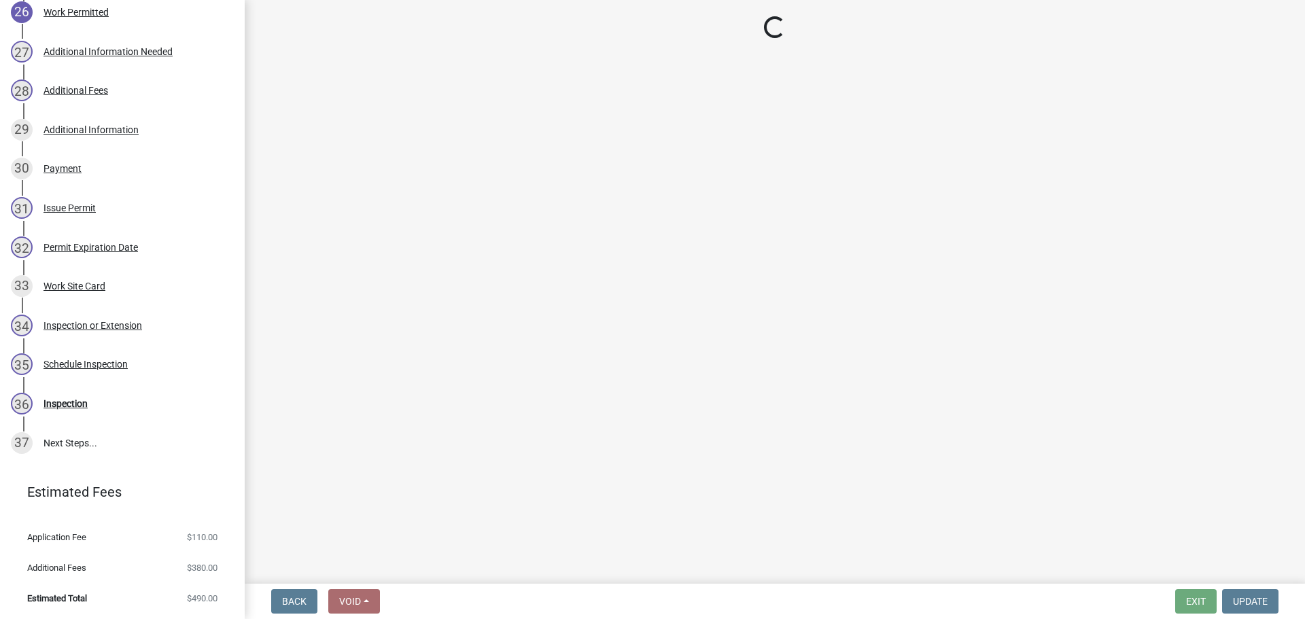
select select "710d5f49-2663-4e73-9718-d0c4e189f5ed"
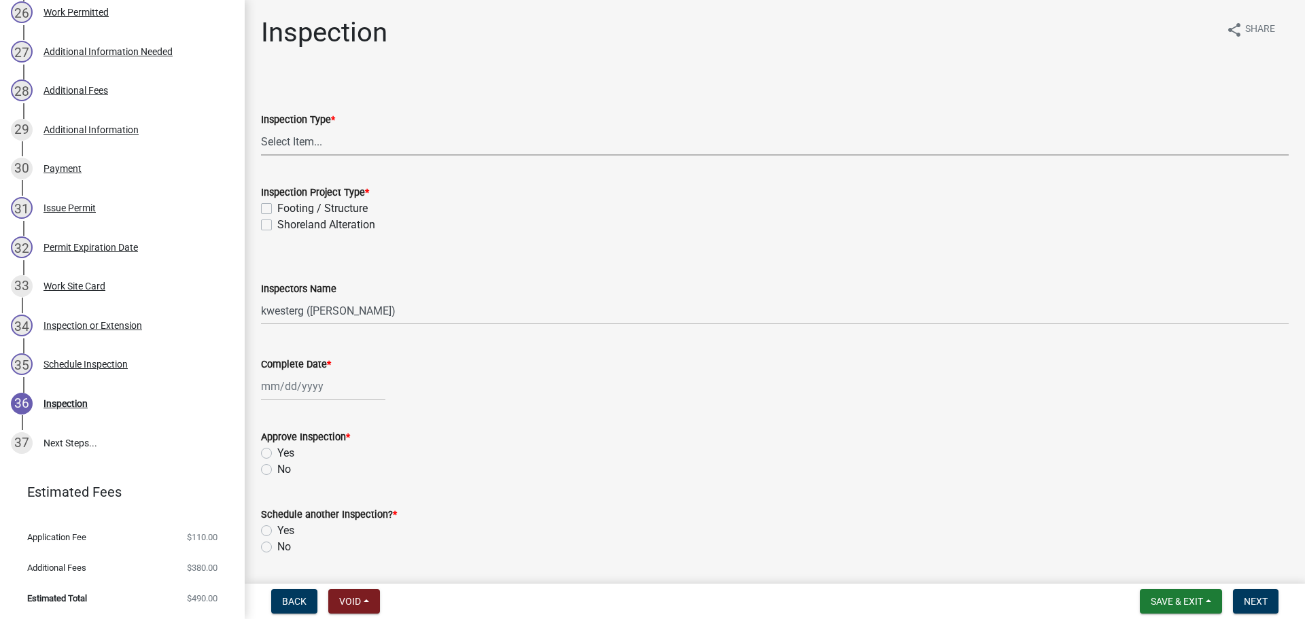
click at [282, 135] on select "Select Item... Inspection Complete Partial Inspection Inspected Not Built" at bounding box center [775, 142] width 1028 height 28
click at [261, 128] on select "Select Item... Inspection Complete Partial Inspection Inspected Not Built" at bounding box center [775, 142] width 1028 height 28
select select "409c2f88-eb3f-474f-aeae-54c427f2203e"
click at [277, 207] on label "Footing / Structure" at bounding box center [322, 209] width 90 height 16
click at [277, 207] on input "Footing / Structure" at bounding box center [281, 205] width 9 height 9
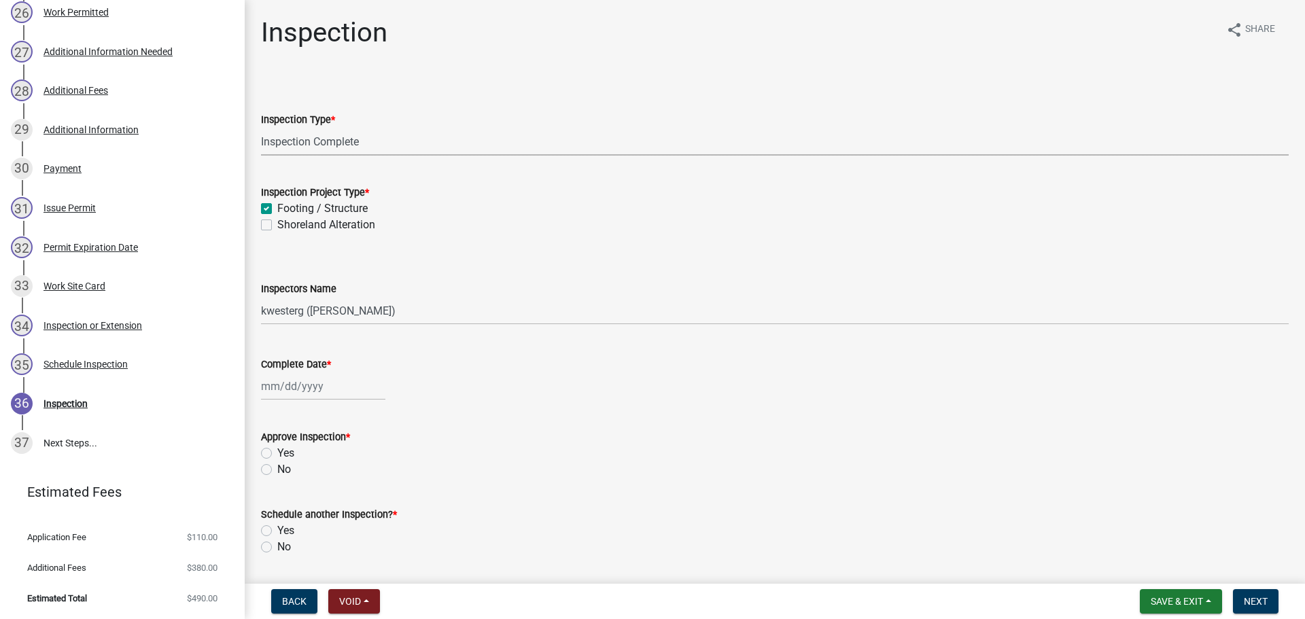
checkbox input "true"
checkbox input "false"
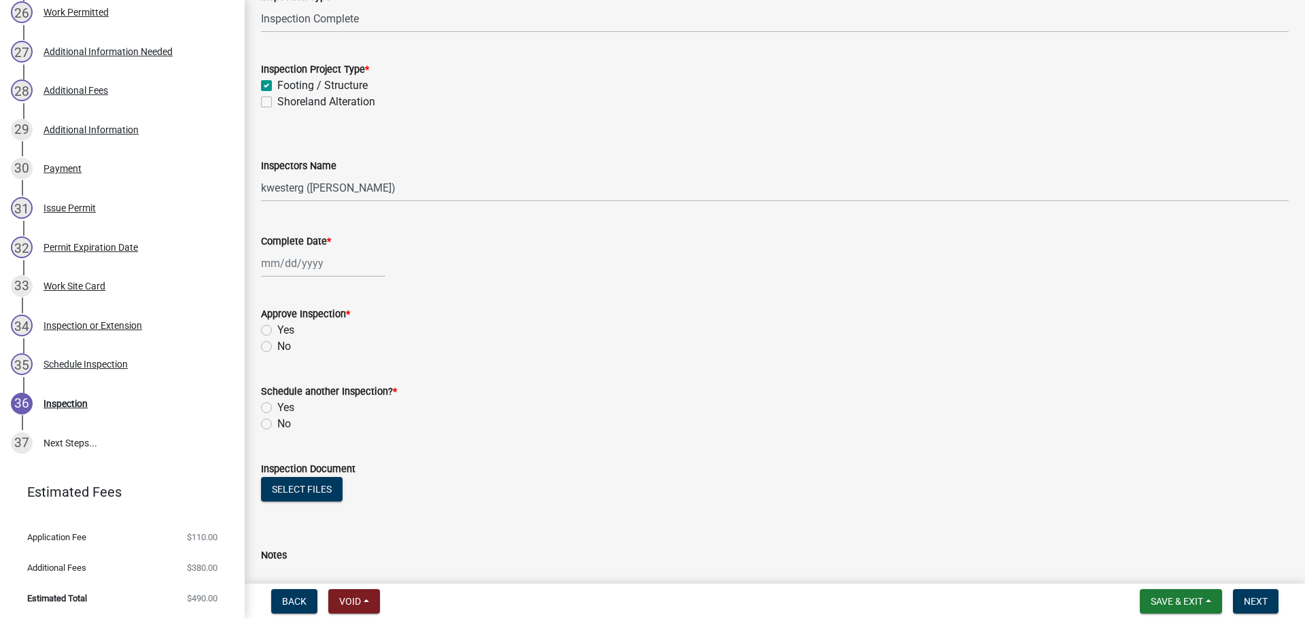
scroll to position [136, 0]
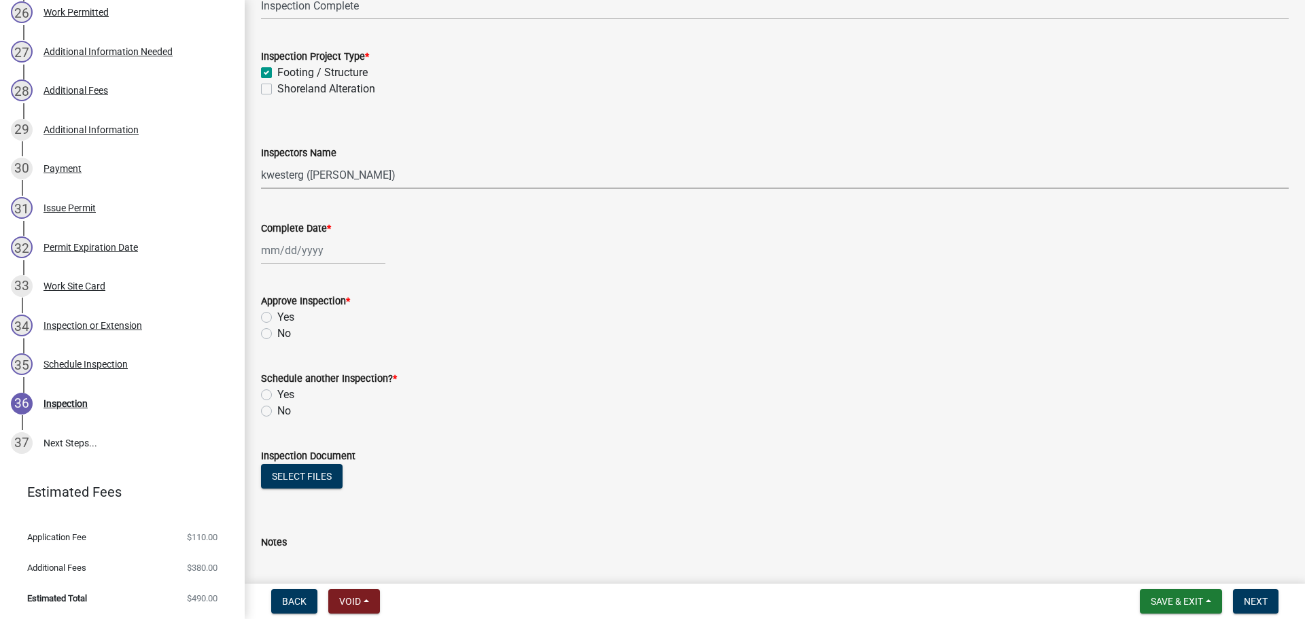
click at [389, 177] on select "Select Item... cwleclair (Chris LeClair) btollefson (Brittany Tollefson) abusko…" at bounding box center [775, 175] width 1028 height 28
select select "facec742-7e79-4c33-8241-13e023664843"
click at [261, 161] on select "Select Item... cwleclair (Chris LeClair) btollefson (Brittany Tollefson) abusko…" at bounding box center [775, 175] width 1028 height 28
click at [326, 256] on div at bounding box center [323, 251] width 124 height 28
select select "9"
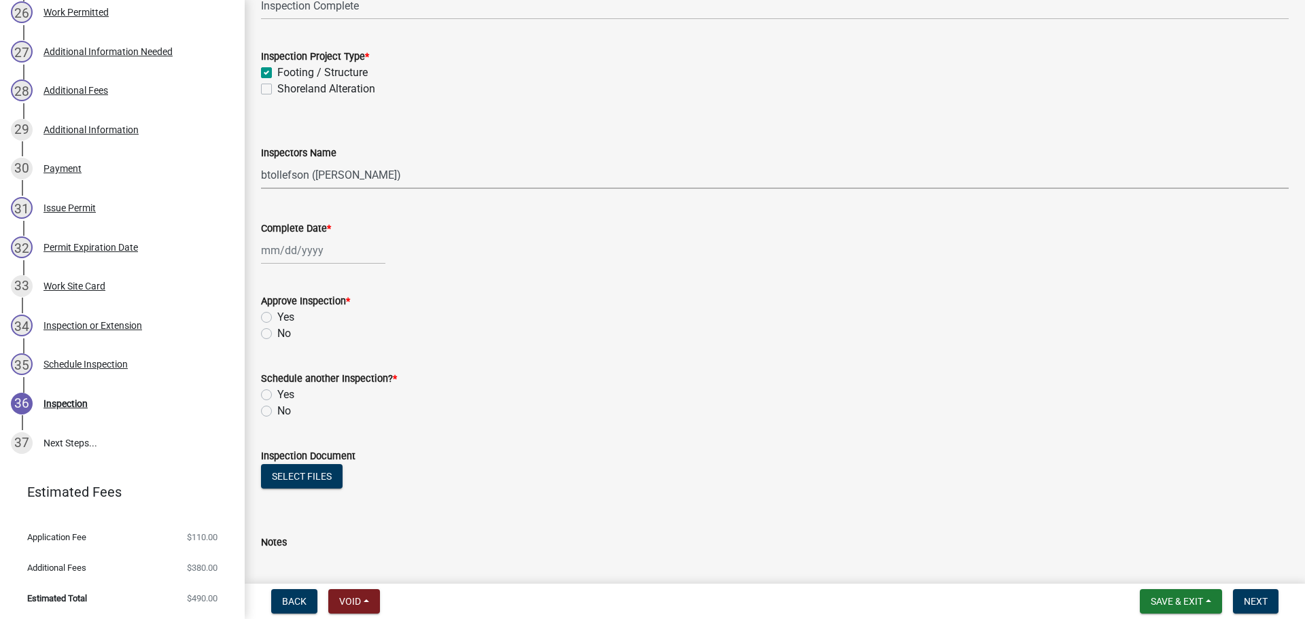
select select "2025"
click at [279, 281] on button "Previous month" at bounding box center [274, 280] width 16 height 22
select select "7"
click at [274, 407] on div "28" at bounding box center [275, 410] width 22 height 22
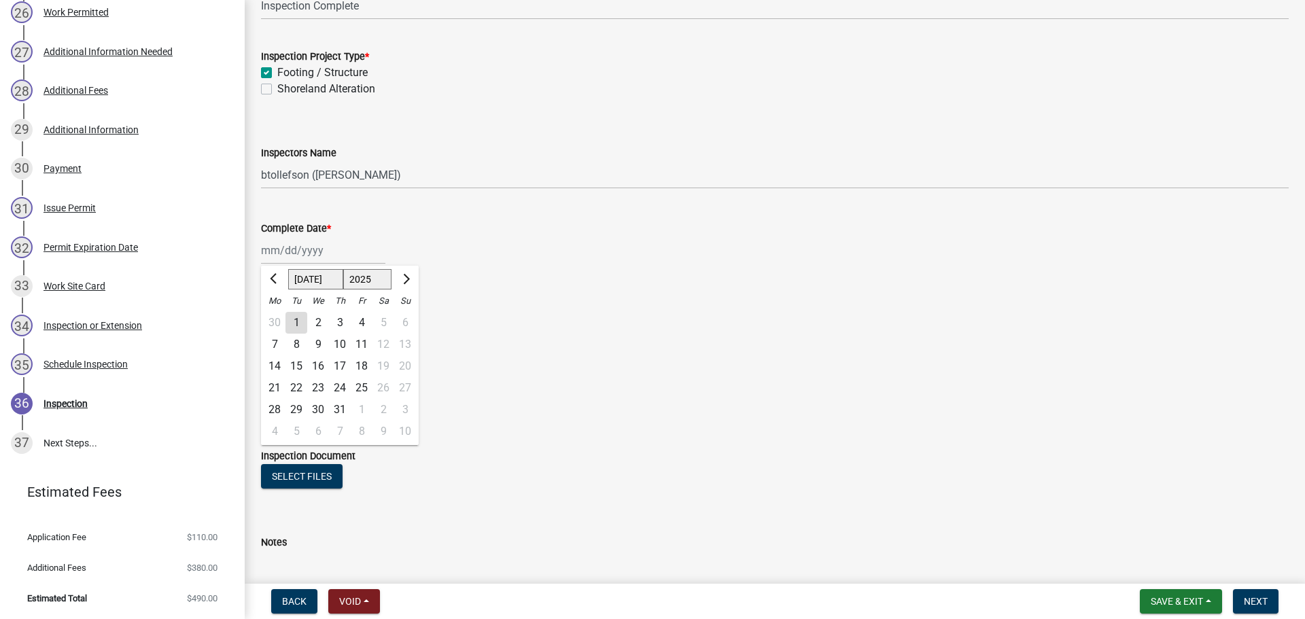
type input "[DATE]"
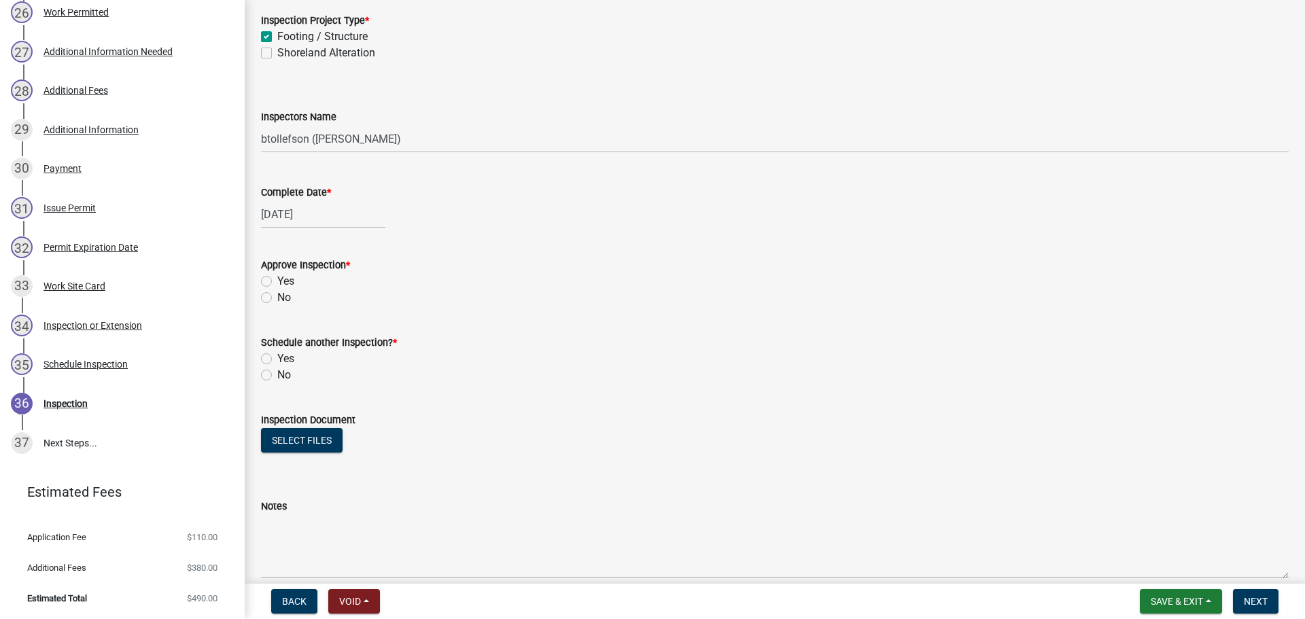
scroll to position [204, 0]
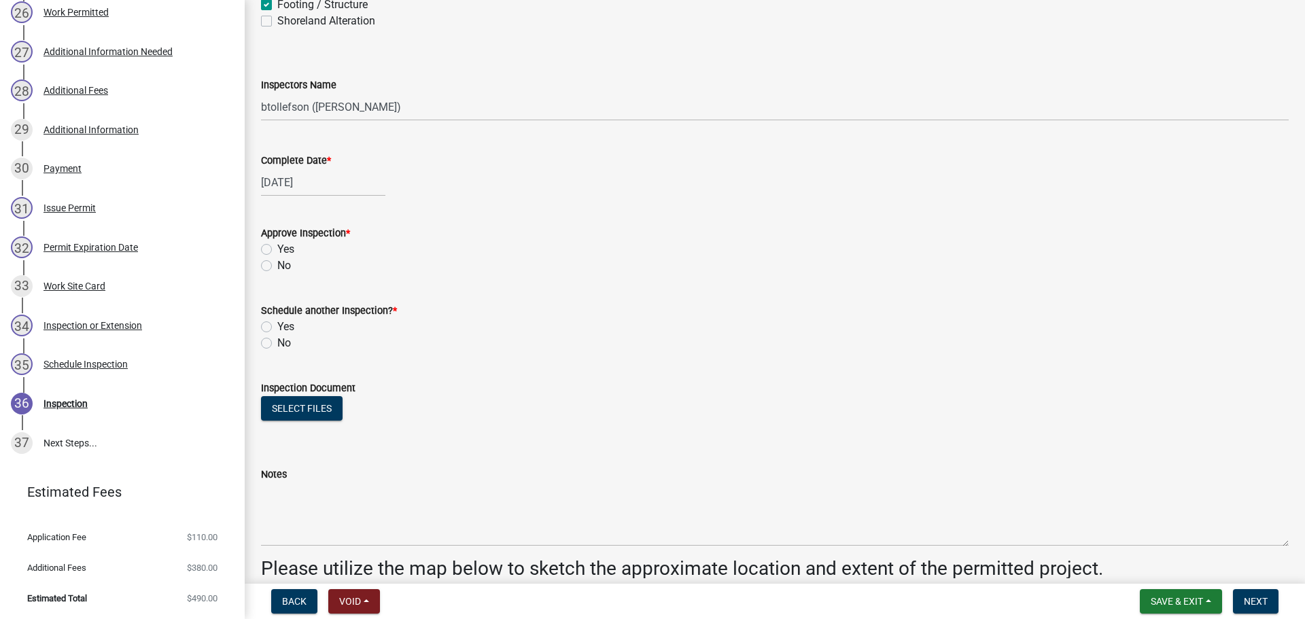
click at [277, 246] on label "Yes" at bounding box center [285, 249] width 17 height 16
click at [277, 246] on input "Yes" at bounding box center [281, 245] width 9 height 9
radio input "true"
click at [277, 342] on label "No" at bounding box center [284, 343] width 14 height 16
click at [277, 342] on input "No" at bounding box center [281, 339] width 9 height 9
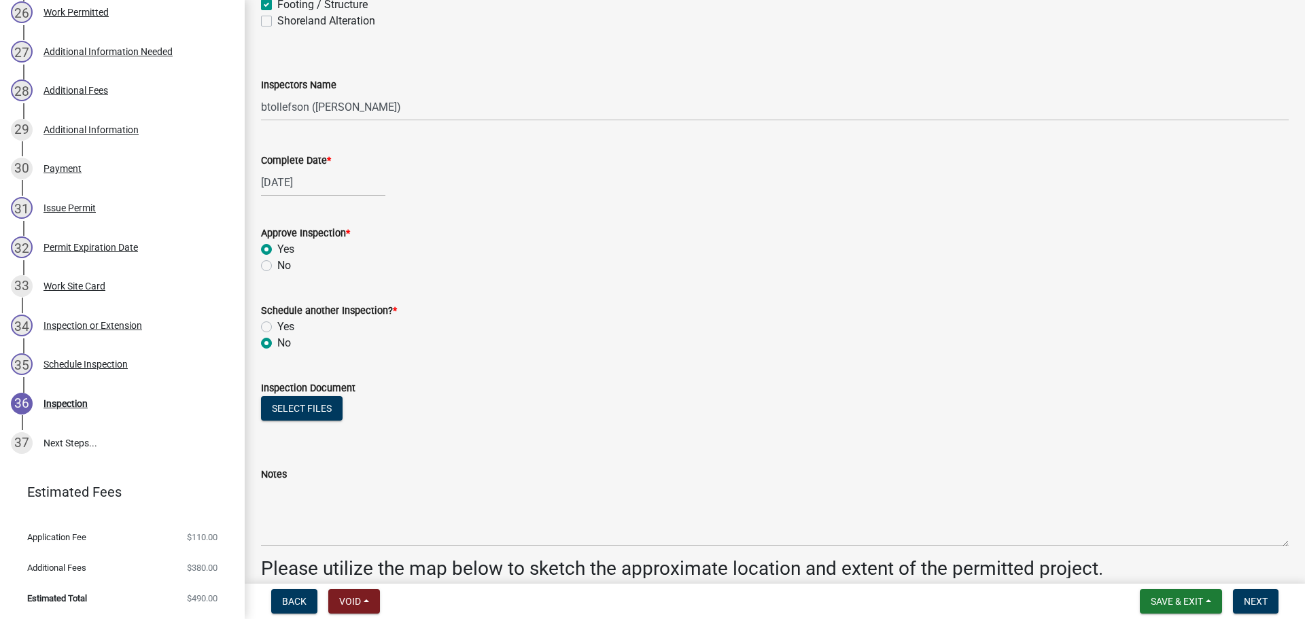
radio input "true"
click at [305, 404] on button "Select files" at bounding box center [302, 408] width 82 height 24
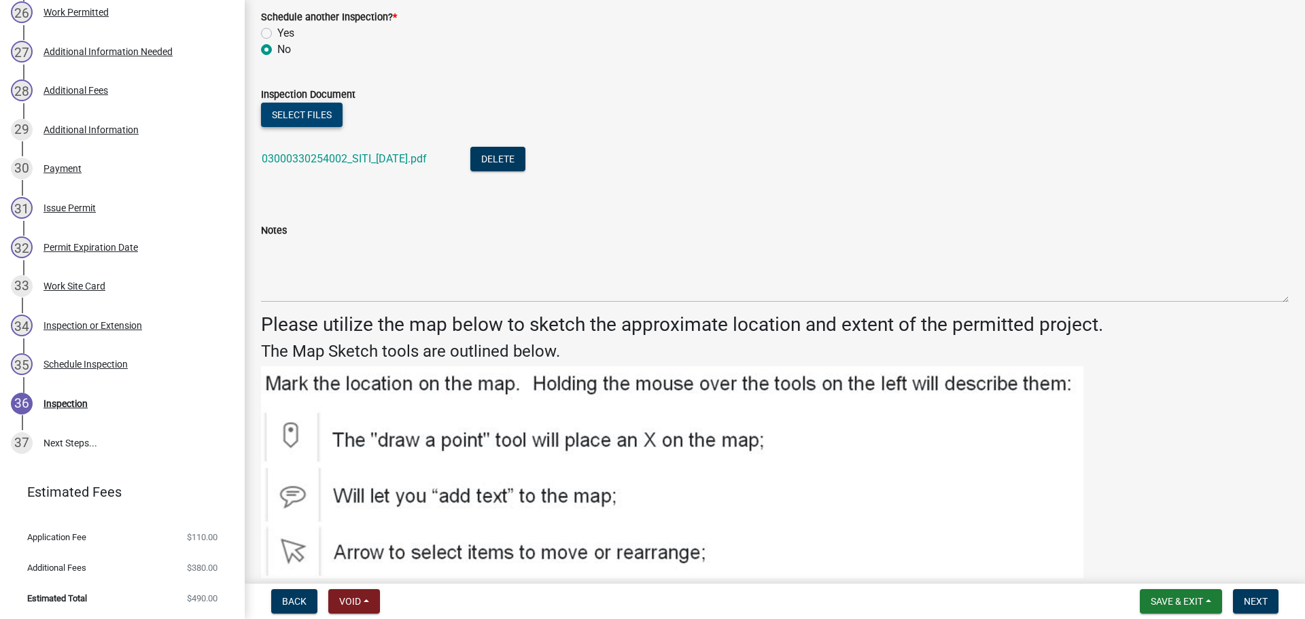
scroll to position [544, 0]
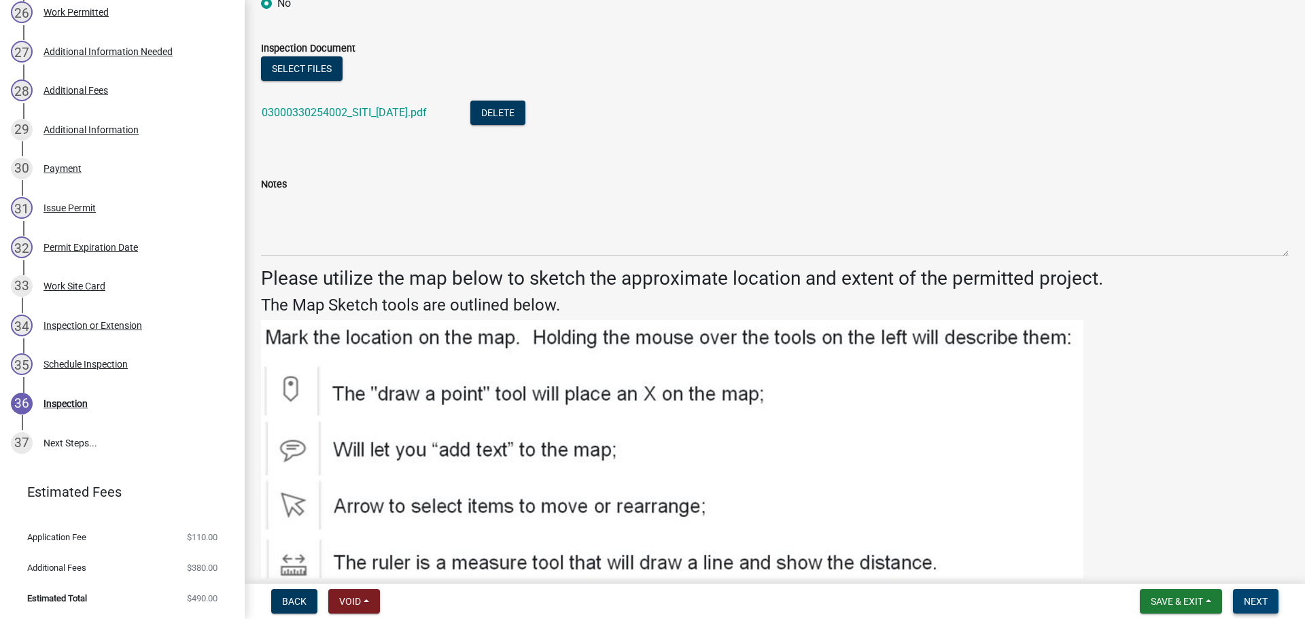
click at [1263, 598] on span "Next" at bounding box center [1256, 601] width 24 height 11
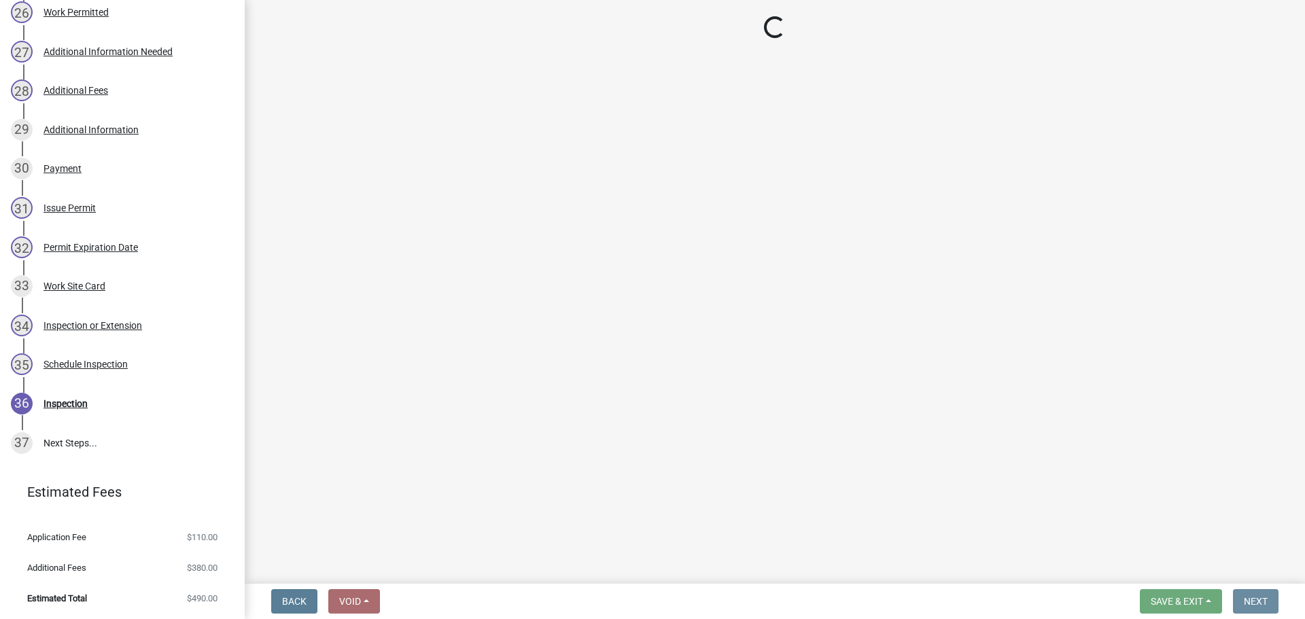
scroll to position [0, 0]
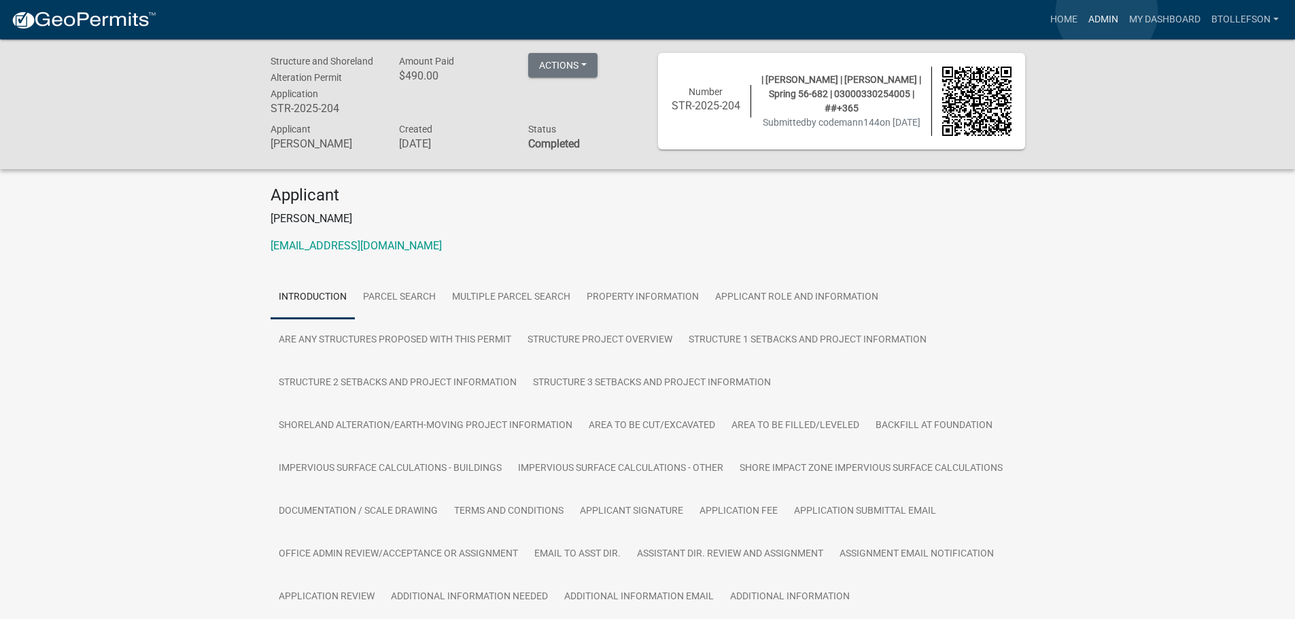
click at [1107, 12] on link "Admin" at bounding box center [1103, 20] width 41 height 26
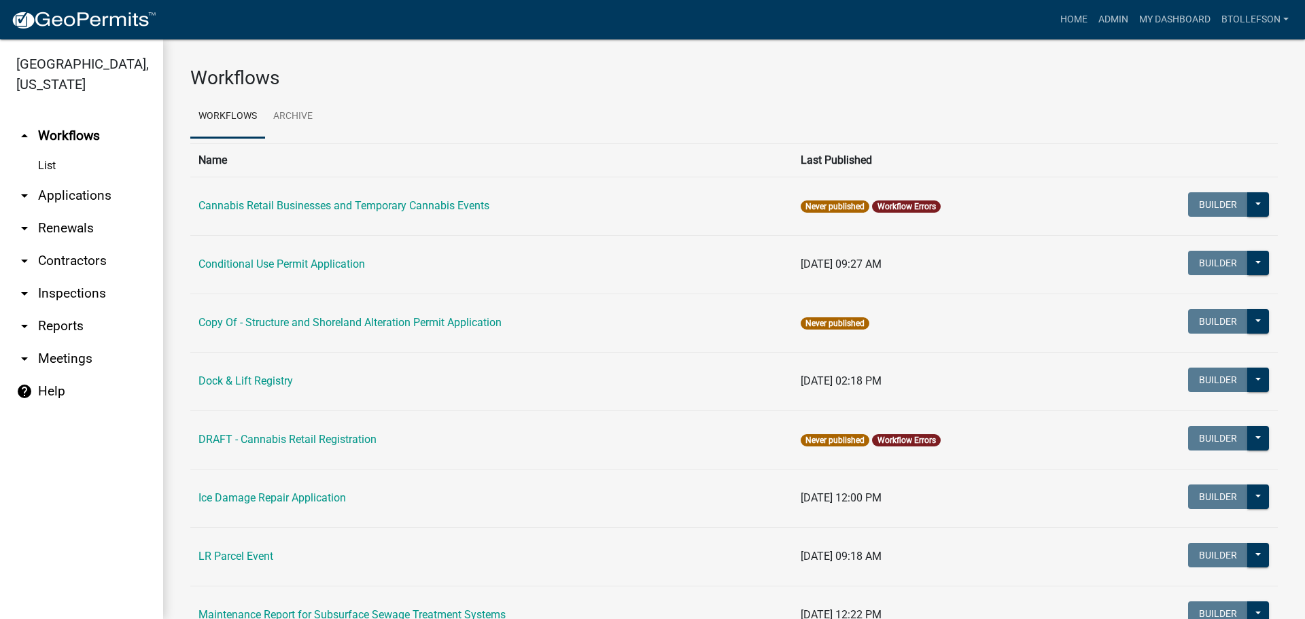
click at [71, 192] on link "arrow_drop_down Applications" at bounding box center [81, 195] width 163 height 33
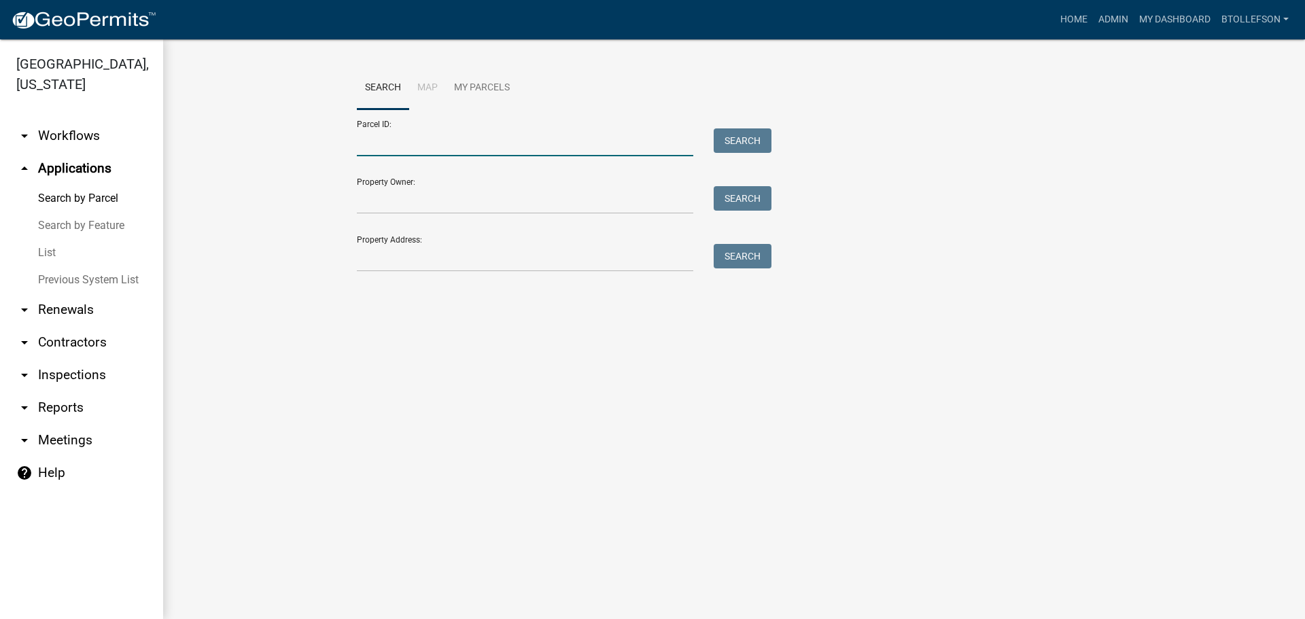
click at [407, 150] on input "Parcel ID:" at bounding box center [525, 142] width 337 height 28
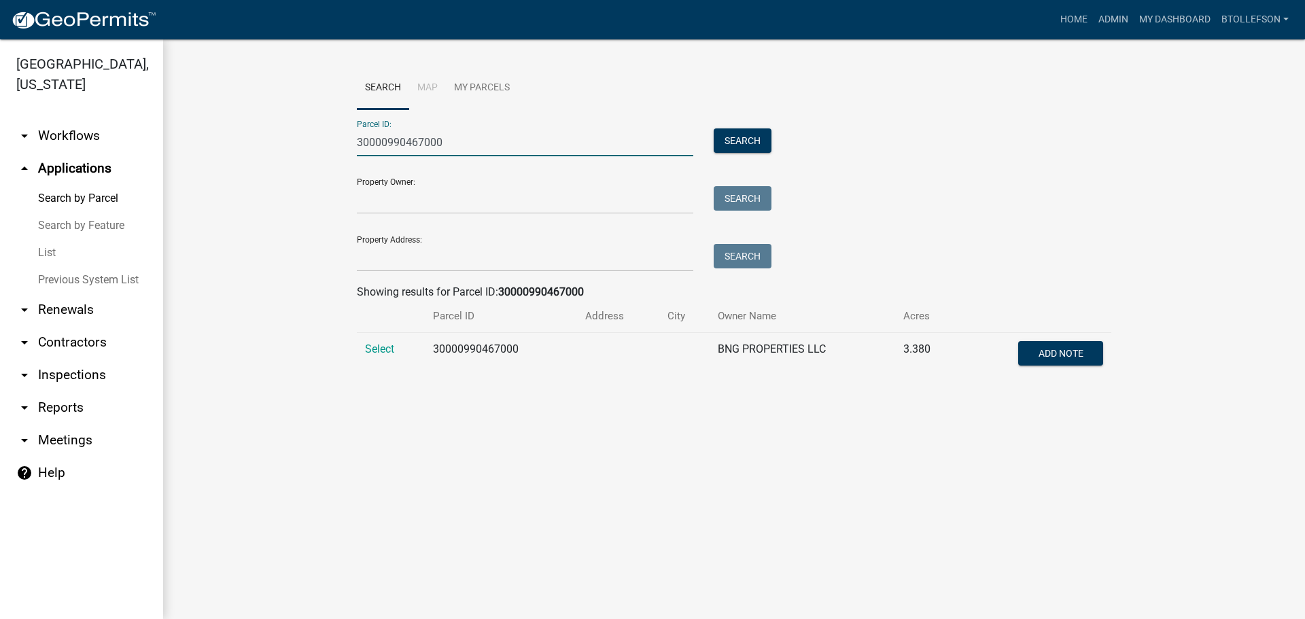
click at [417, 143] on input "30000990467000" at bounding box center [525, 142] width 337 height 28
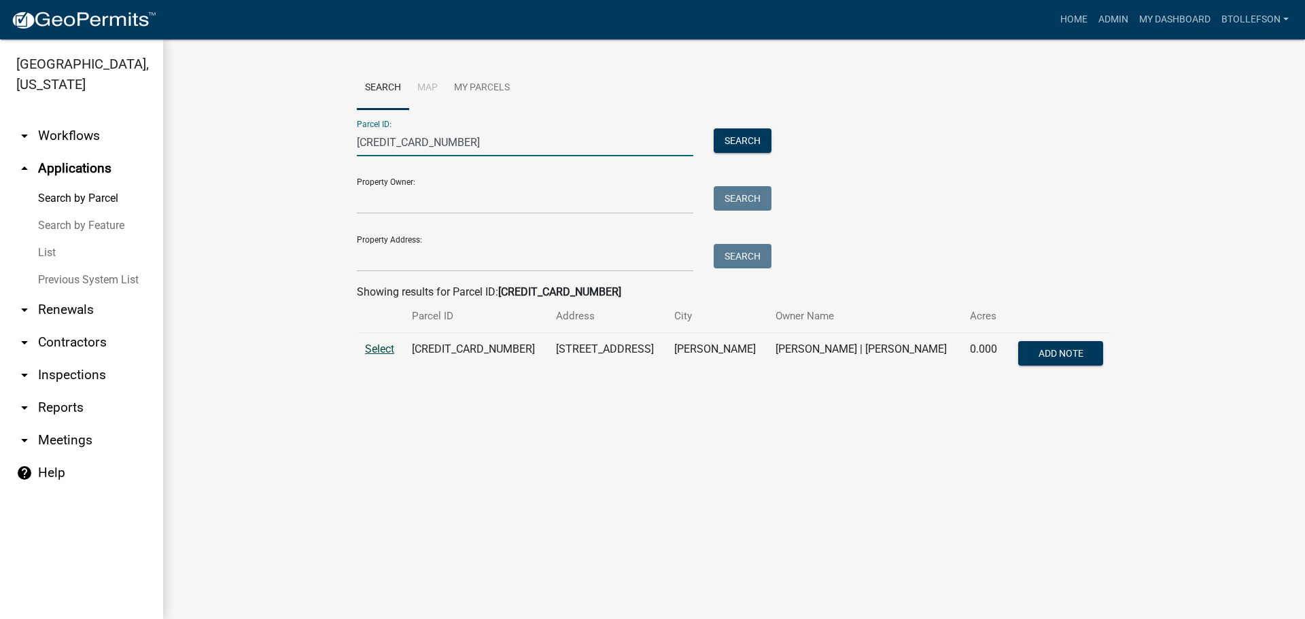
type input "30000990437000"
click at [393, 351] on span "Select" at bounding box center [379, 349] width 29 height 13
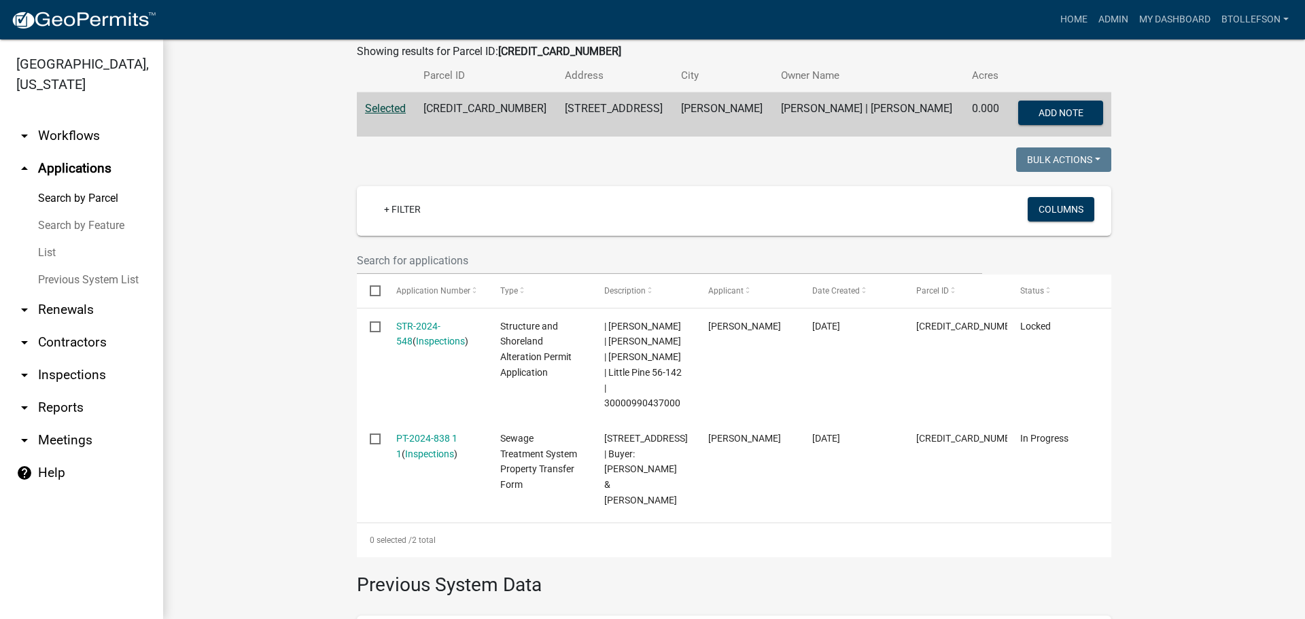
scroll to position [241, 0]
click at [407, 325] on link "STR-2024-548" at bounding box center [418, 333] width 44 height 27
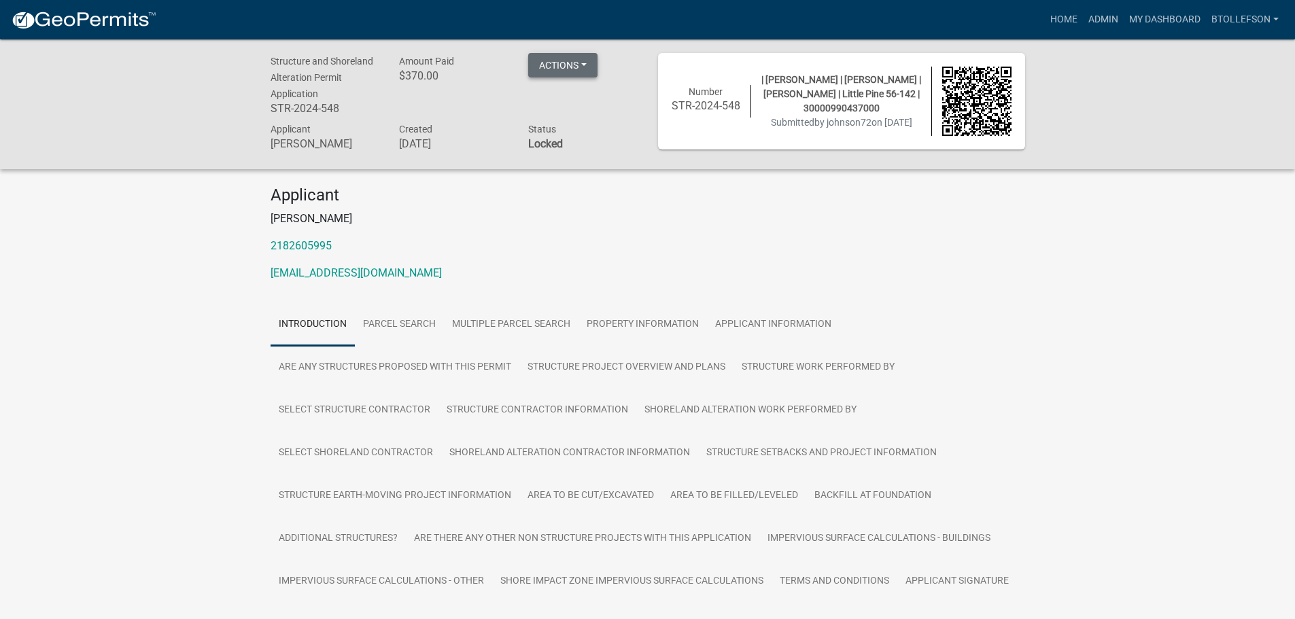
click at [577, 75] on button "Actions" at bounding box center [562, 65] width 69 height 24
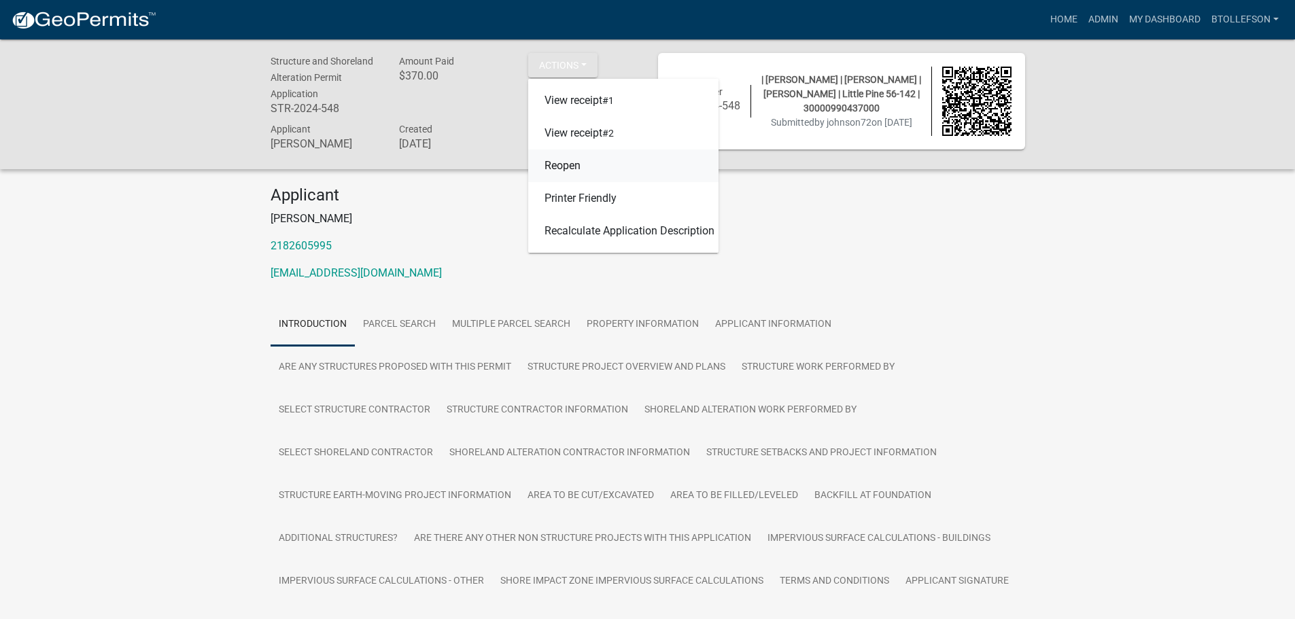
click at [586, 156] on link "Reopen" at bounding box center [623, 166] width 190 height 33
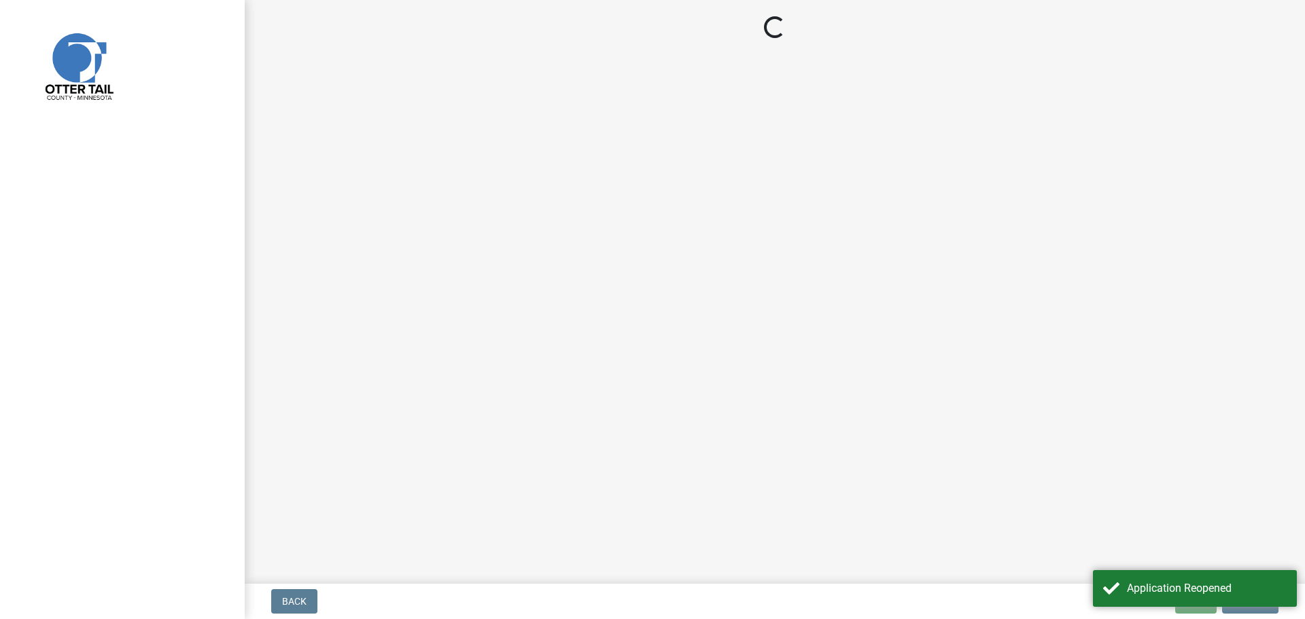
select select "29b027fa-a62f-4639-a4c1-67ac8b0bd2a2"
select select "facec742-7e79-4c33-8241-13e023664843"
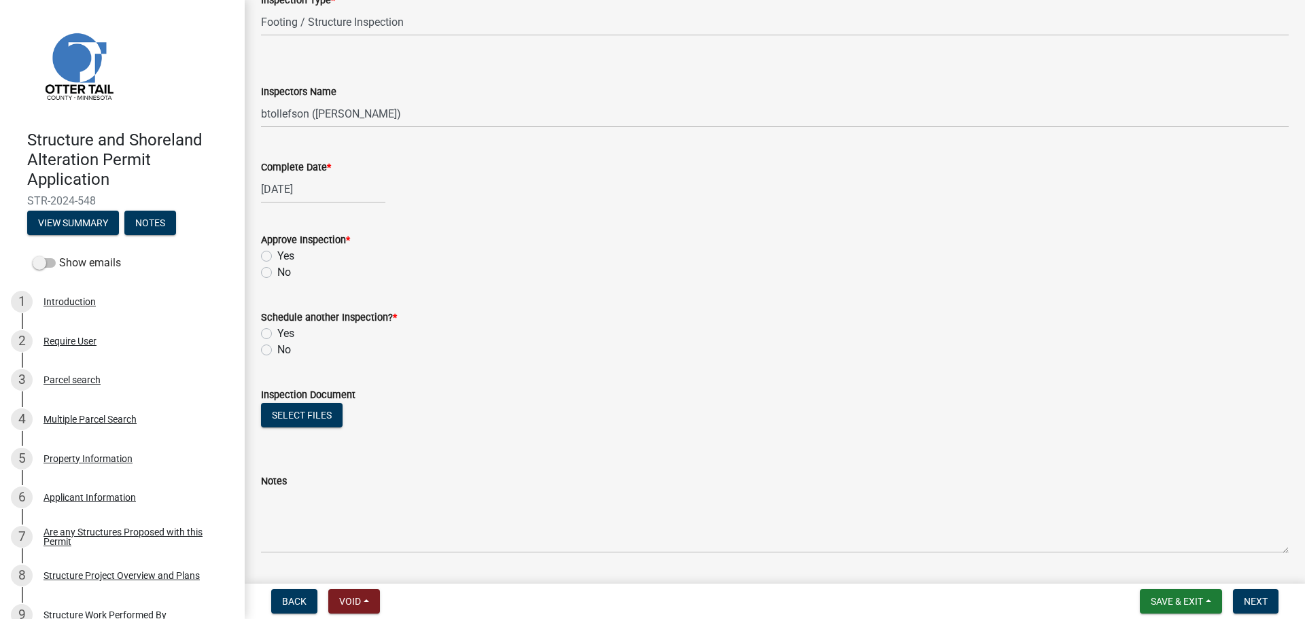
scroll to position [136, 0]
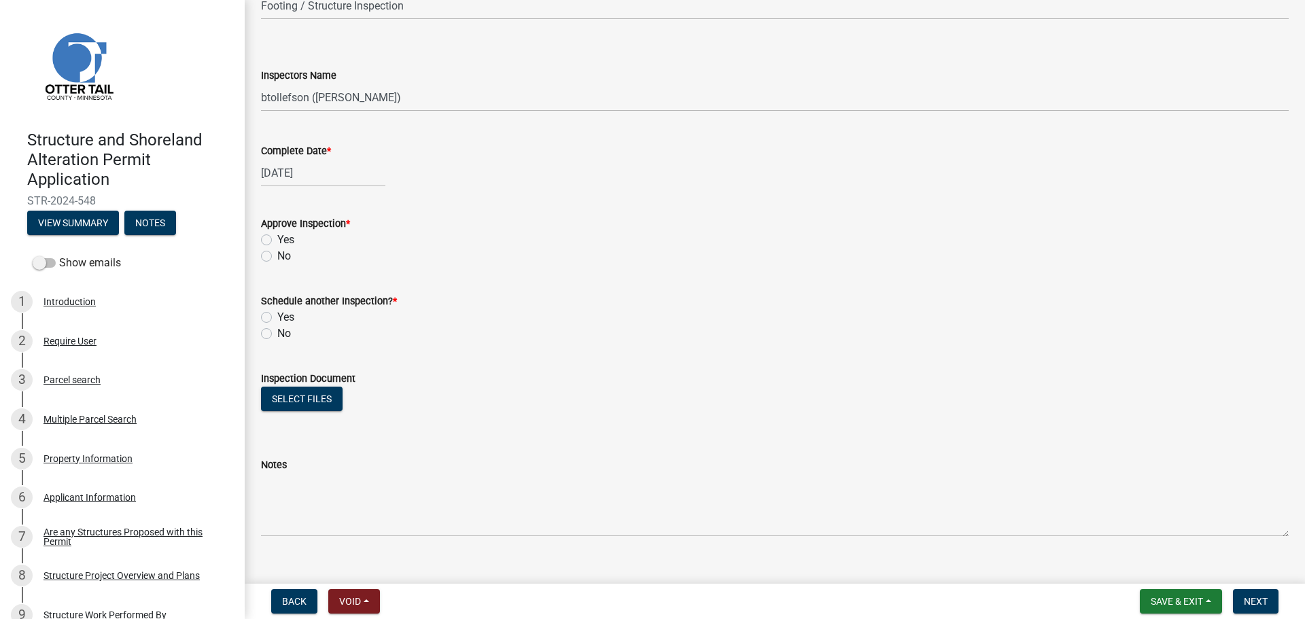
click at [351, 174] on div "[DATE]" at bounding box center [323, 173] width 124 height 28
select select "7"
select select "2025"
click at [537, 236] on div "Yes" at bounding box center [775, 240] width 1028 height 16
click at [277, 241] on label "Yes" at bounding box center [285, 240] width 17 height 16
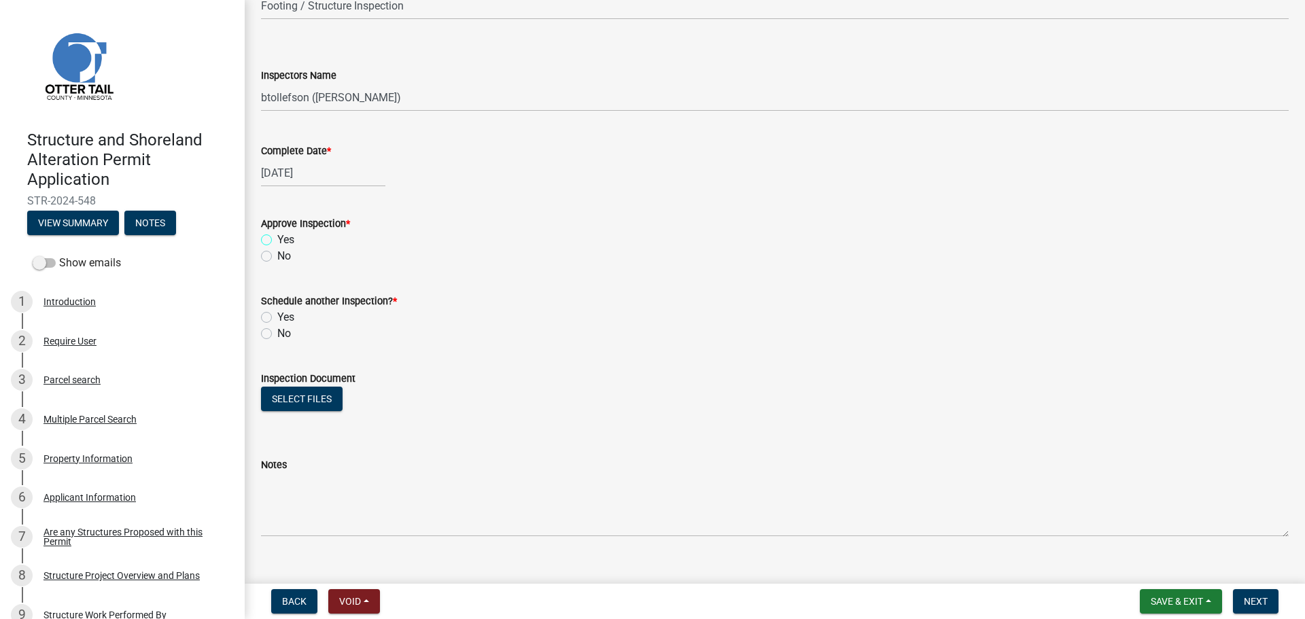
click at [277, 241] on input "Yes" at bounding box center [281, 236] width 9 height 9
radio input "true"
click at [277, 334] on label "No" at bounding box center [284, 334] width 14 height 16
click at [277, 334] on input "No" at bounding box center [281, 330] width 9 height 9
radio input "true"
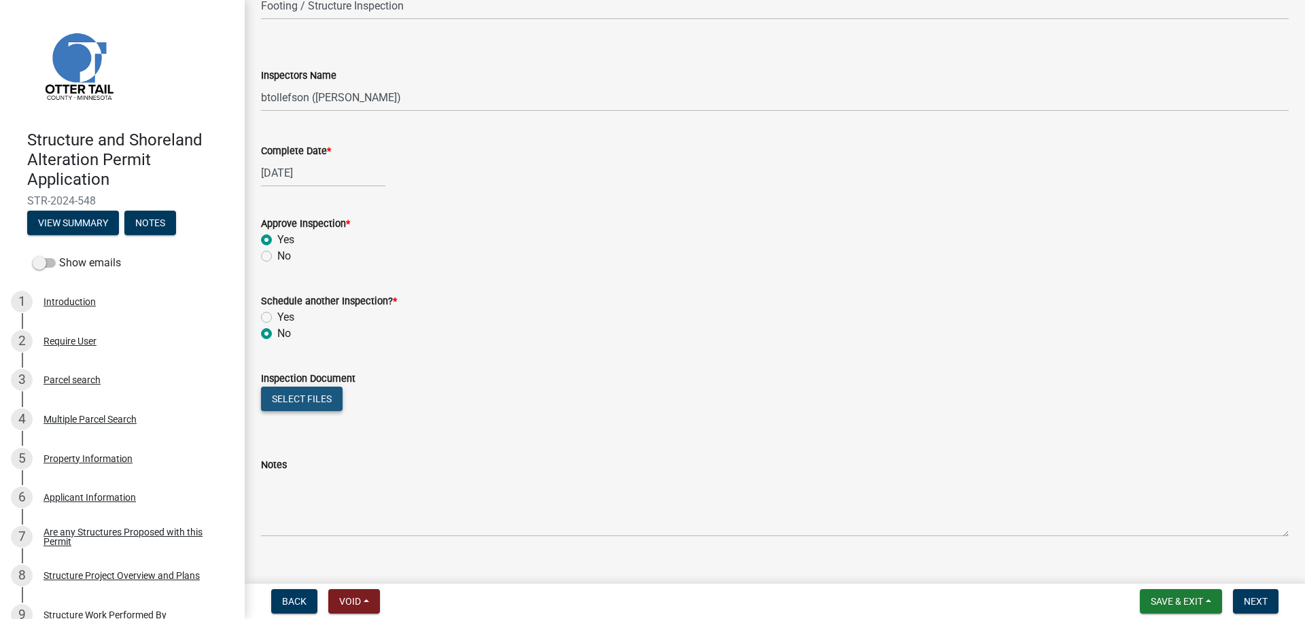
click at [305, 395] on button "Select files" at bounding box center [302, 399] width 82 height 24
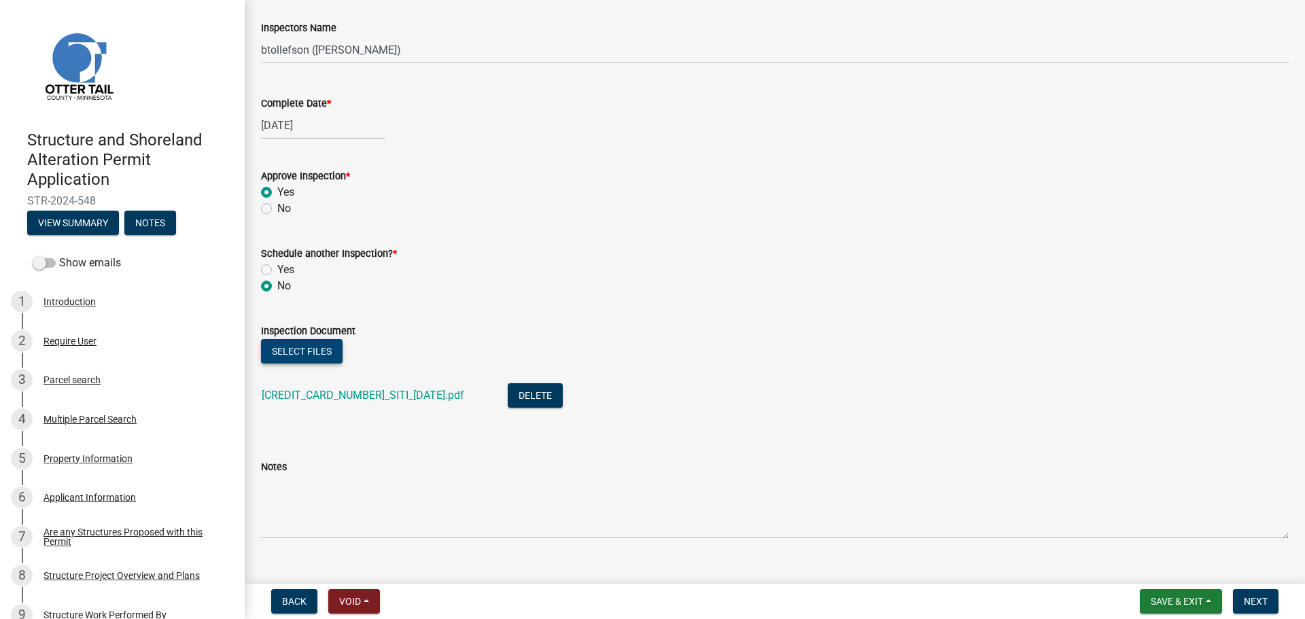
scroll to position [208, 0]
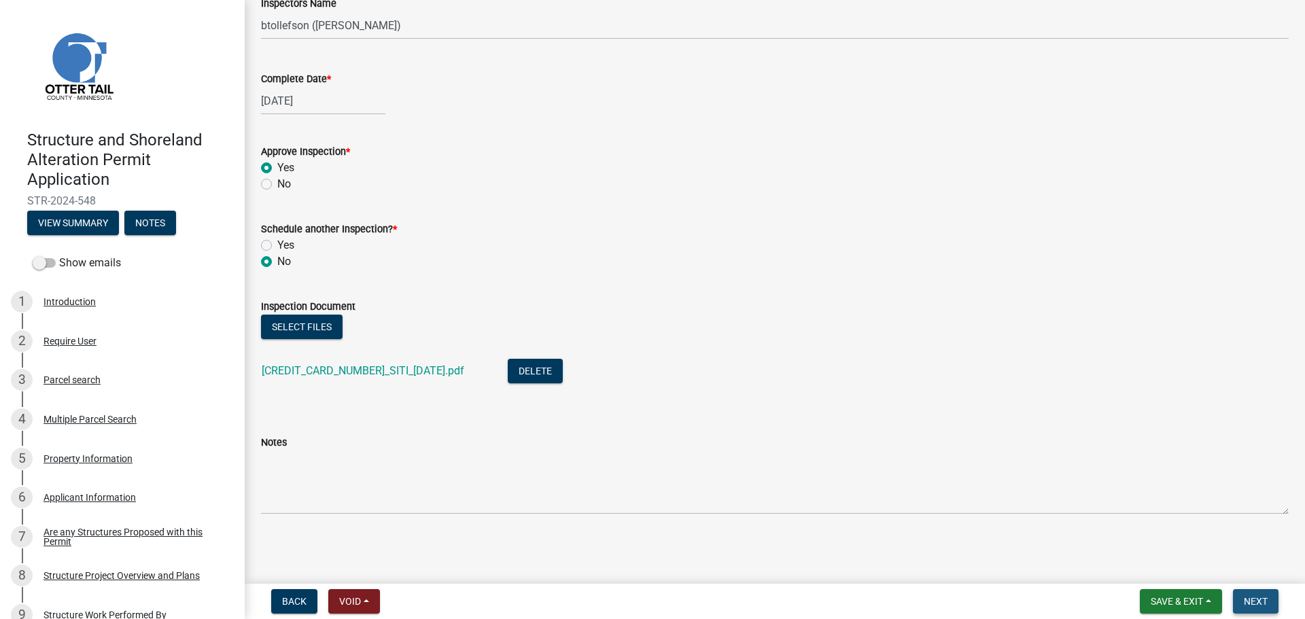
click at [1258, 608] on button "Next" at bounding box center [1256, 601] width 46 height 24
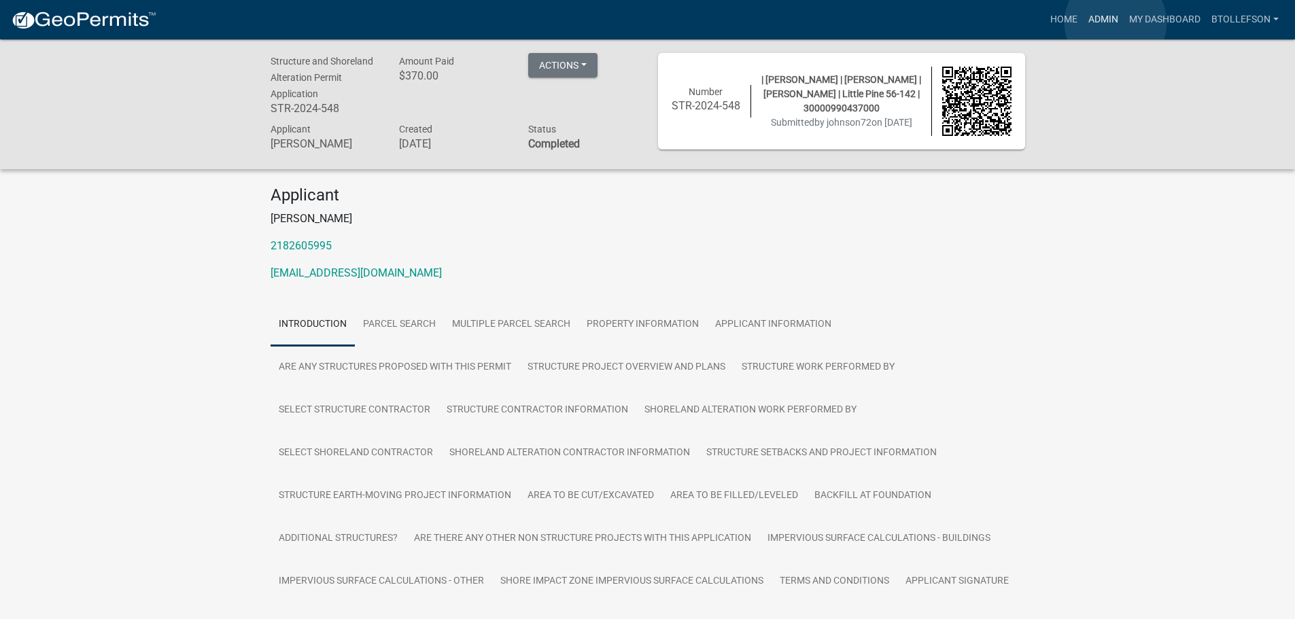
click at [1116, 22] on link "Admin" at bounding box center [1103, 20] width 41 height 26
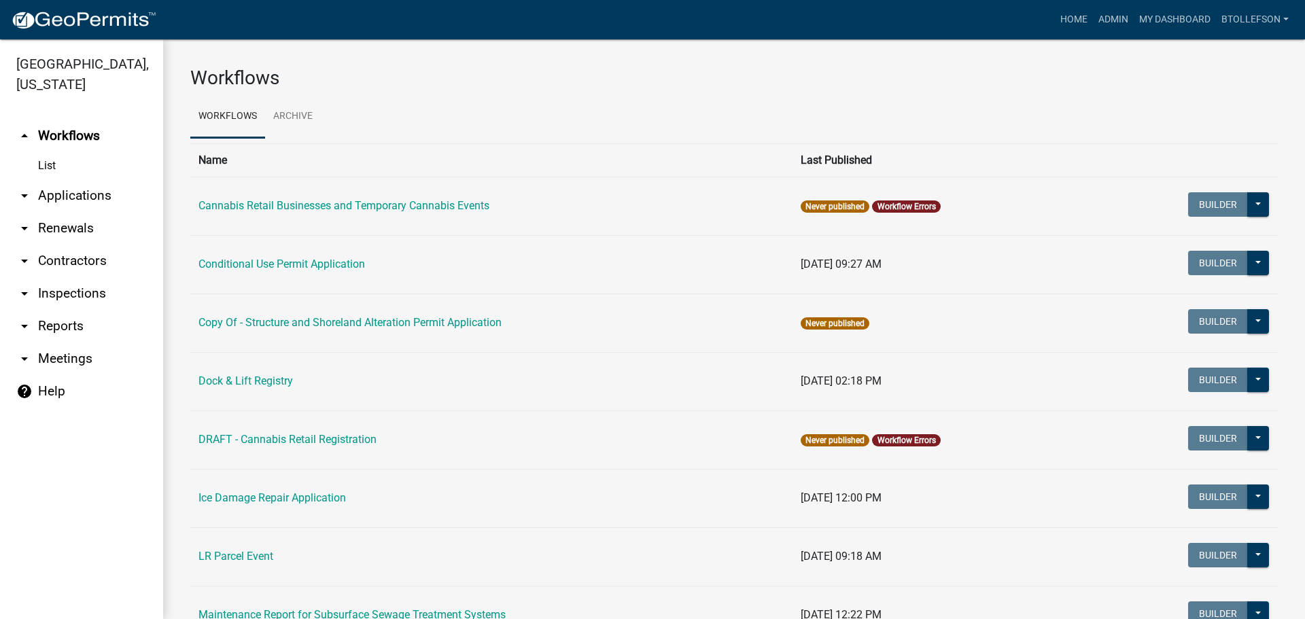
click at [79, 196] on link "arrow_drop_down Applications" at bounding box center [81, 195] width 163 height 33
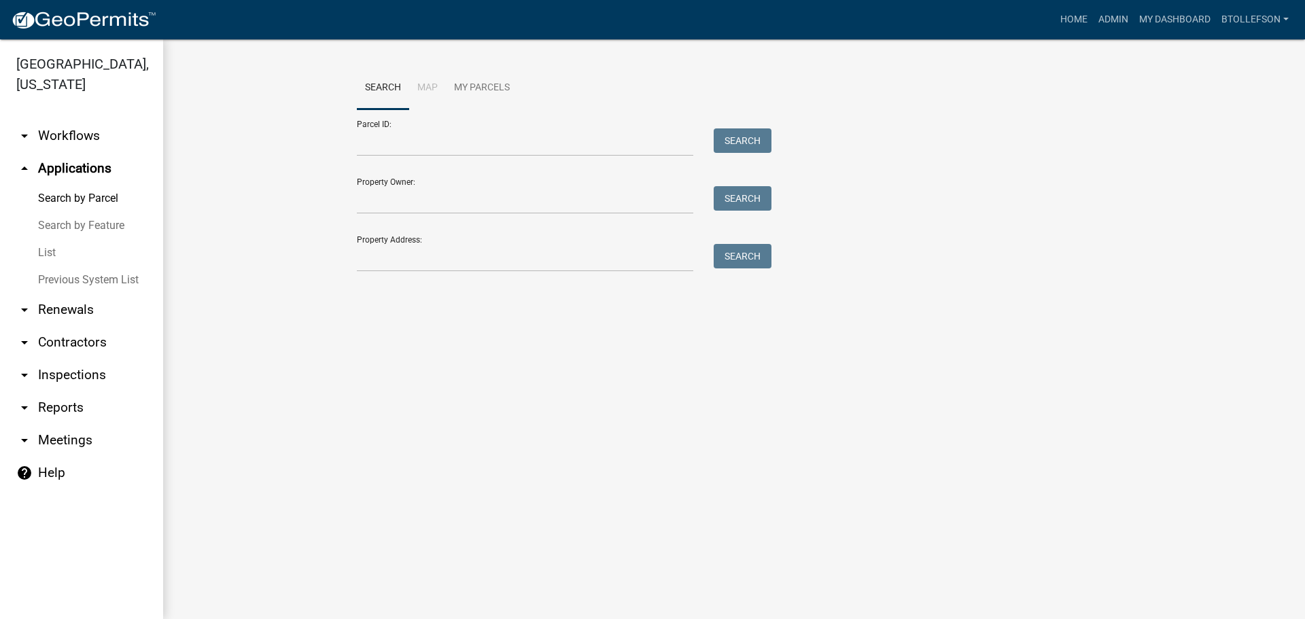
click at [457, 159] on form "Parcel ID: Search Property Owner: Search Property Address: Search" at bounding box center [561, 190] width 408 height 162
click at [451, 133] on input "Parcel ID:" at bounding box center [525, 142] width 337 height 28
paste input "36000190132000"
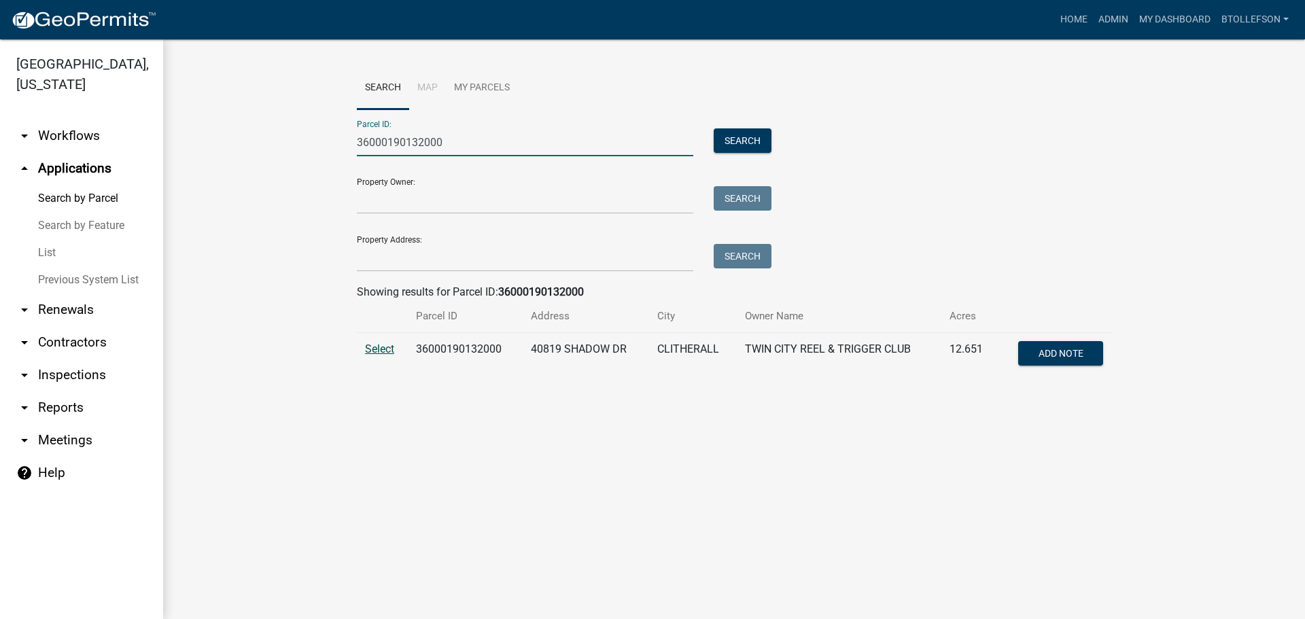
type input "36000190132000"
click at [382, 354] on span "Select" at bounding box center [379, 349] width 29 height 13
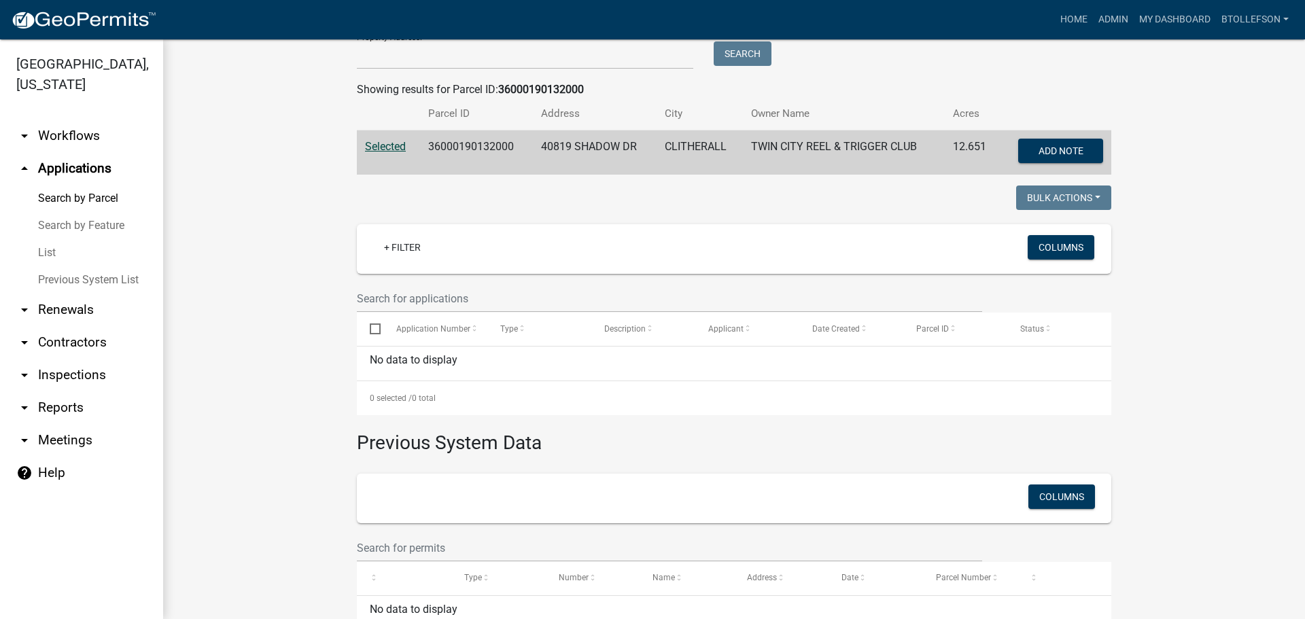
scroll to position [204, 0]
